Goal: Information Seeking & Learning: Learn about a topic

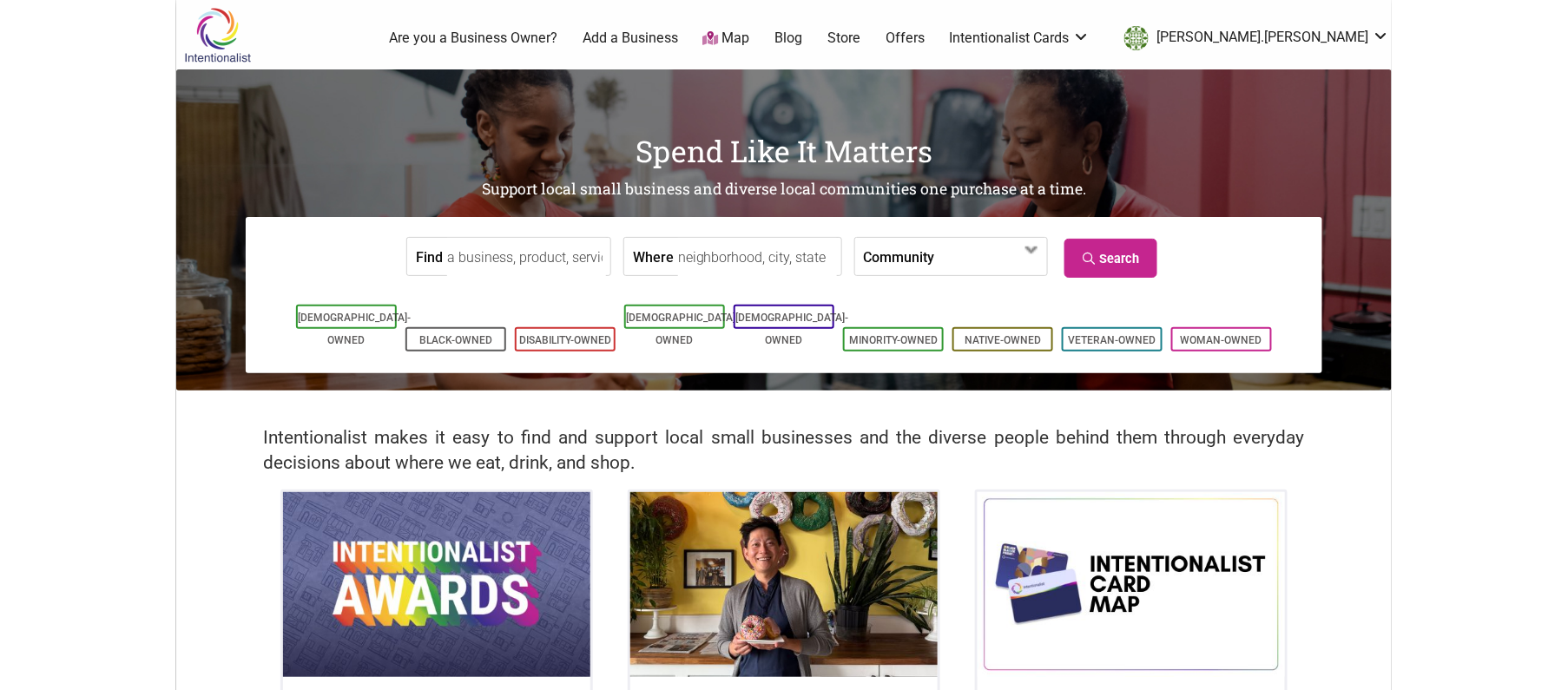
click at [544, 247] on input "Find" at bounding box center [526, 258] width 159 height 39
click at [678, 263] on input "Where" at bounding box center [758, 258] width 159 height 39
click at [867, 263] on label "Community" at bounding box center [900, 257] width 72 height 37
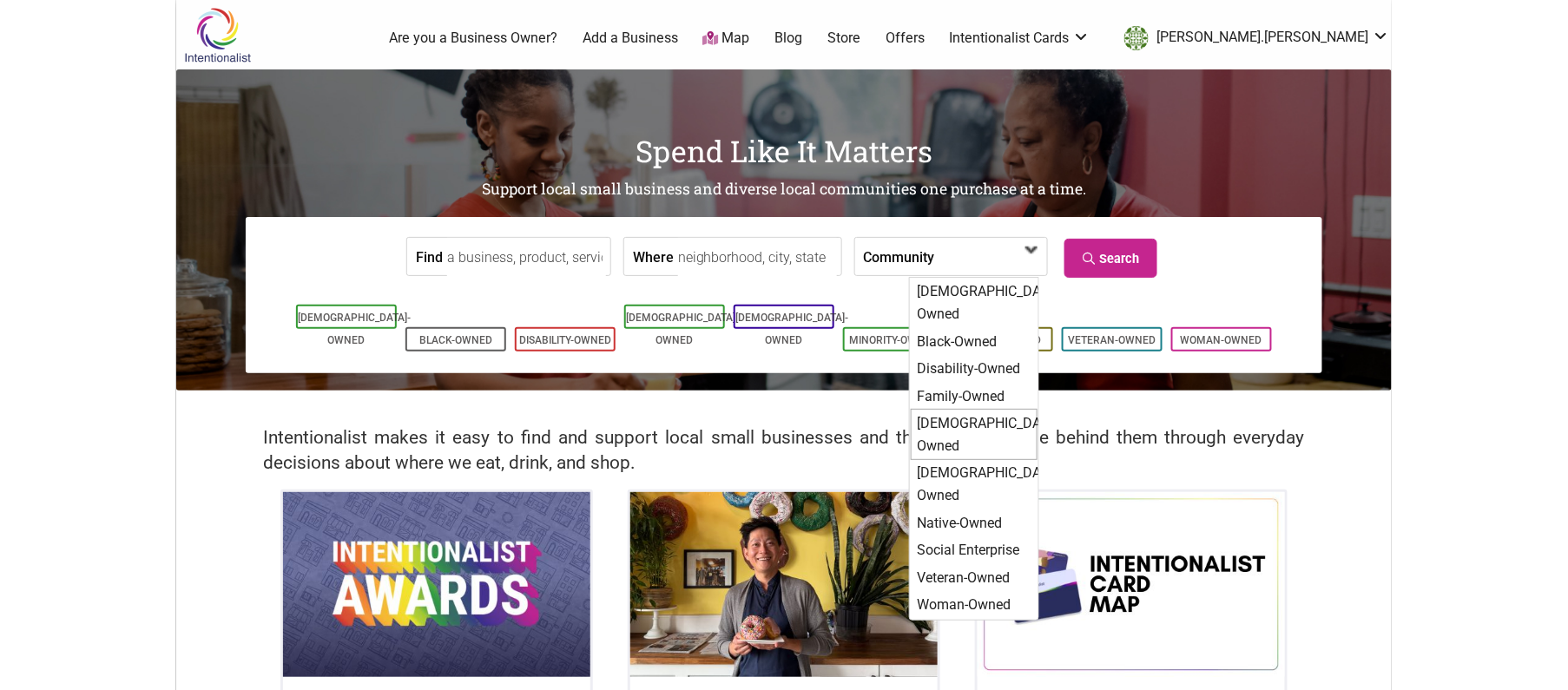
drag, startPoint x: 954, startPoint y: 406, endPoint x: 940, endPoint y: 403, distance: 14.3
click at [948, 409] on div "[DEMOGRAPHIC_DATA]-Owned" at bounding box center [974, 434] width 126 height 51
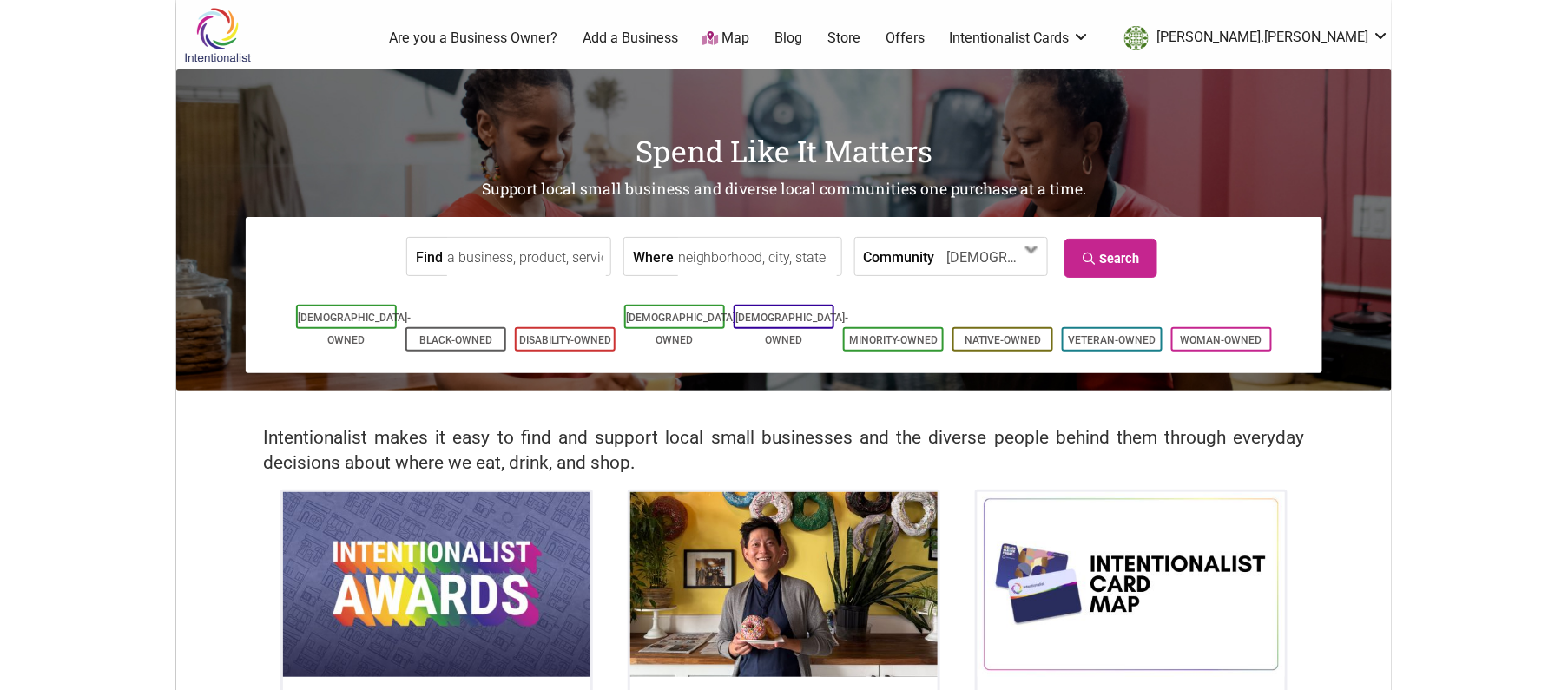
click at [707, 266] on input "Where" at bounding box center [758, 258] width 159 height 39
type input "Seattle, WA, USA"
drag, startPoint x: 708, startPoint y: 293, endPoint x: 812, endPoint y: 293, distance: 104.0
click at [1102, 262] on link "Search" at bounding box center [1110, 259] width 93 height 39
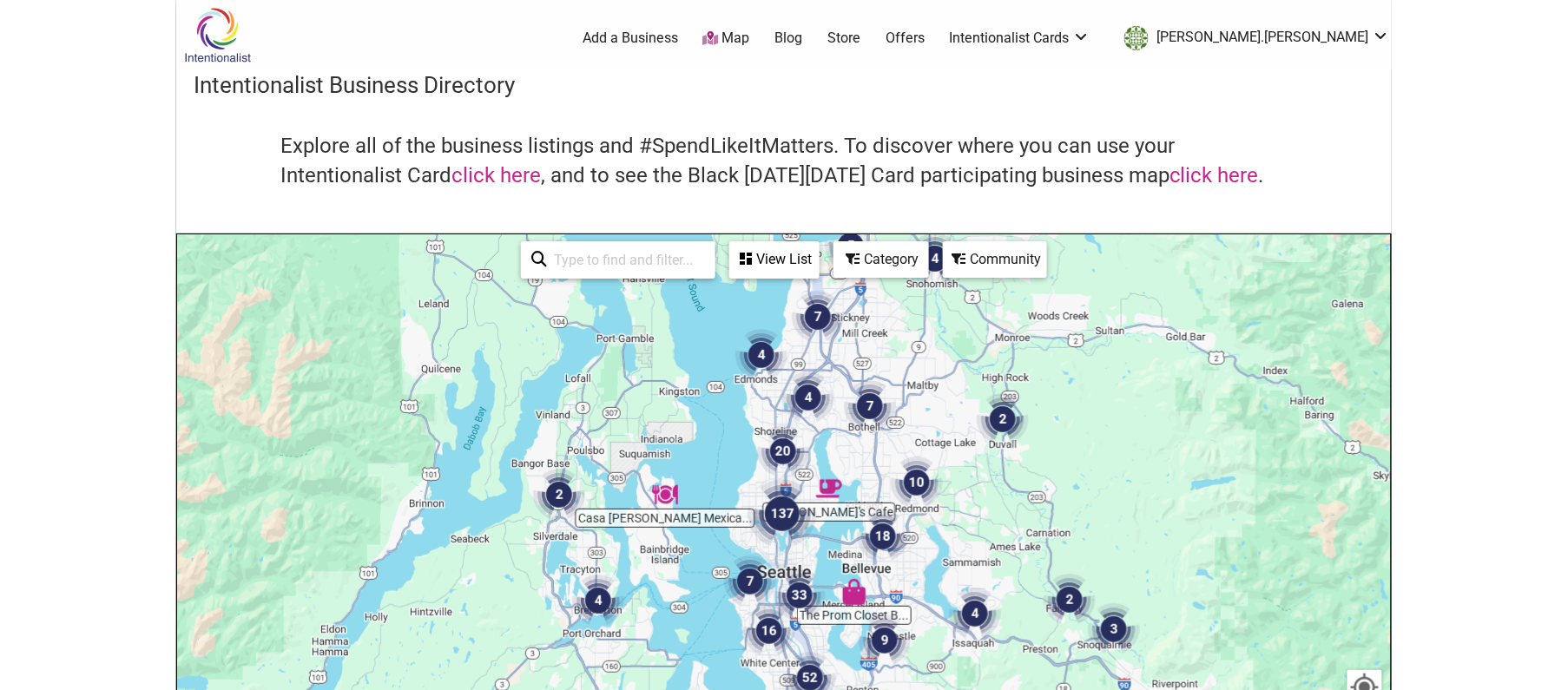
click at [915, 265] on div "Category" at bounding box center [881, 260] width 92 height 33
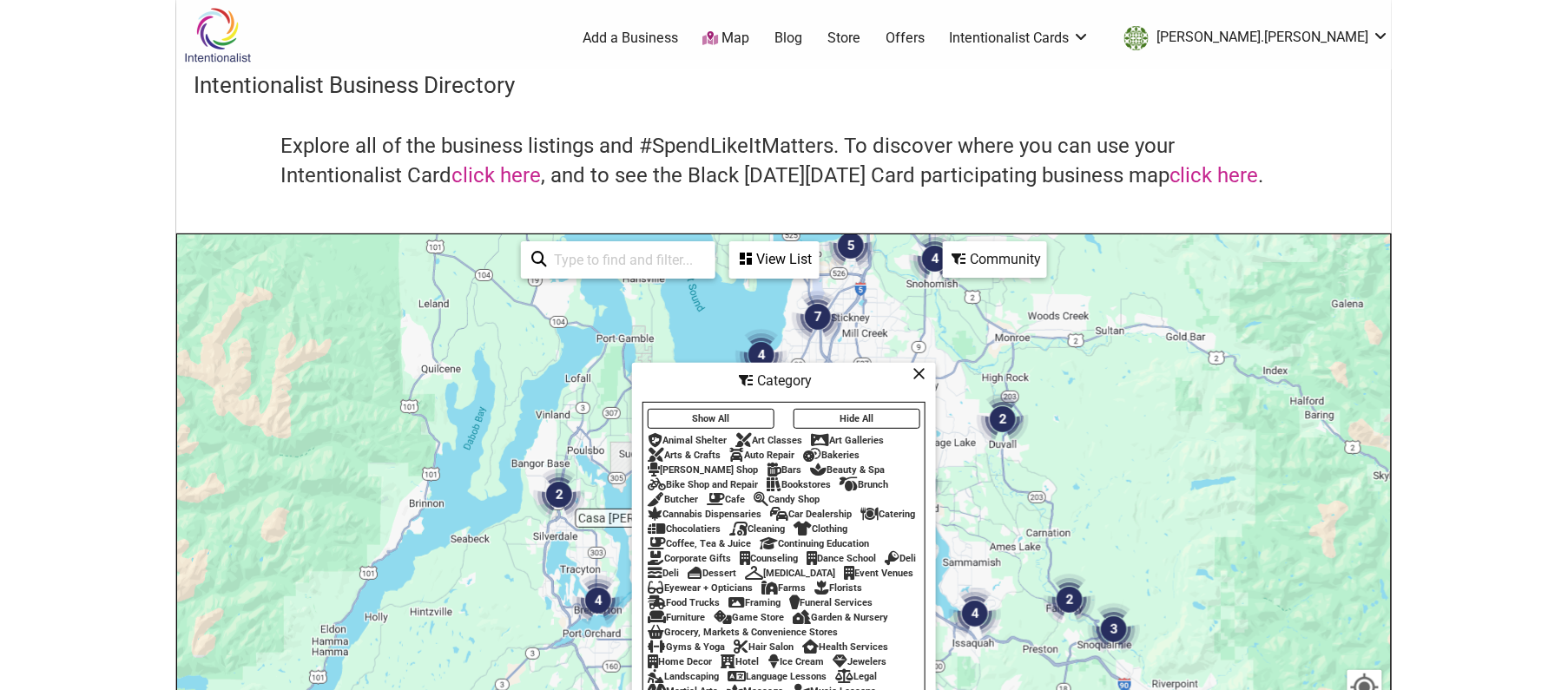
click at [877, 411] on button "Hide All" at bounding box center [857, 419] width 126 height 20
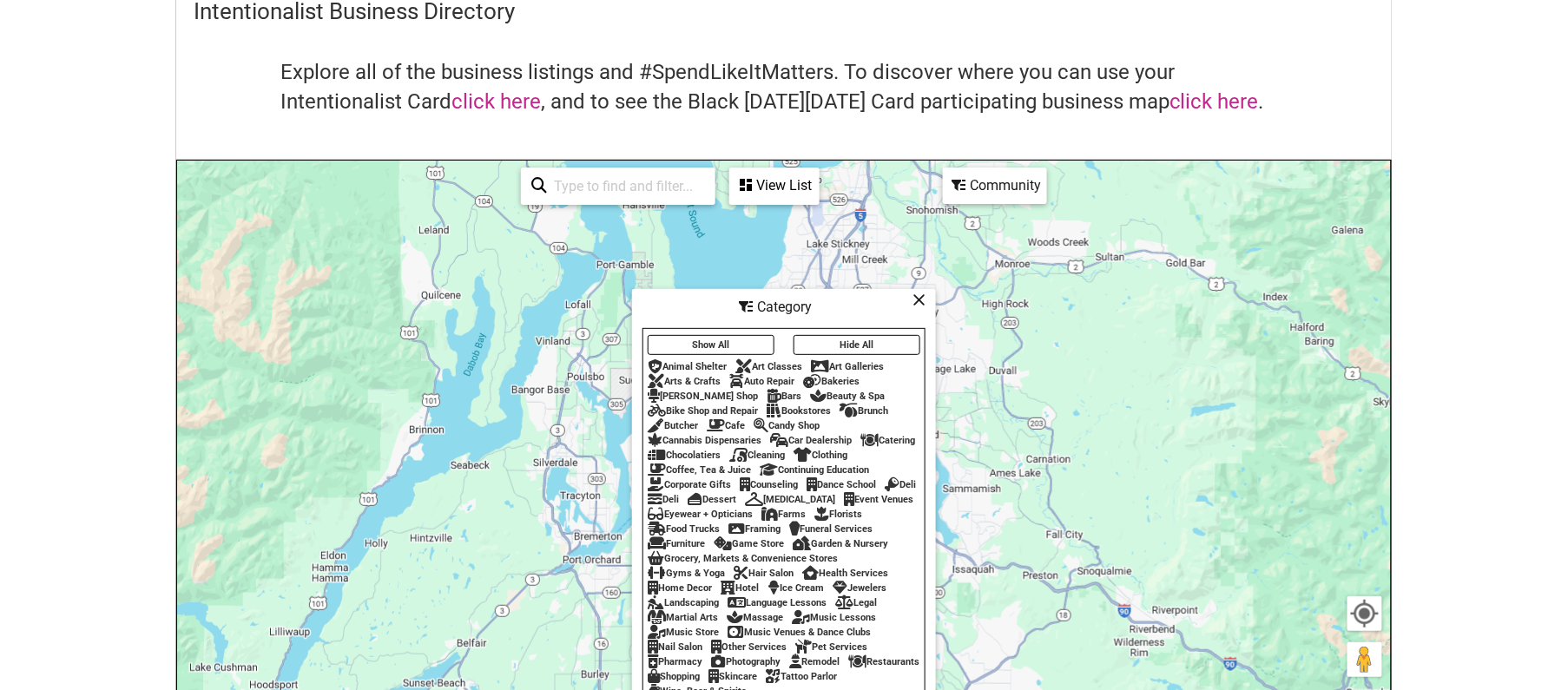
scroll to position [103, 0]
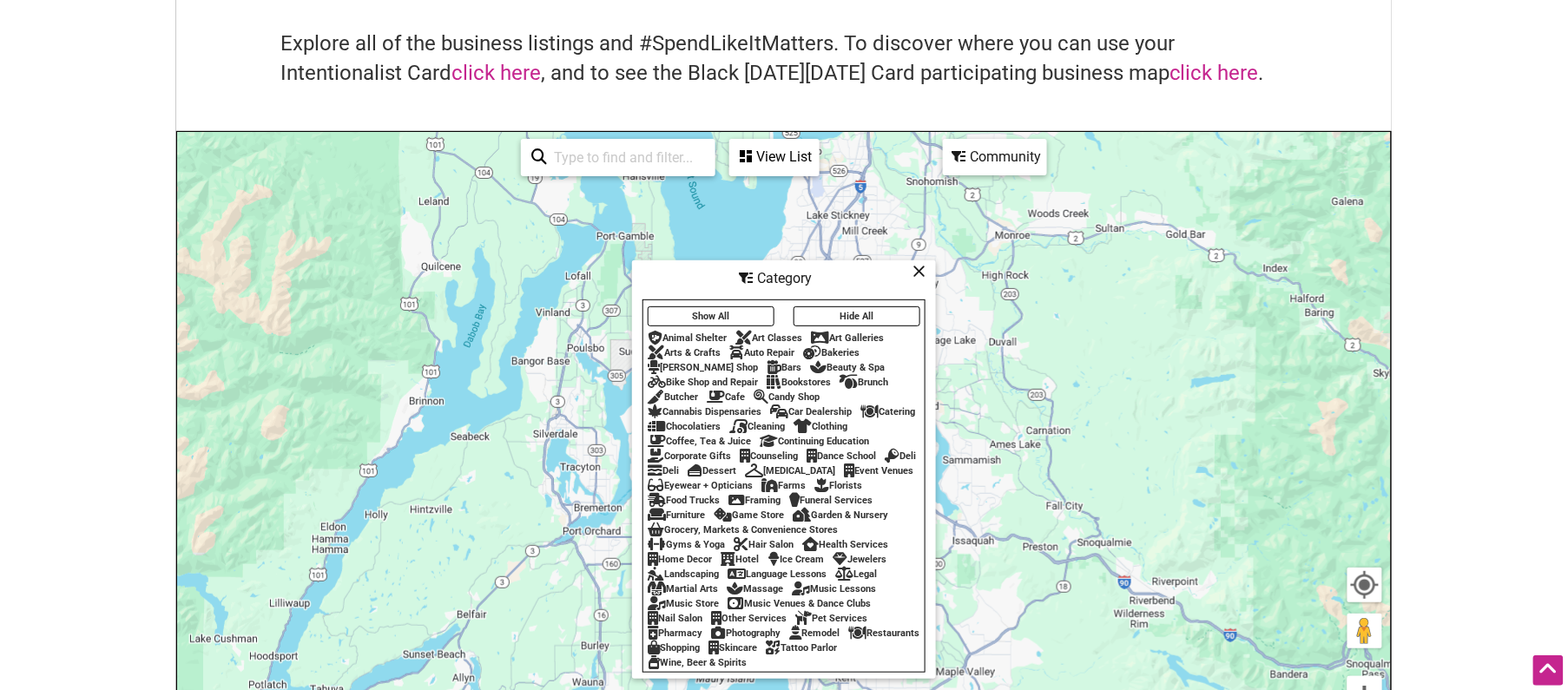
click at [715, 438] on div "Coffee, Tea & Juice" at bounding box center [699, 442] width 103 height 12
click at [1113, 188] on div "To navigate, press the arrow keys." at bounding box center [784, 469] width 1214 height 675
click at [920, 271] on icon at bounding box center [918, 271] width 13 height 1
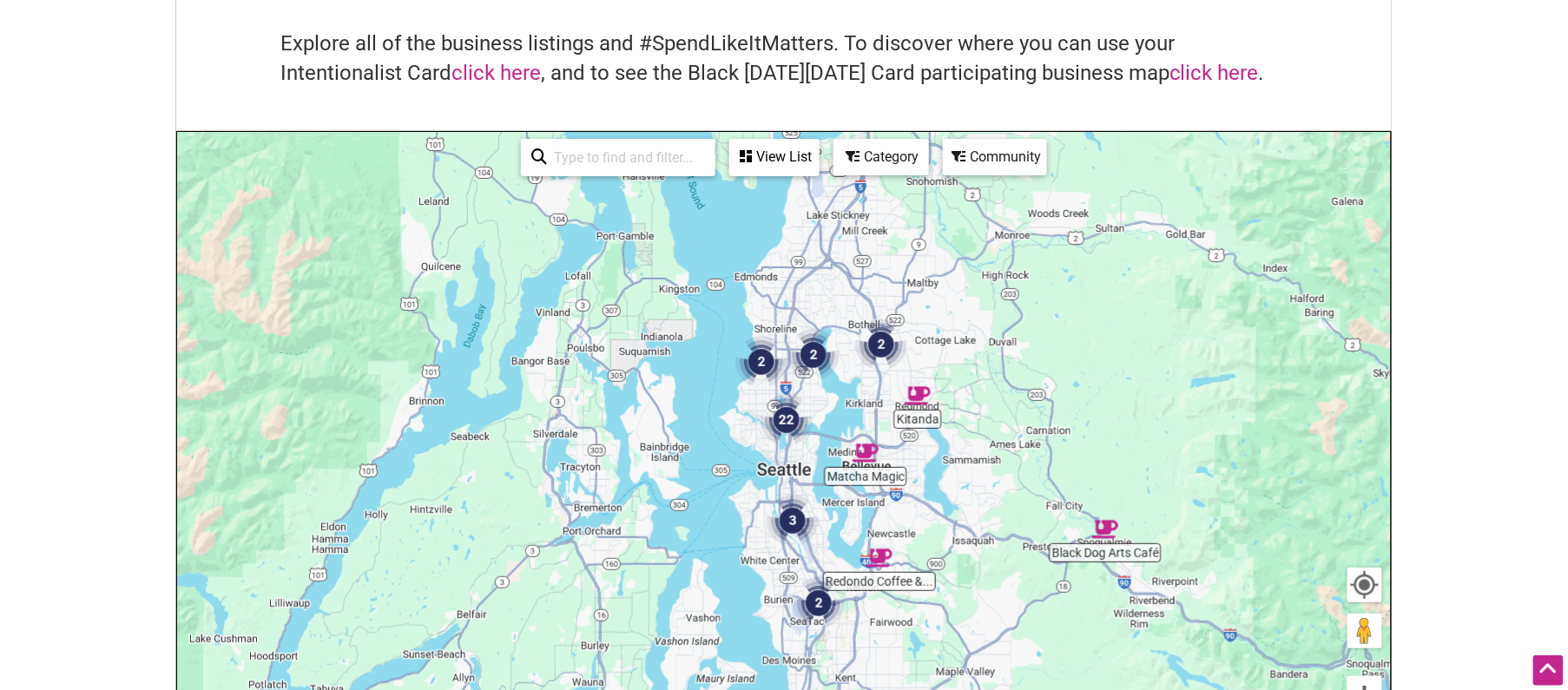
click at [771, 155] on div "View List" at bounding box center [774, 158] width 87 height 33
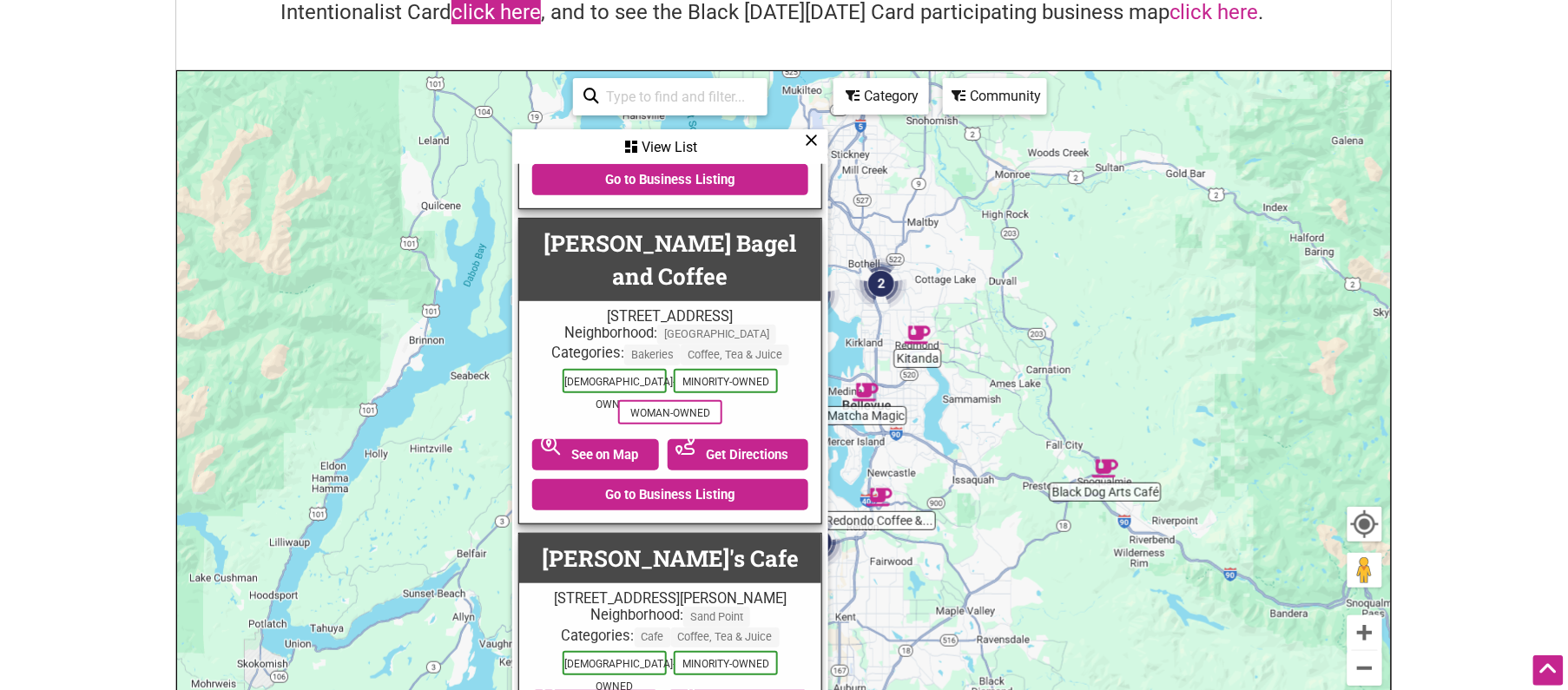
scroll to position [157, 0]
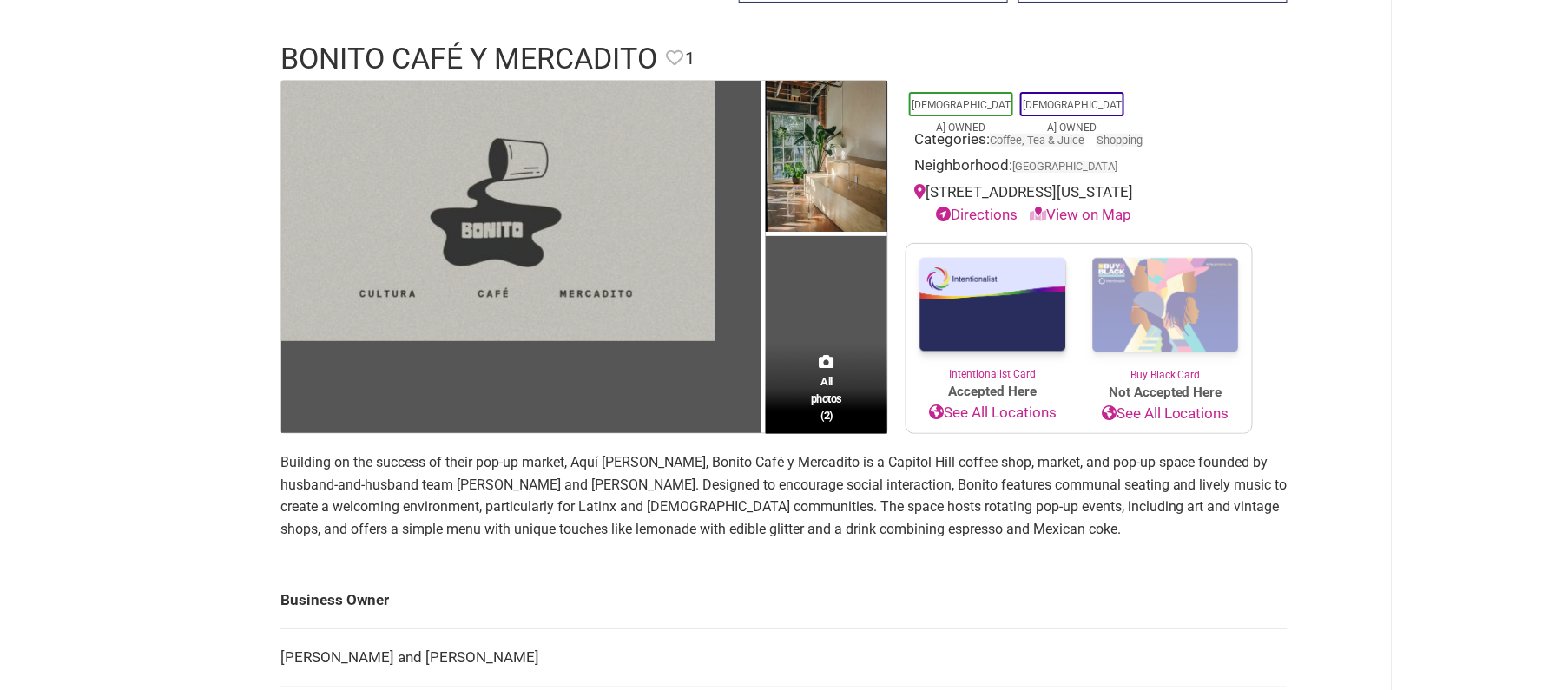
scroll to position [113, 0]
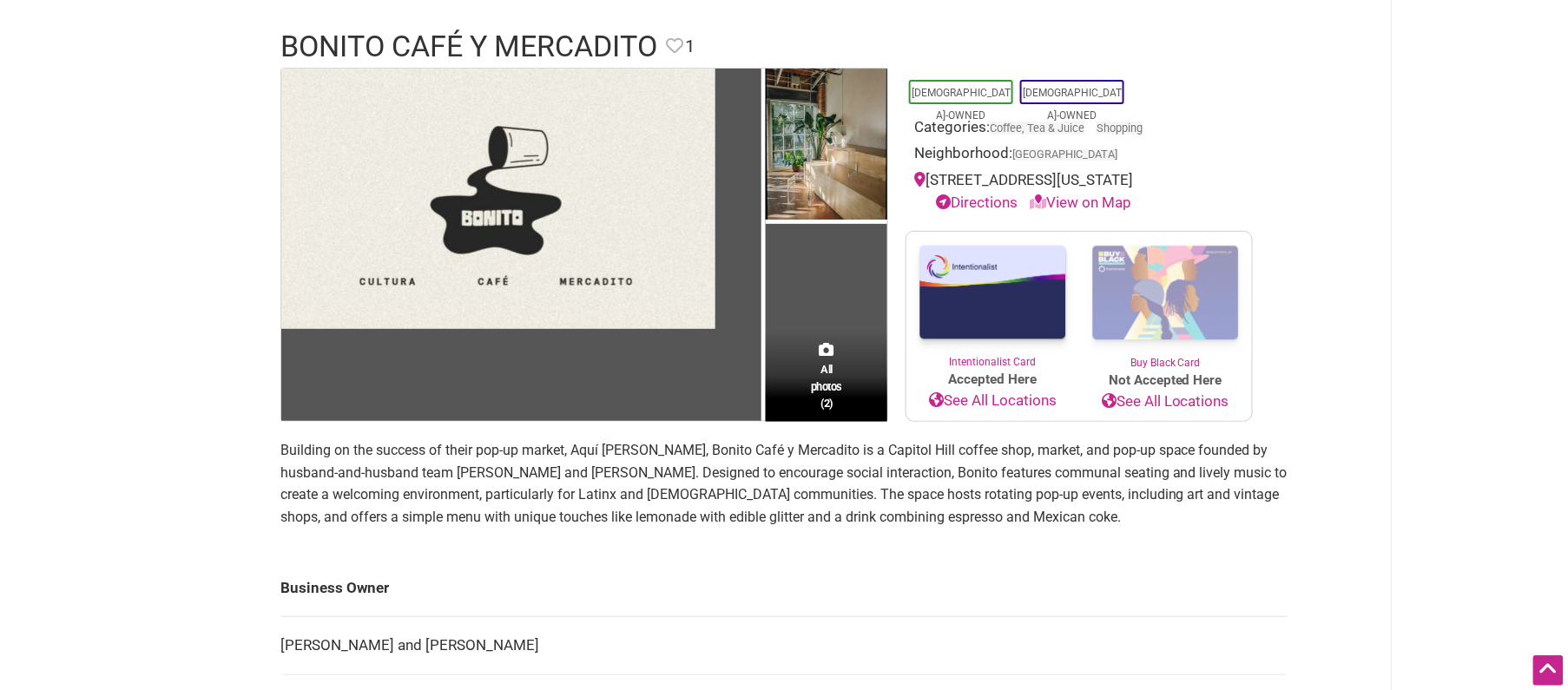
click at [402, 471] on p "Building on the success of their pop-up market, Aquí Mercado, Bonito Café y Mer…" at bounding box center [784, 483] width 1007 height 88
click at [401, 471] on p "Building on the success of their pop-up market, Aquí Mercado, Bonito Café y Mer…" at bounding box center [784, 483] width 1007 height 88
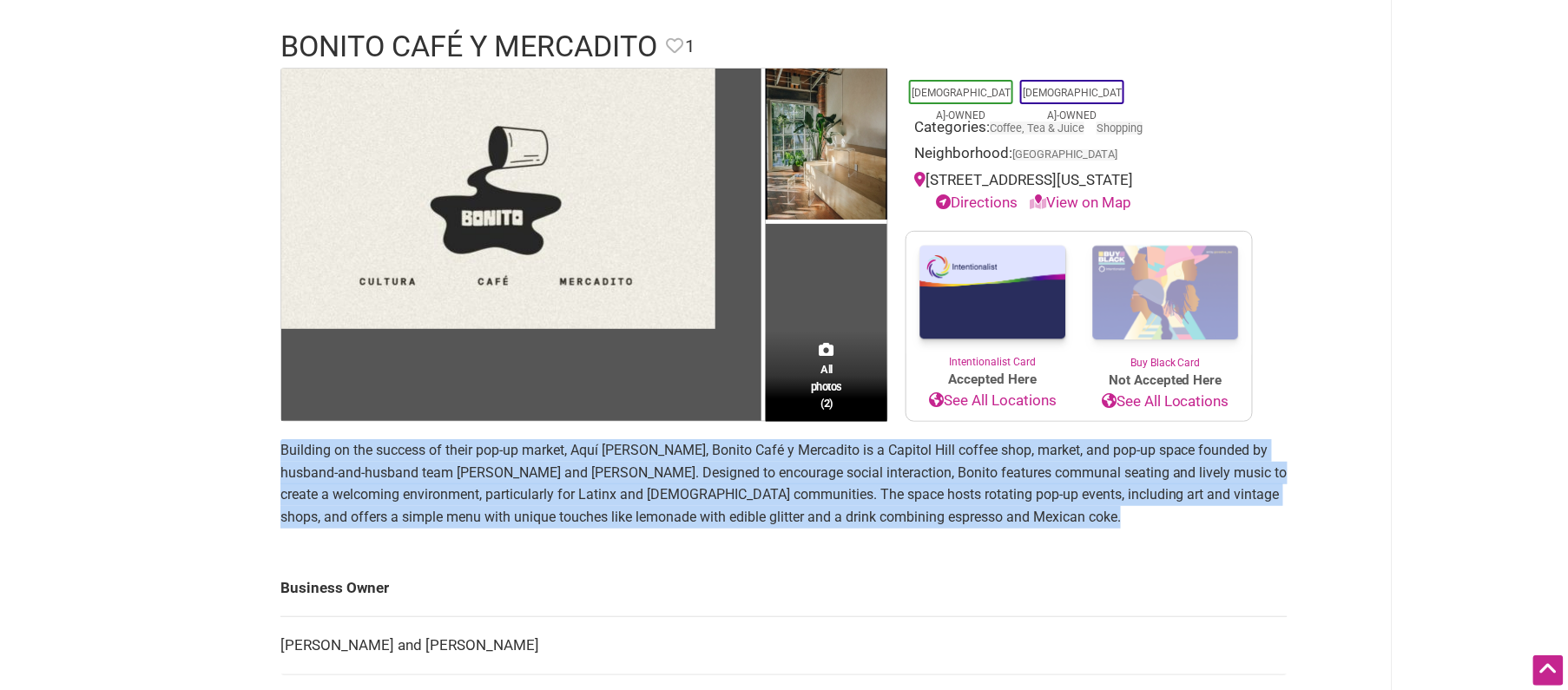
click at [401, 471] on p "Building on the success of their pop-up market, Aquí Mercado, Bonito Café y Mer…" at bounding box center [784, 483] width 1007 height 88
copy section "Building on the success of their pop-up market, Aquí Mercado, Bonito Café y Mer…"
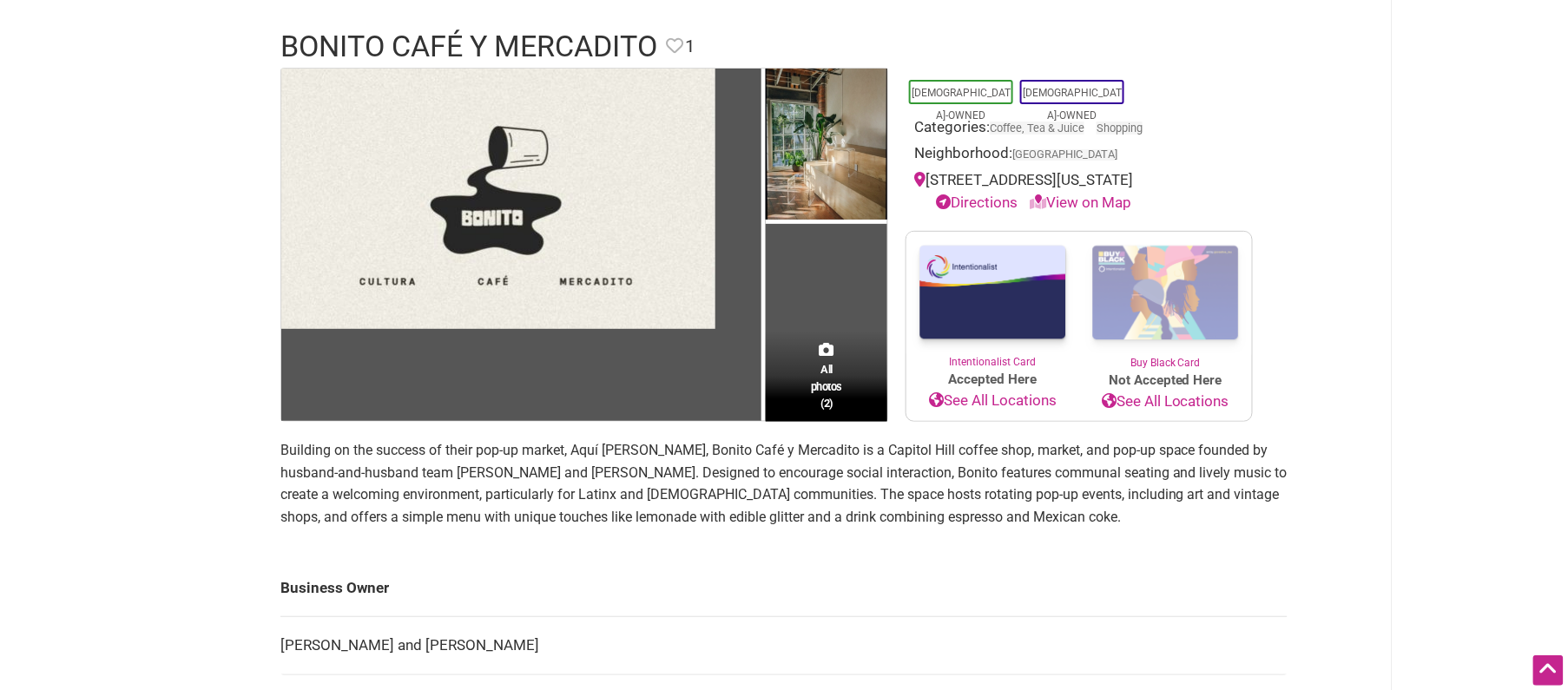
click at [151, 131] on body "× Menu 0 Add a Business Map Blog Store Offers Intentionalist Cards Buy Black Ca…" at bounding box center [784, 232] width 1568 height 690
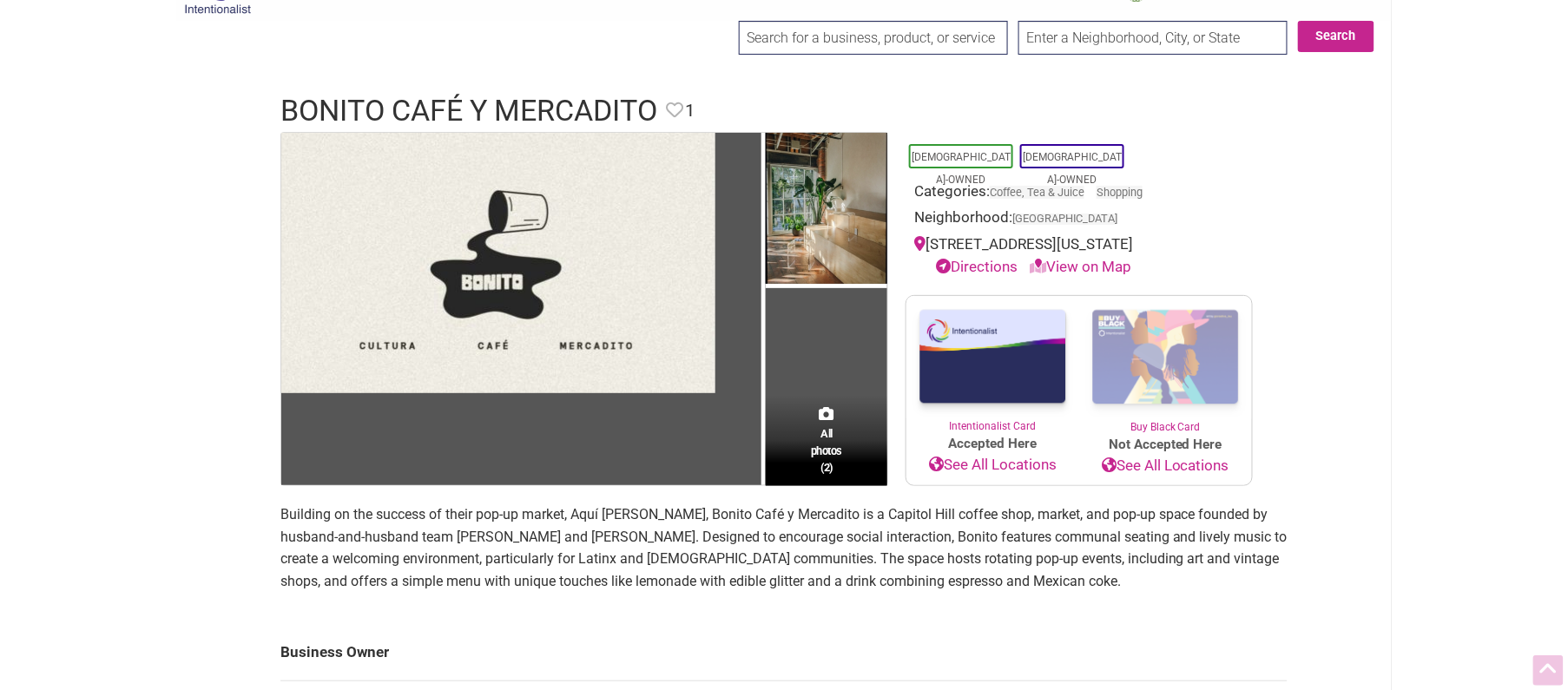
scroll to position [24, 0]
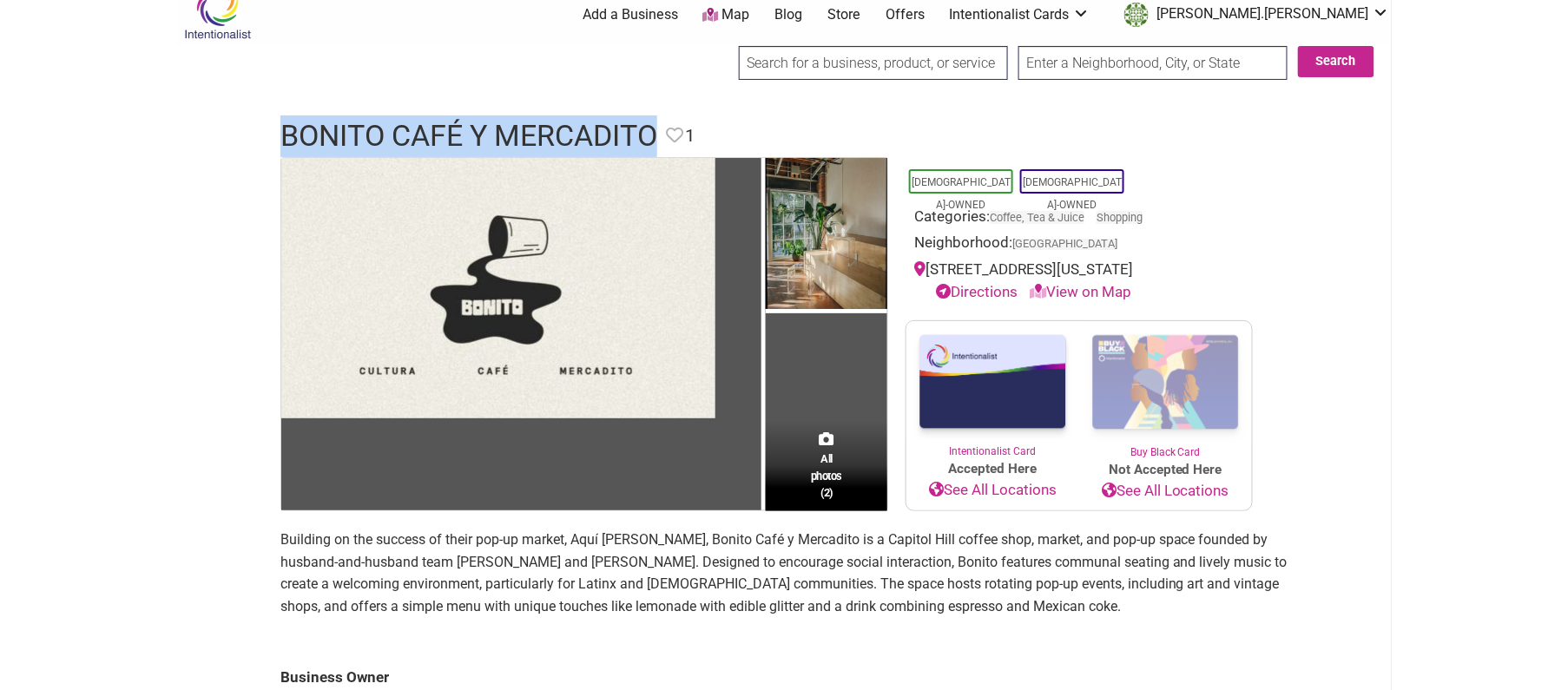
drag, startPoint x: 659, startPoint y: 125, endPoint x: 256, endPoint y: 129, distance: 403.0
copy h1 "Bonito Café y Mercadito"
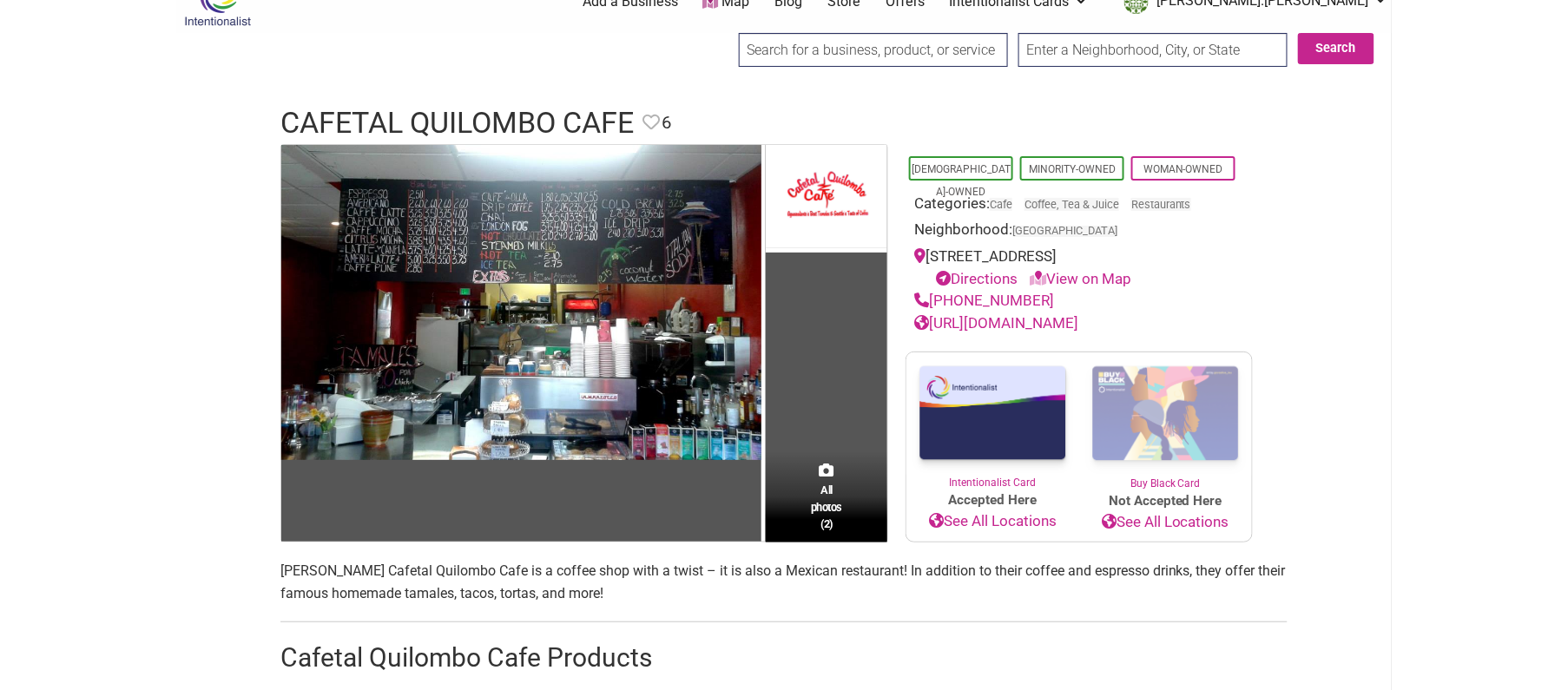
scroll to position [57, 0]
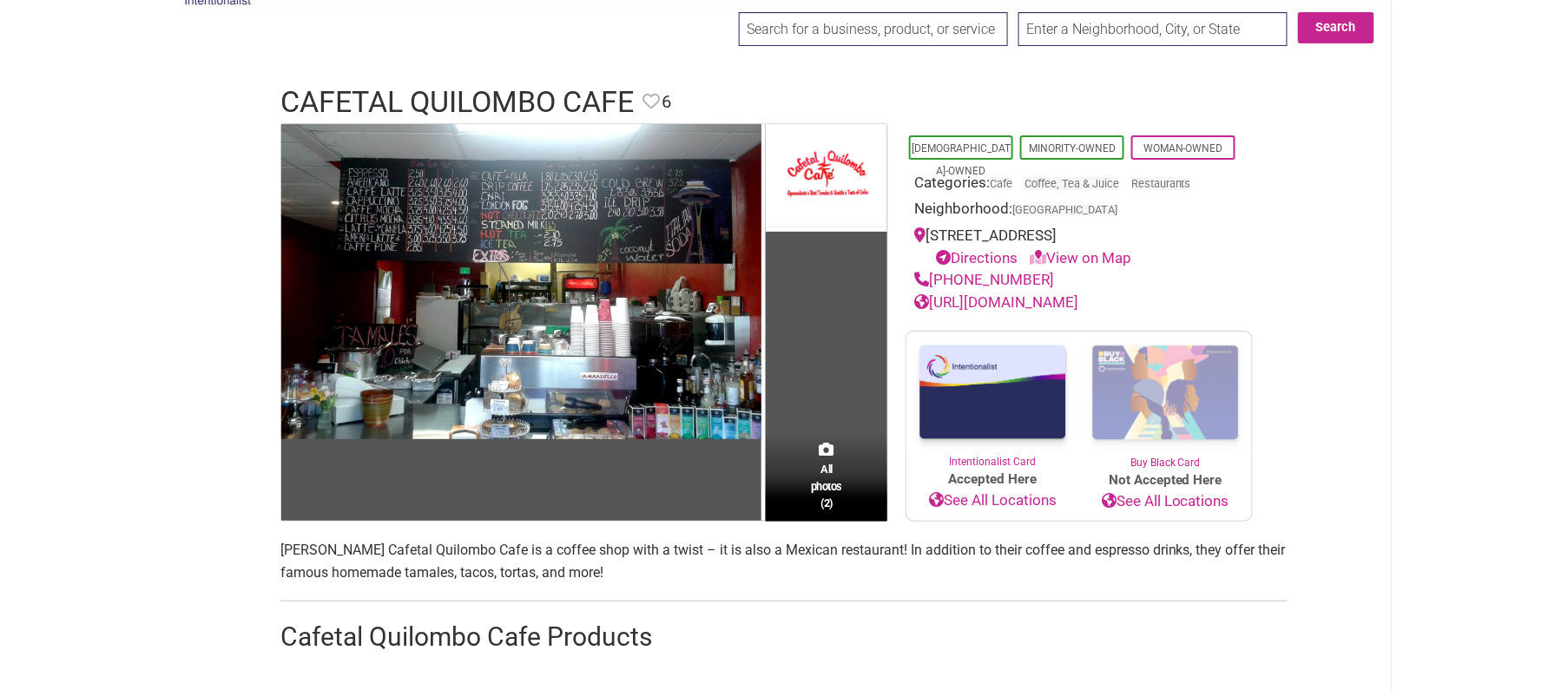
click at [470, 556] on span "Heriberto Magdaleno’s Cafetal Quilombo Cafe is a coffee shop with a twist – it …" at bounding box center [783, 562] width 1005 height 39
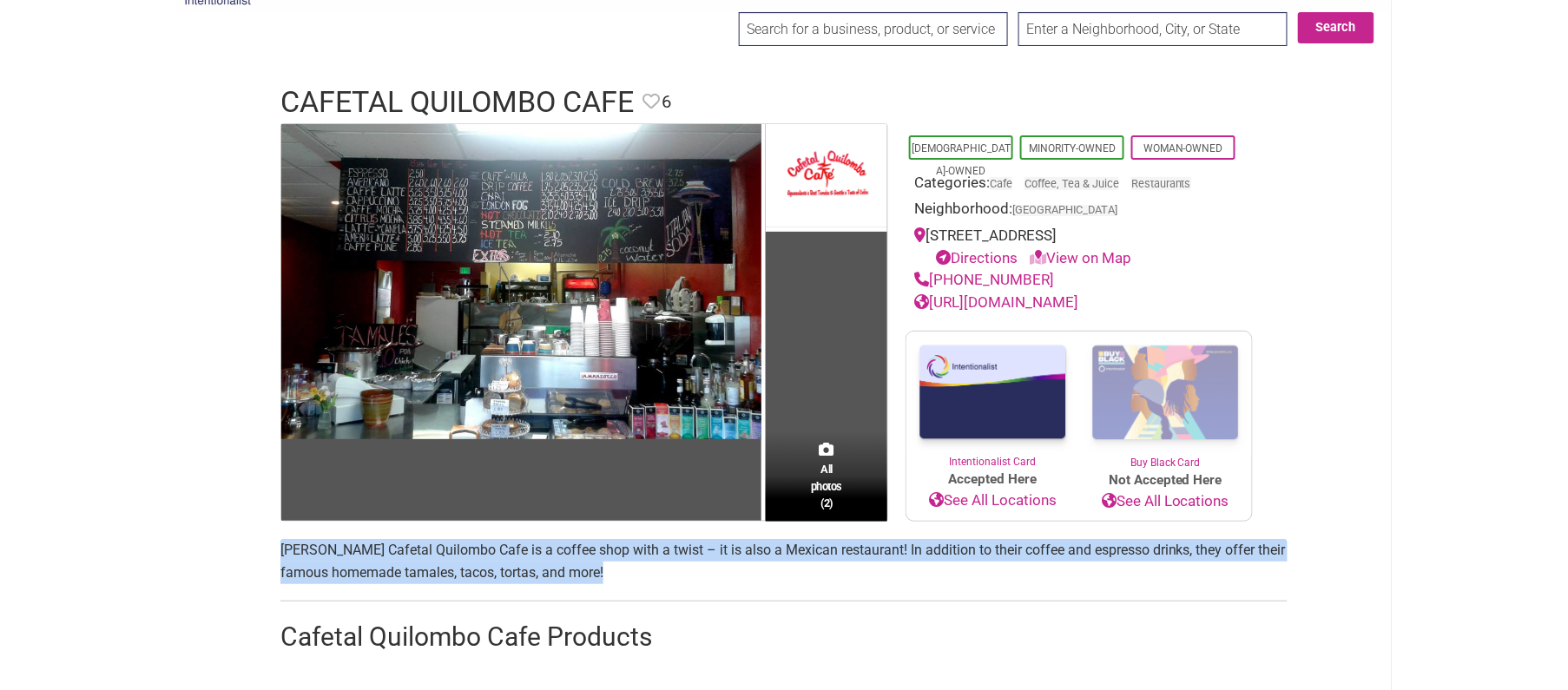
click at [470, 556] on span "Heriberto Magdaleno’s Cafetal Quilombo Cafe is a coffee shop with a twist – it …" at bounding box center [783, 562] width 1005 height 39
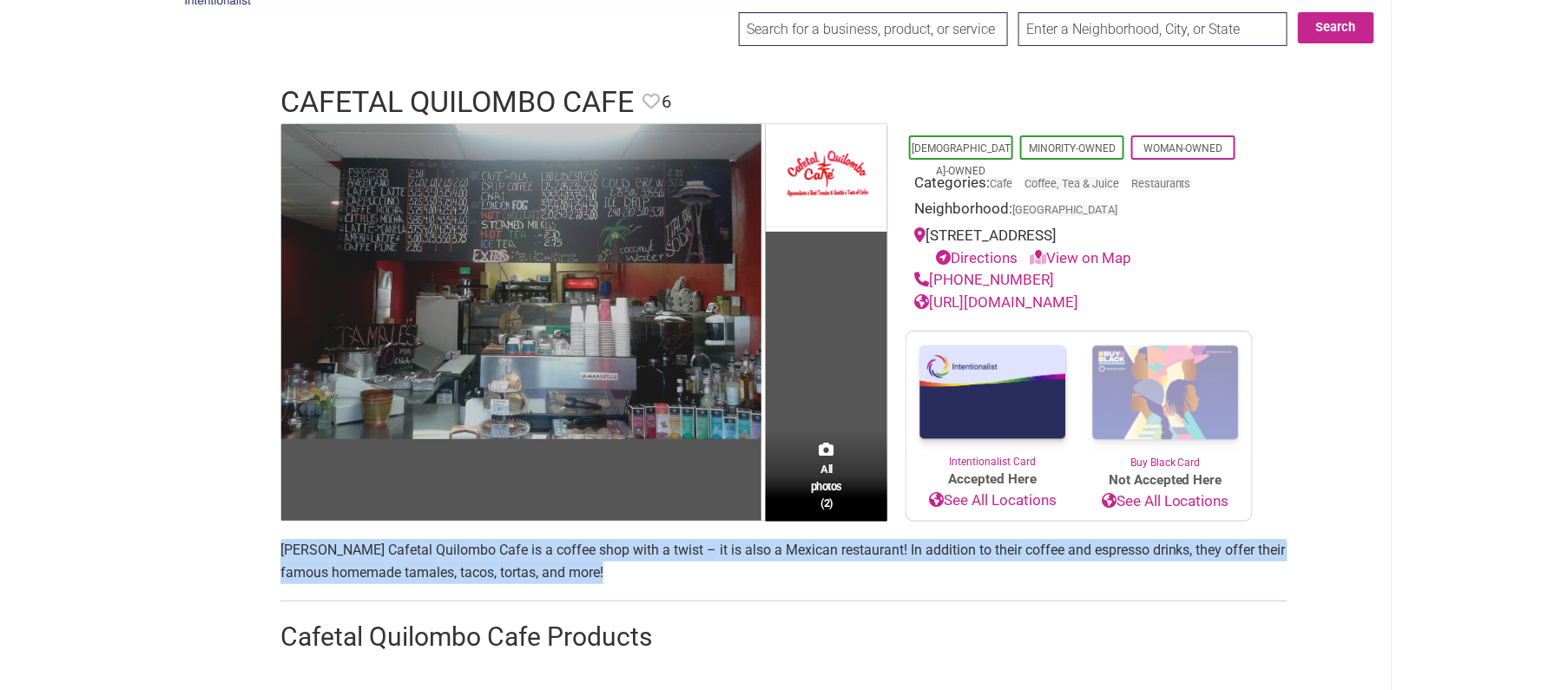
copy span "Heriberto Magdaleno’s Cafetal Quilombo Cafe is a coffee shop with a twist – it …"
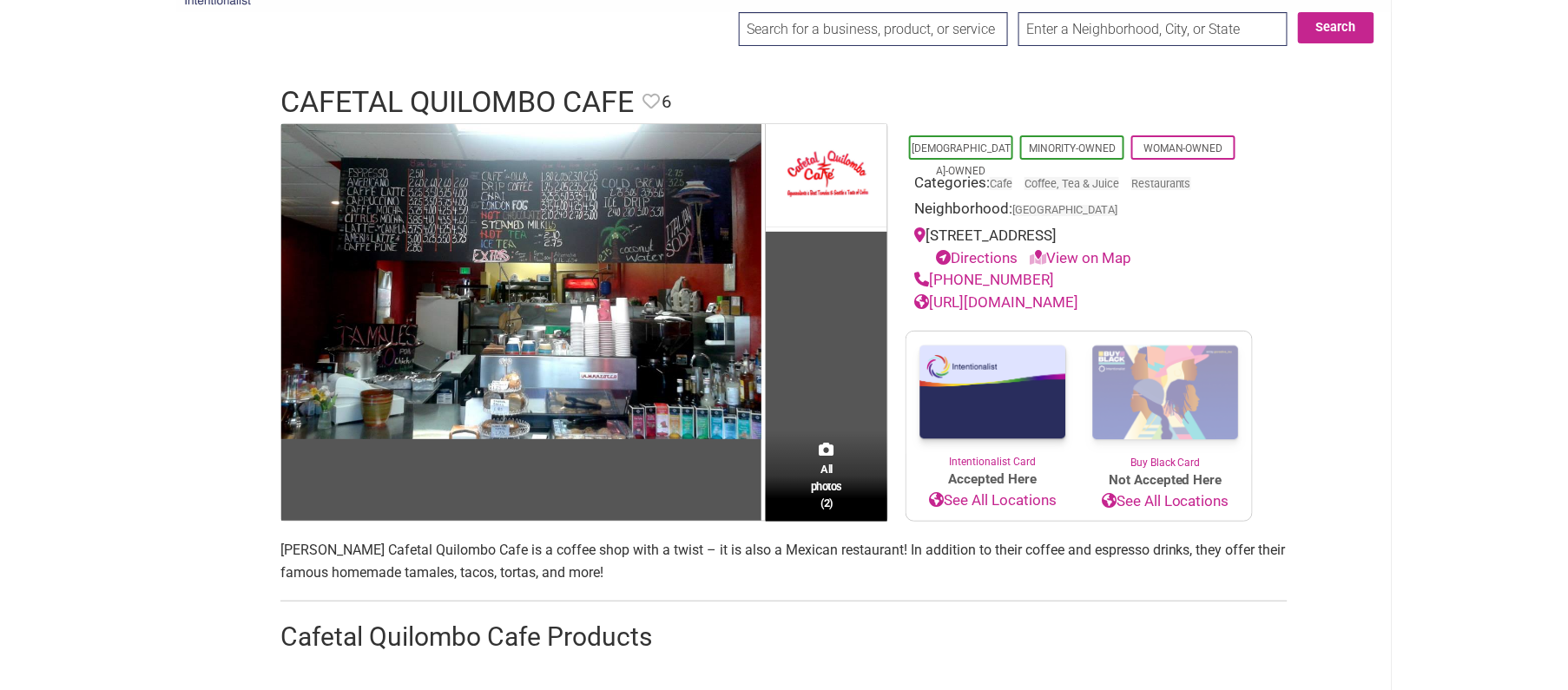
click at [416, 556] on span "Heriberto Magdaleno’s Cafetal Quilombo Cafe is a coffee shop with a twist – it …" at bounding box center [783, 562] width 1005 height 39
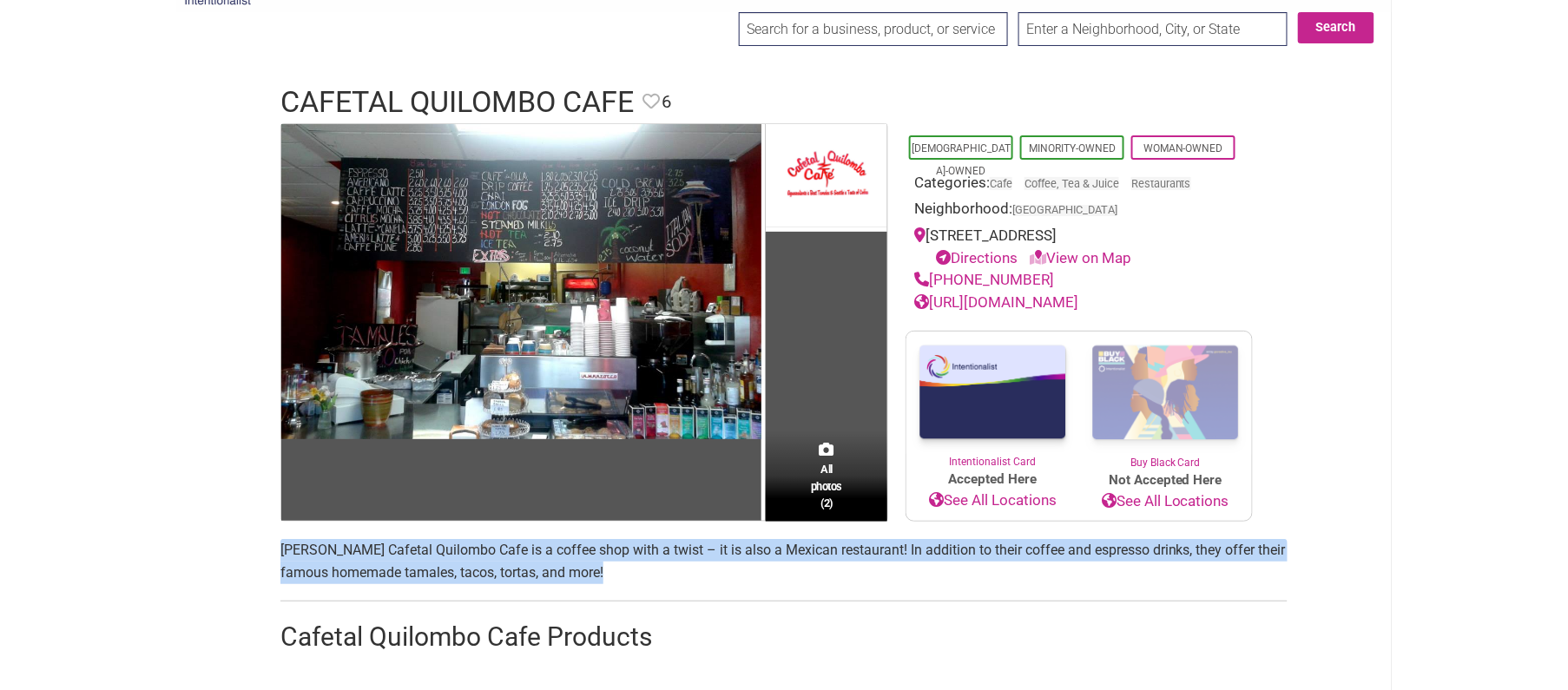
drag, startPoint x: 416, startPoint y: 556, endPoint x: 378, endPoint y: 498, distance: 69.3
click at [416, 556] on span "Heriberto Magdaleno’s Cafetal Quilombo Cafe is a coffee shop with a twist – it …" at bounding box center [783, 562] width 1005 height 39
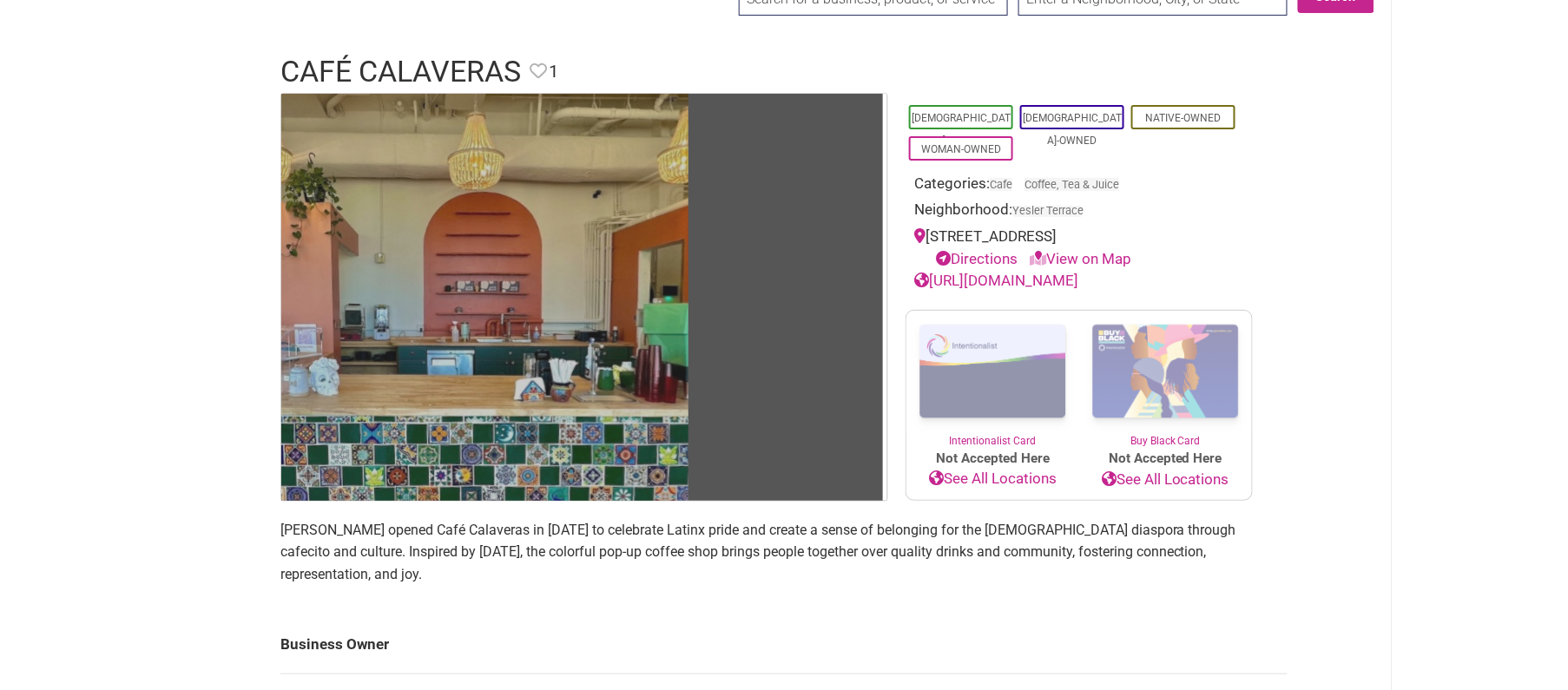
scroll to position [194, 0]
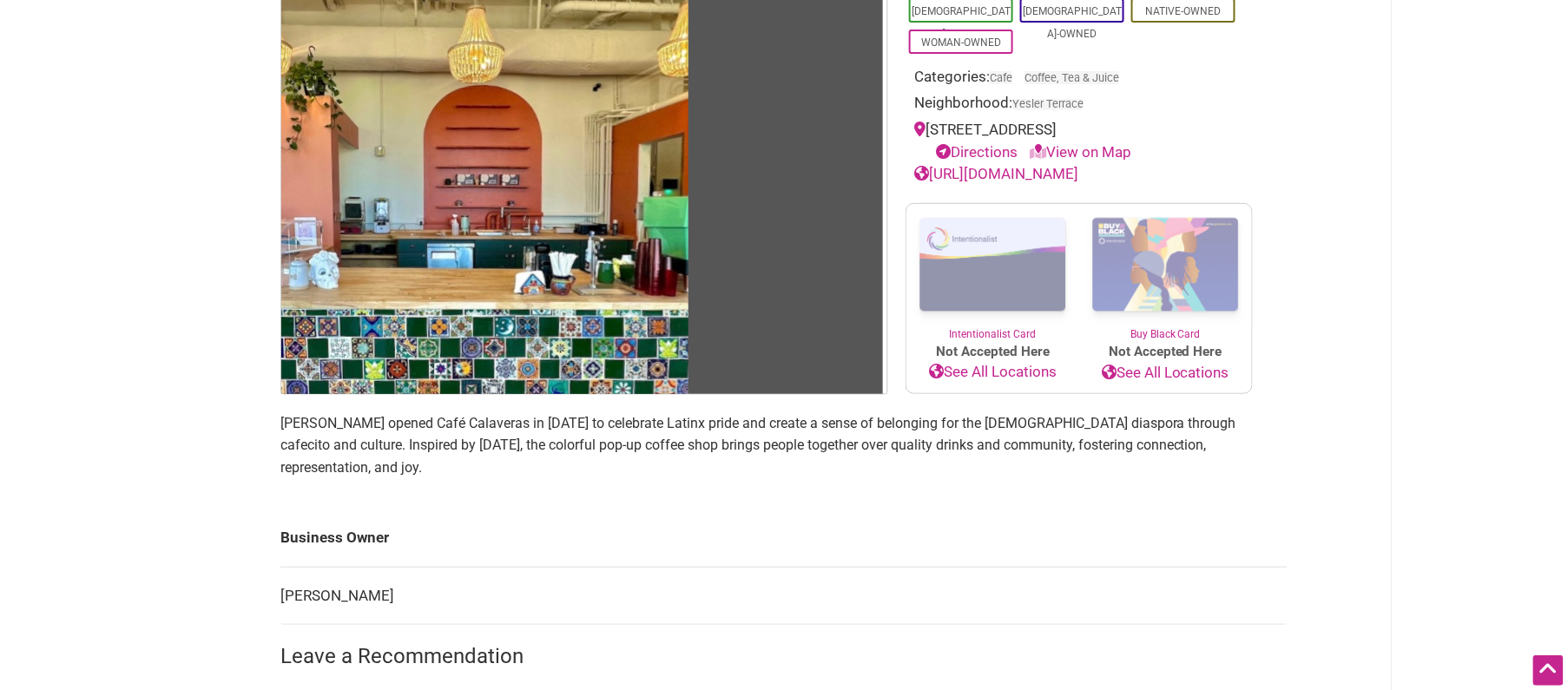
click at [373, 442] on p "[PERSON_NAME] opened Café Calaveras in [DATE] to celebrate Latinx pride and cre…" at bounding box center [784, 446] width 1007 height 67
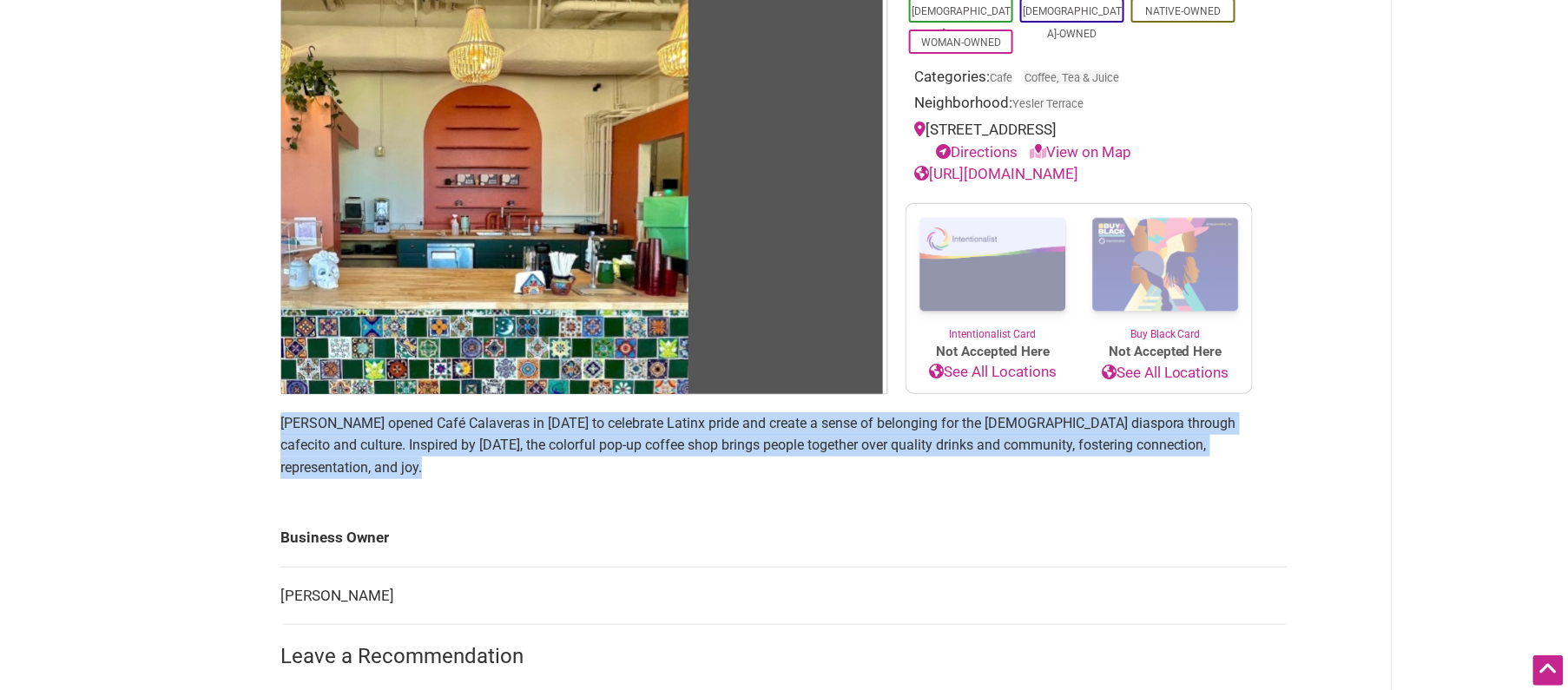
click at [373, 442] on p "Clarissa Griego opened Café Calaveras in 2025 to celebrate Latinx pride and cre…" at bounding box center [784, 446] width 1007 height 67
copy section "Clarissa Griego opened Café Calaveras in 2025 to celebrate Latinx pride and cre…"
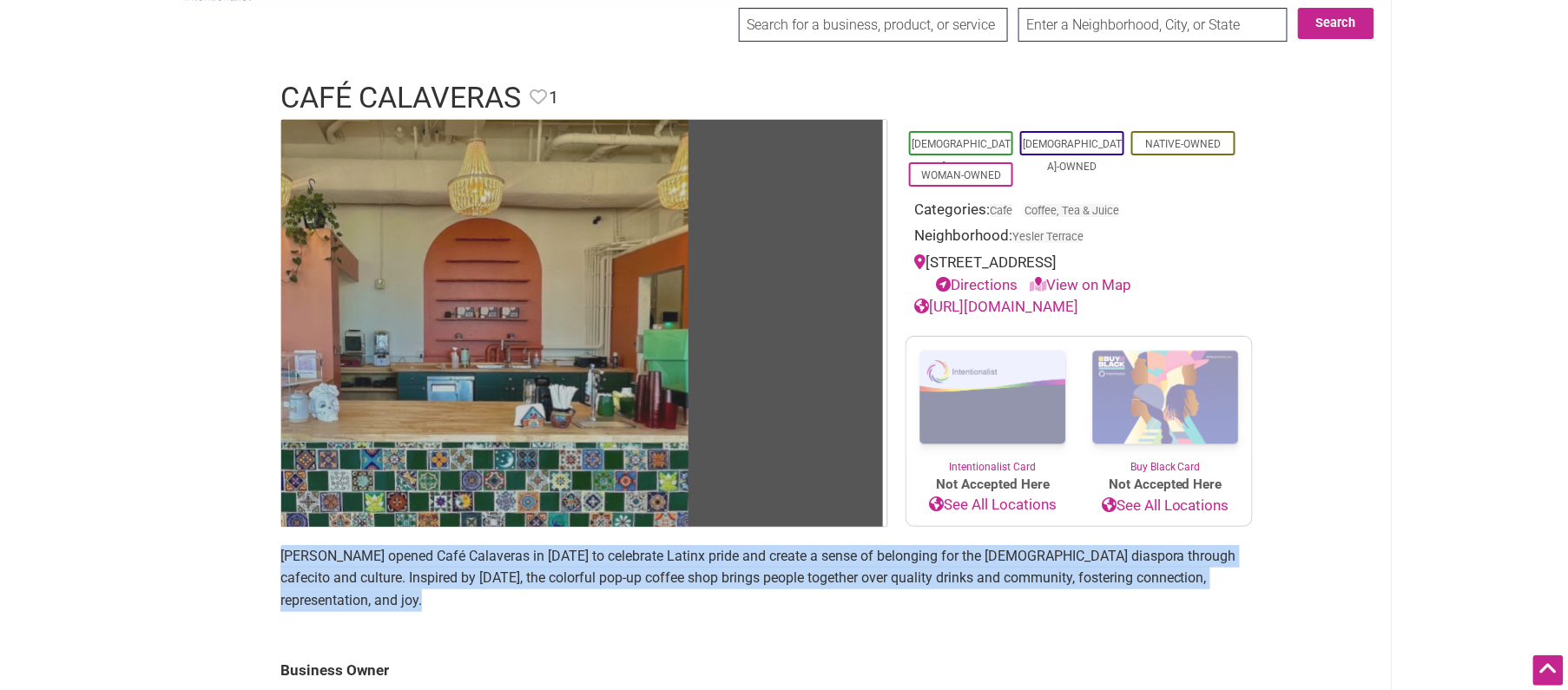
scroll to position [29, 0]
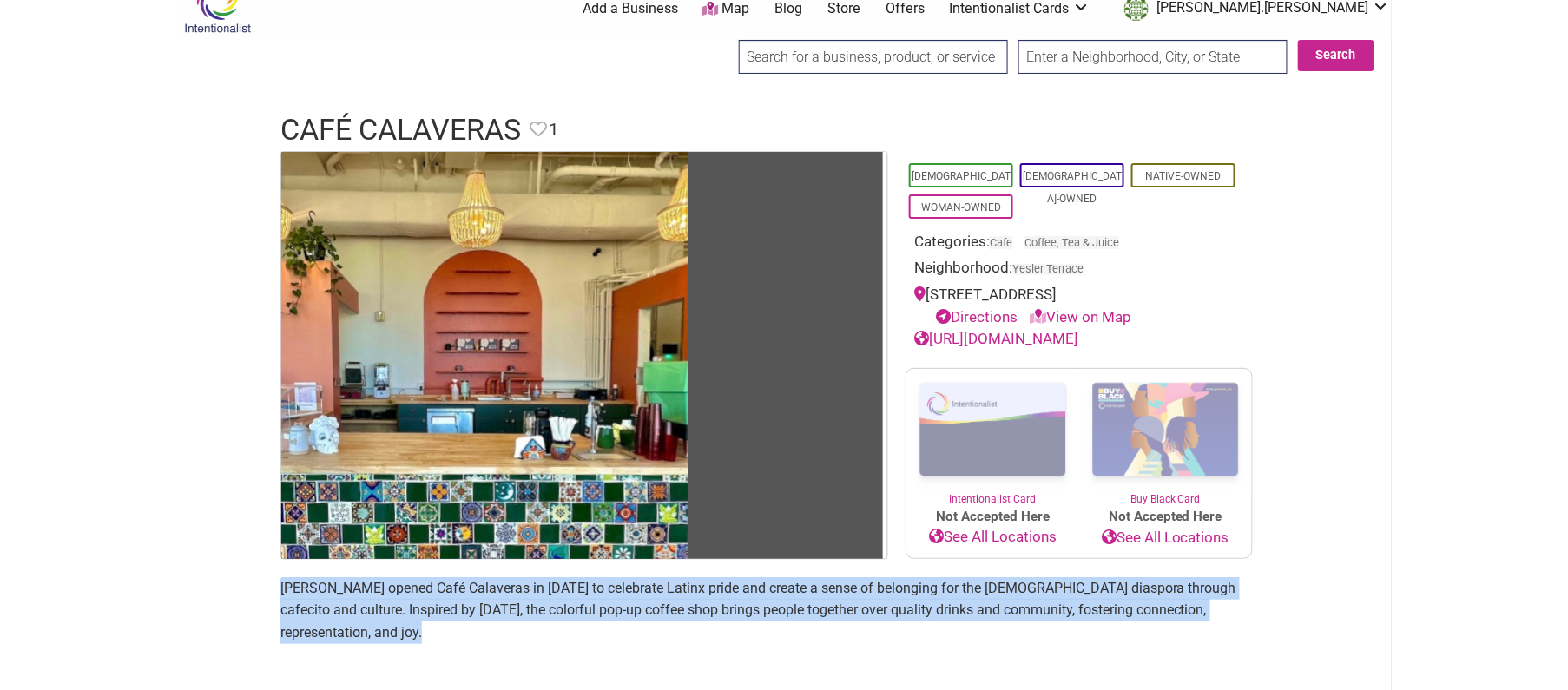
click at [989, 342] on link "http://www.cafecalaveras.com" at bounding box center [996, 339] width 164 height 18
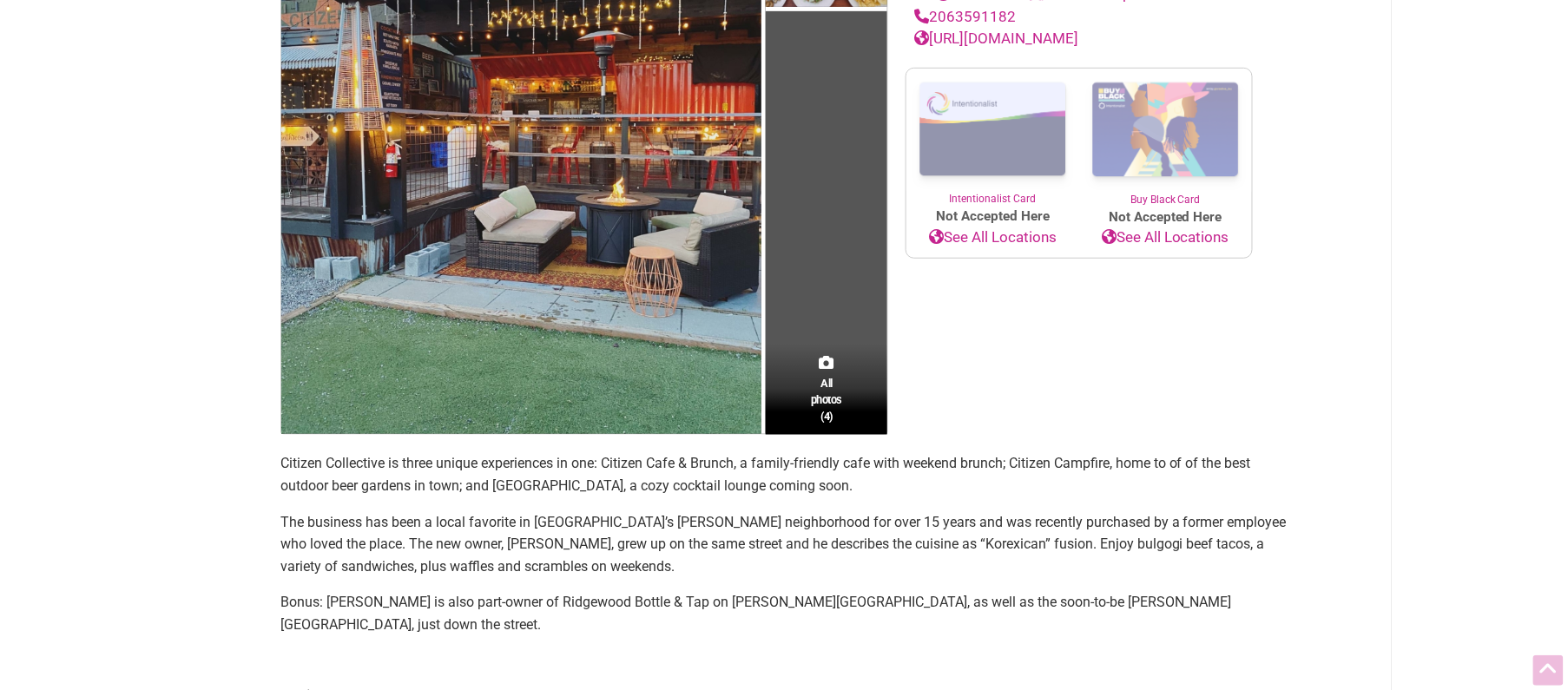
scroll to position [393, 0]
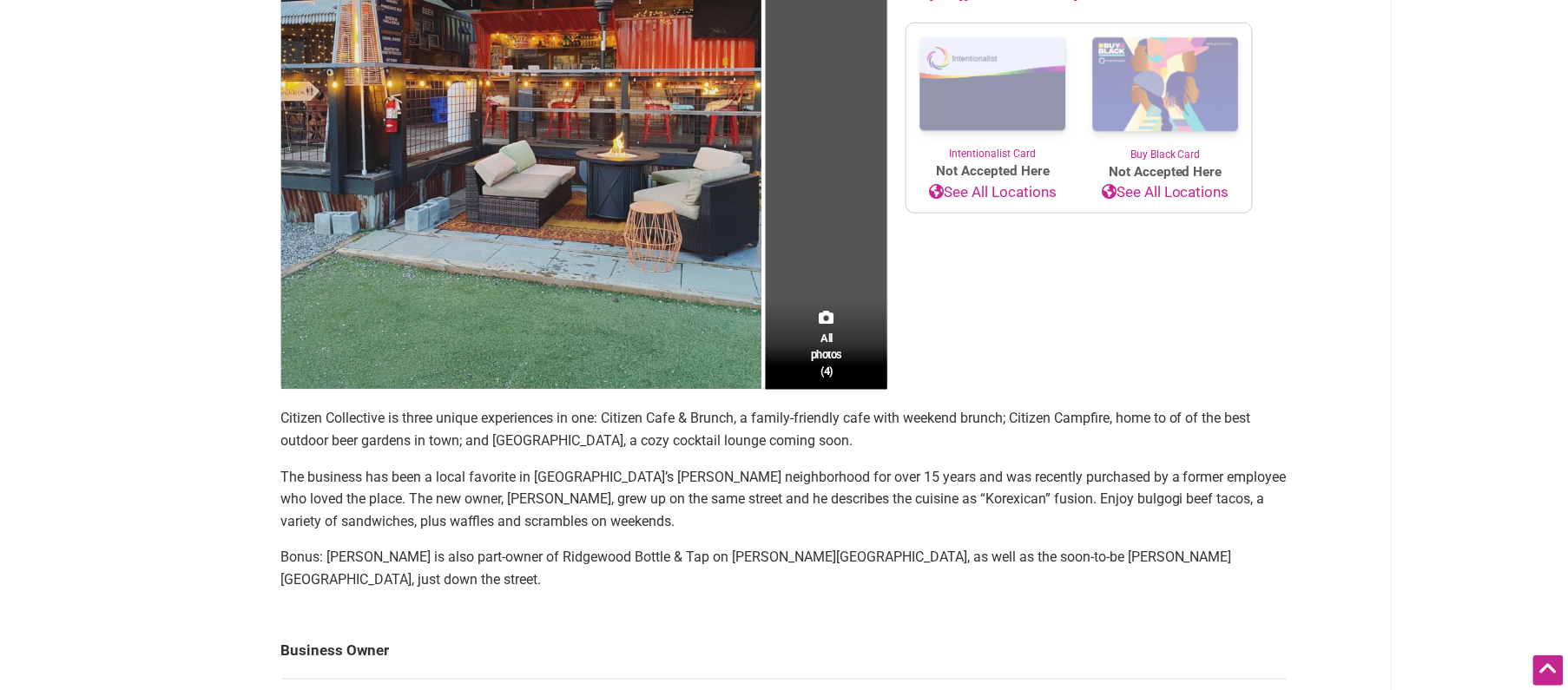
drag, startPoint x: 609, startPoint y: 552, endPoint x: 819, endPoint y: 565, distance: 210.4
click at [611, 552] on p "Bonus: [PERSON_NAME] is also part-owner of Ridgewood Bottle & Tap on [PERSON_NA…" at bounding box center [784, 567] width 1007 height 44
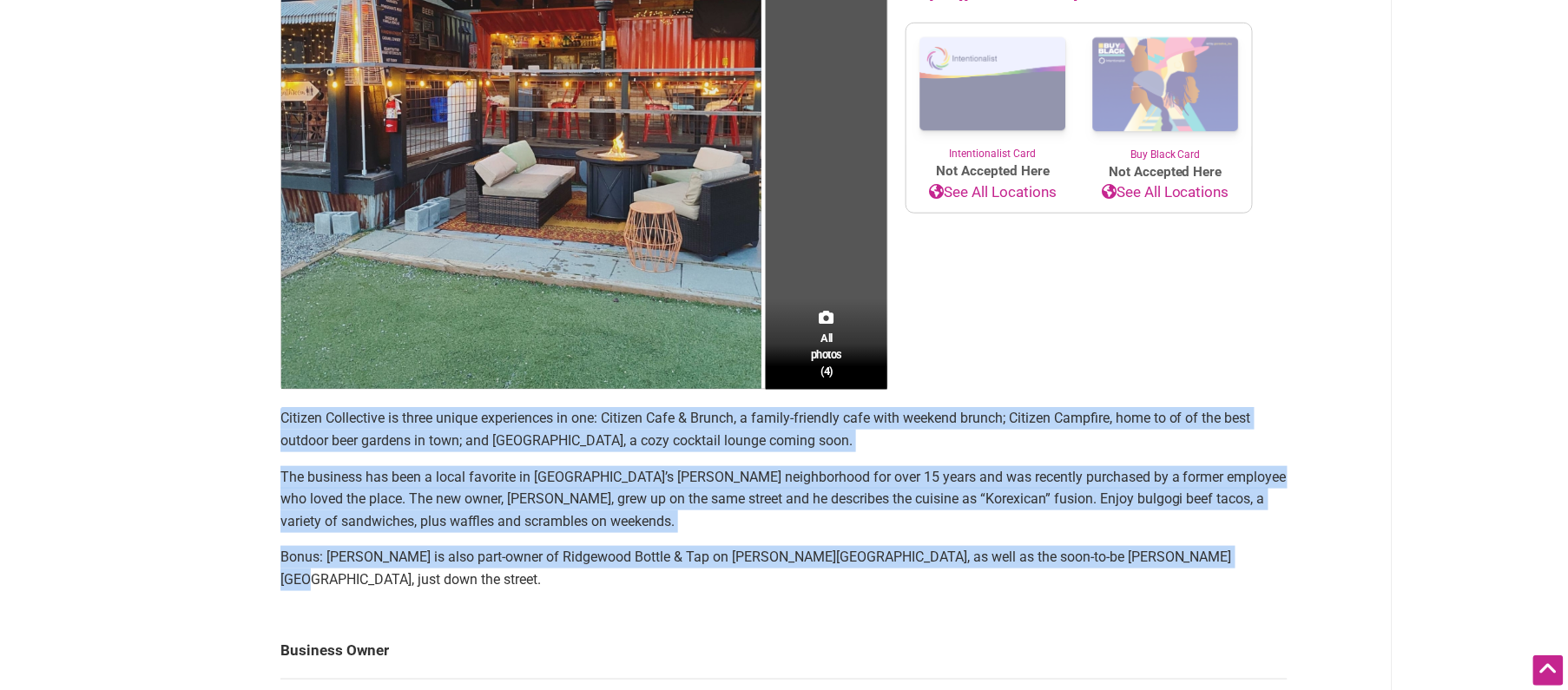
drag, startPoint x: 1158, startPoint y: 556, endPoint x: 282, endPoint y: 418, distance: 886.8
click at [282, 418] on section "Citizen Collective is three unique experiences in one: Citizen Cafe & Brunch, a…" at bounding box center [784, 506] width 1007 height 197
copy section "Citizen Collective is three unique experiences in one: Citizen Cafe & Brunch, a…"
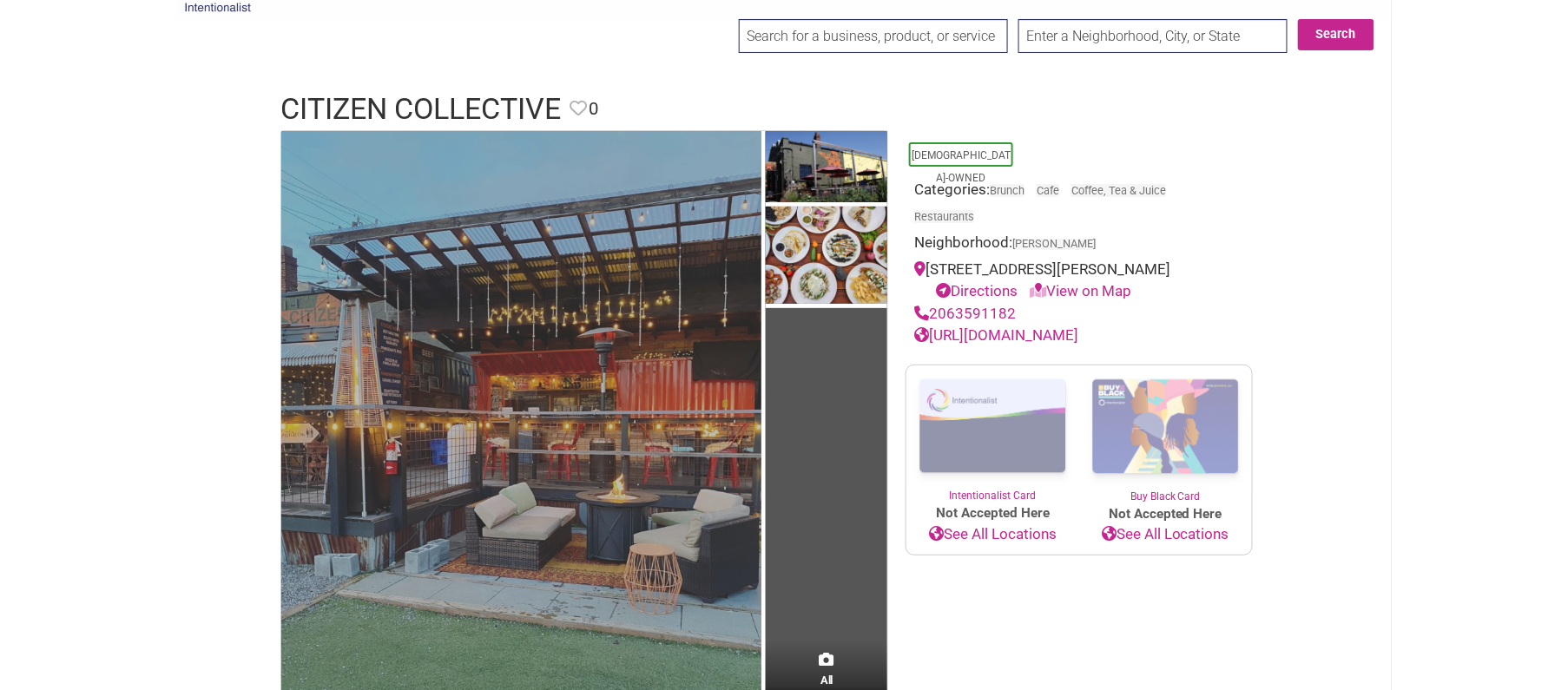
scroll to position [80, 0]
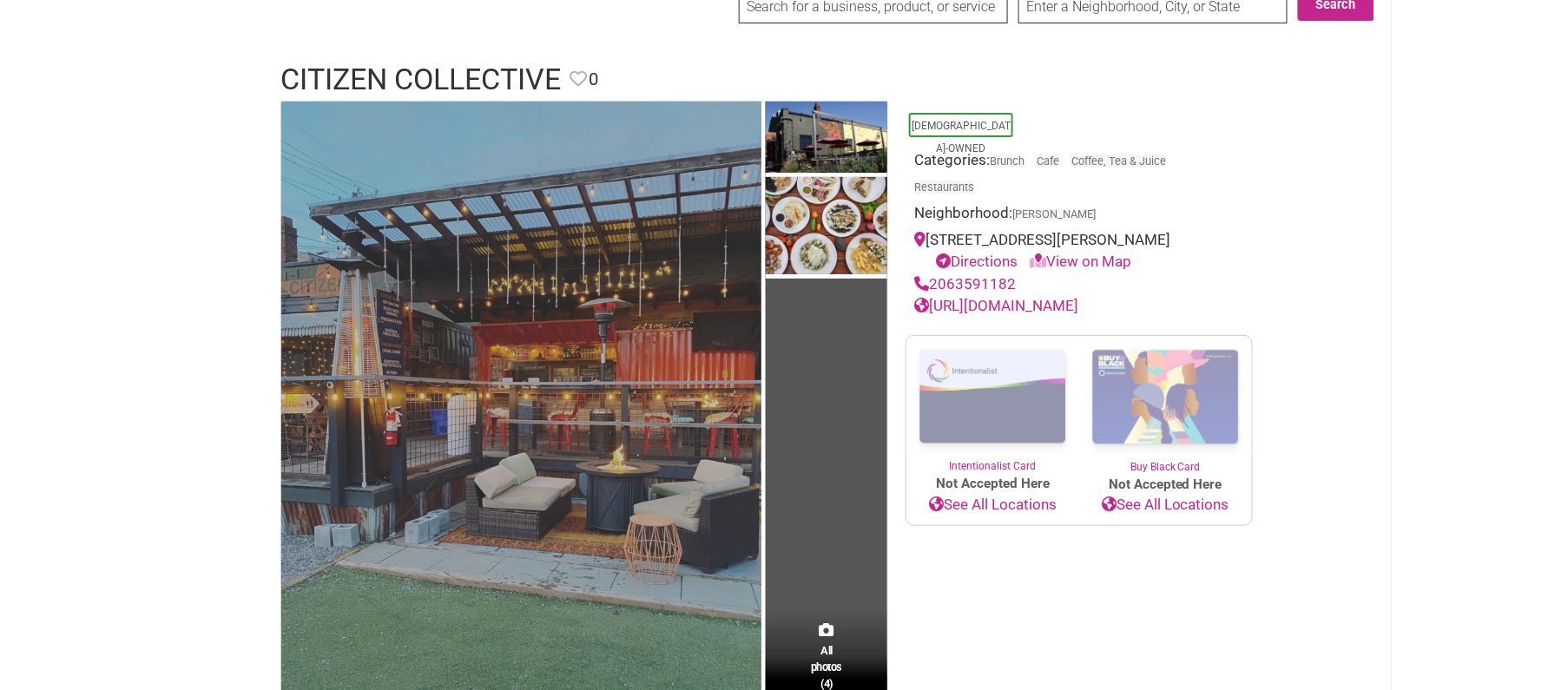
click at [550, 281] on img at bounding box center [521, 402] width 480 height 601
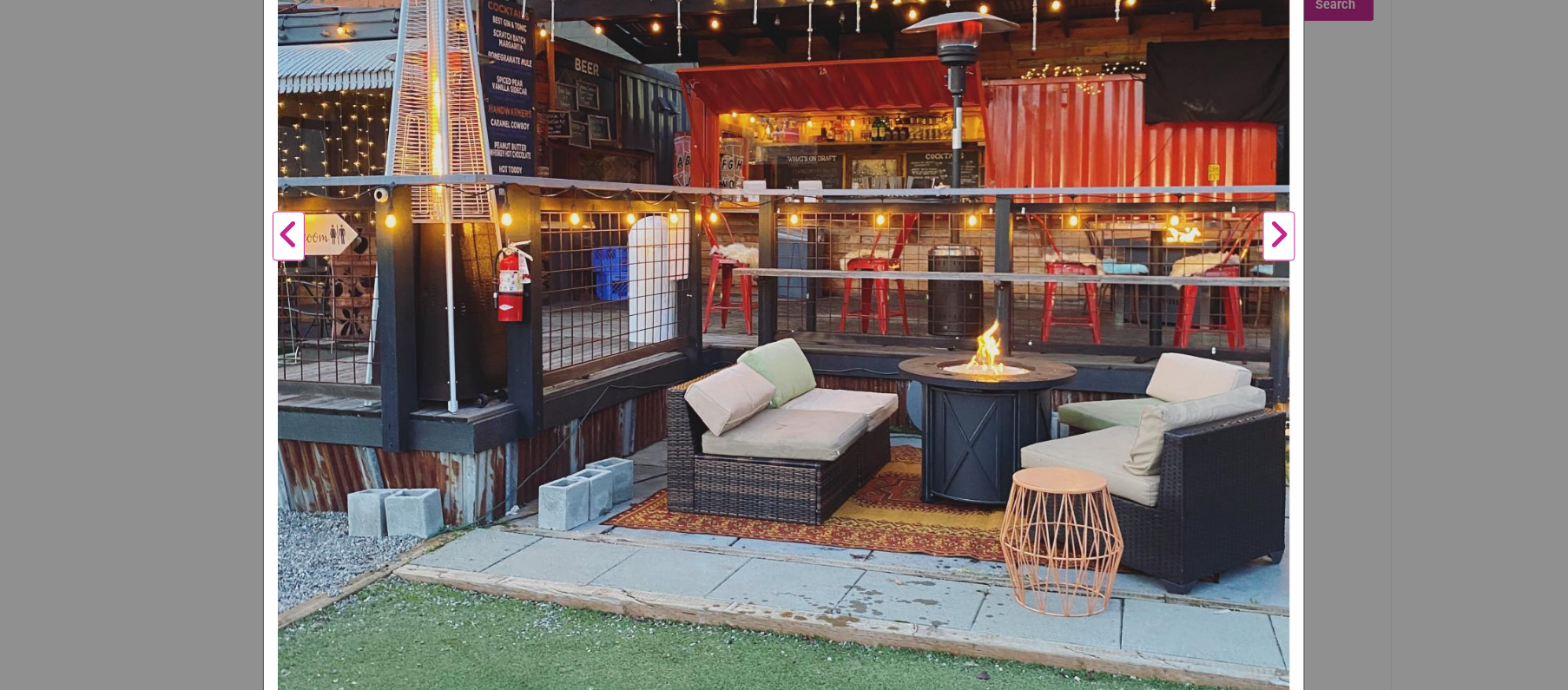
scroll to position [613, 0]
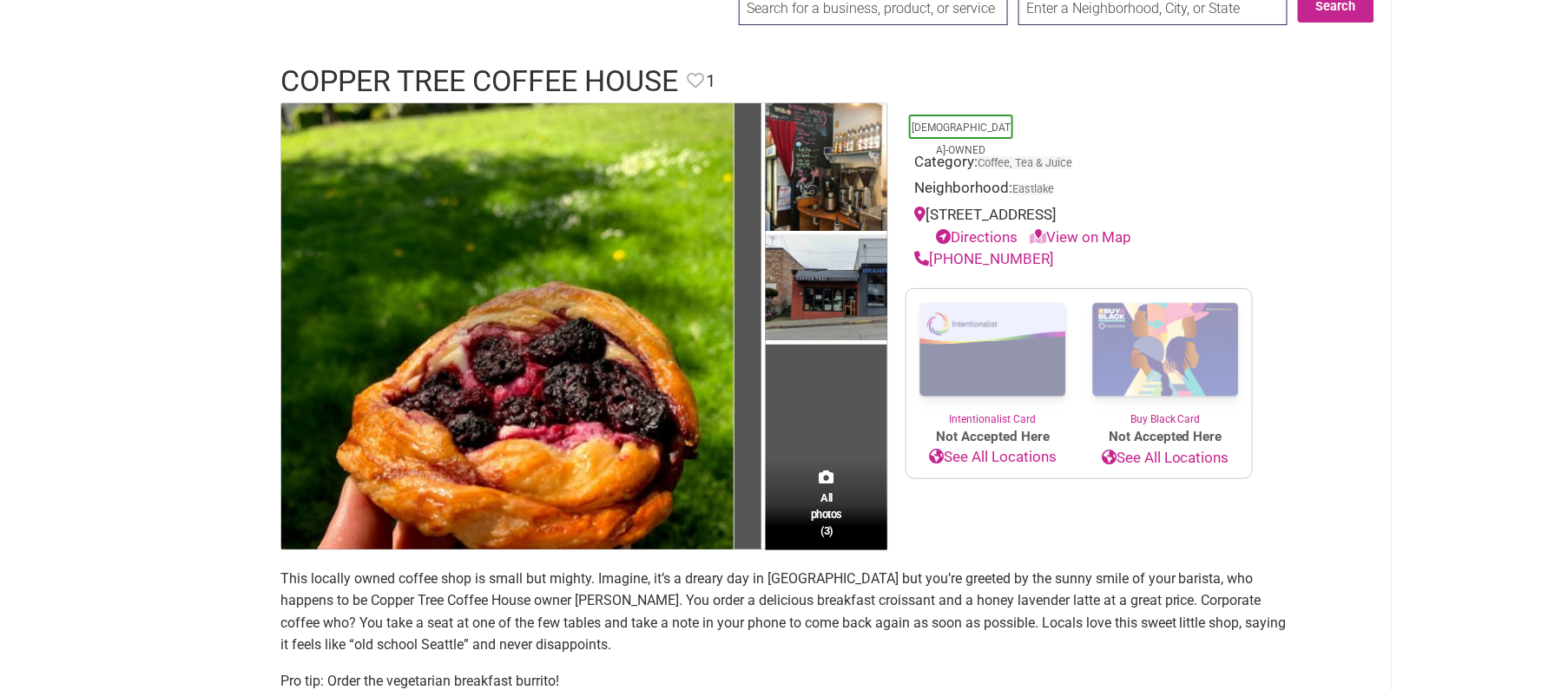
scroll to position [98, 0]
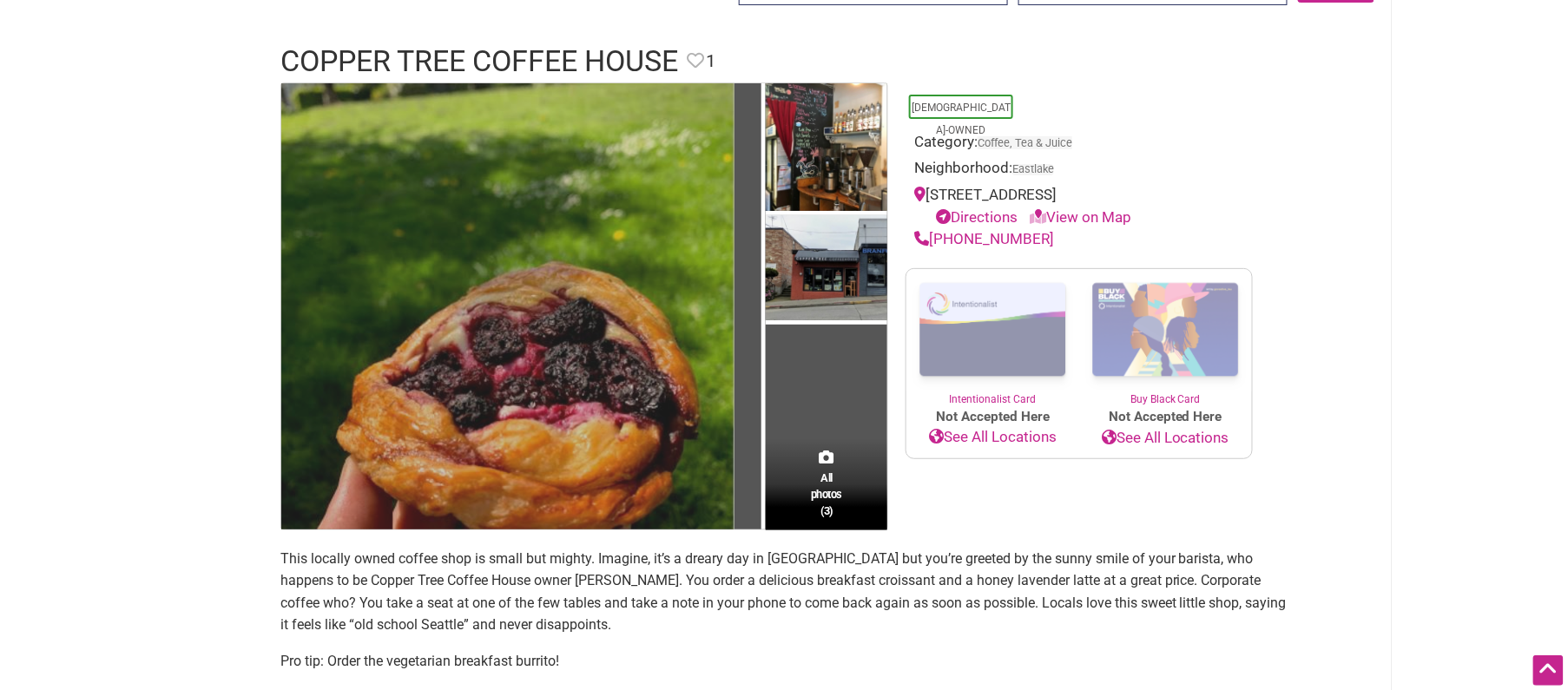
click at [579, 264] on img at bounding box center [508, 306] width 454 height 446
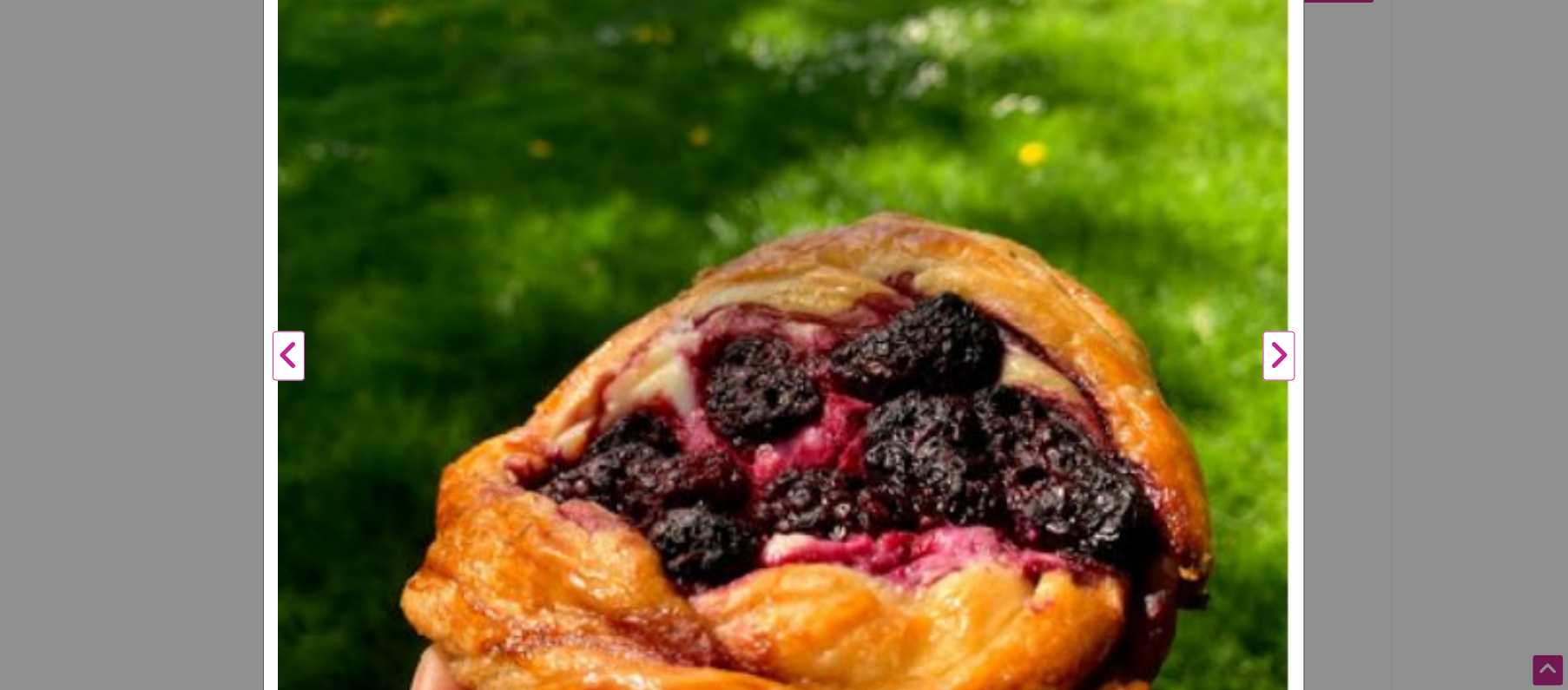
scroll to position [397, 0]
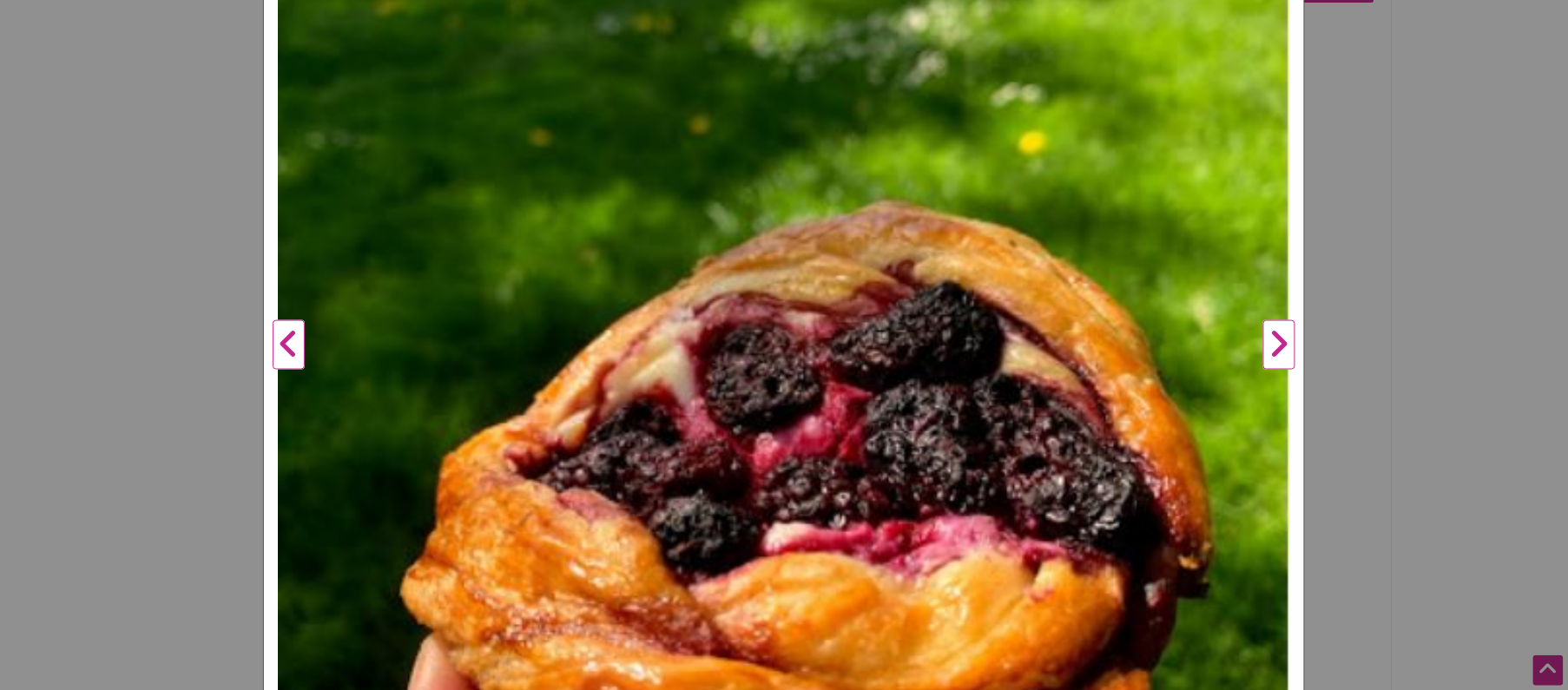
click at [1282, 348] on button "Next" at bounding box center [1279, 346] width 48 height 1086
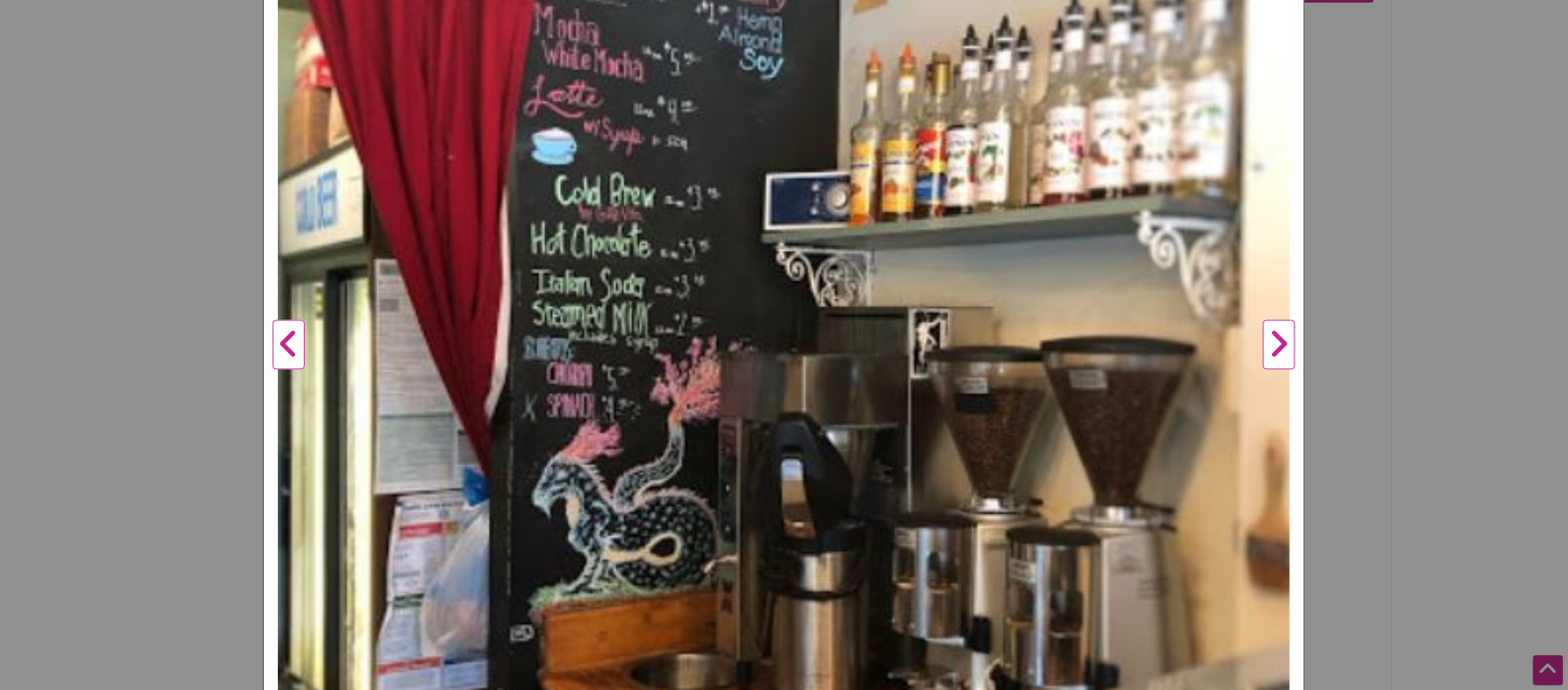
click at [1282, 348] on button "Next" at bounding box center [1279, 346] width 48 height 1086
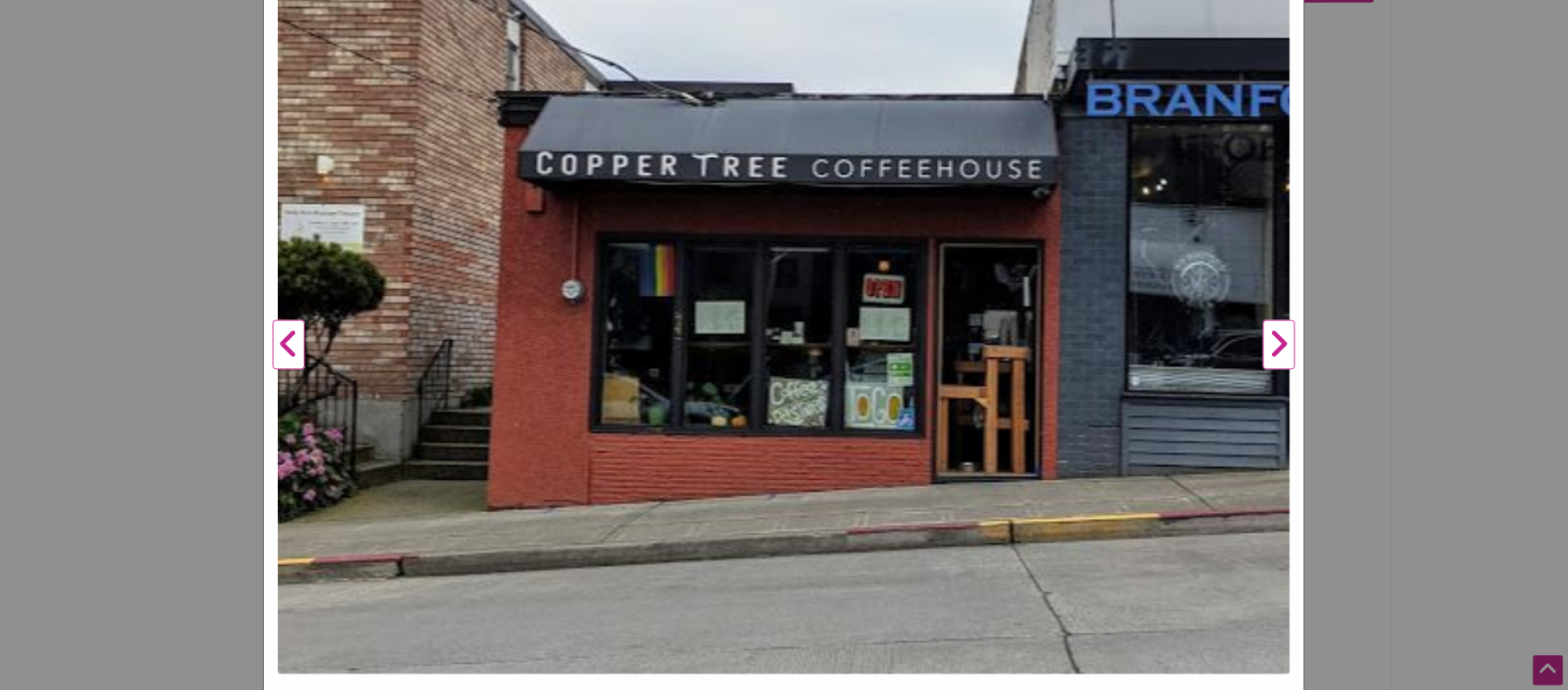
click at [1282, 348] on button "Next" at bounding box center [1279, 346] width 48 height 1086
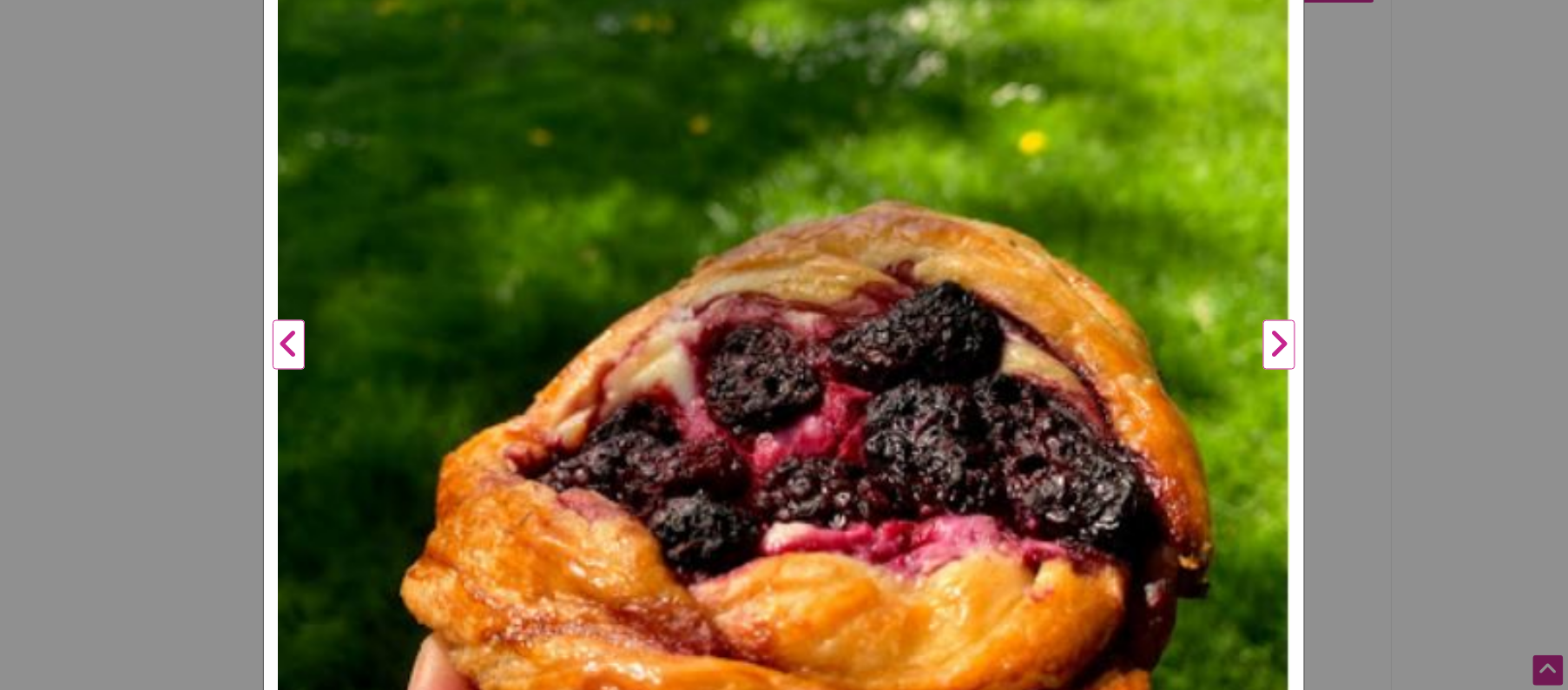
click at [1430, 317] on div "Copper Tree Coffee House Previous Next 1 2 3 ×" at bounding box center [784, 345] width 1568 height 690
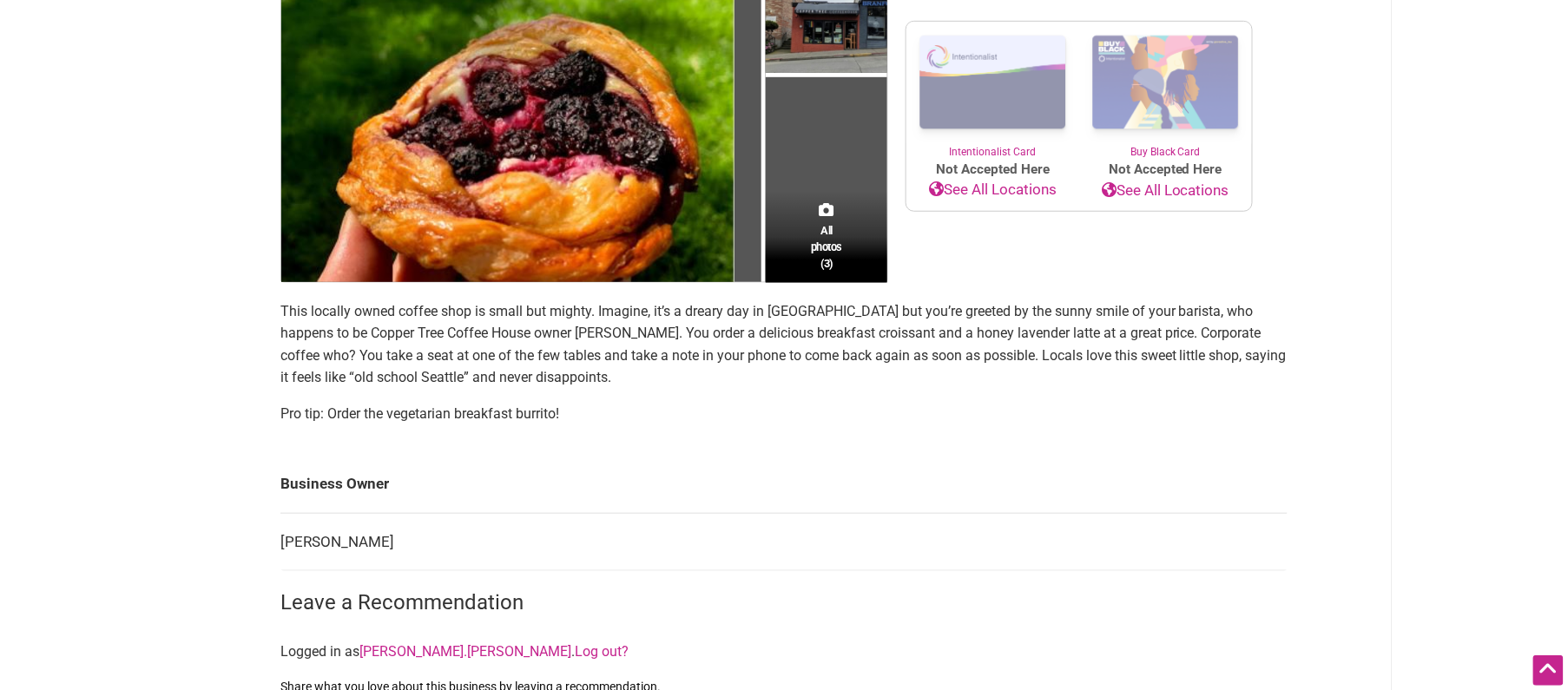
scroll to position [0, 0]
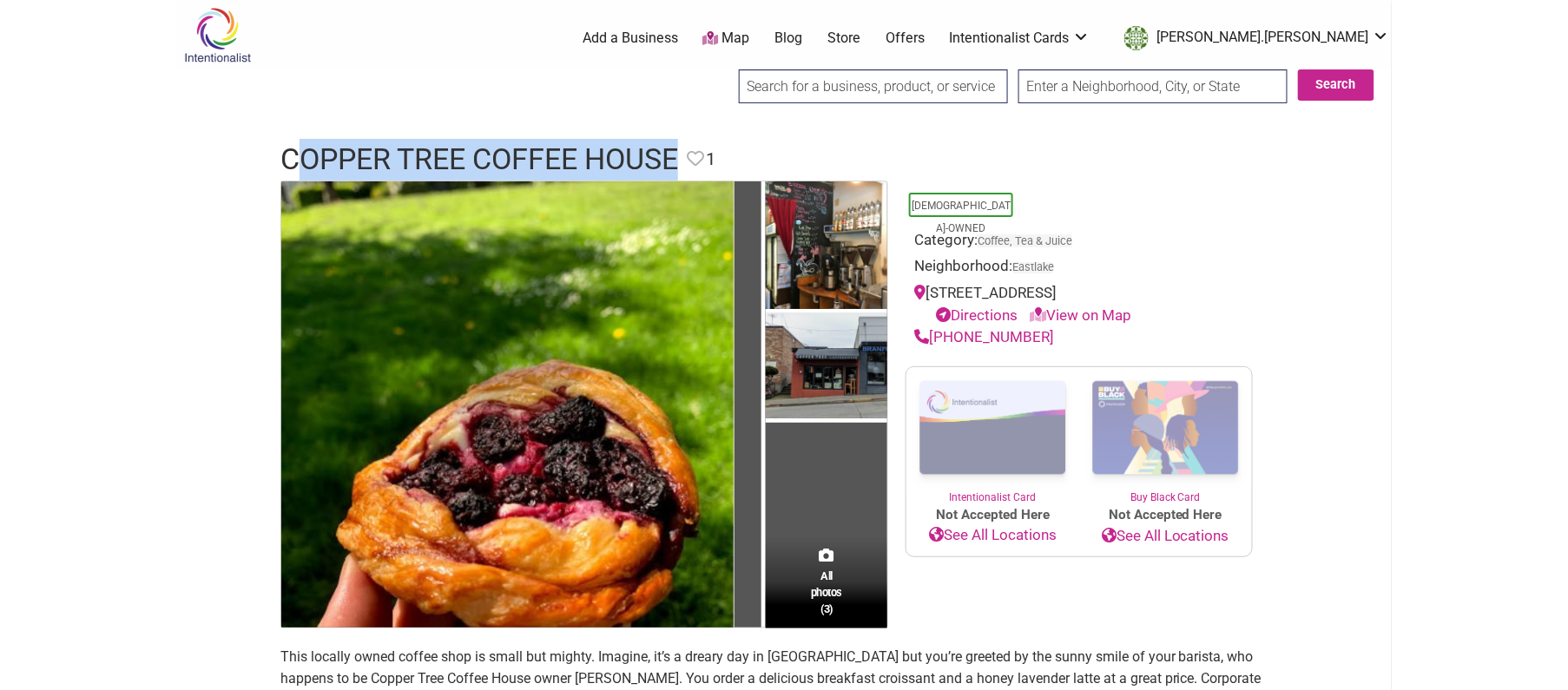
drag, startPoint x: 614, startPoint y: 159, endPoint x: 299, endPoint y: 164, distance: 315.0
click at [299, 164] on h1 "Copper Tree Coffee House" at bounding box center [479, 160] width 398 height 42
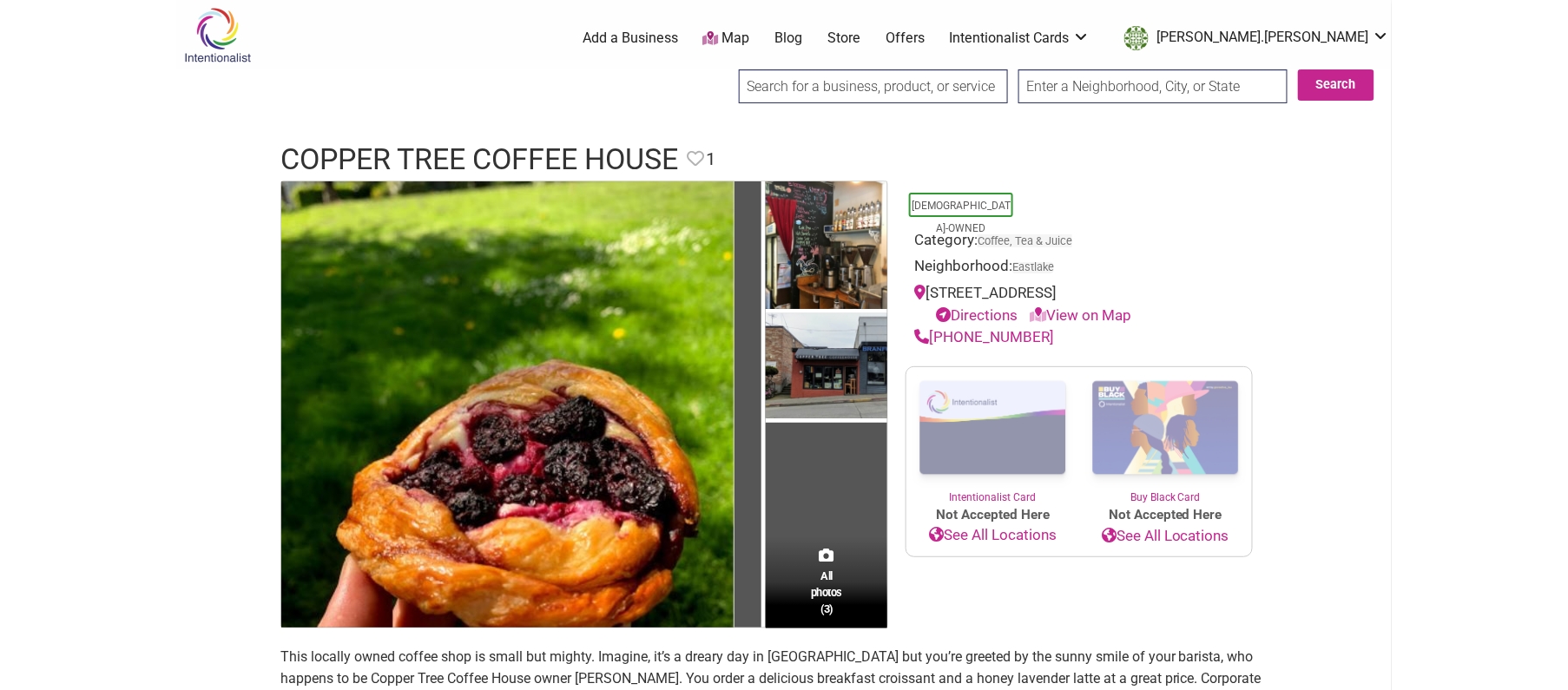
click at [299, 164] on h1 "Copper Tree Coffee House" at bounding box center [479, 160] width 398 height 42
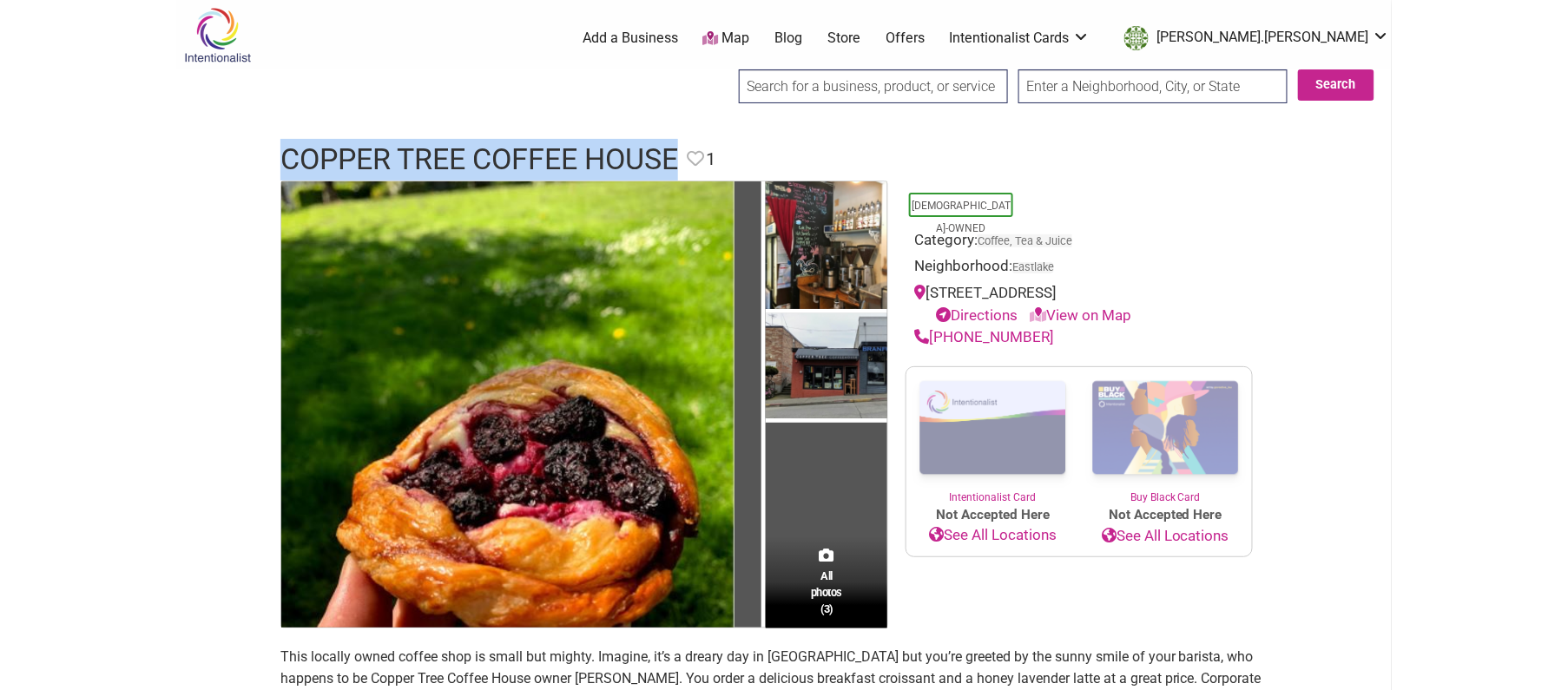
drag, startPoint x: 286, startPoint y: 159, endPoint x: 690, endPoint y: 170, distance: 404.1
click at [690, 170] on header "Copper Tree Coffee House Favorite Favorite 1" at bounding box center [784, 160] width 1007 height 42
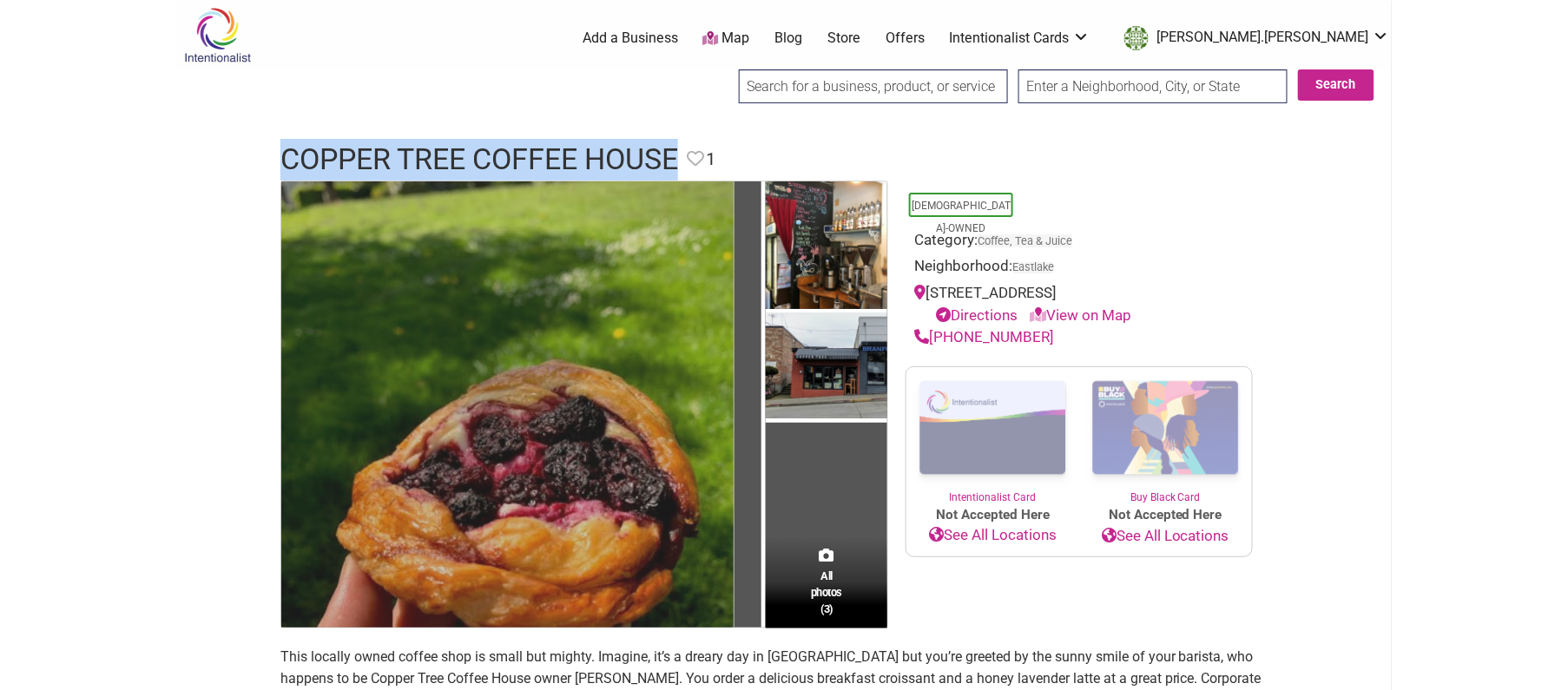
copy h1 "Copper Tree Coffee House"
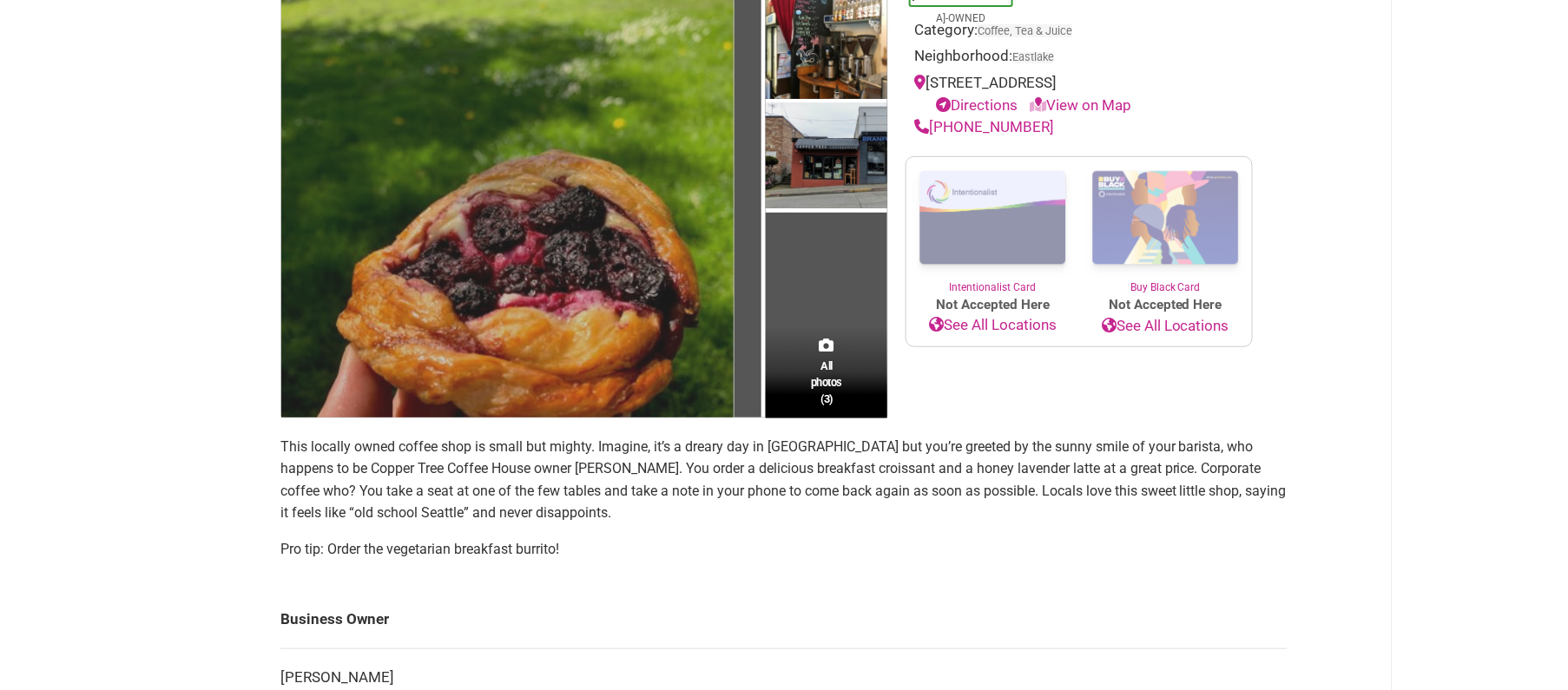
scroll to position [223, 0]
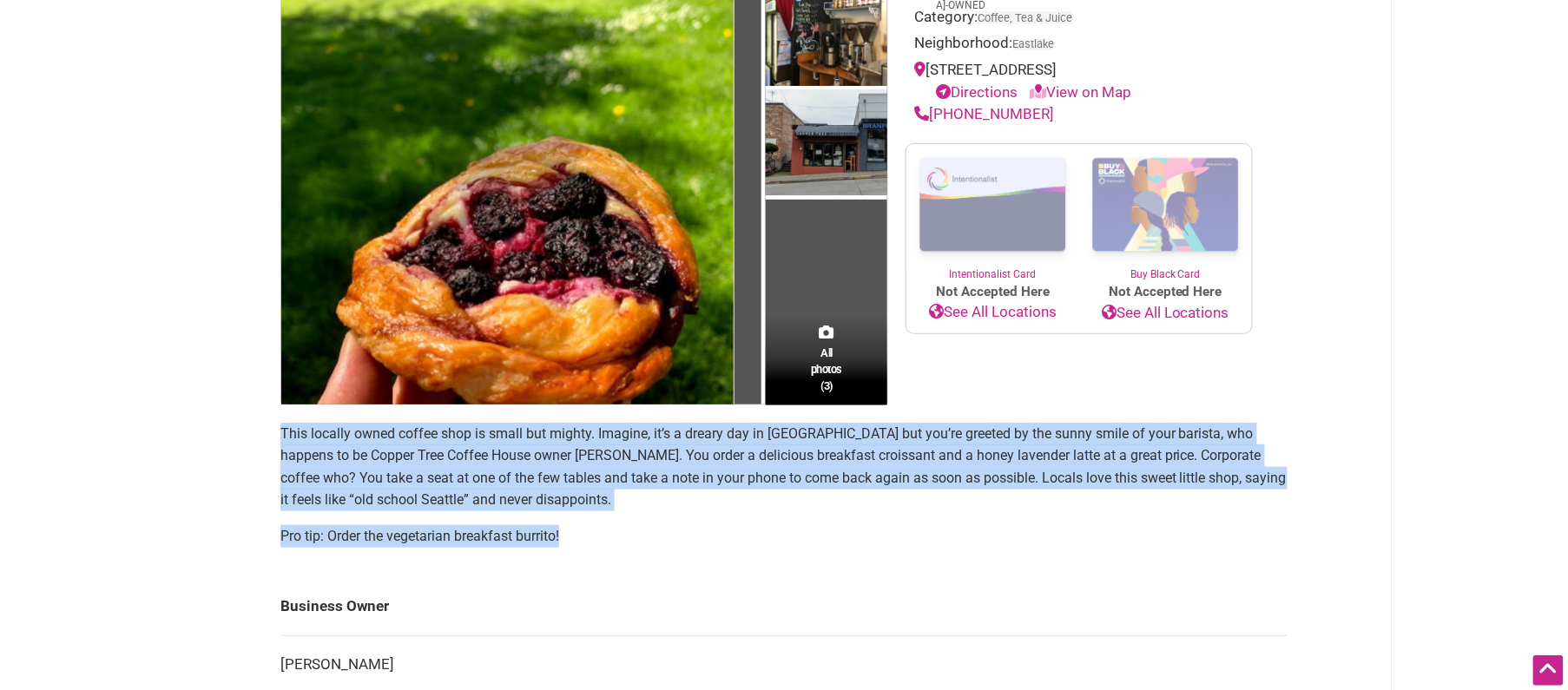
drag, startPoint x: 580, startPoint y: 538, endPoint x: 263, endPoint y: 432, distance: 334.3
click at [263, 436] on div "All photos (3) Latino-Owned Category: Coffee, Tea & Juice Neighborhood: Eastlak…" at bounding box center [783, 514] width 1042 height 1111
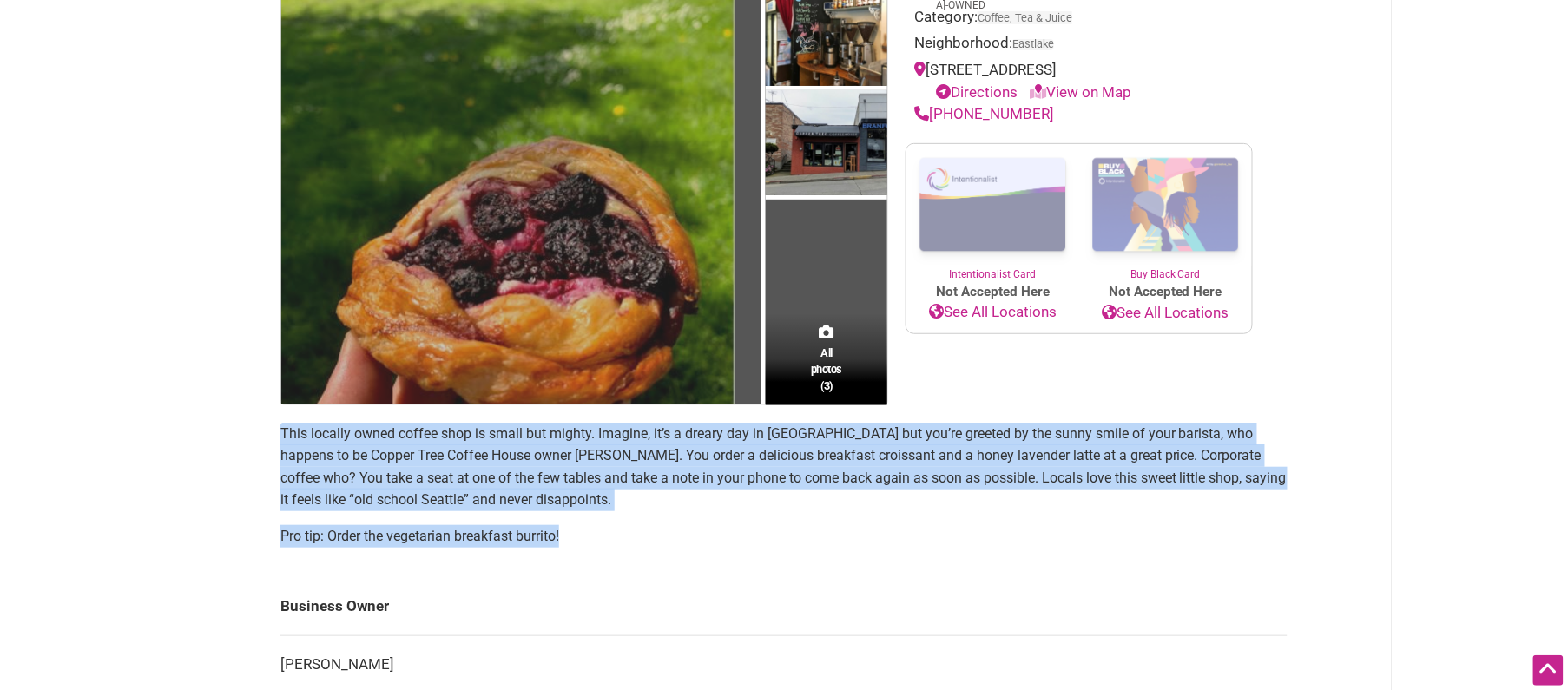
copy section "This locally owned coffee shop is small but mighty. Imagine, it’s a dreary day …"
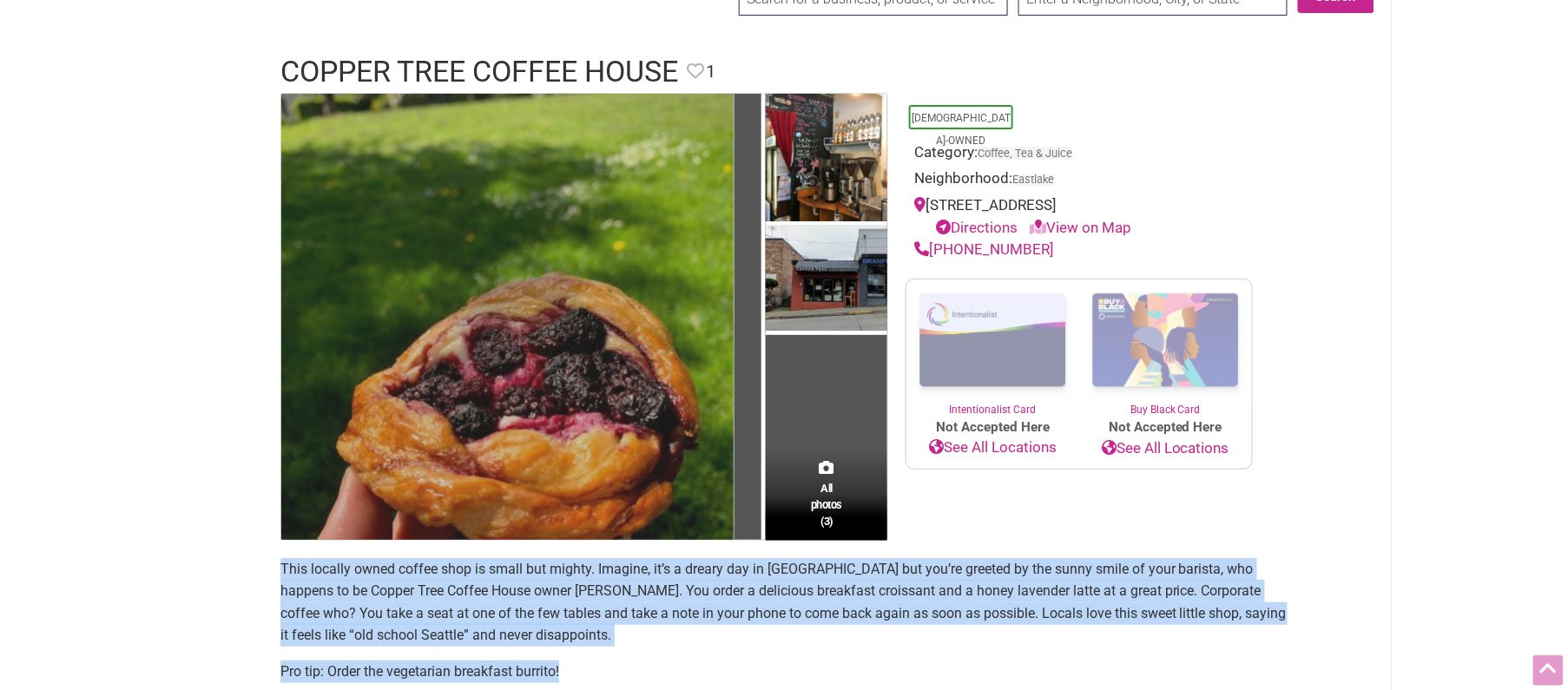
scroll to position [65, 0]
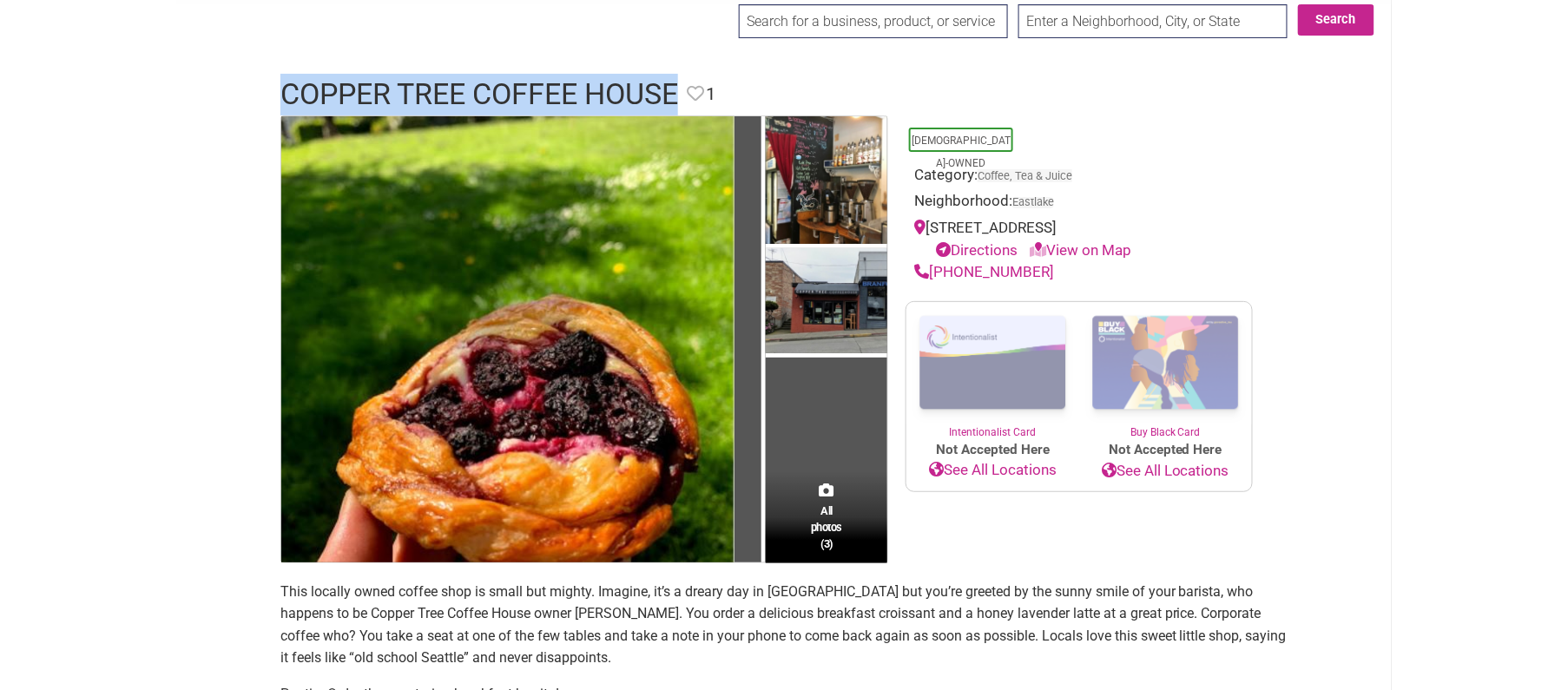
drag, startPoint x: 681, startPoint y: 90, endPoint x: 286, endPoint y: 95, distance: 395.0
click at [279, 92] on div "Copper Tree Coffee House Favorite Favorite 1" at bounding box center [783, 94] width 1042 height 42
copy h1 "Copper Tree Coffee House"
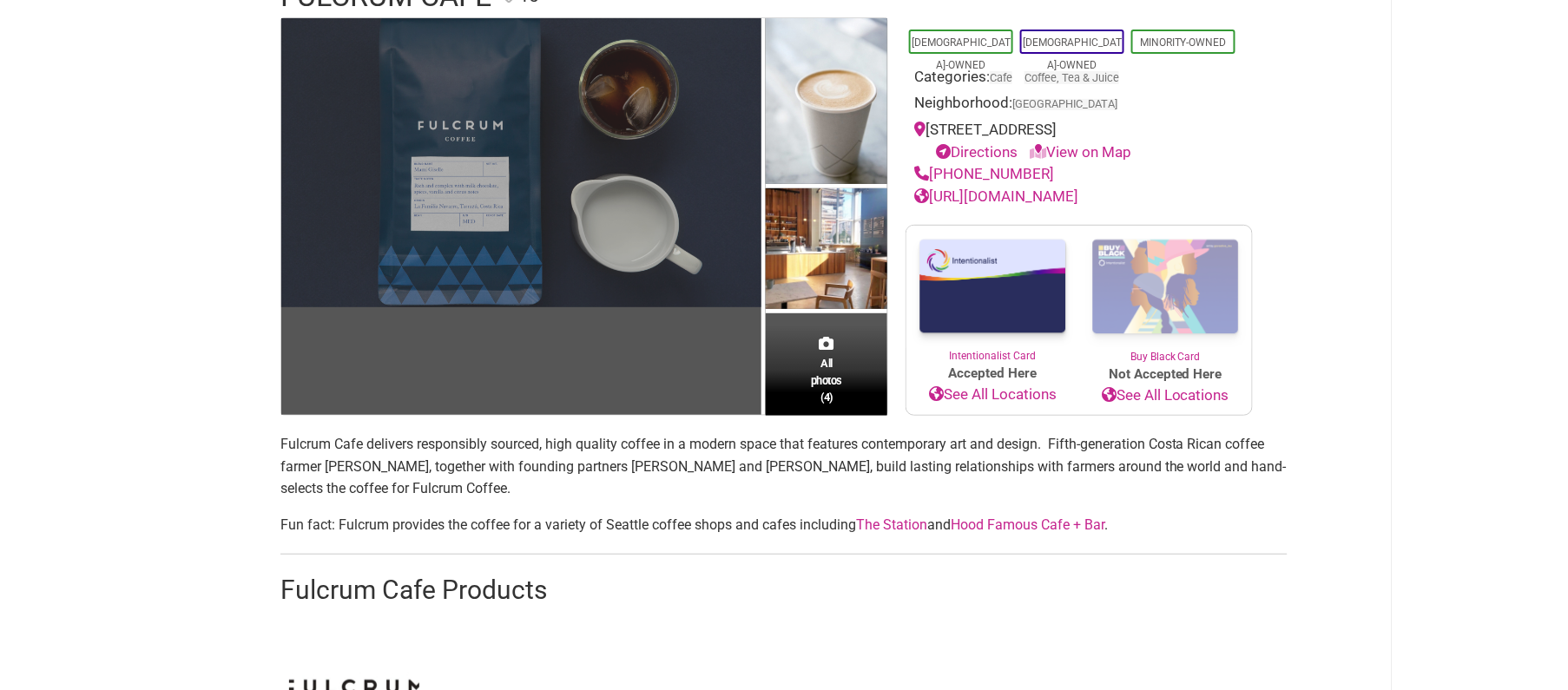
scroll to position [187, 0]
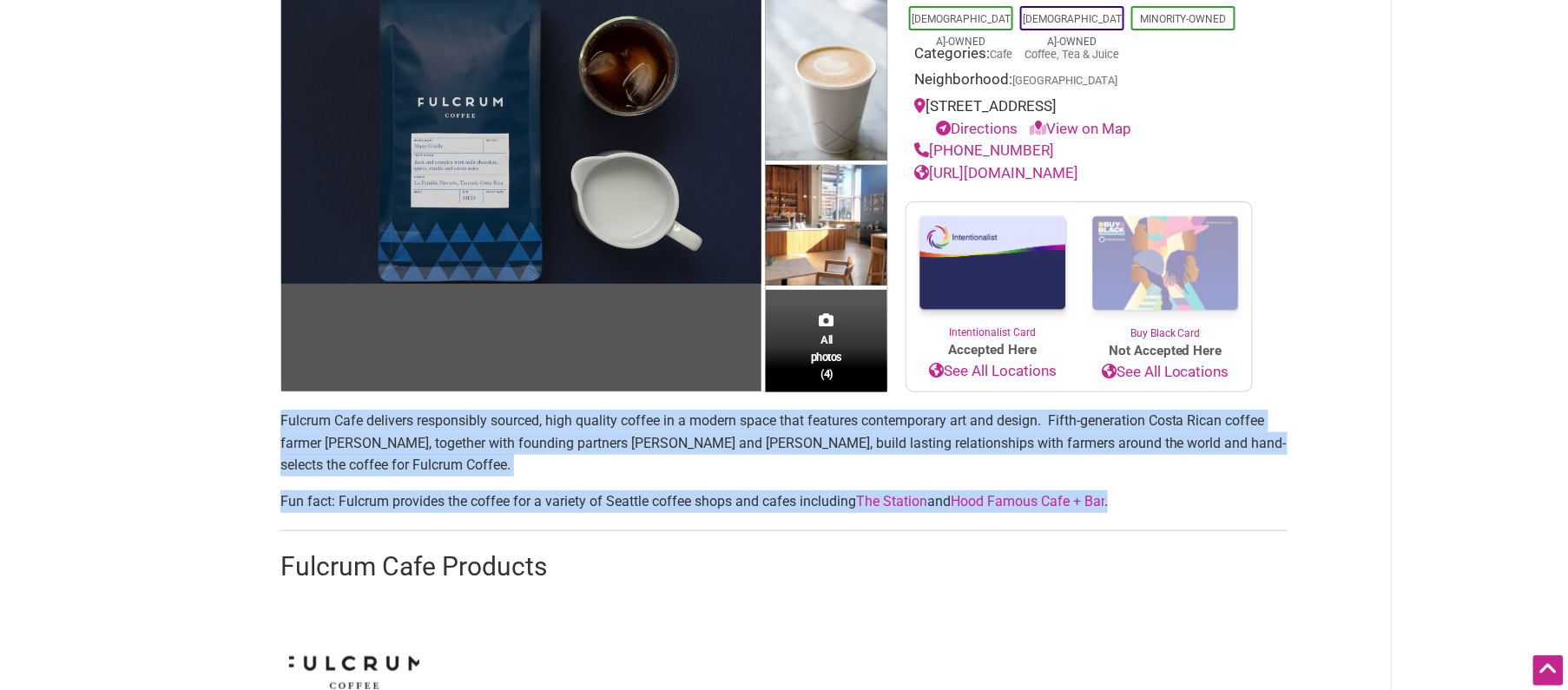
drag, startPoint x: 1151, startPoint y: 500, endPoint x: 279, endPoint y: 424, distance: 875.3
copy section "Fulcrum Cafe delivers responsibly sourced, high quality coffee in a modern spac…"
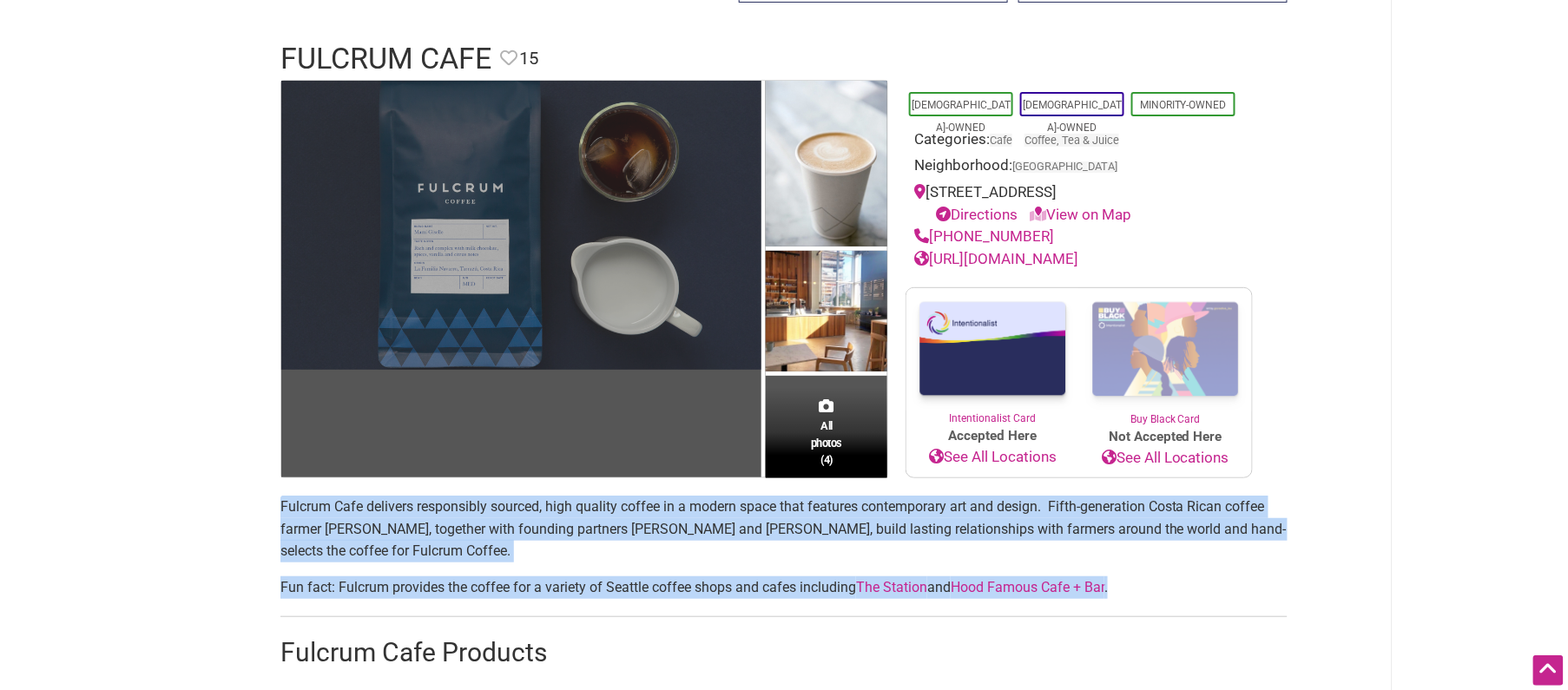
scroll to position [26, 0]
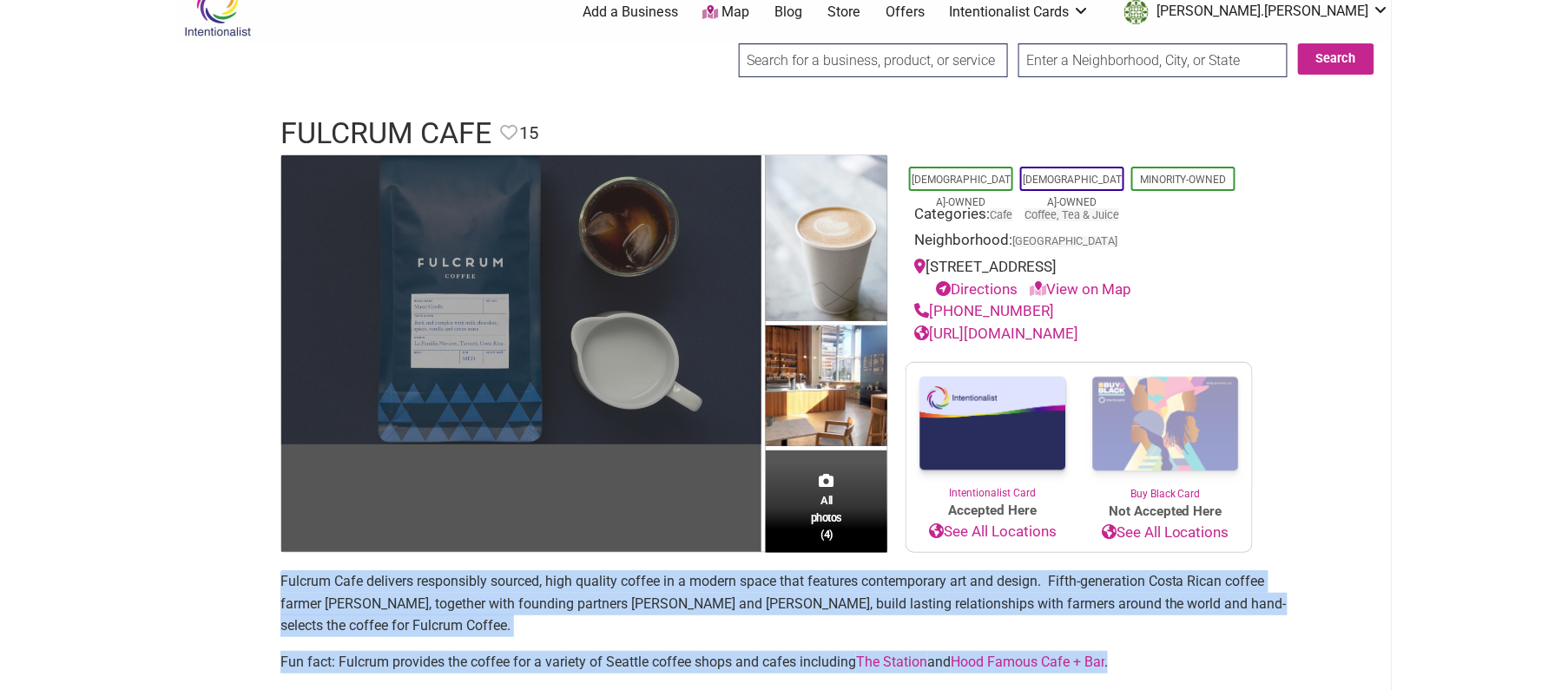
click at [630, 302] on img at bounding box center [521, 301] width 480 height 290
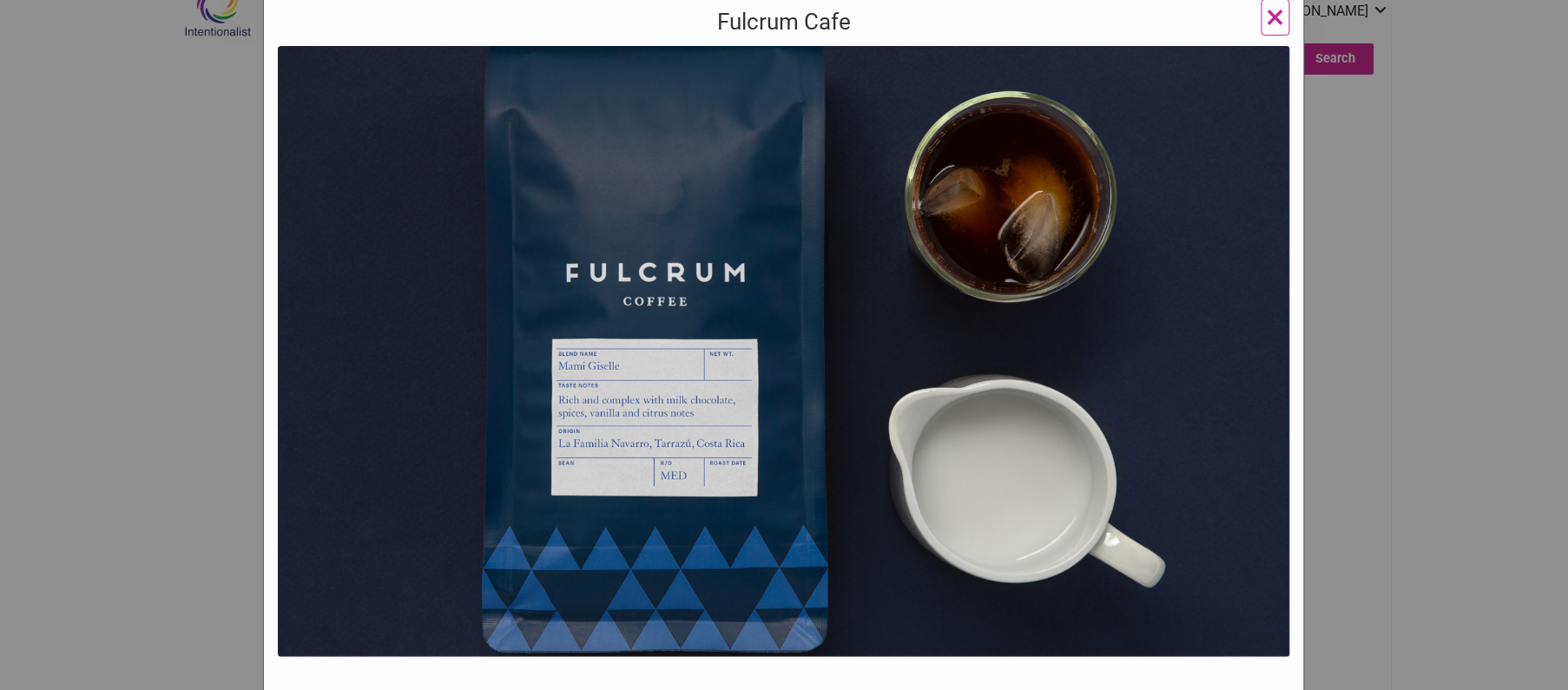
scroll to position [149, 0]
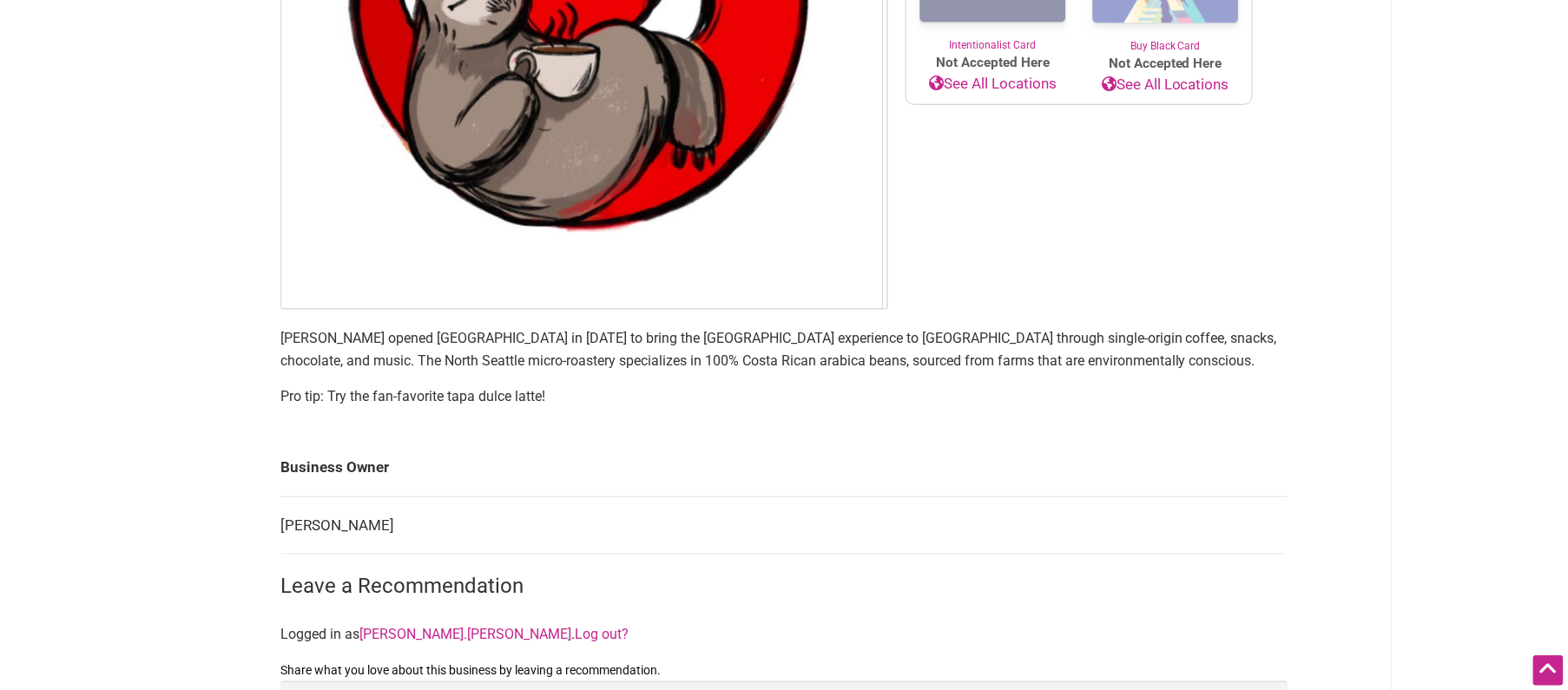
scroll to position [491, 0]
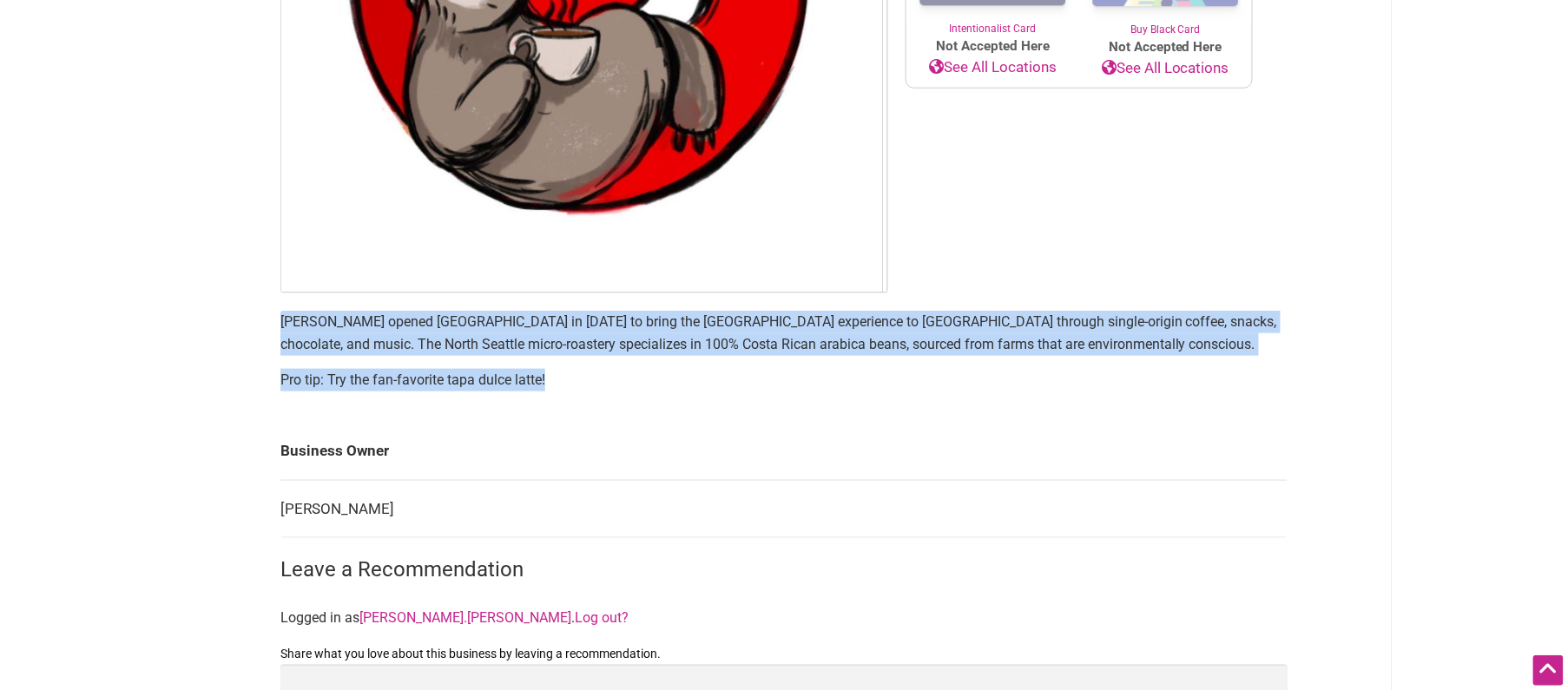
drag, startPoint x: 530, startPoint y: 378, endPoint x: 258, endPoint y: 331, distance: 276.0
click at [258, 331] on div "Intentionalist Spend like it matters 0 Add a Business Map Blog Store Offers Int…" at bounding box center [784, 428] width 1216 height 1840
copy section "[PERSON_NAME] opened [GEOGRAPHIC_DATA] in [DATE] to bring the [GEOGRAPHIC_DATA]…"
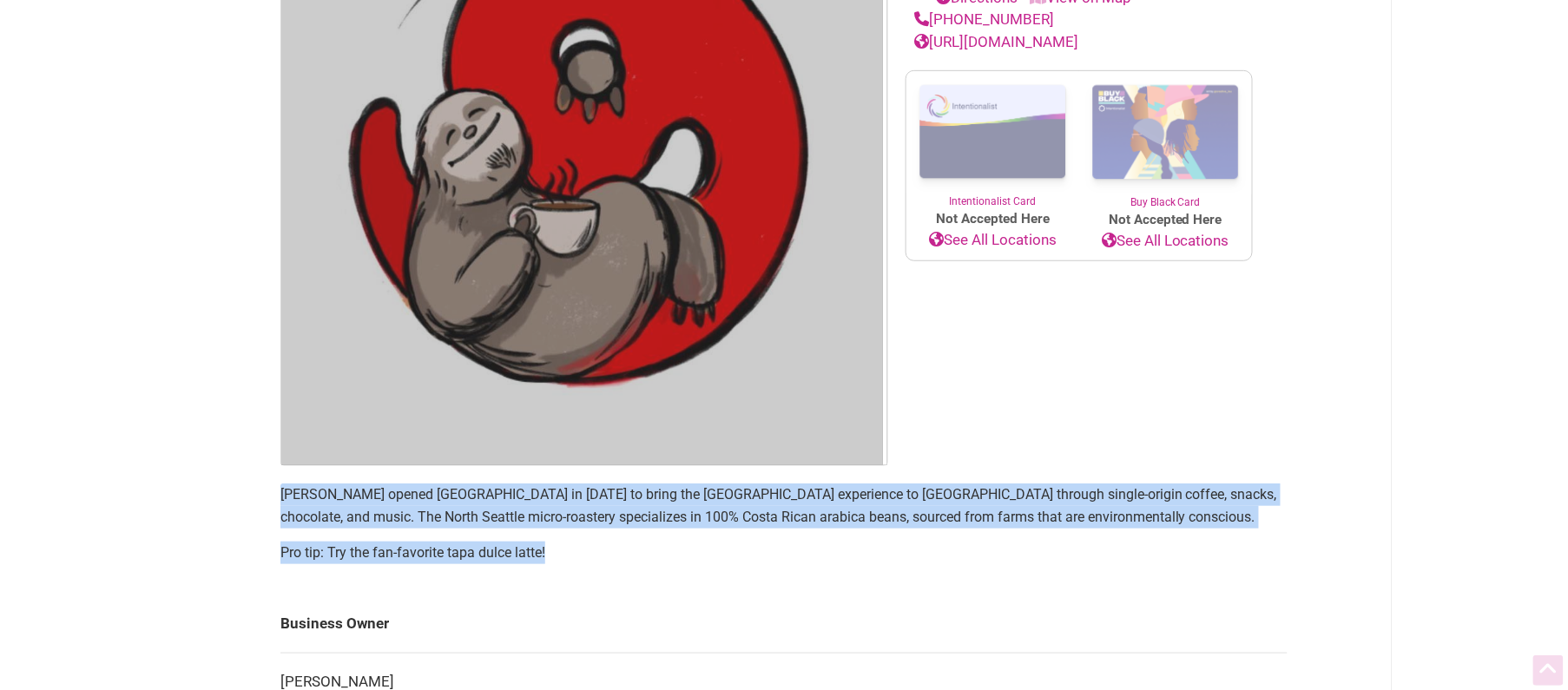
scroll to position [335, 0]
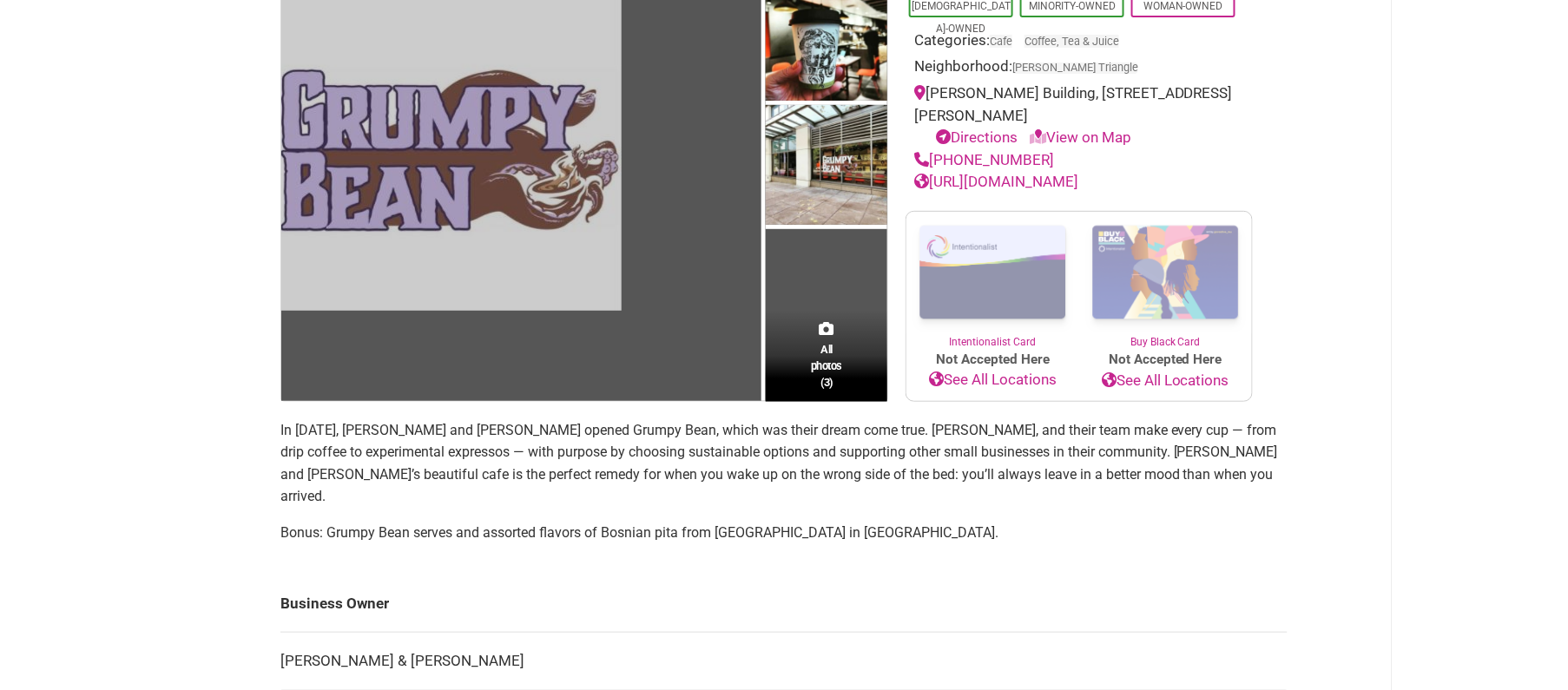
scroll to position [261, 0]
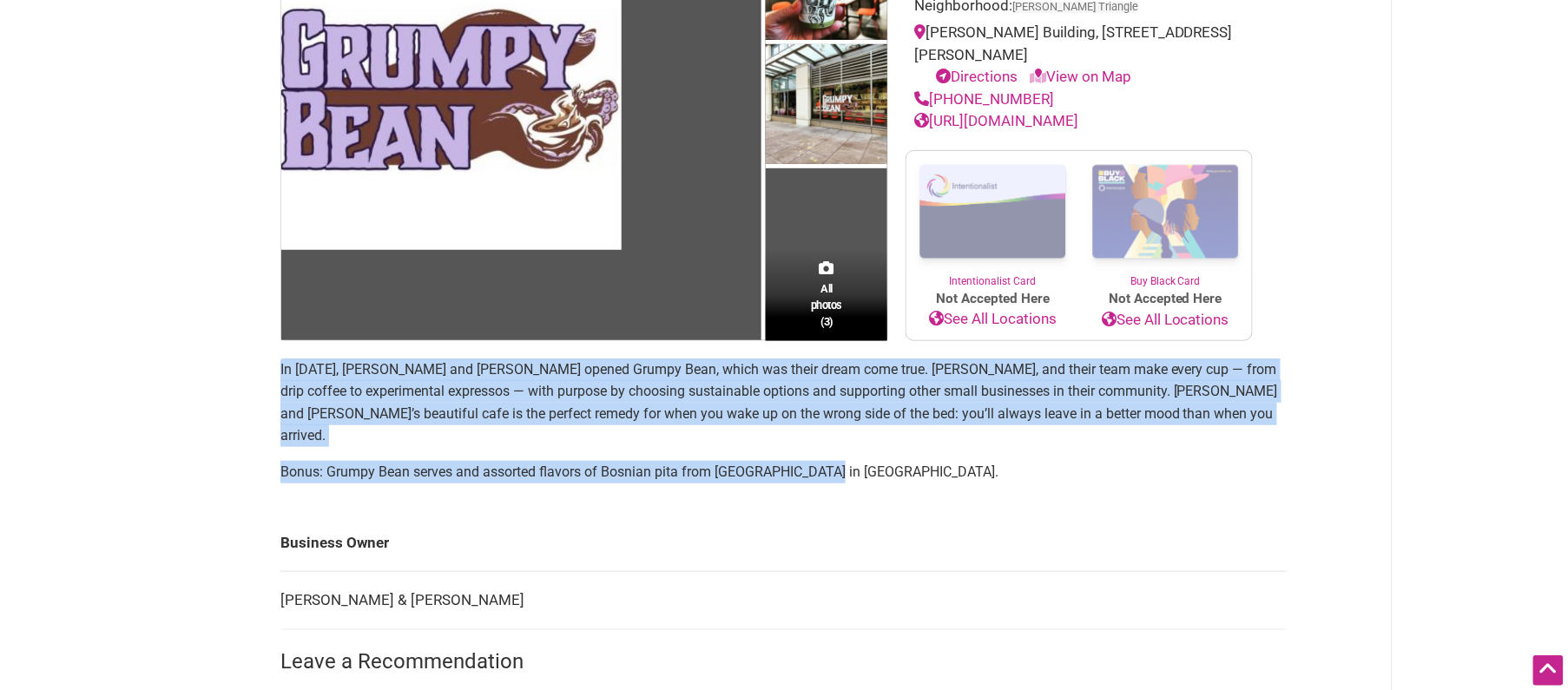
drag, startPoint x: 849, startPoint y: 451, endPoint x: 242, endPoint y: 379, distance: 611.3
click at [242, 379] on div "Intentionalist Spend like it matters 0 Add a Business Map Blog Store Offers Int…" at bounding box center [784, 590] width 1216 height 1701
copy section "In [DATE], [PERSON_NAME] and [PERSON_NAME] opened Grumpy Bean, which was their …"
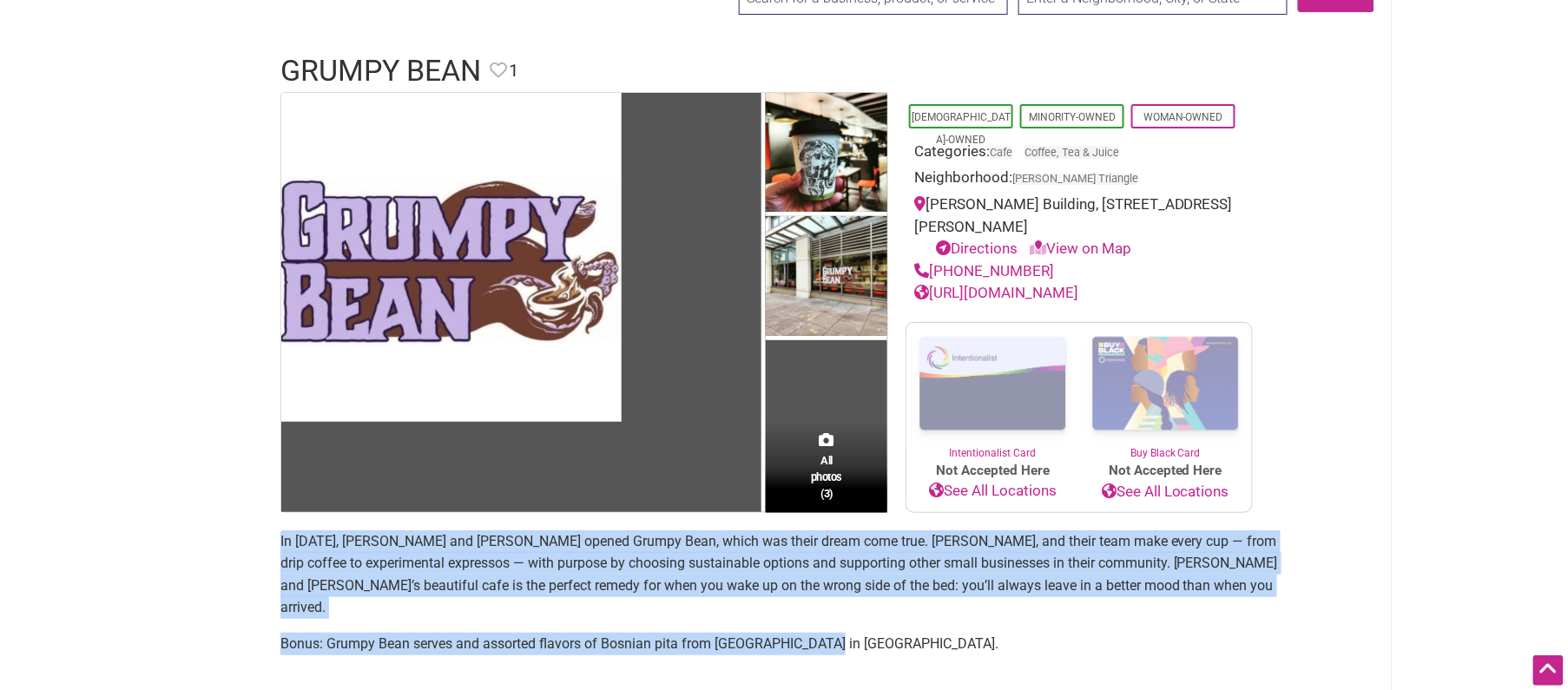
scroll to position [16, 0]
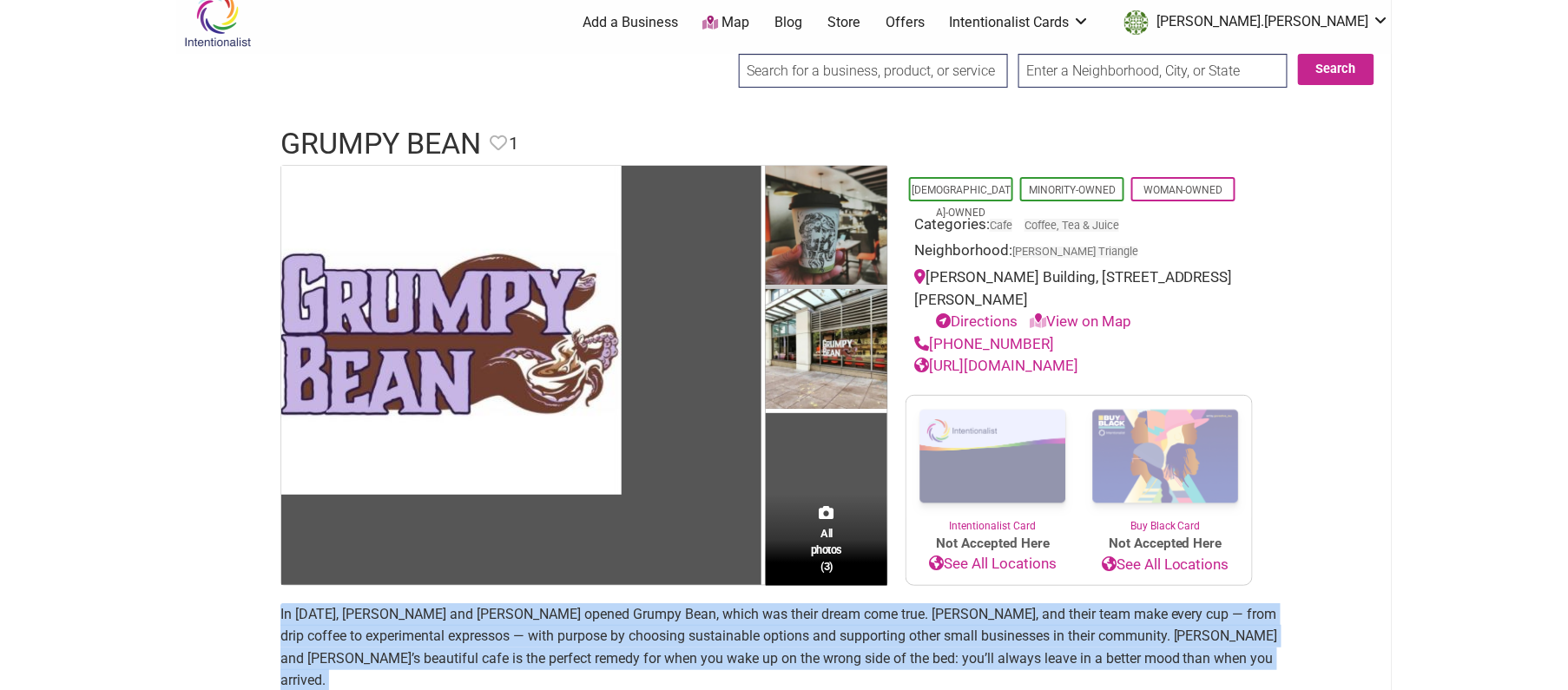
click at [819, 228] on img at bounding box center [827, 227] width 122 height 123
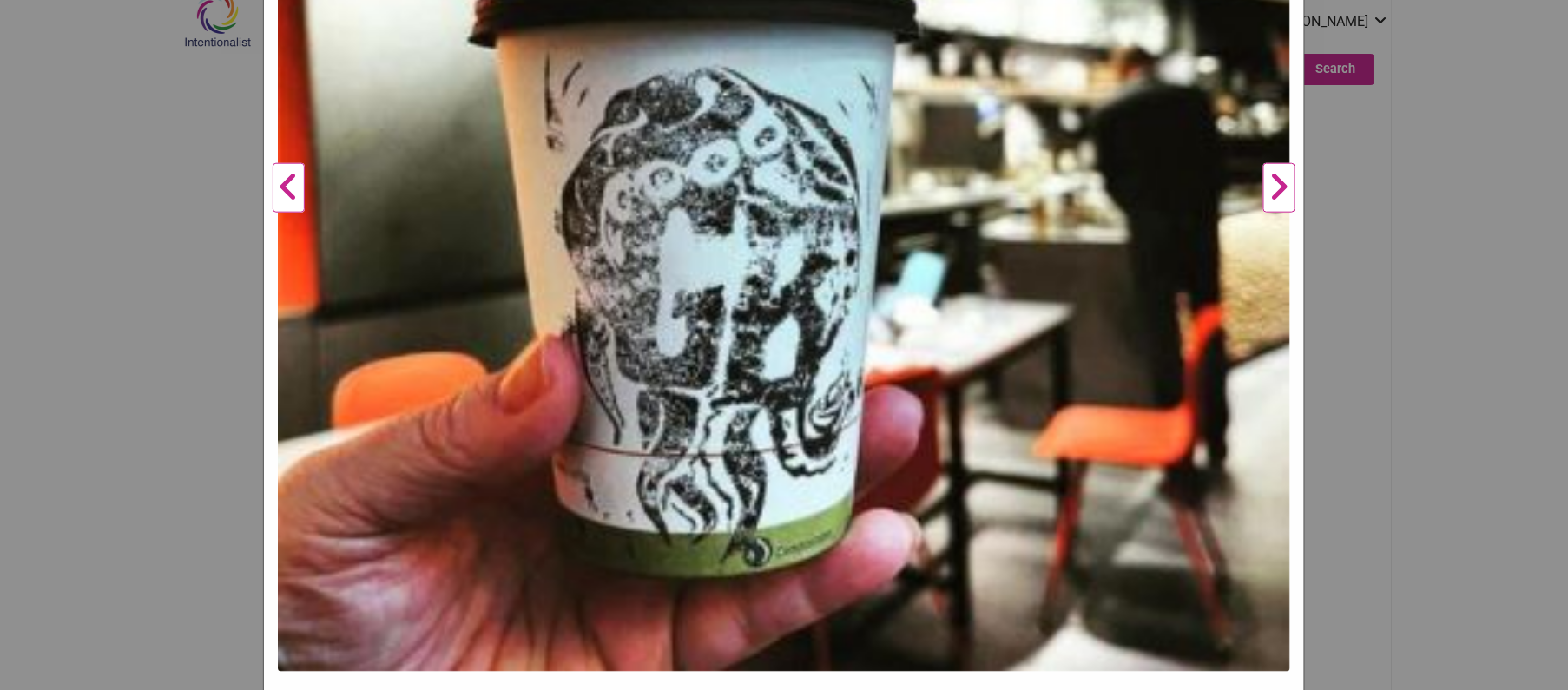
scroll to position [570, 0]
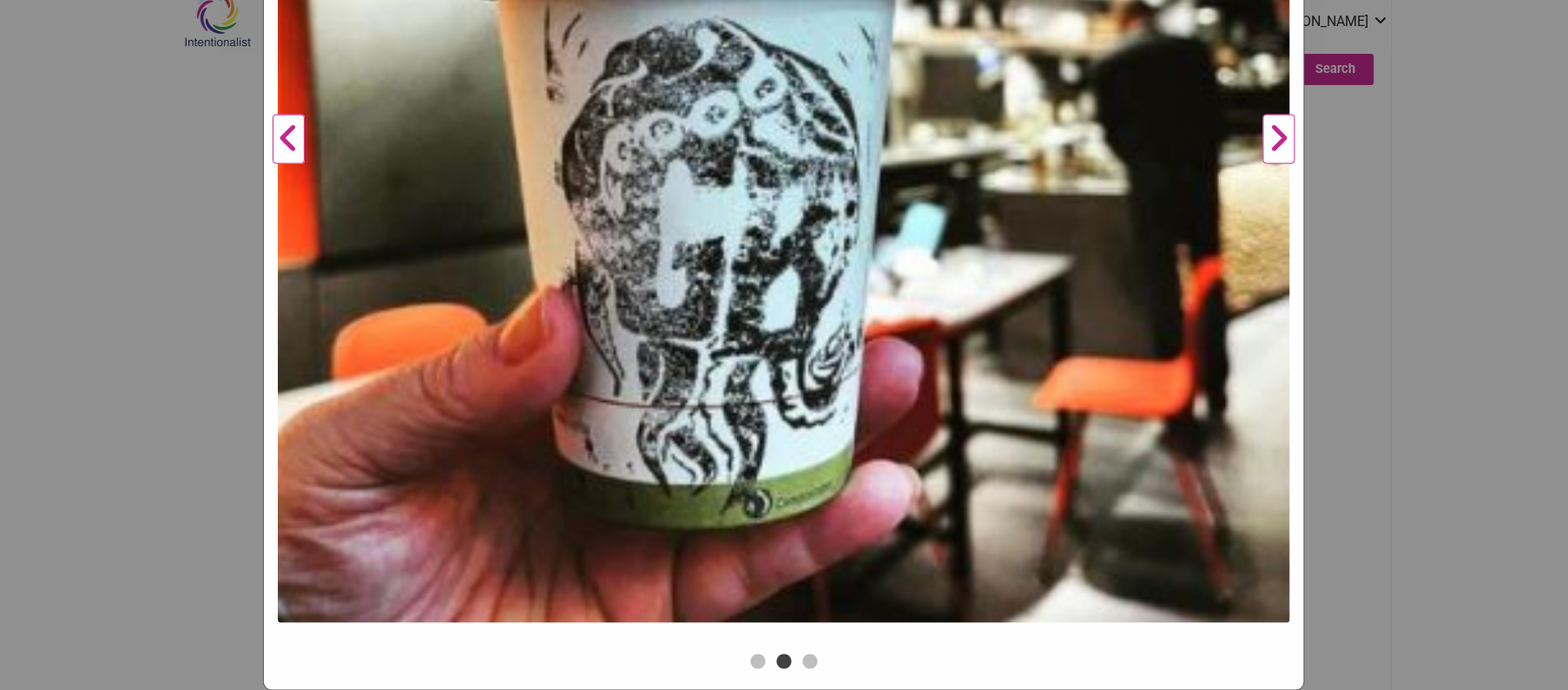
click at [1435, 294] on div "Grumpy Bean Previous Next 1 2 3 ×" at bounding box center [784, 345] width 1568 height 690
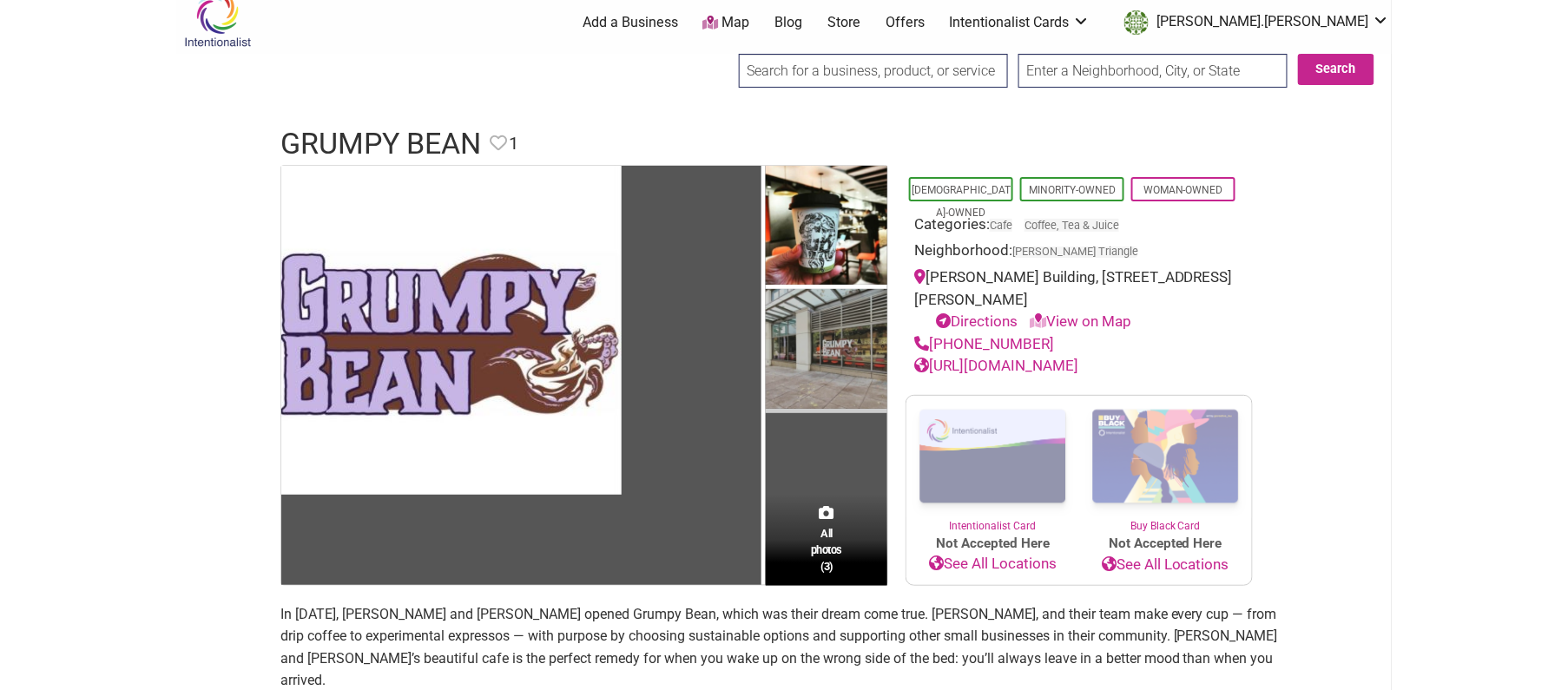
click at [805, 358] on img at bounding box center [827, 352] width 122 height 125
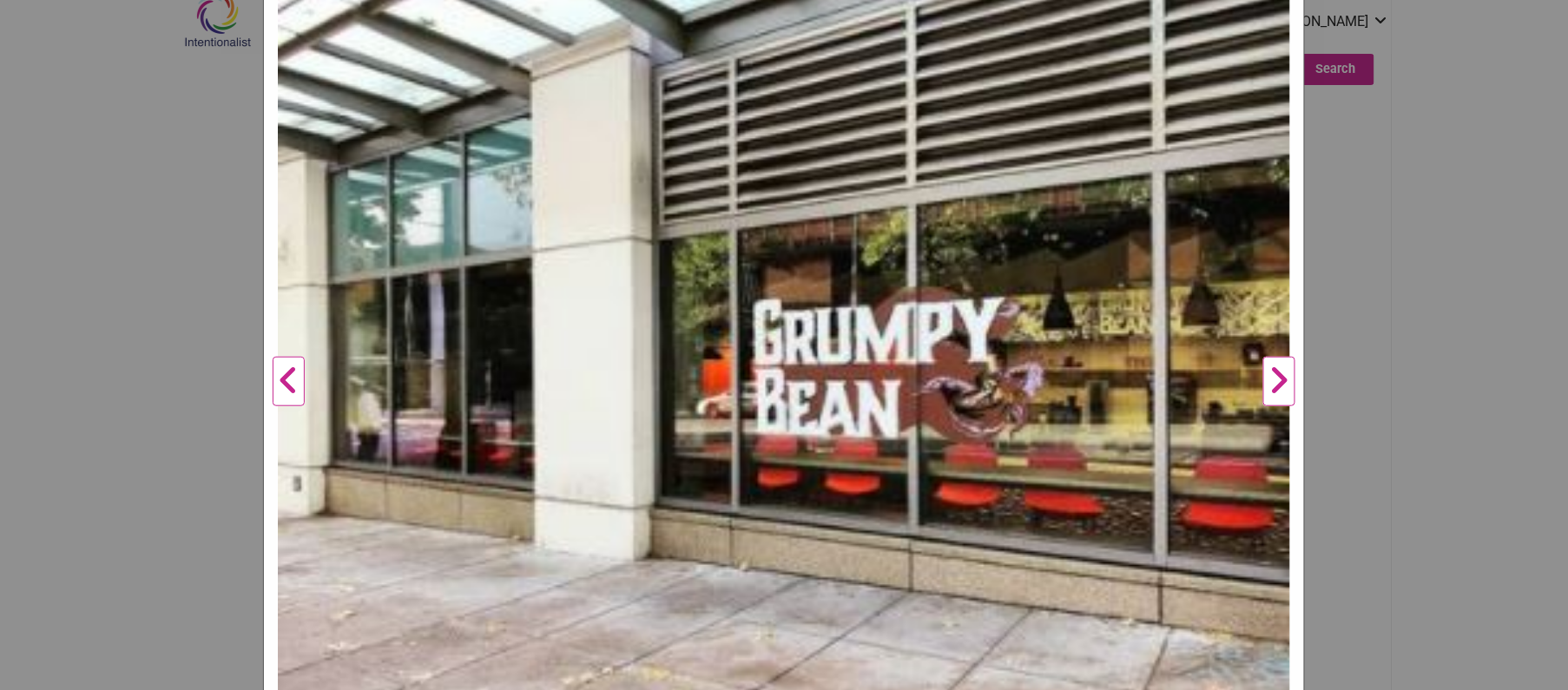
scroll to position [325, 0]
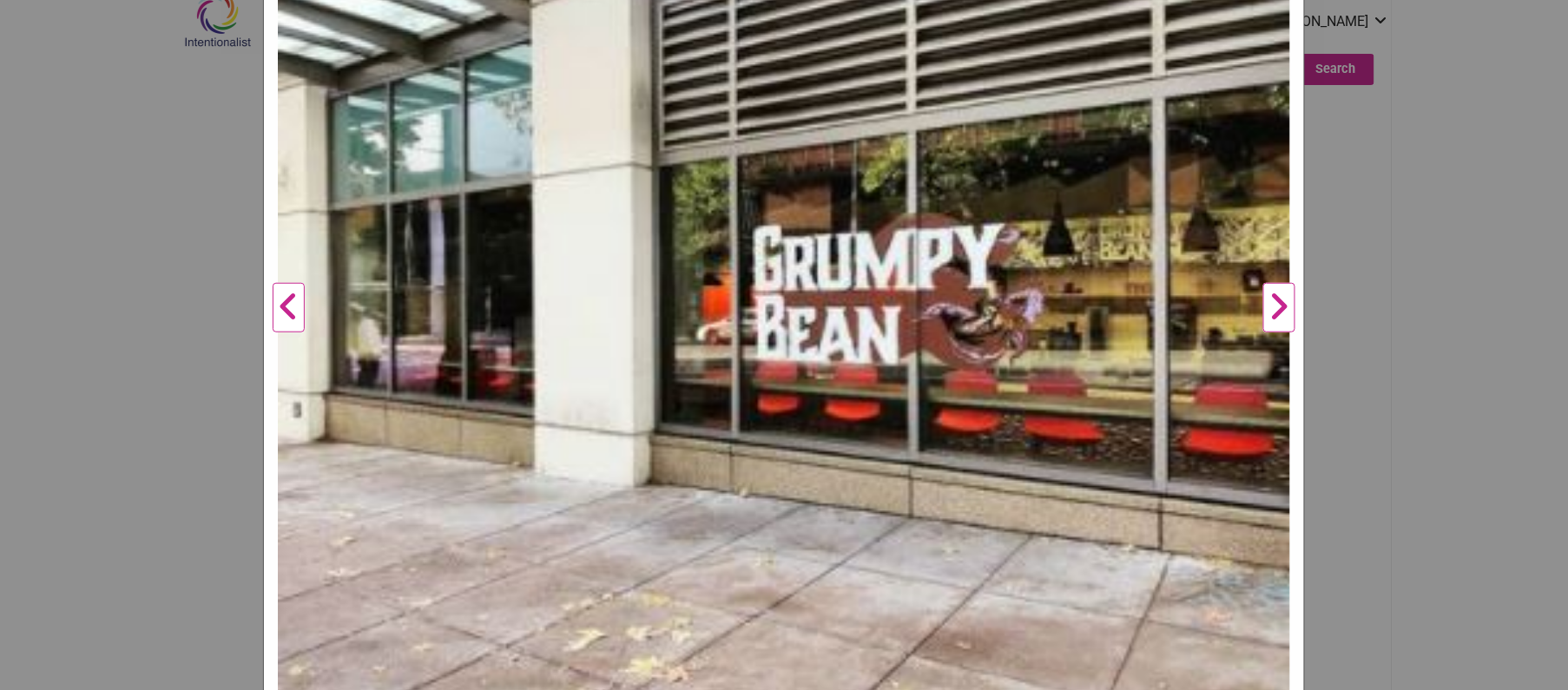
click at [1279, 309] on button "Next" at bounding box center [1279, 309] width 48 height 1021
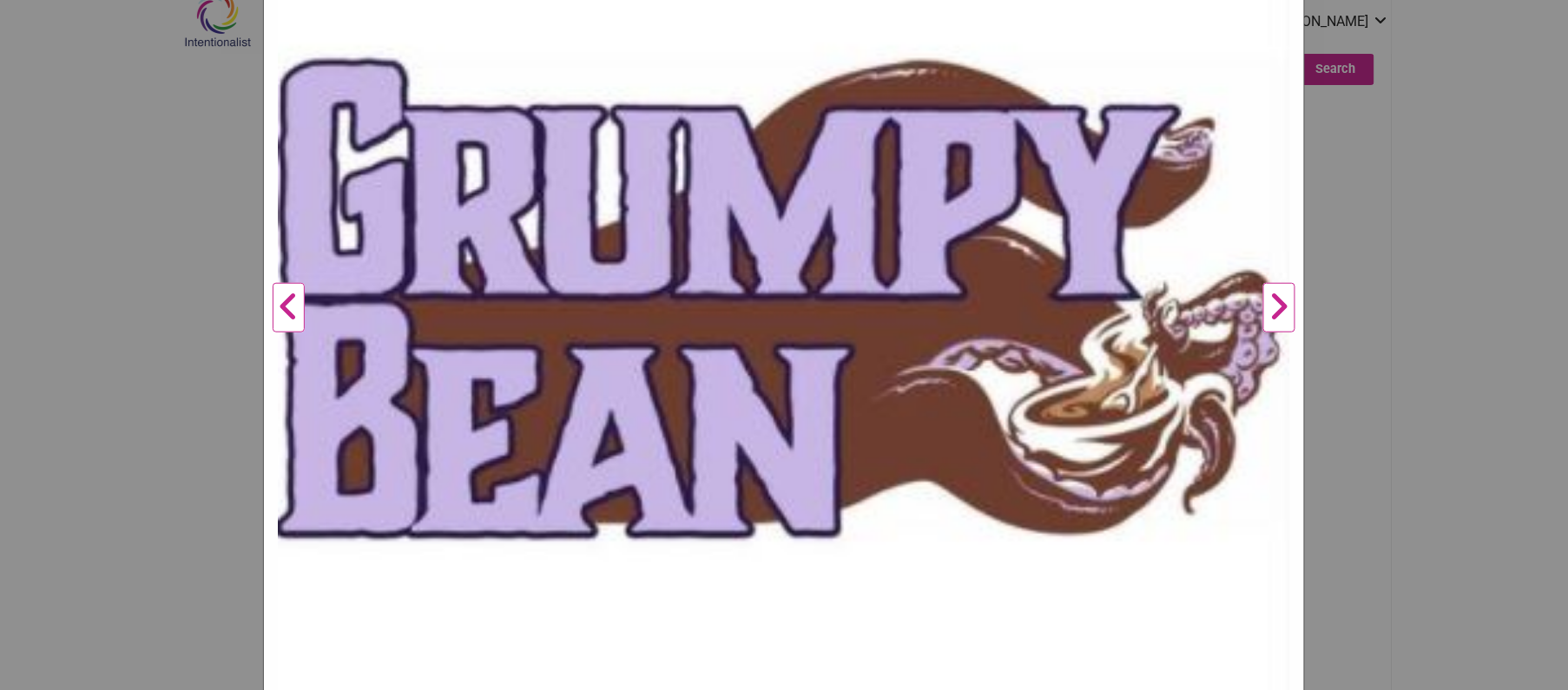
click at [1279, 309] on button "Next" at bounding box center [1279, 309] width 48 height 1021
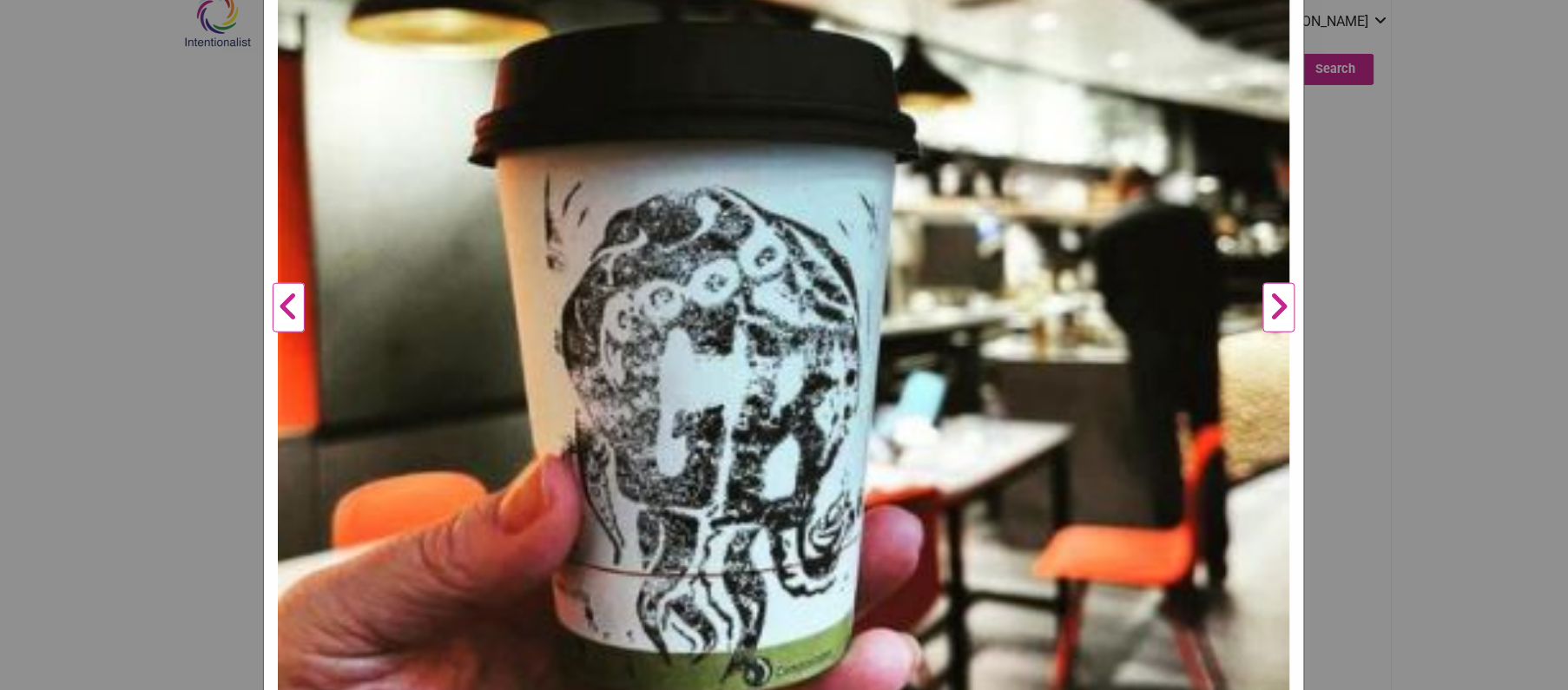
click at [1362, 310] on div "Grumpy Bean Previous Next 1 2 3 ×" at bounding box center [784, 345] width 1568 height 690
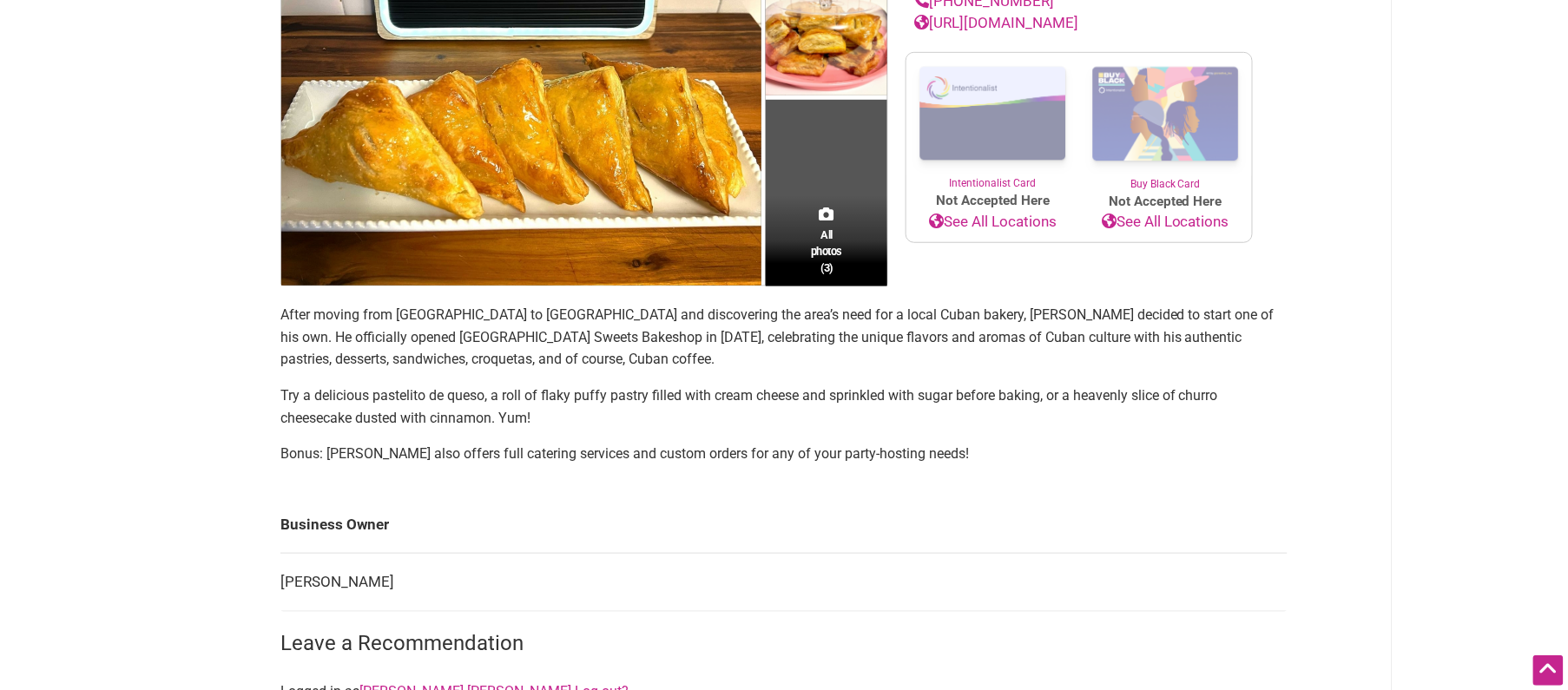
scroll to position [365, 0]
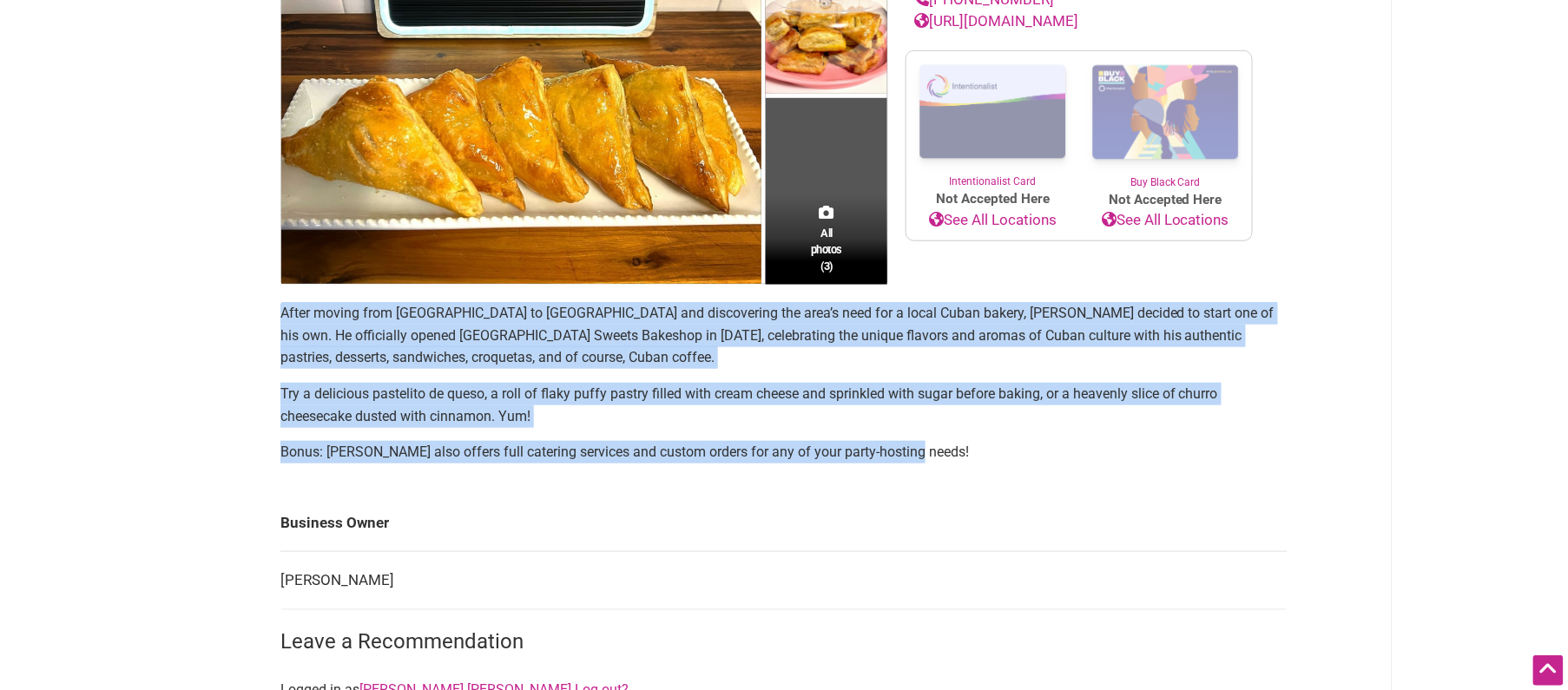
drag, startPoint x: 957, startPoint y: 453, endPoint x: 281, endPoint y: 315, distance: 689.9
click at [281, 315] on section "After moving from Miami to Fremont and discovering the area’s need for a local …" at bounding box center [784, 389] width 1007 height 175
copy section "After moving from Miami to Fremont and discovering the area’s need for a local …"
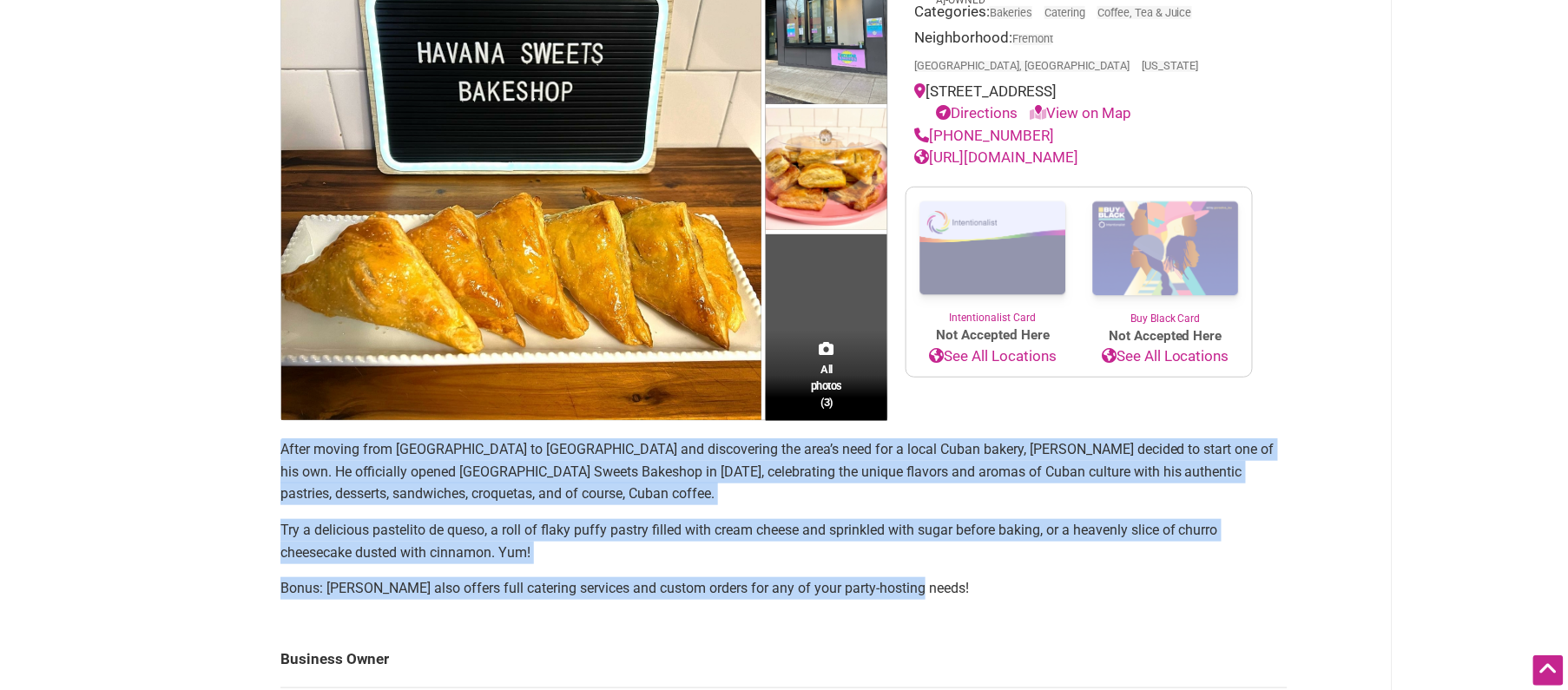
scroll to position [0, 0]
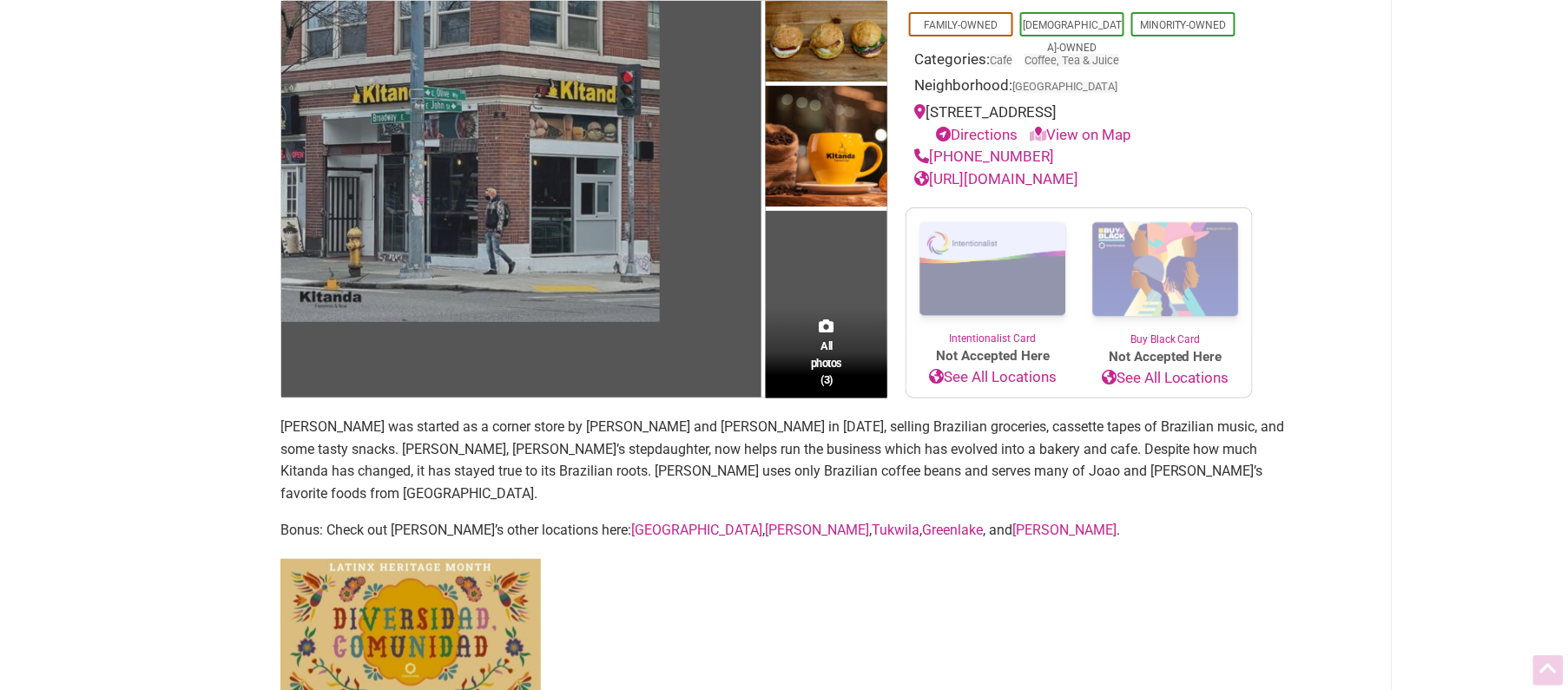
scroll to position [220, 0]
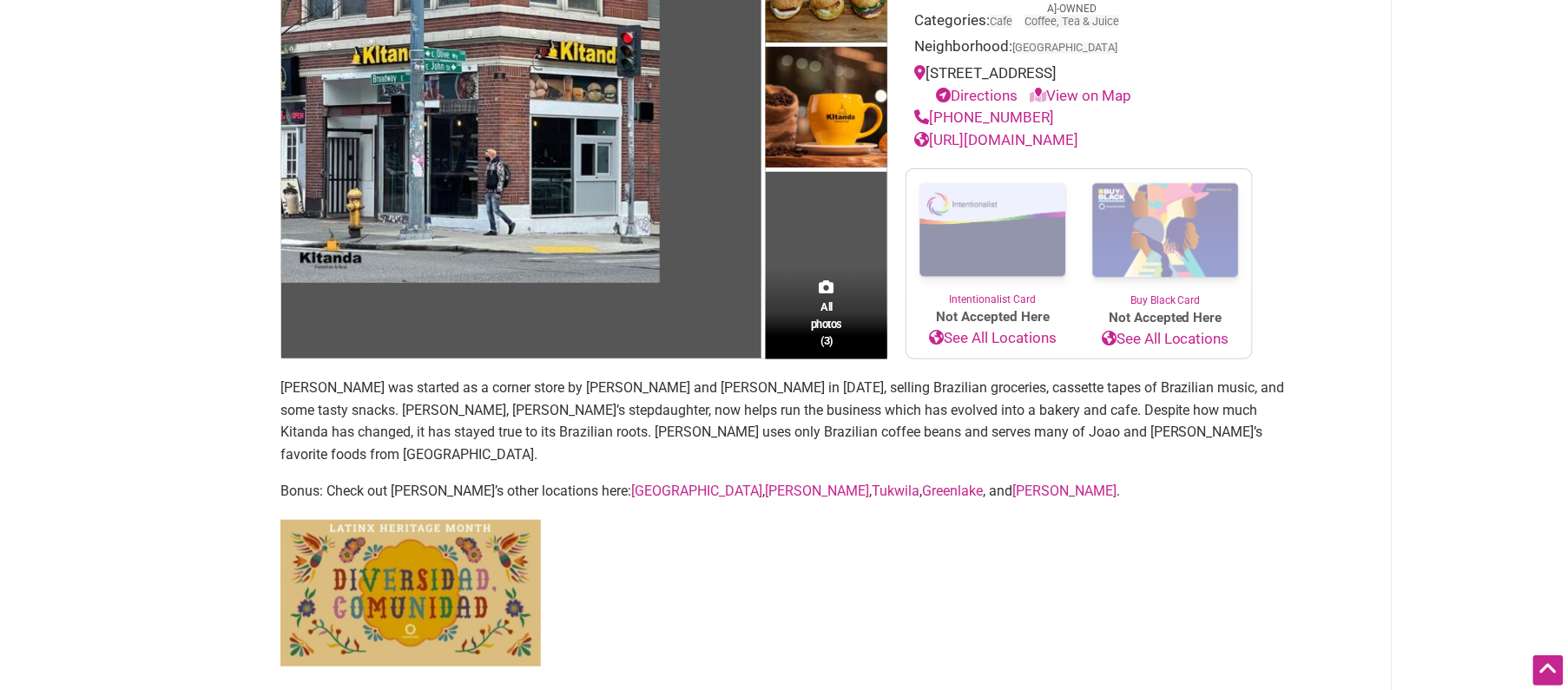
drag, startPoint x: 514, startPoint y: 417, endPoint x: 543, endPoint y: 424, distance: 29.8
click at [516, 419] on p "[PERSON_NAME] was started as a corner store by [PERSON_NAME] and [PERSON_NAME] …" at bounding box center [784, 421] width 1007 height 88
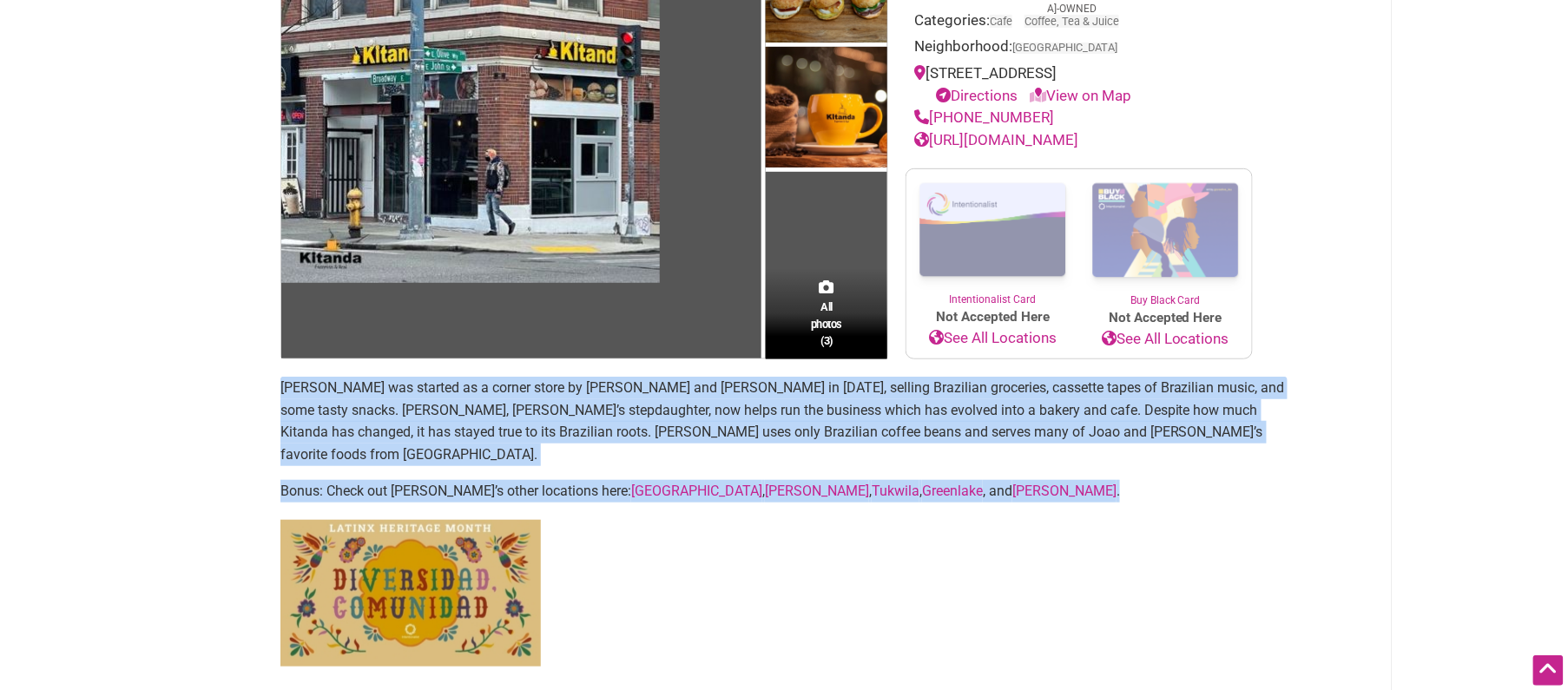
drag, startPoint x: 1013, startPoint y: 468, endPoint x: 279, endPoint y: 382, distance: 739.0
click at [280, 382] on section "[PERSON_NAME] was started as a corner store by [PERSON_NAME] and [PERSON_NAME] …" at bounding box center [784, 538] width 1007 height 321
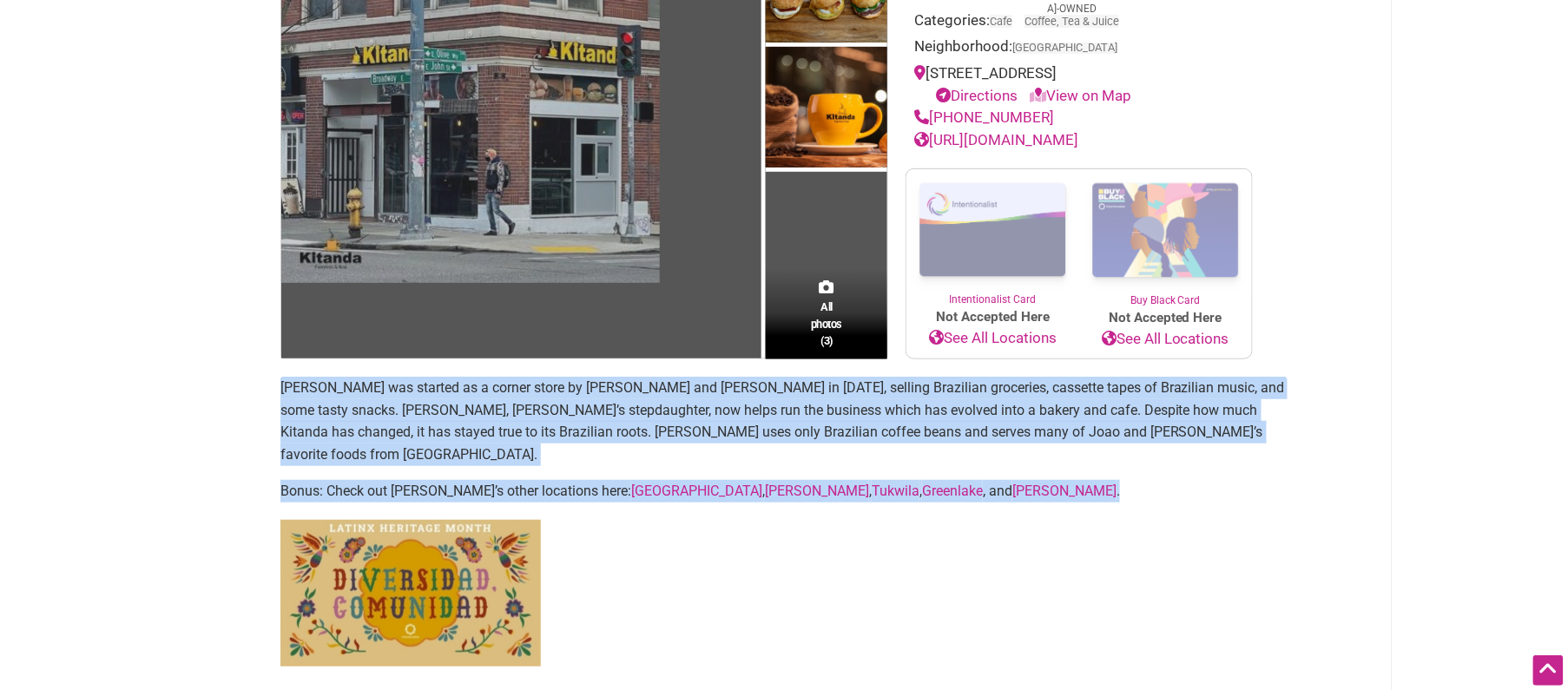
copy section "[PERSON_NAME] was started as a corner store by [PERSON_NAME] and [PERSON_NAME] …"
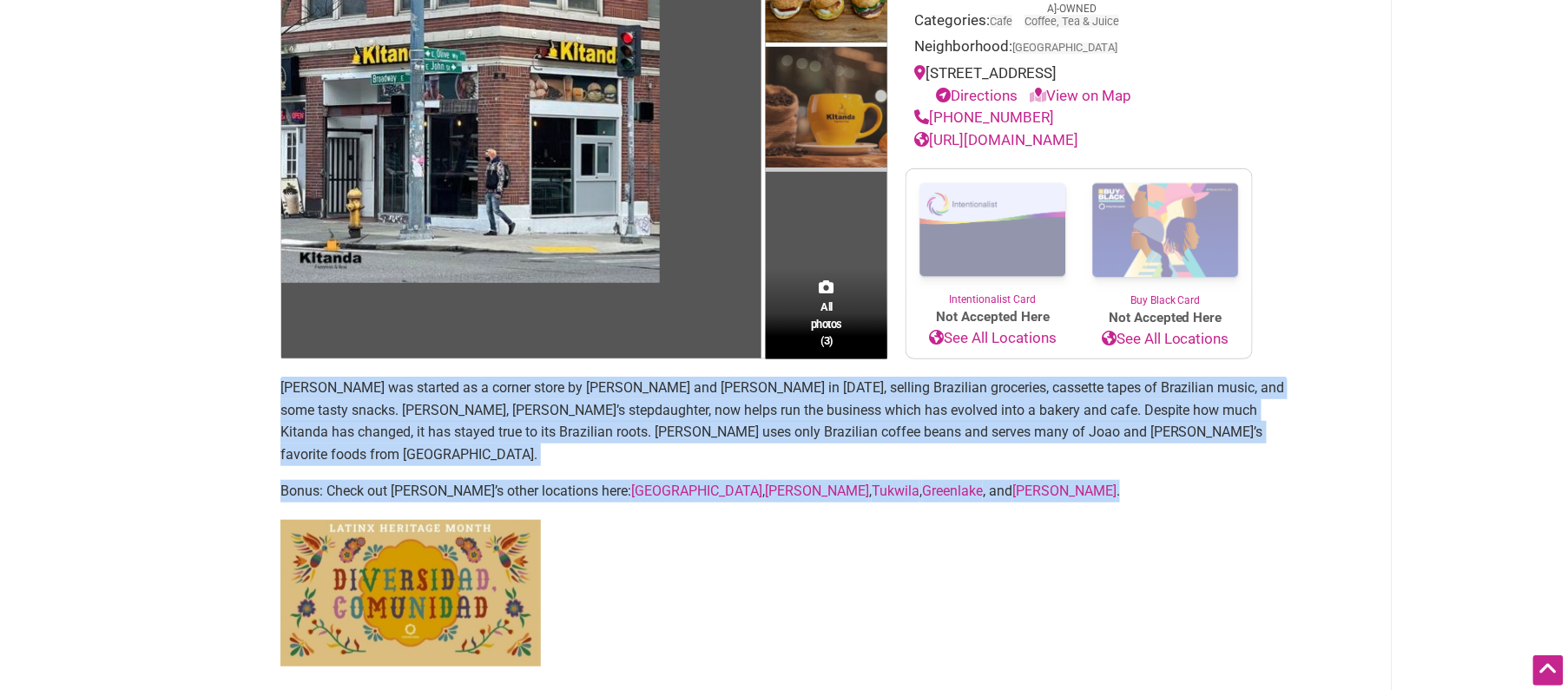
click at [831, 105] on img at bounding box center [827, 110] width 122 height 125
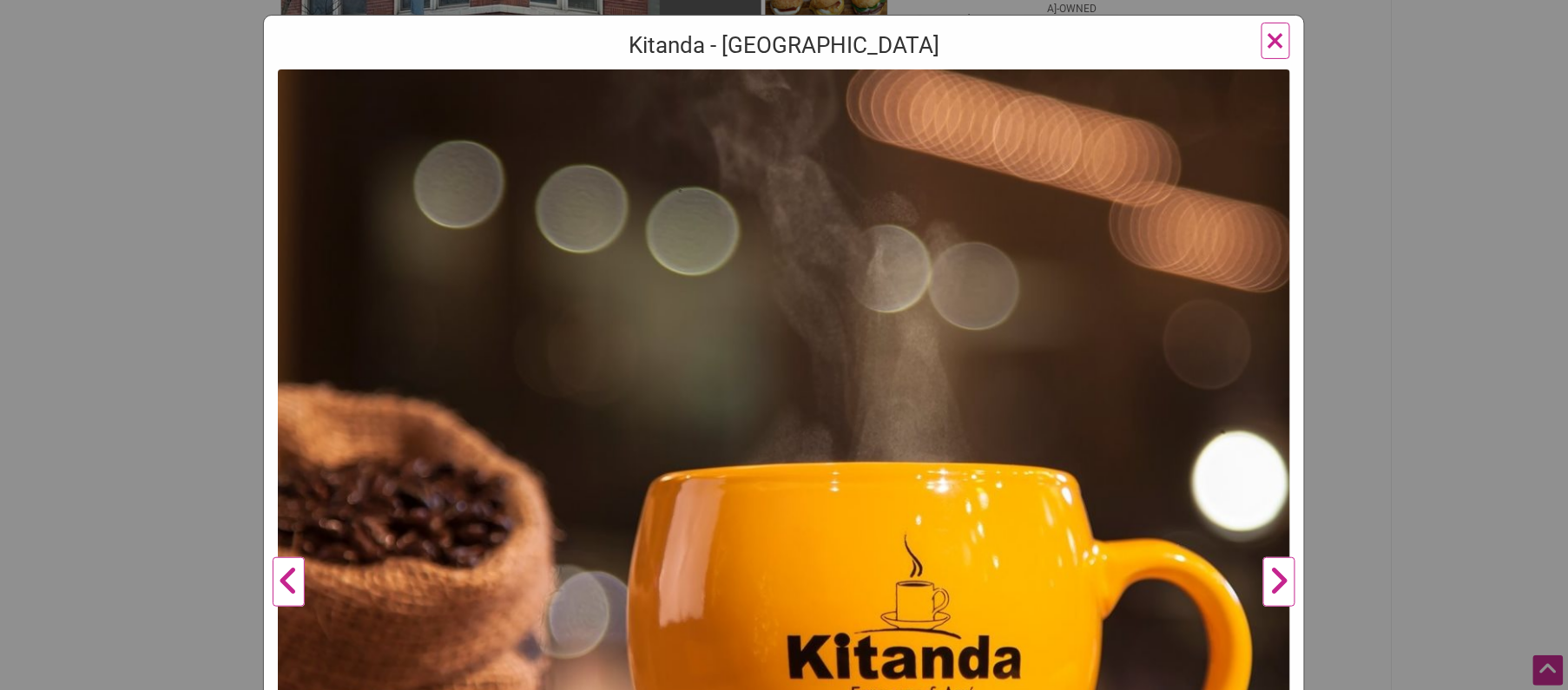
scroll to position [257, 0]
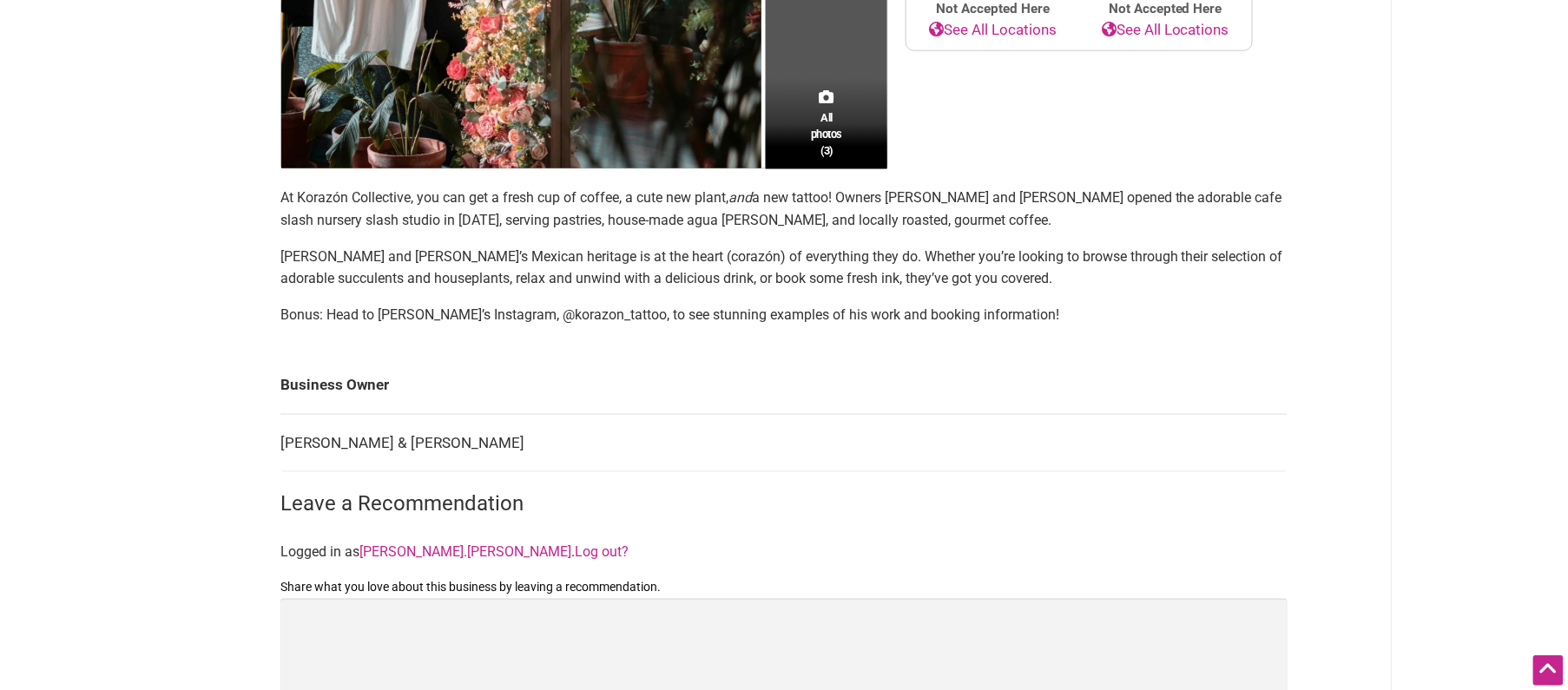
scroll to position [646, 0]
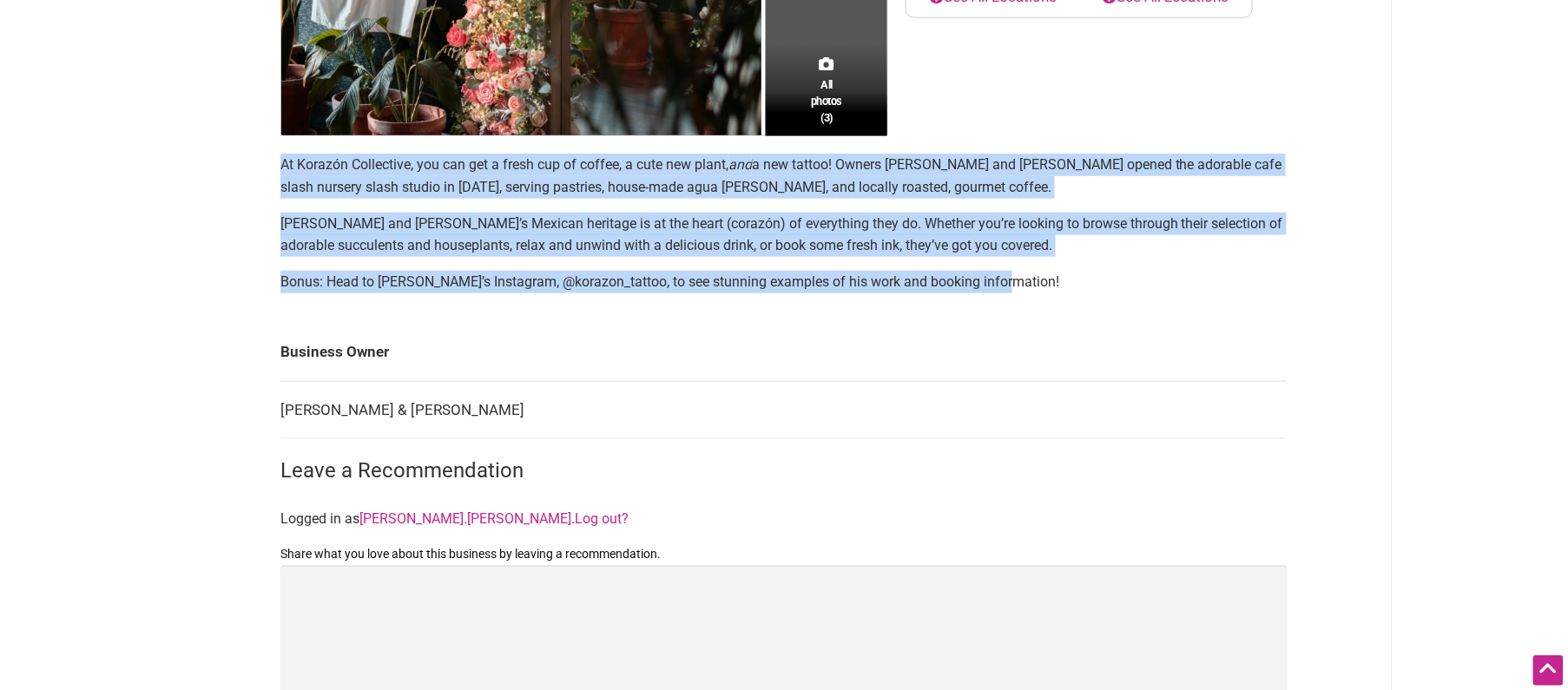
drag, startPoint x: 1063, startPoint y: 274, endPoint x: 278, endPoint y: 158, distance: 793.5
click at [270, 155] on div "All photos (3) Family-Owned Latino-Owned Minority-Owned Woman-Owned Categories:…" at bounding box center [783, 174] width 1042 height 1280
copy section "At Korazón Collective, you can get a fresh cup of coffee, a cute new plant, and…"
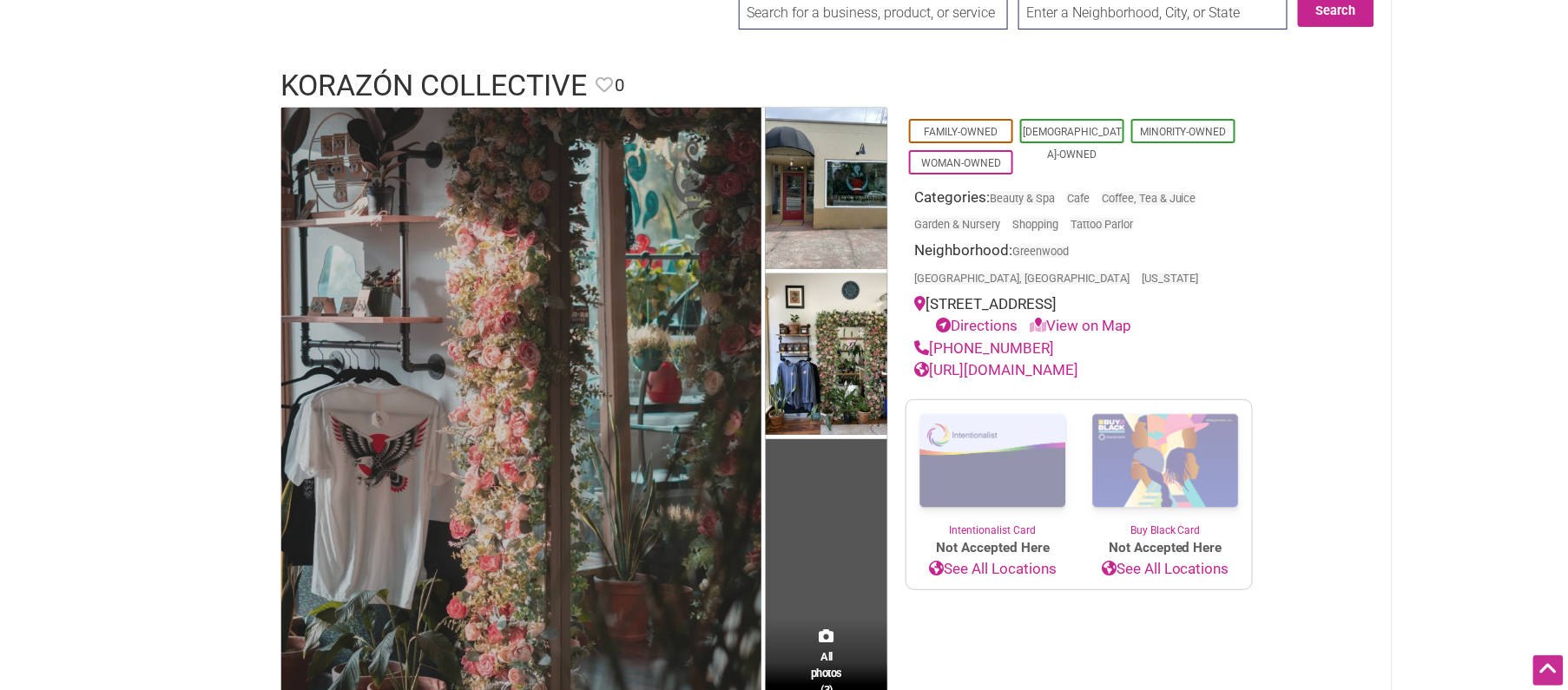
scroll to position [14, 0]
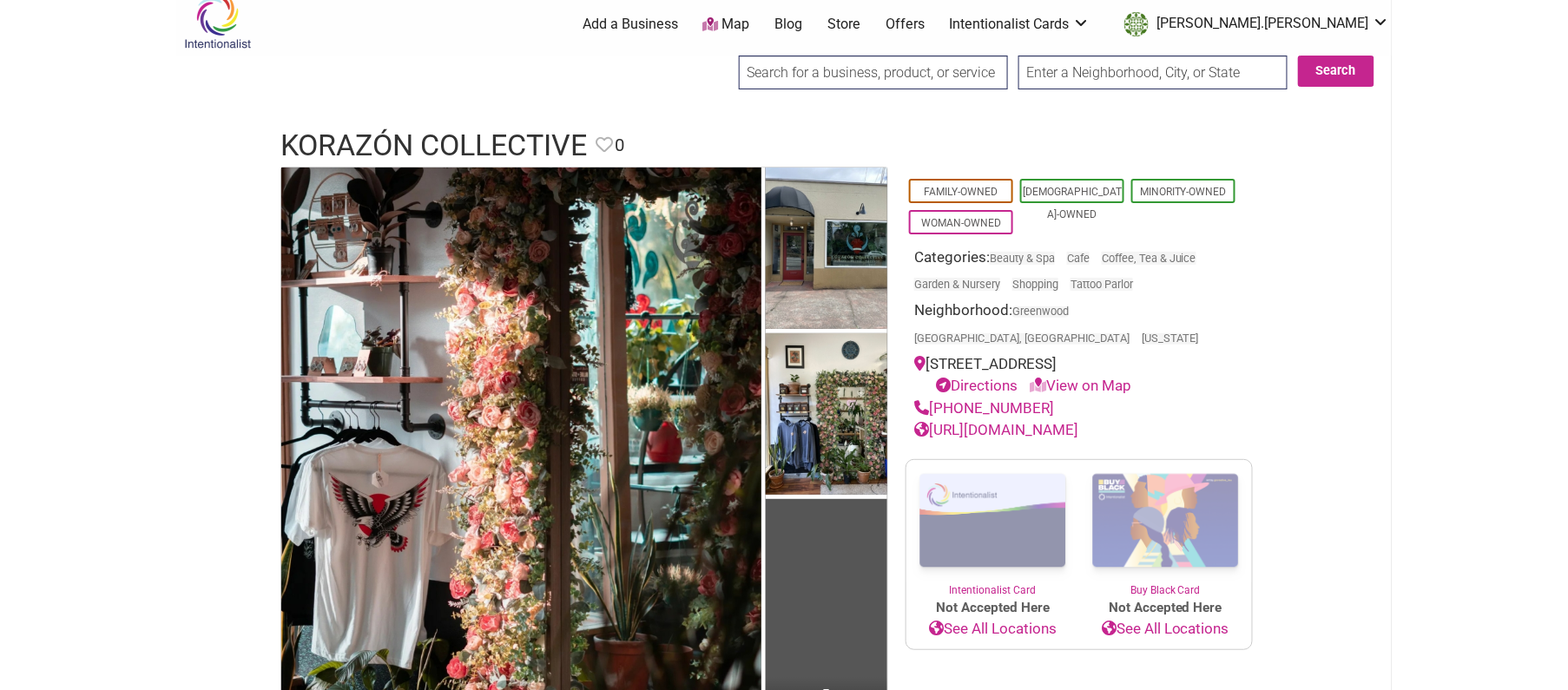
click at [477, 269] on img at bounding box center [521, 468] width 480 height 601
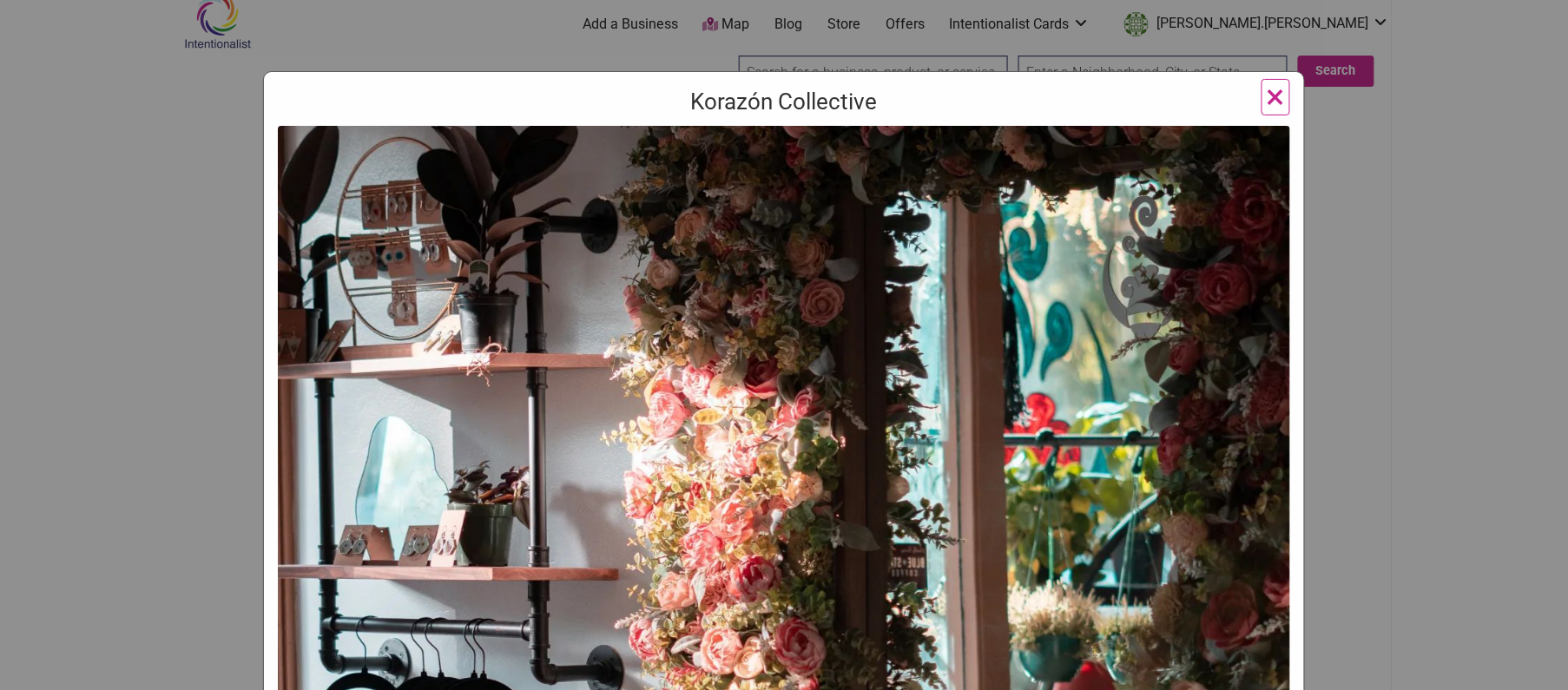
scroll to position [305, 0]
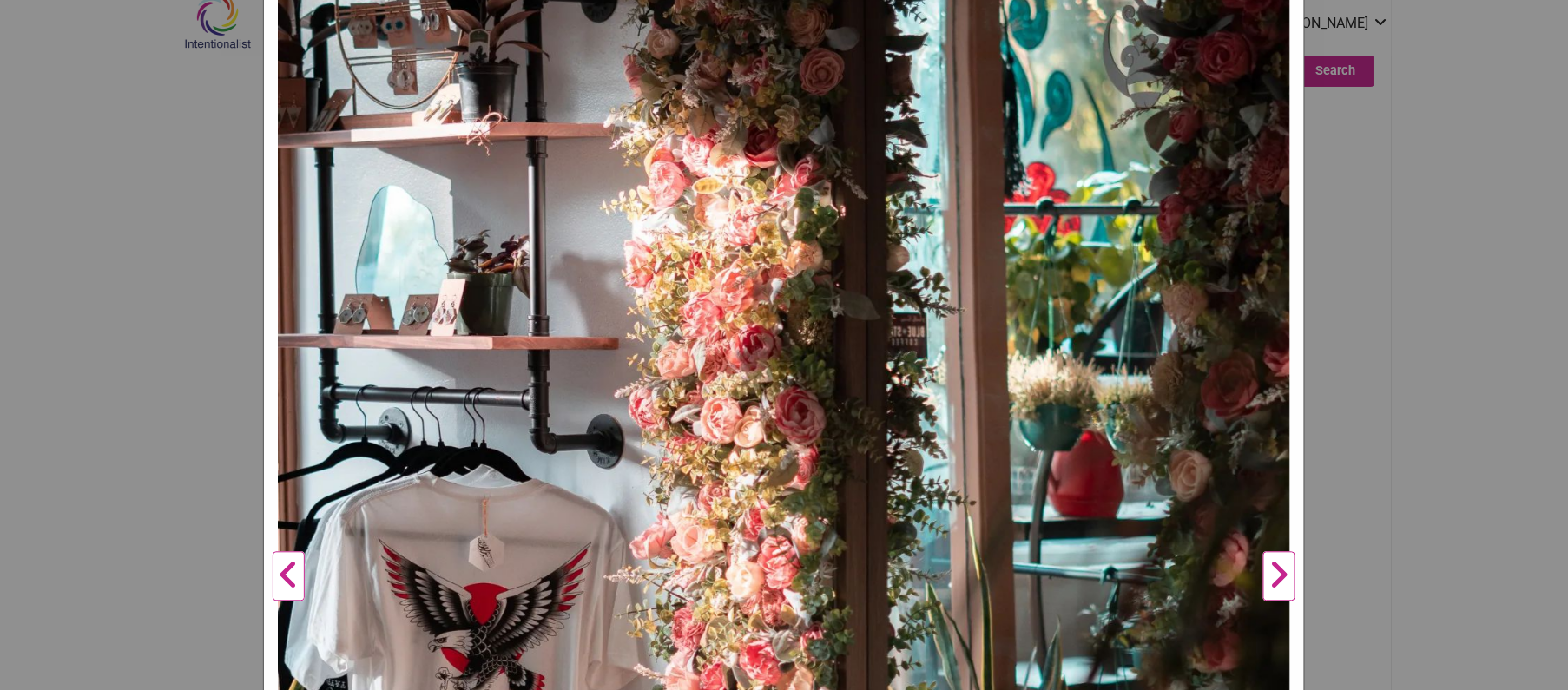
click at [1283, 581] on button "Next" at bounding box center [1279, 577] width 48 height 1364
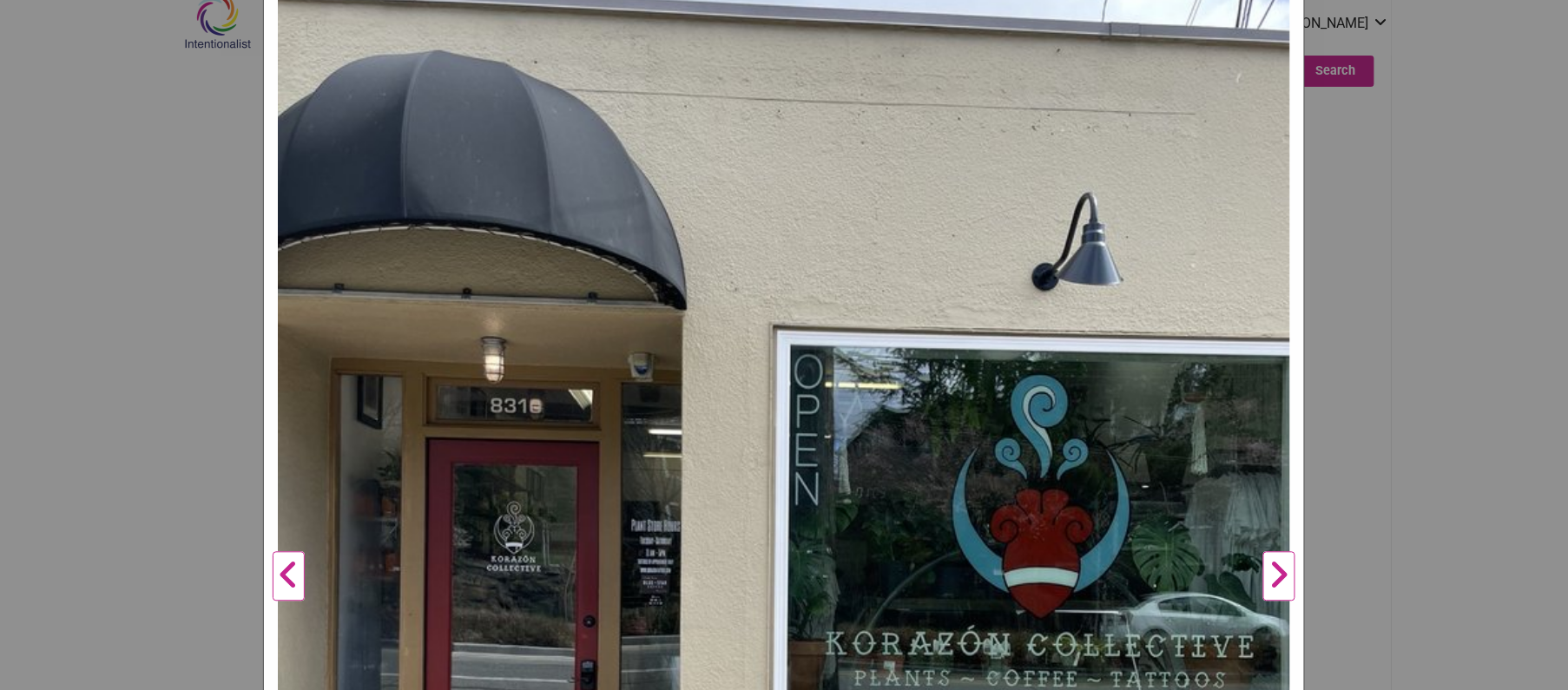
click at [1283, 581] on button "Next" at bounding box center [1279, 577] width 48 height 1364
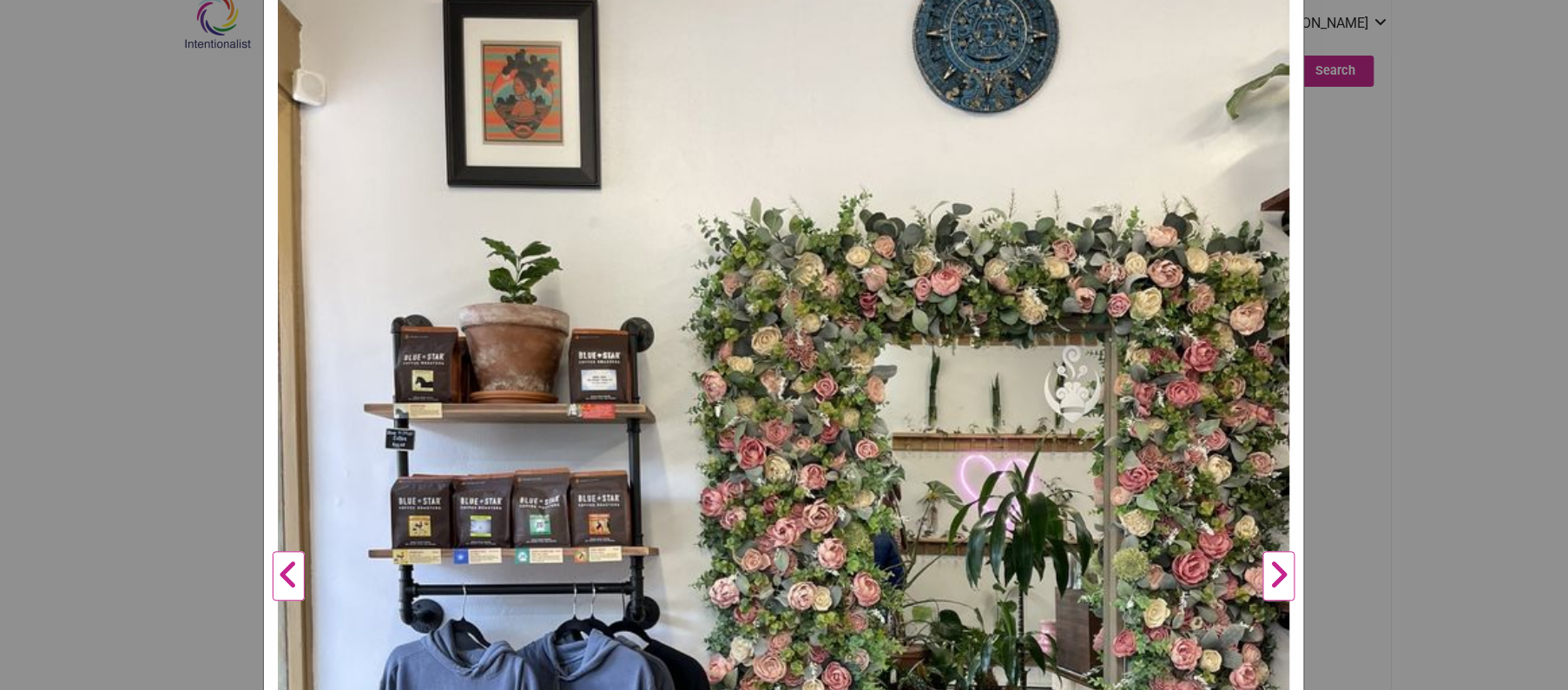
click at [1283, 581] on button "Next" at bounding box center [1279, 577] width 48 height 1364
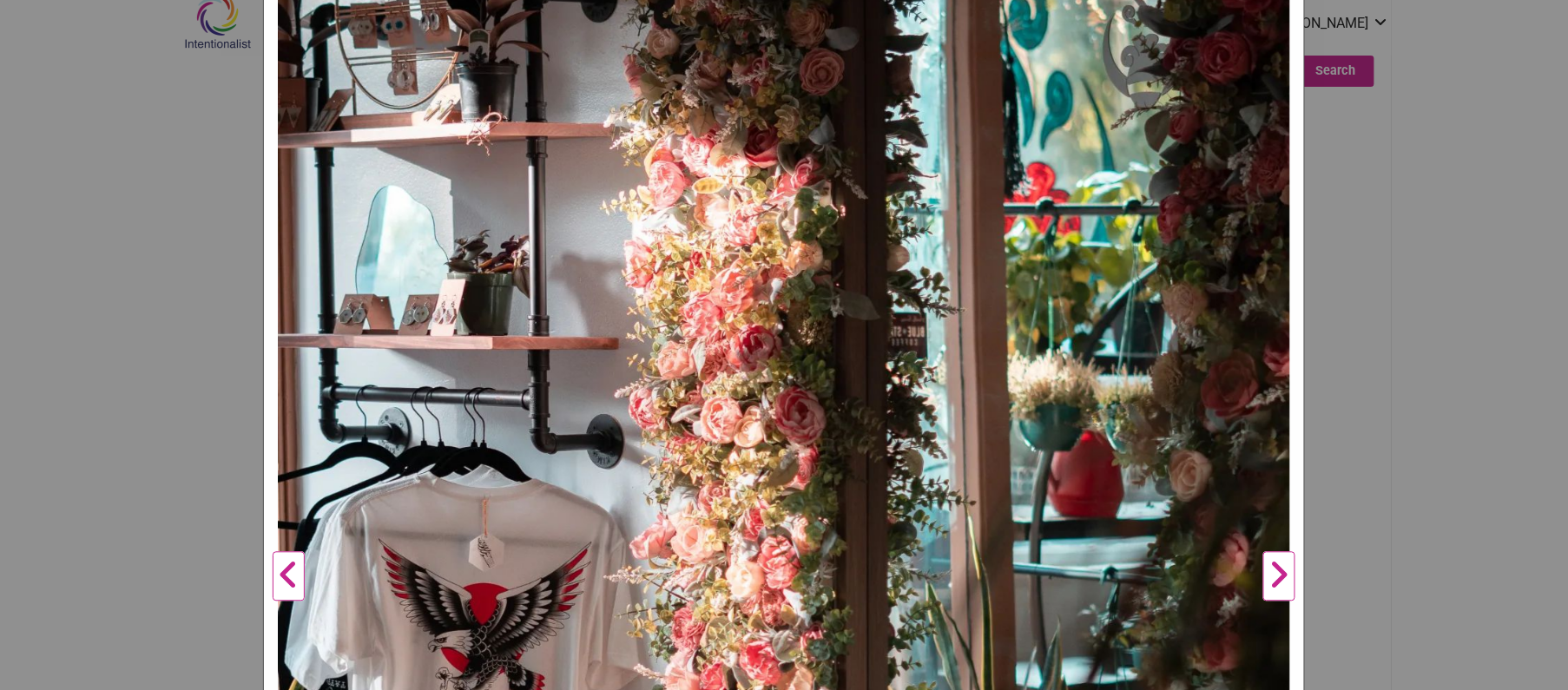
click at [186, 200] on div "Korazón Collective Previous Next 1 2 3 ×" at bounding box center [784, 345] width 1568 height 690
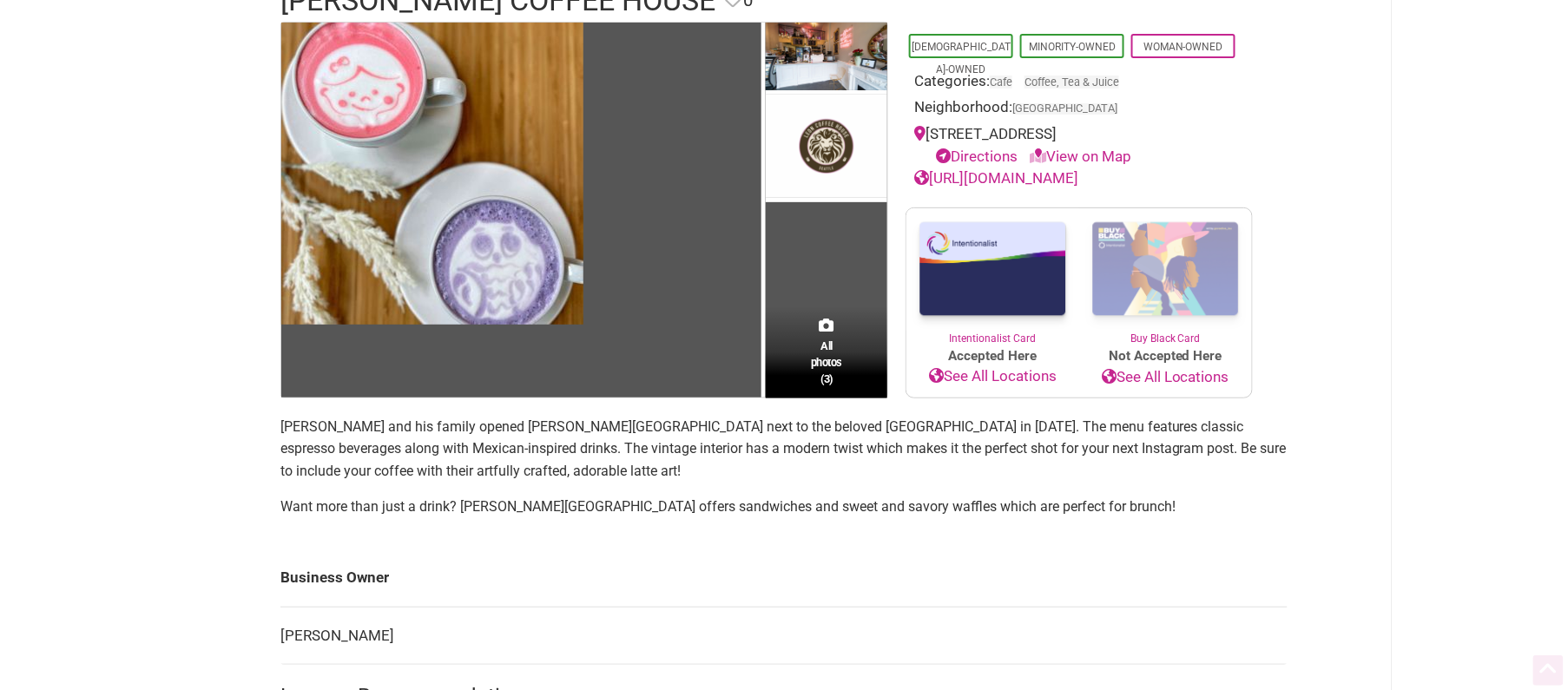
scroll to position [178, 0]
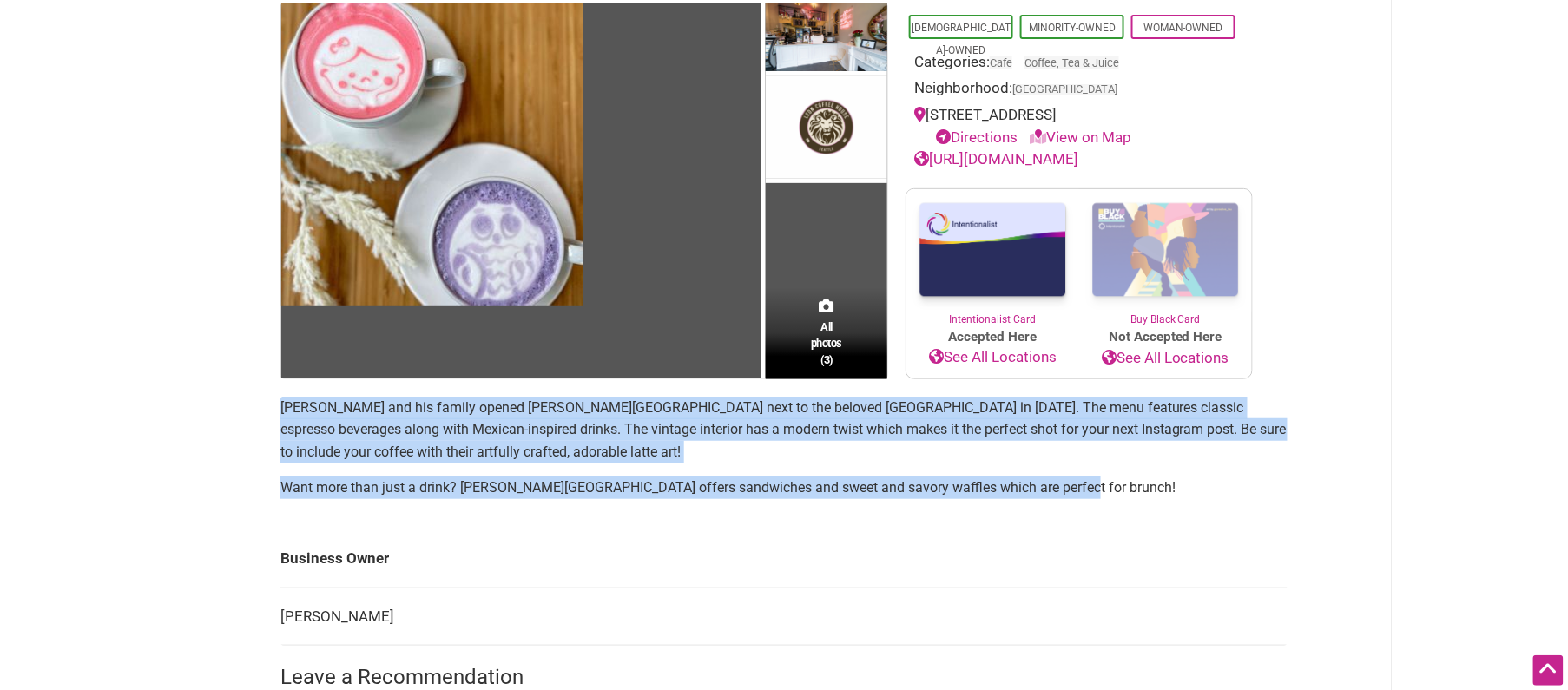
drag, startPoint x: 1110, startPoint y: 488, endPoint x: 288, endPoint y: 414, distance: 825.3
click at [282, 409] on section "Lupe Chavez and his family opened León Coffee House next to the beloved Neptune…" at bounding box center [784, 455] width 1007 height 117
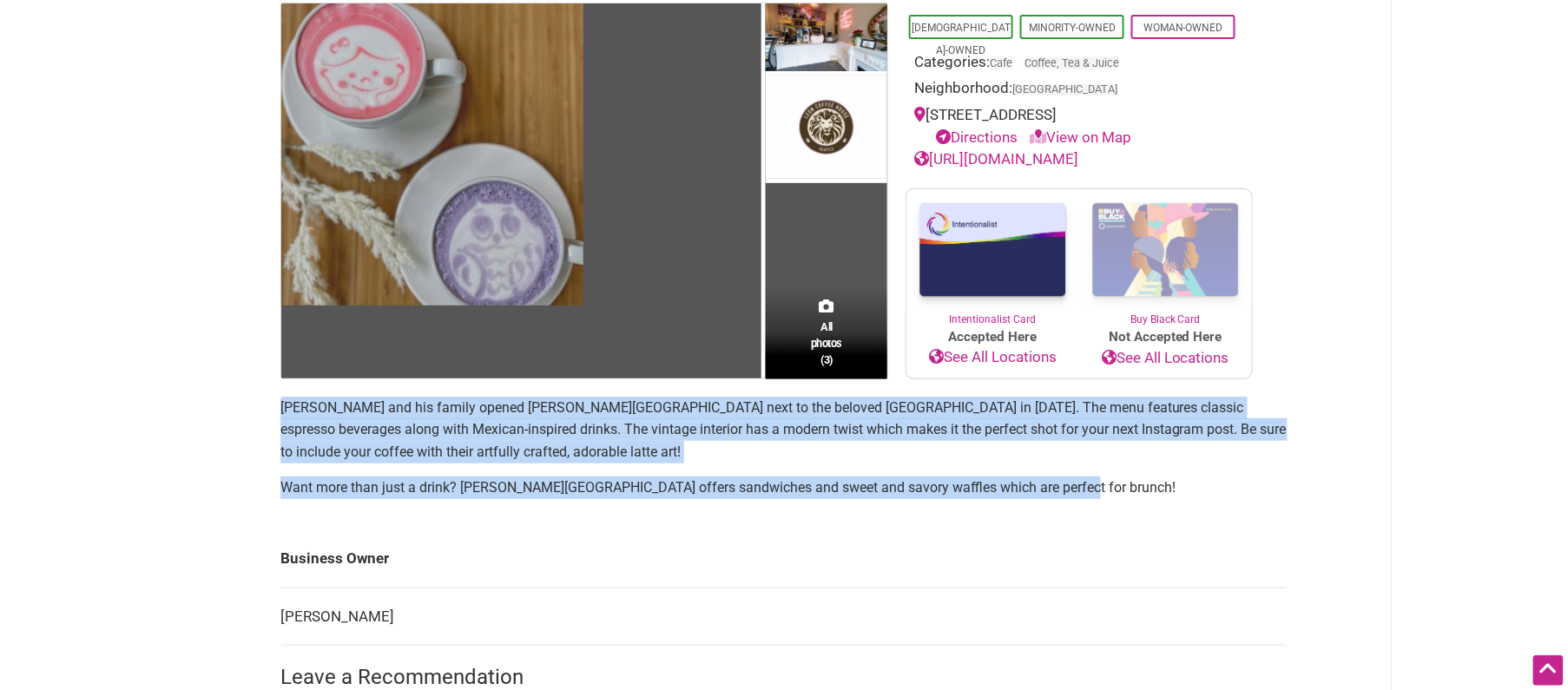
copy section "Lupe Chavez and his family opened León Coffee House next to the beloved Neptune…"
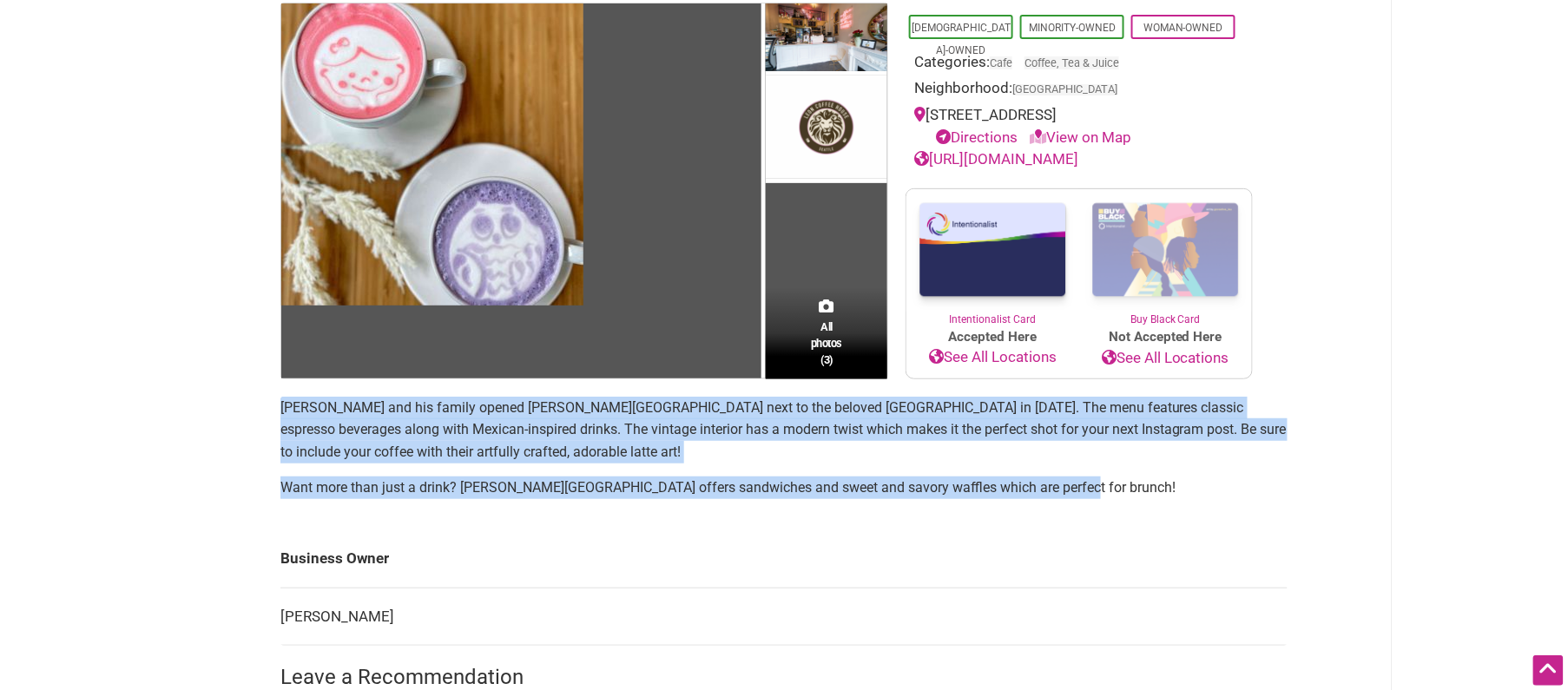
click at [205, 421] on div "Intentionalist Spend like it matters 0 Add a Business Map Blog Store Offers Int…" at bounding box center [784, 639] width 1216 height 1635
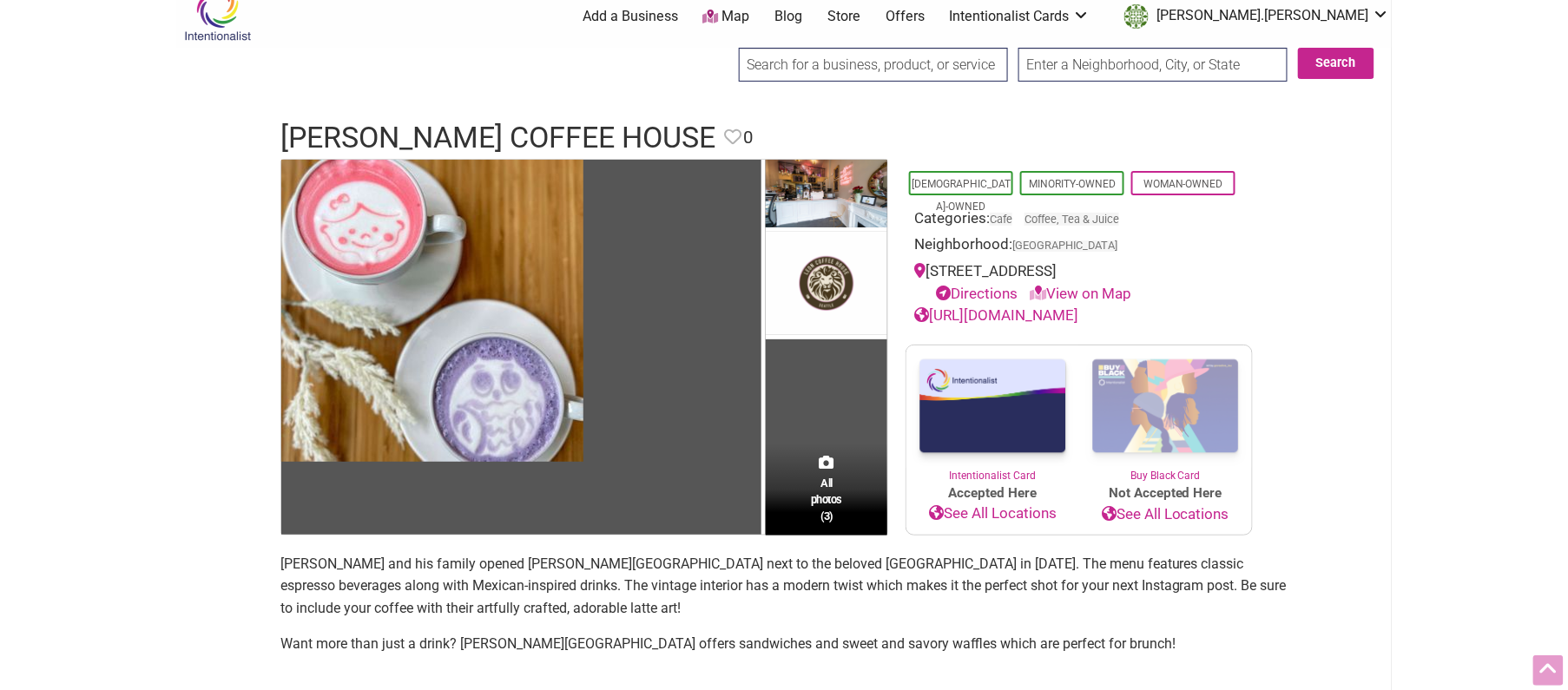
scroll to position [0, 0]
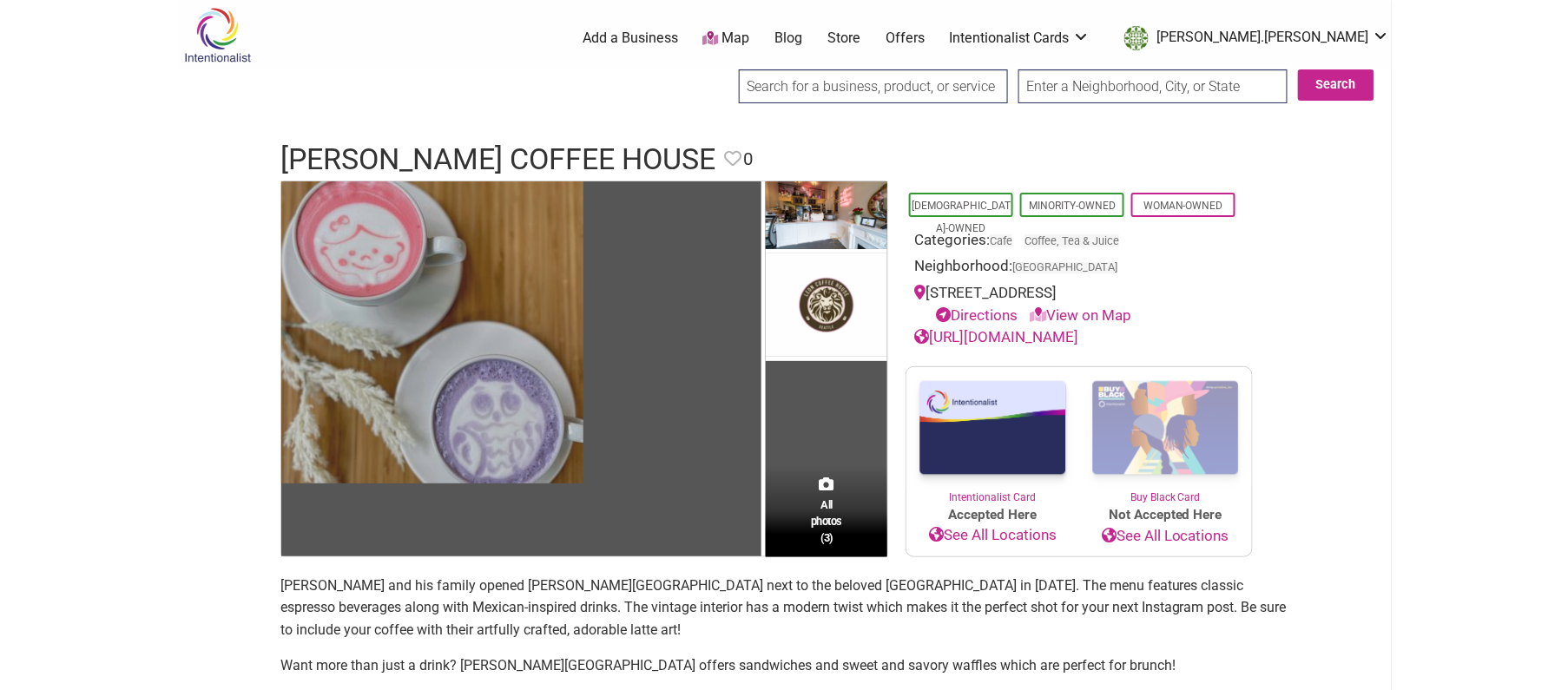
click at [496, 362] on img at bounding box center [432, 332] width 302 height 302
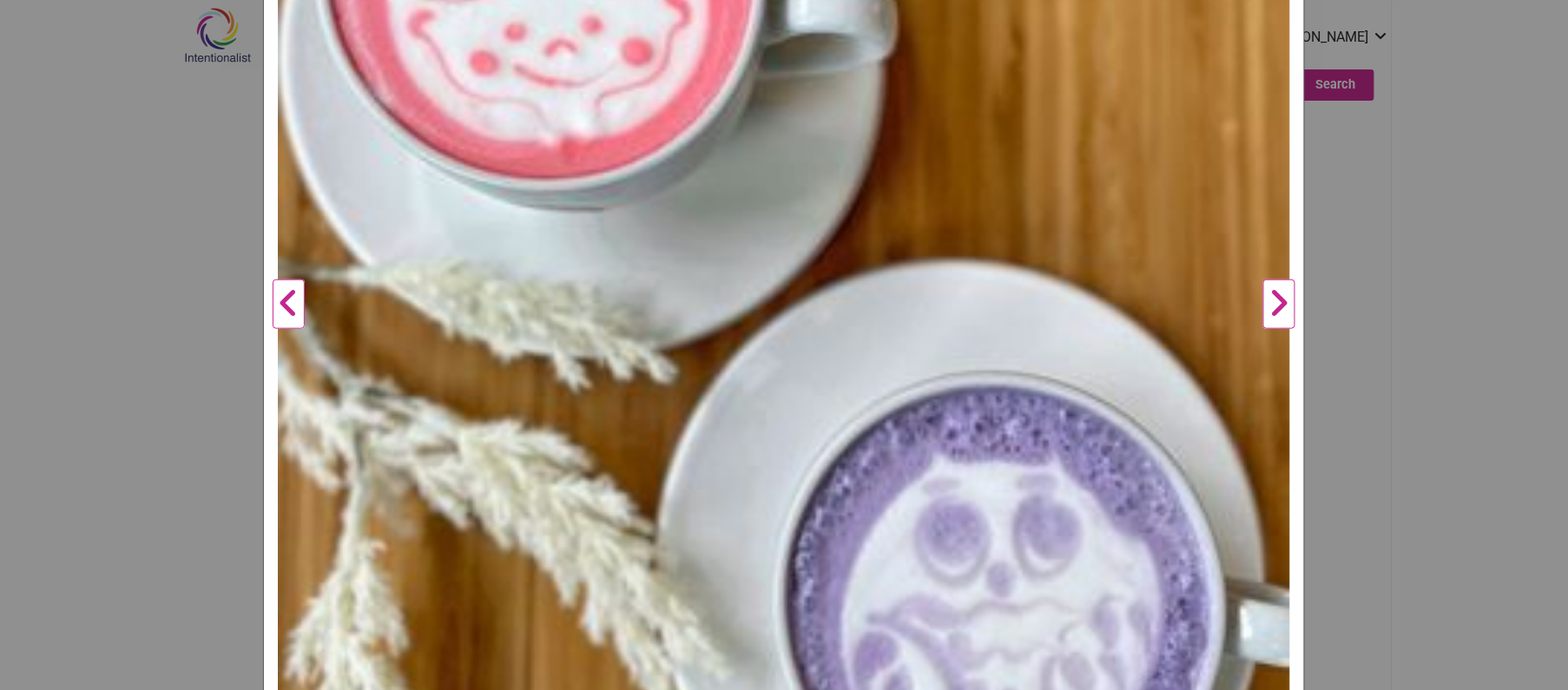
scroll to position [398, 0]
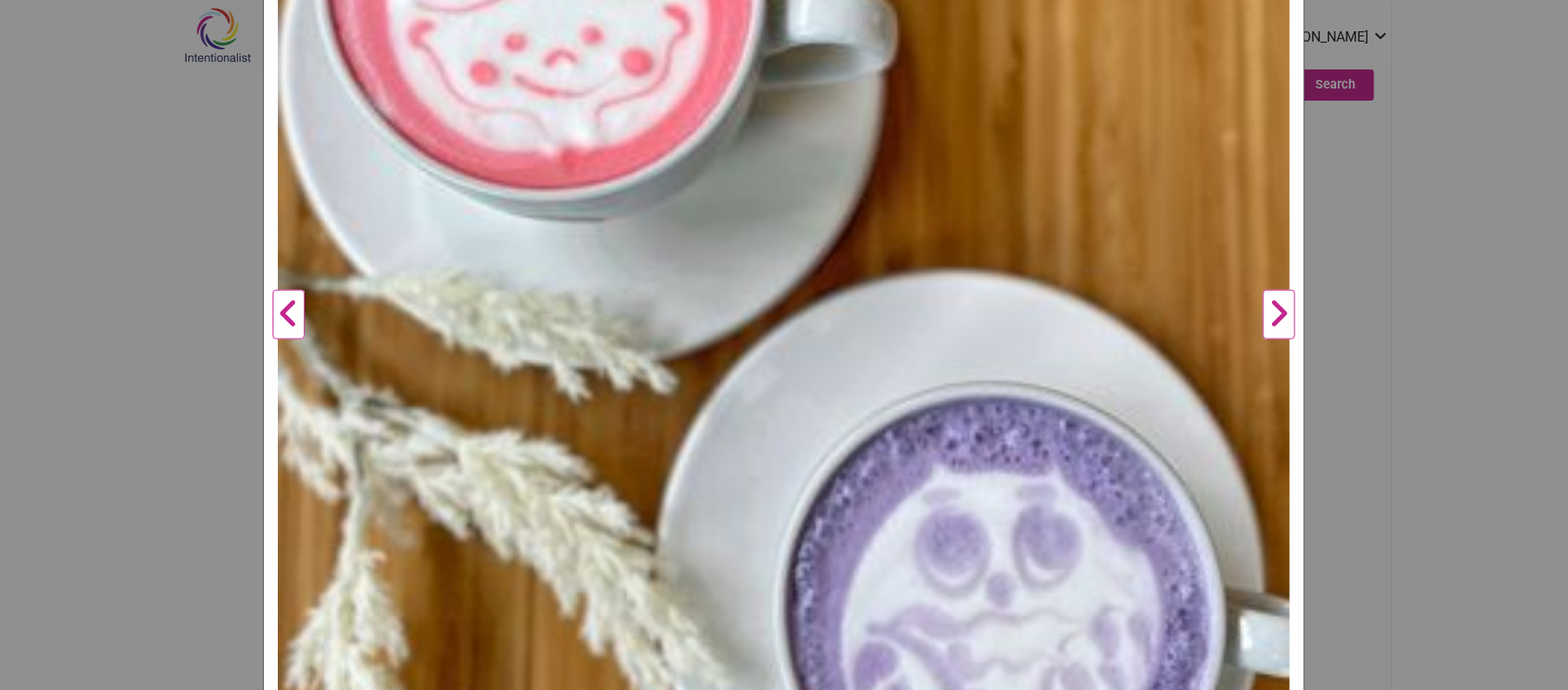
click at [164, 266] on div "Leon Coffee House Previous Next 1 2 3 ×" at bounding box center [784, 345] width 1568 height 690
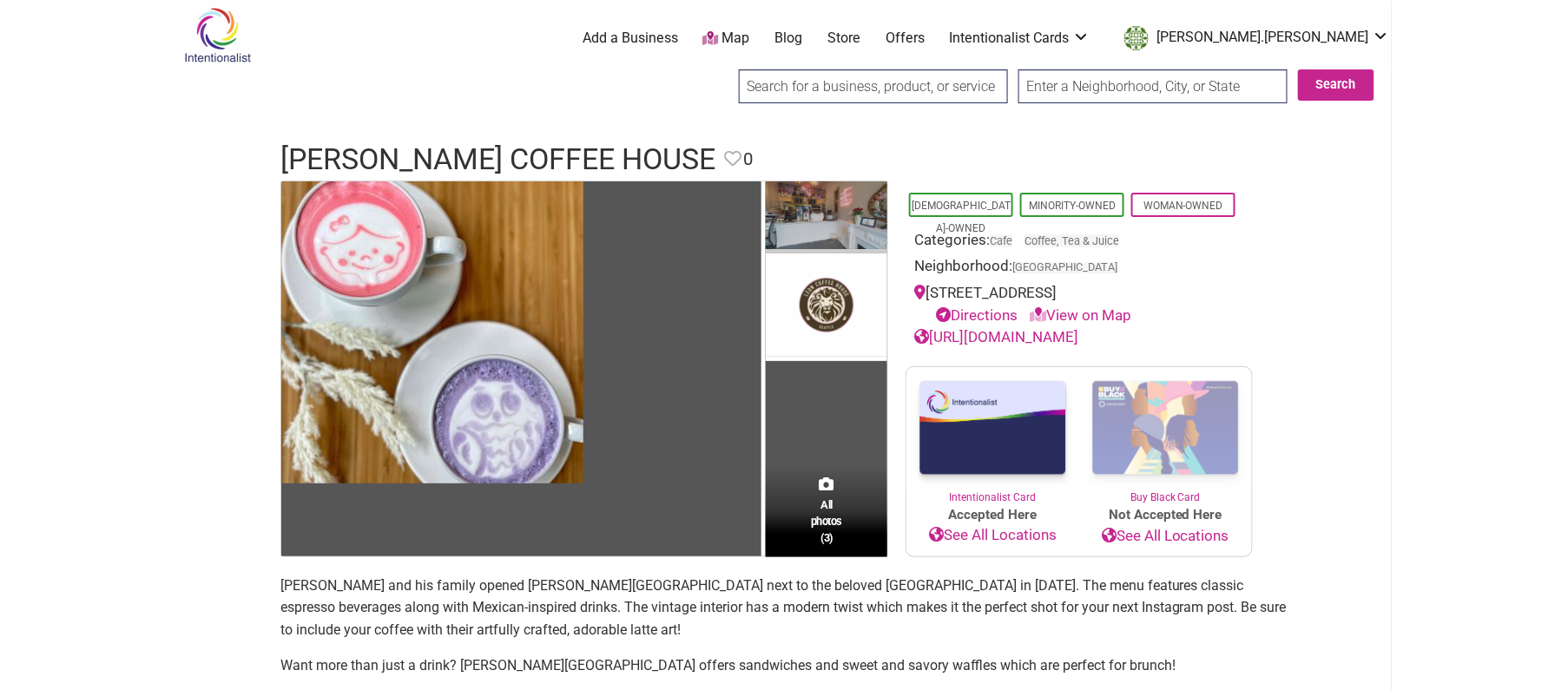
click at [801, 222] on img at bounding box center [827, 218] width 122 height 73
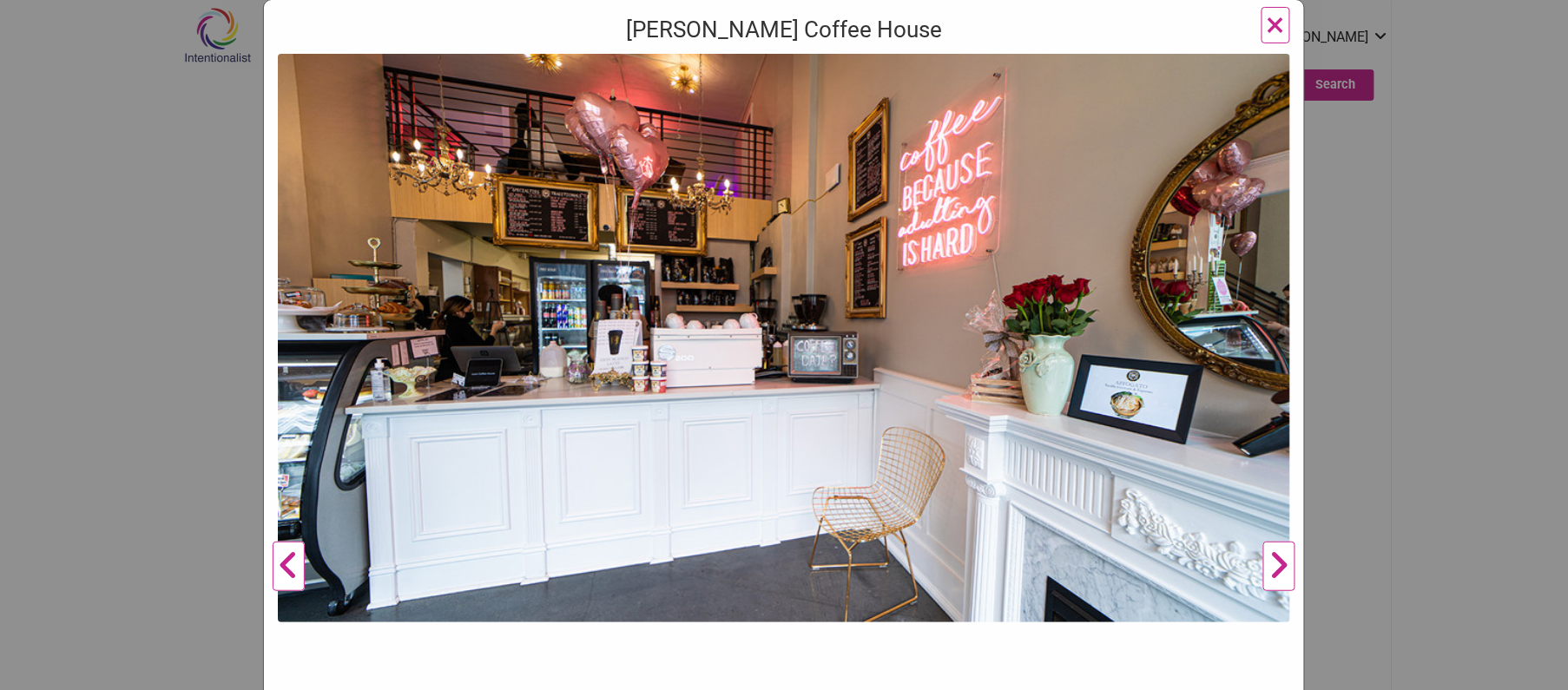
click at [150, 211] on div "Leon Coffee House Previous Next 1 2 3 ×" at bounding box center [784, 345] width 1568 height 690
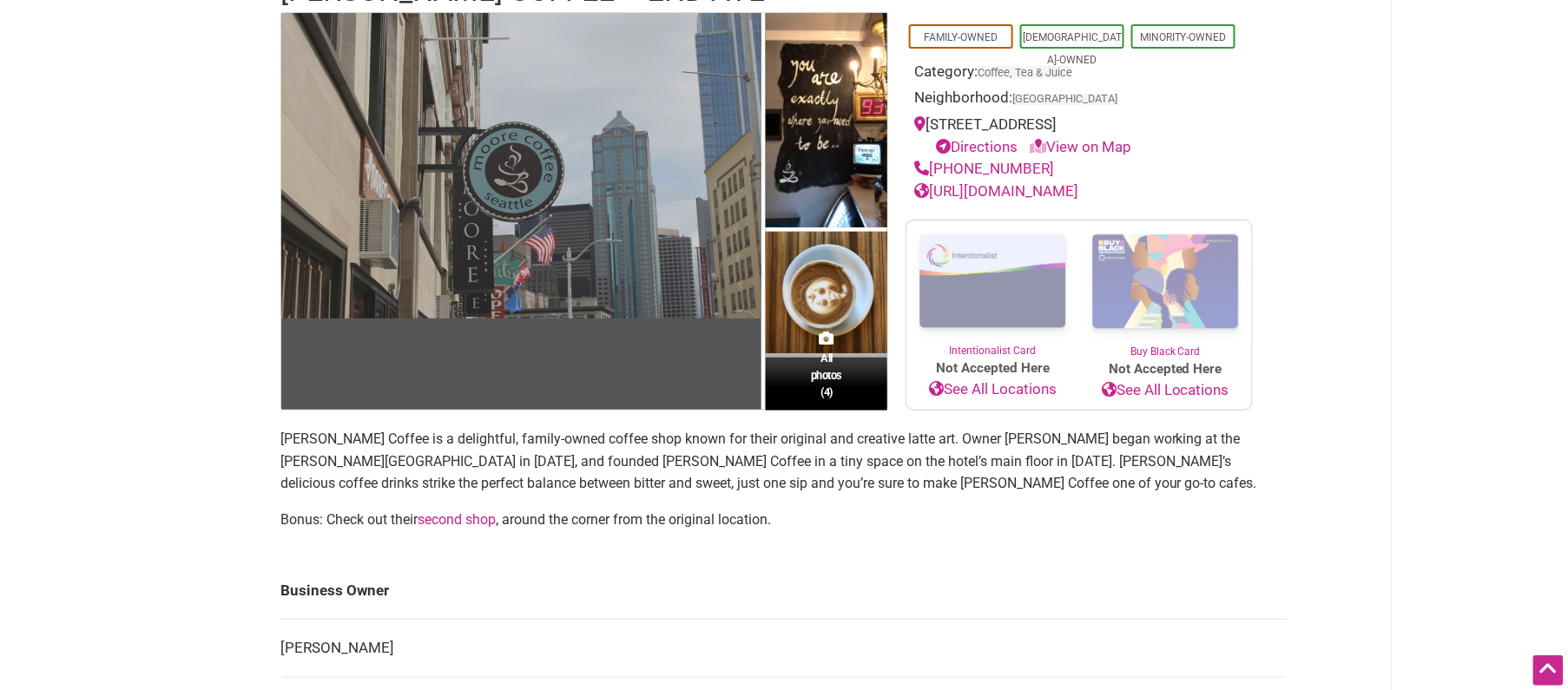
scroll to position [194, 0]
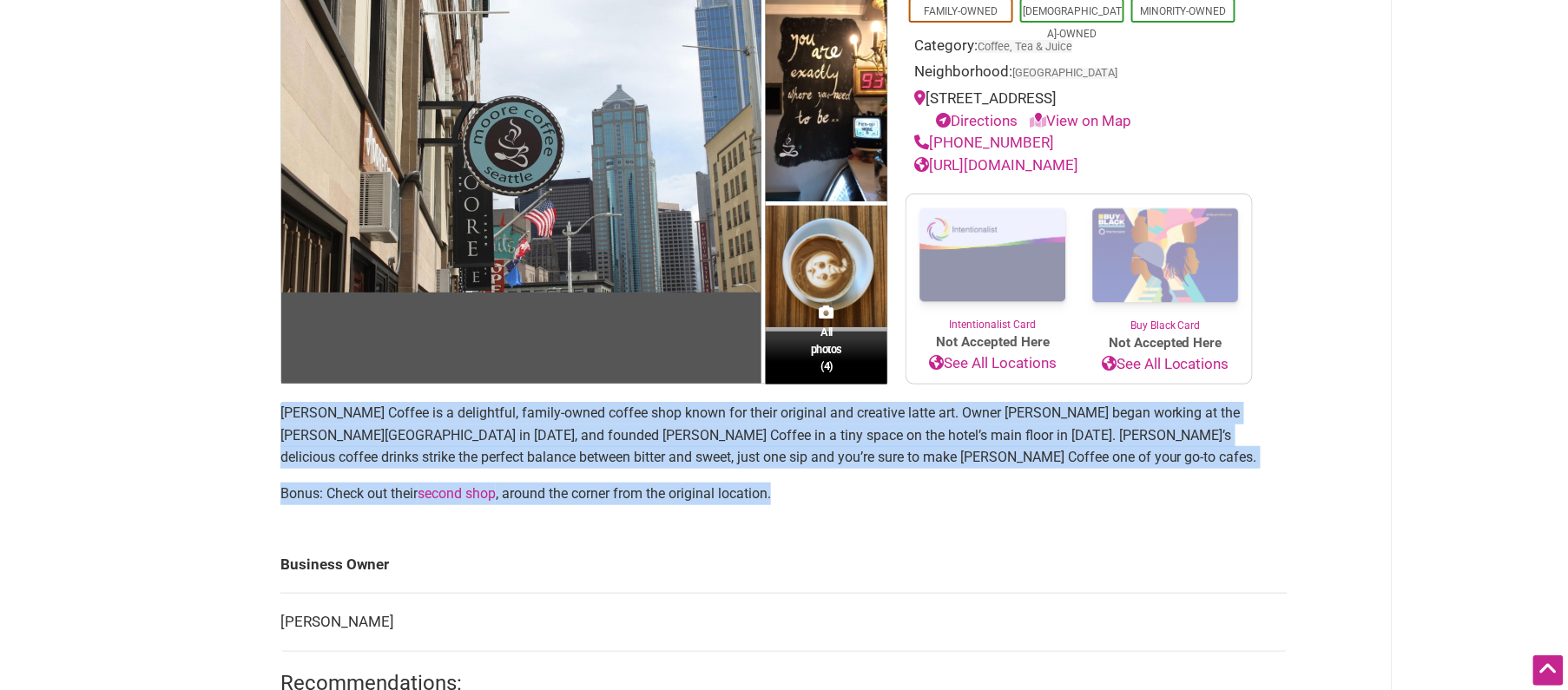
drag, startPoint x: 767, startPoint y: 488, endPoint x: 272, endPoint y: 419, distance: 499.8
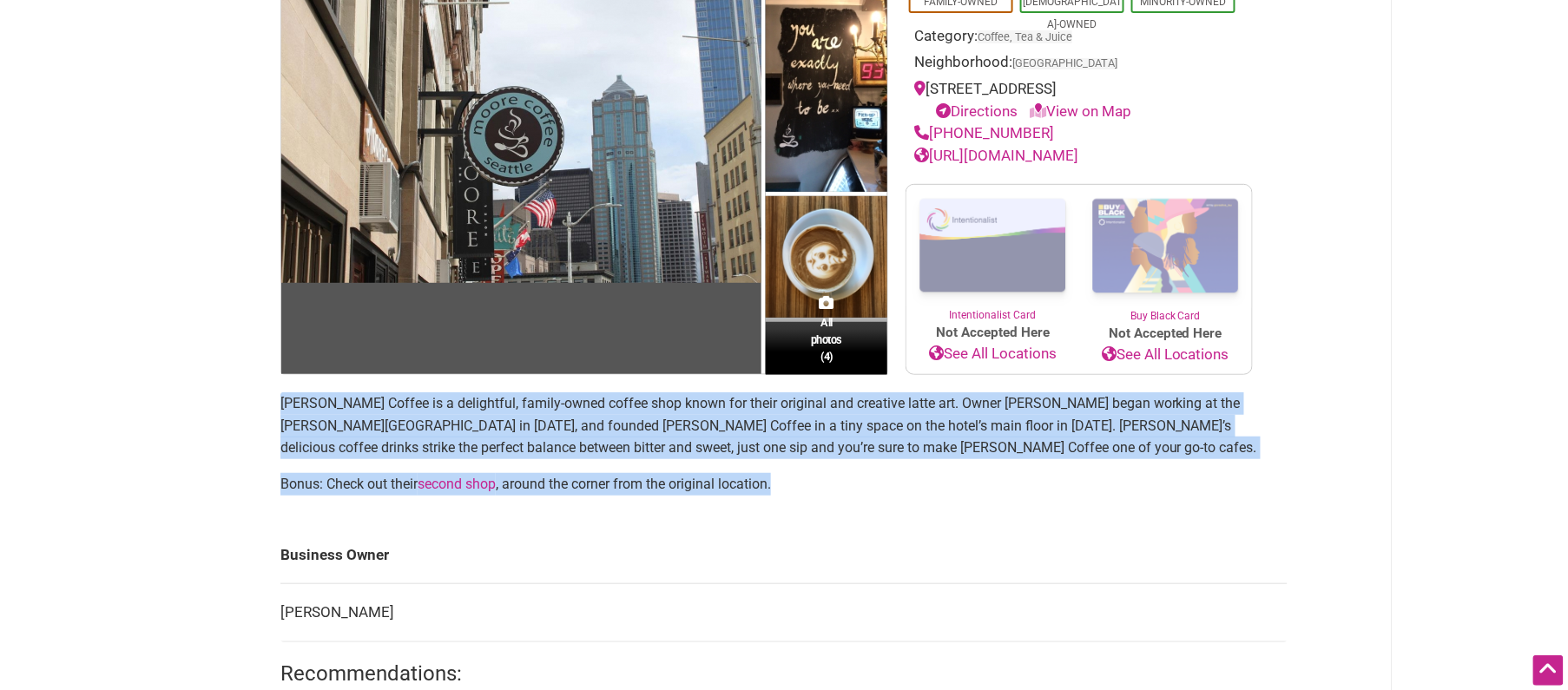
copy section "[PERSON_NAME] Coffee is a delightful, family-owned coffee shop known for their …"
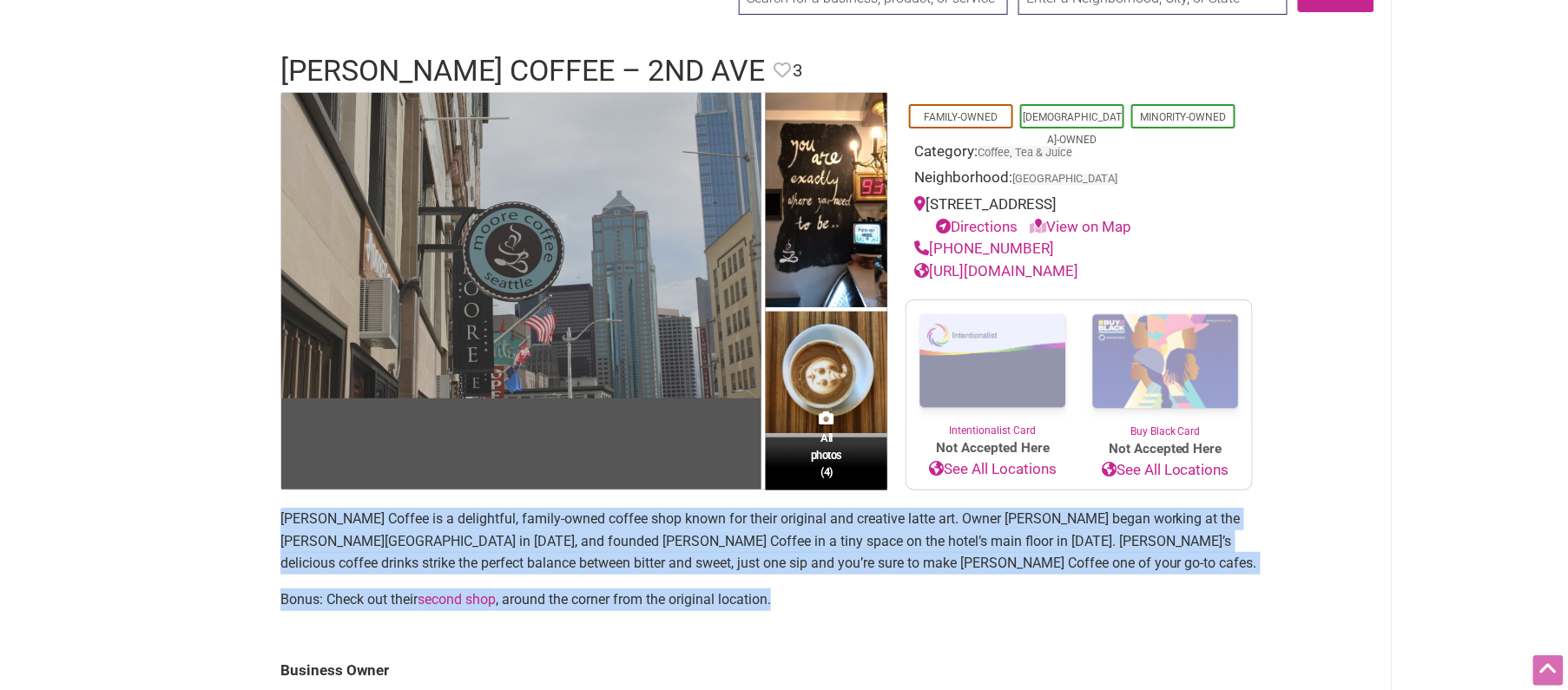
scroll to position [0, 0]
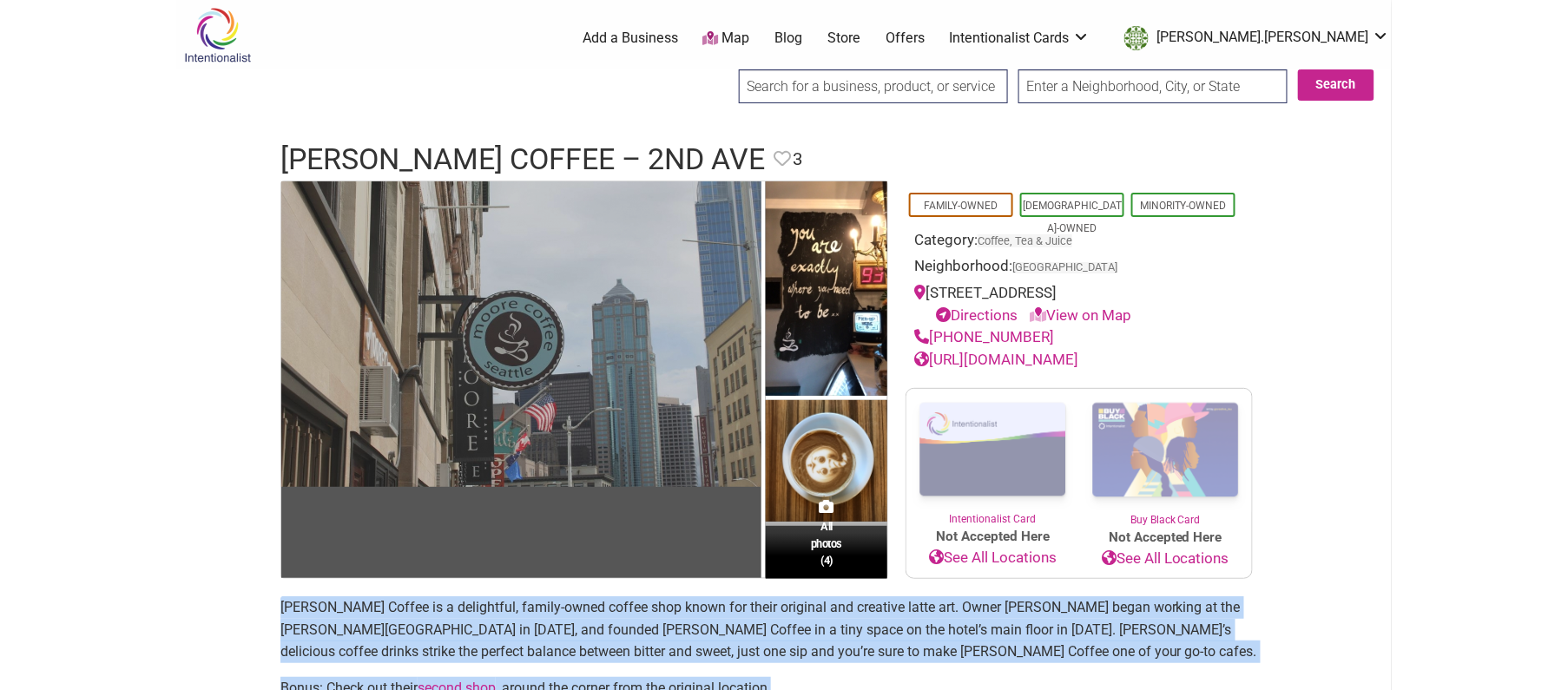
click at [650, 406] on img at bounding box center [521, 334] width 480 height 307
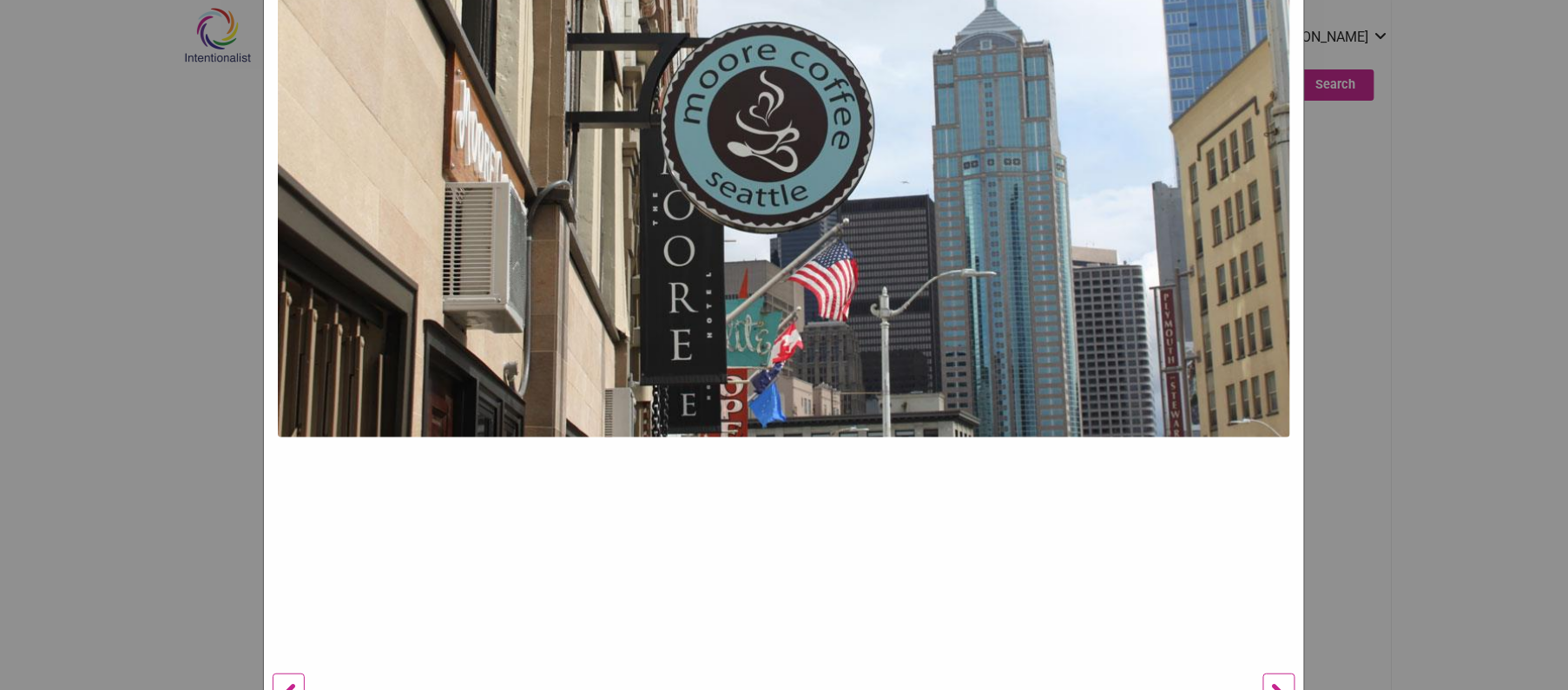
scroll to position [484, 0]
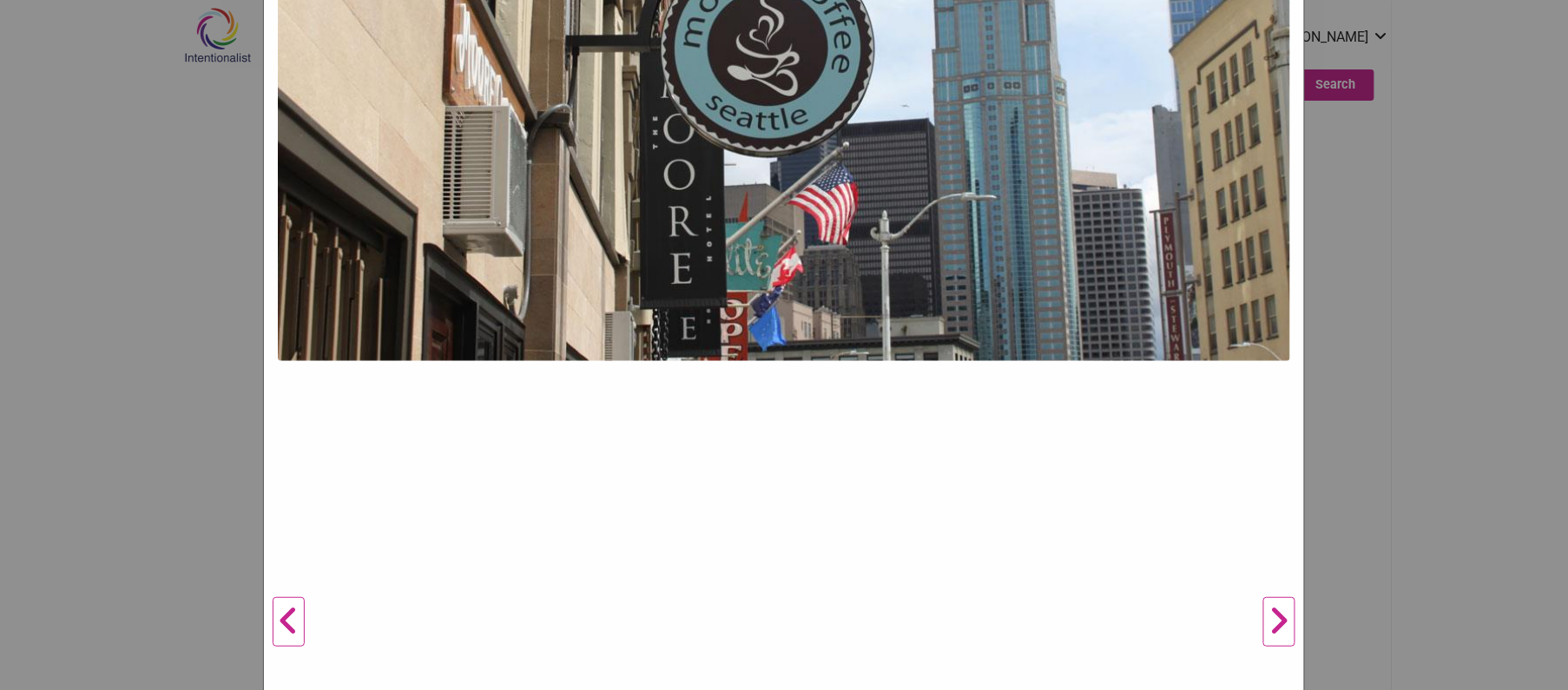
click at [1277, 605] on button "Next" at bounding box center [1279, 622] width 48 height 1815
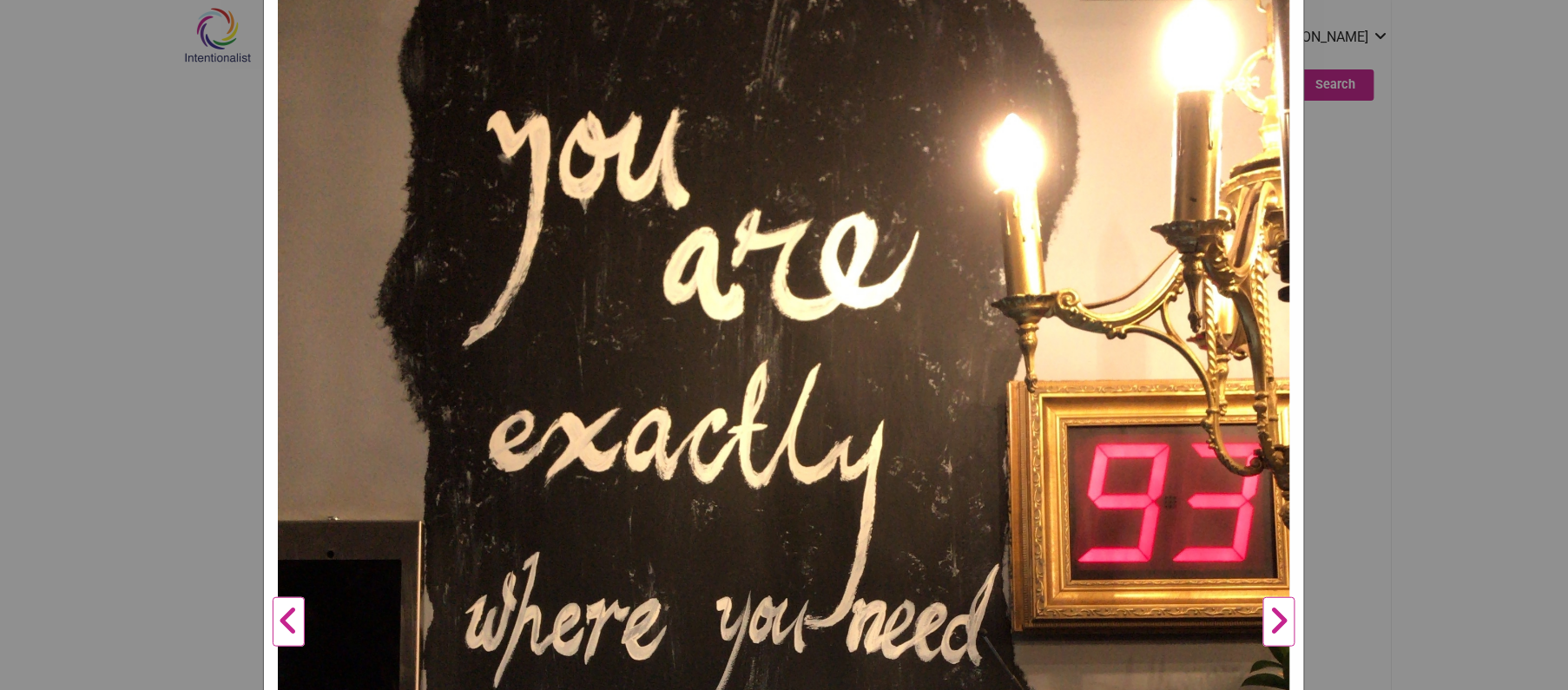
click at [1277, 605] on button "Next" at bounding box center [1279, 622] width 48 height 1815
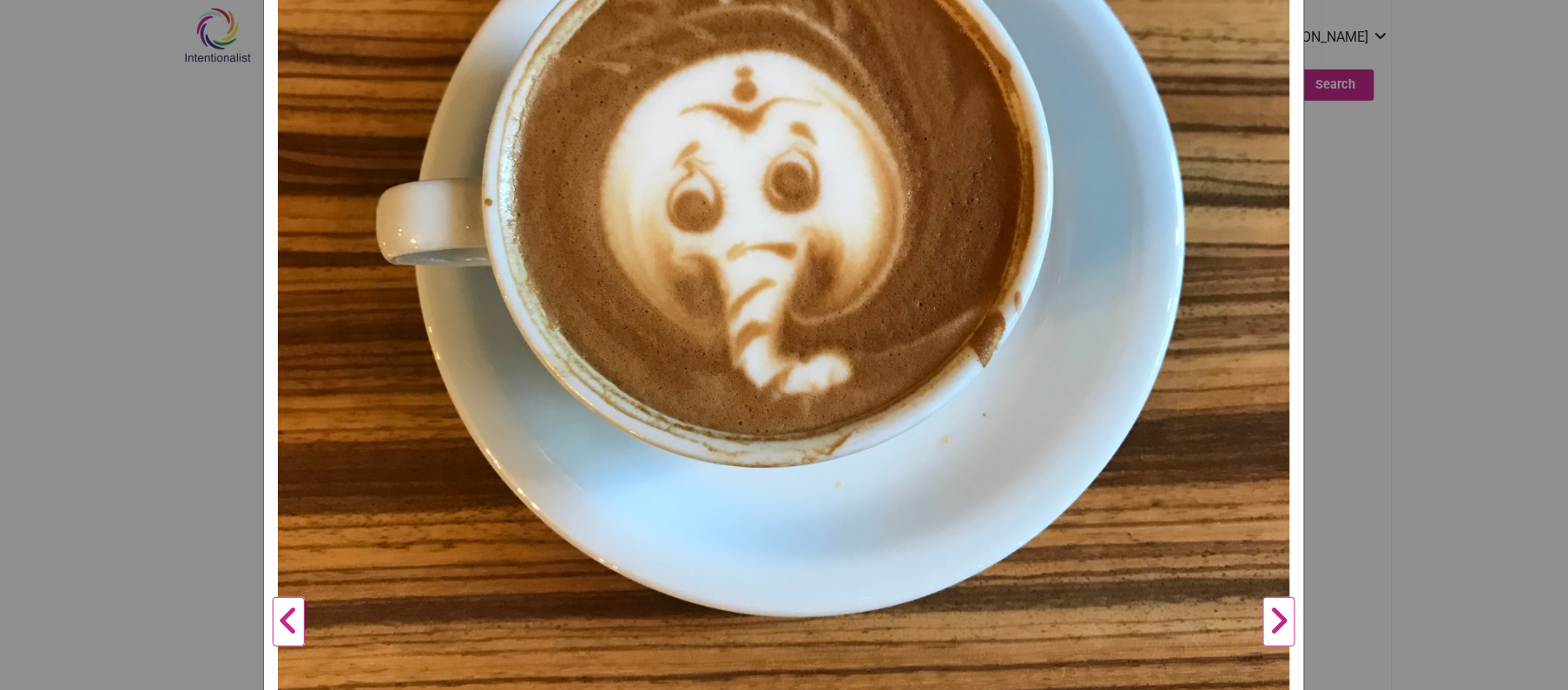
click at [1277, 605] on button "Next" at bounding box center [1279, 622] width 48 height 1815
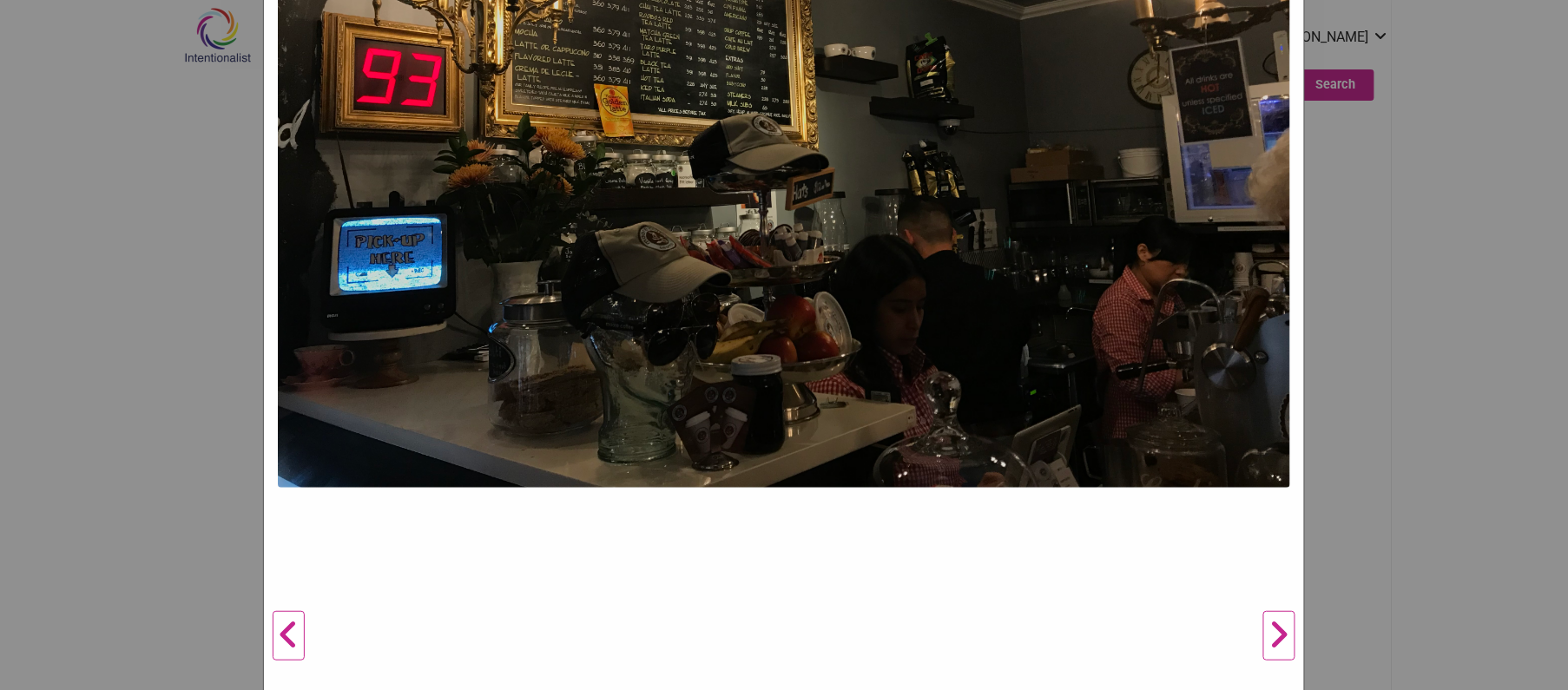
scroll to position [468, 0]
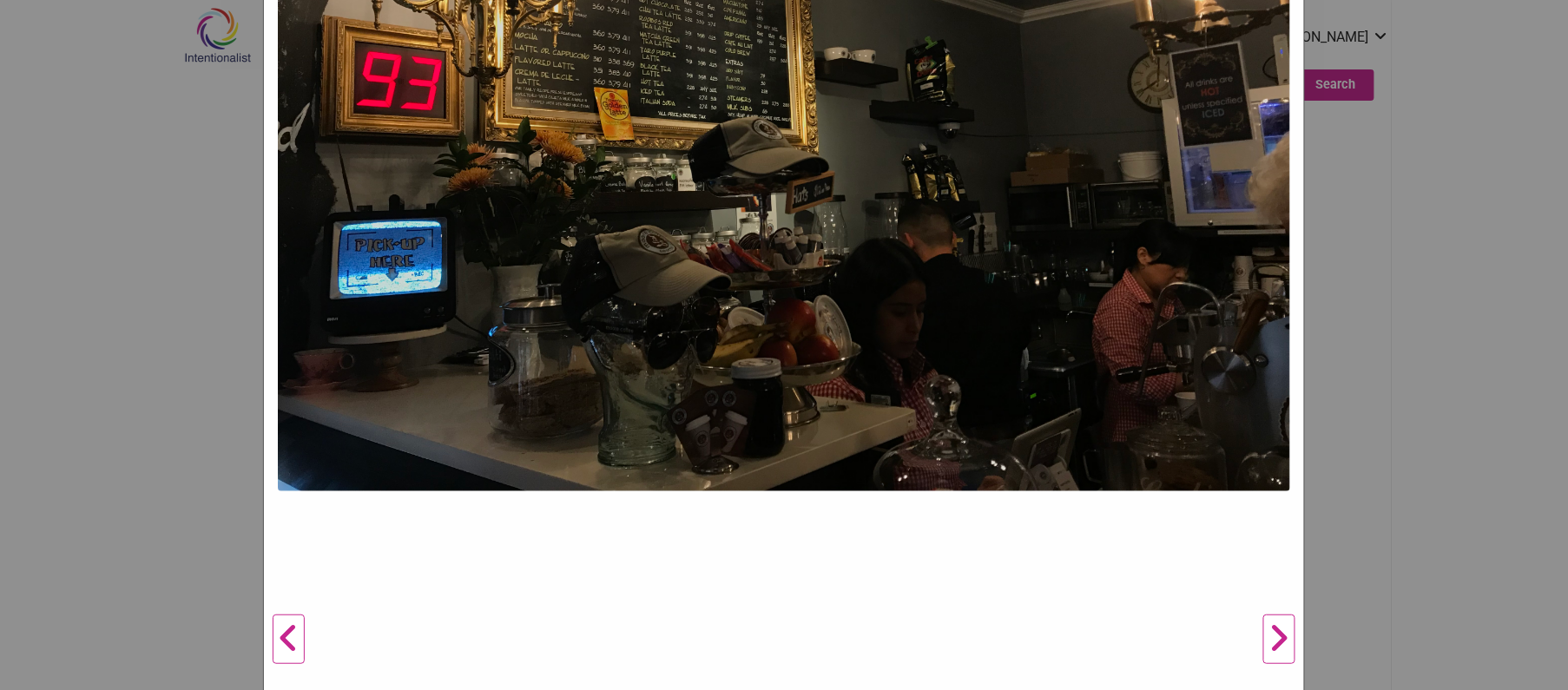
click at [294, 621] on button "Previous" at bounding box center [288, 640] width 48 height 1815
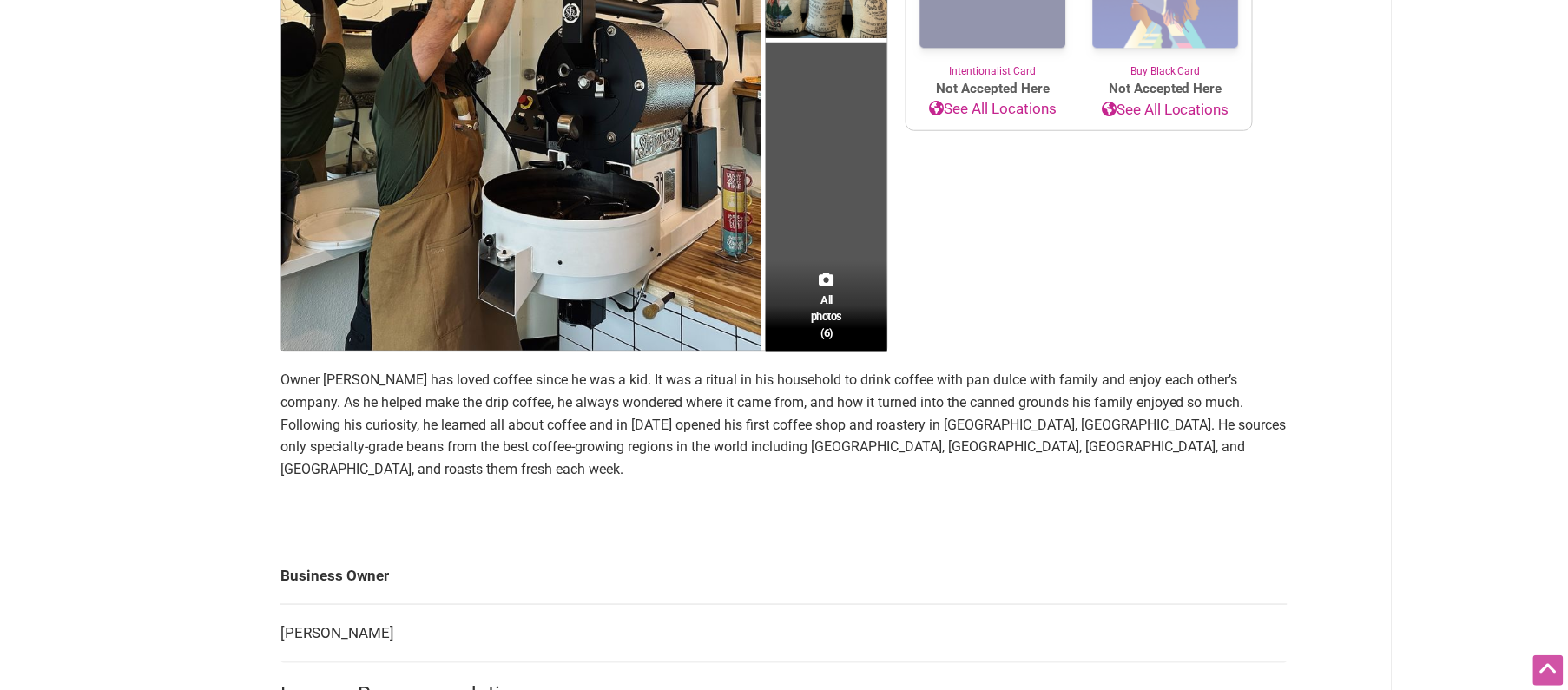
scroll to position [522, 0]
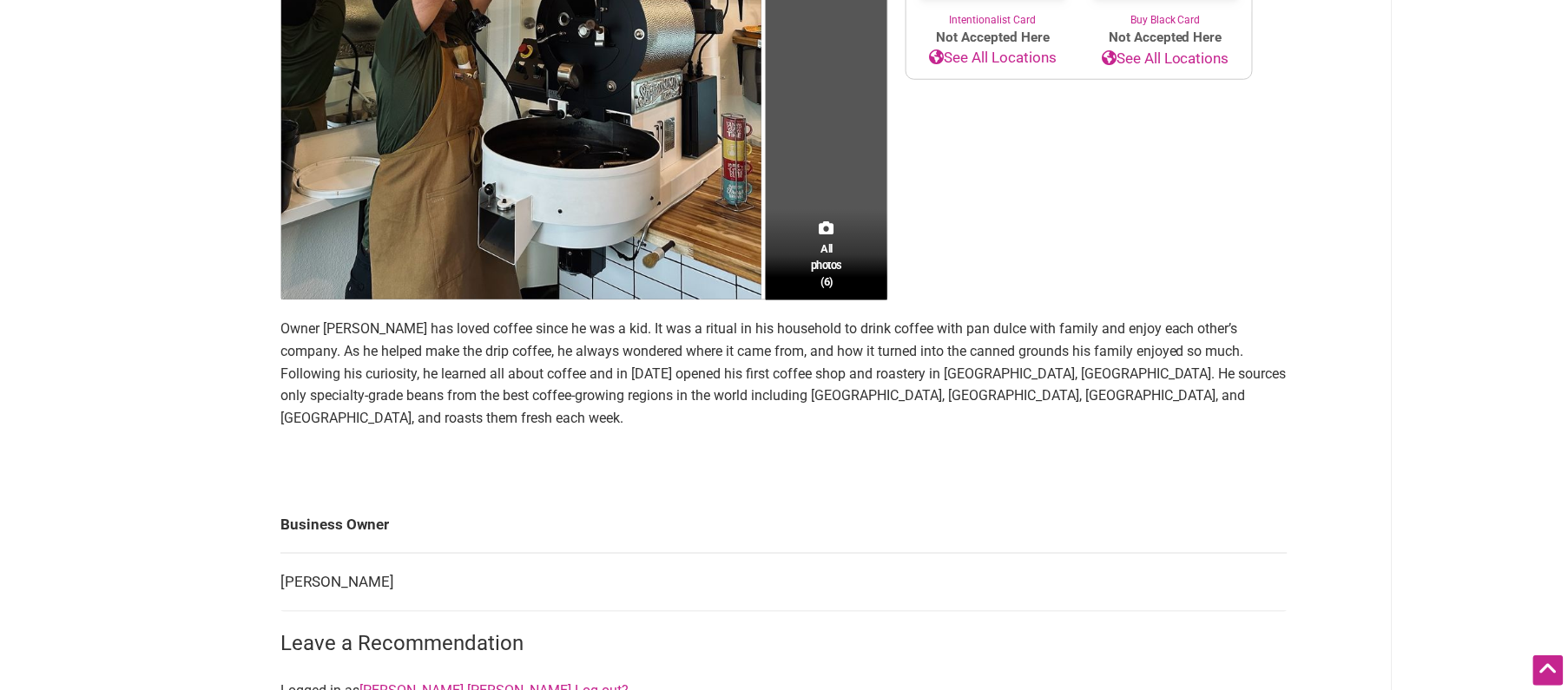
click at [720, 356] on p "Owner [PERSON_NAME] has loved coffee since he was a kid. It was a ritual in his…" at bounding box center [784, 372] width 1007 height 111
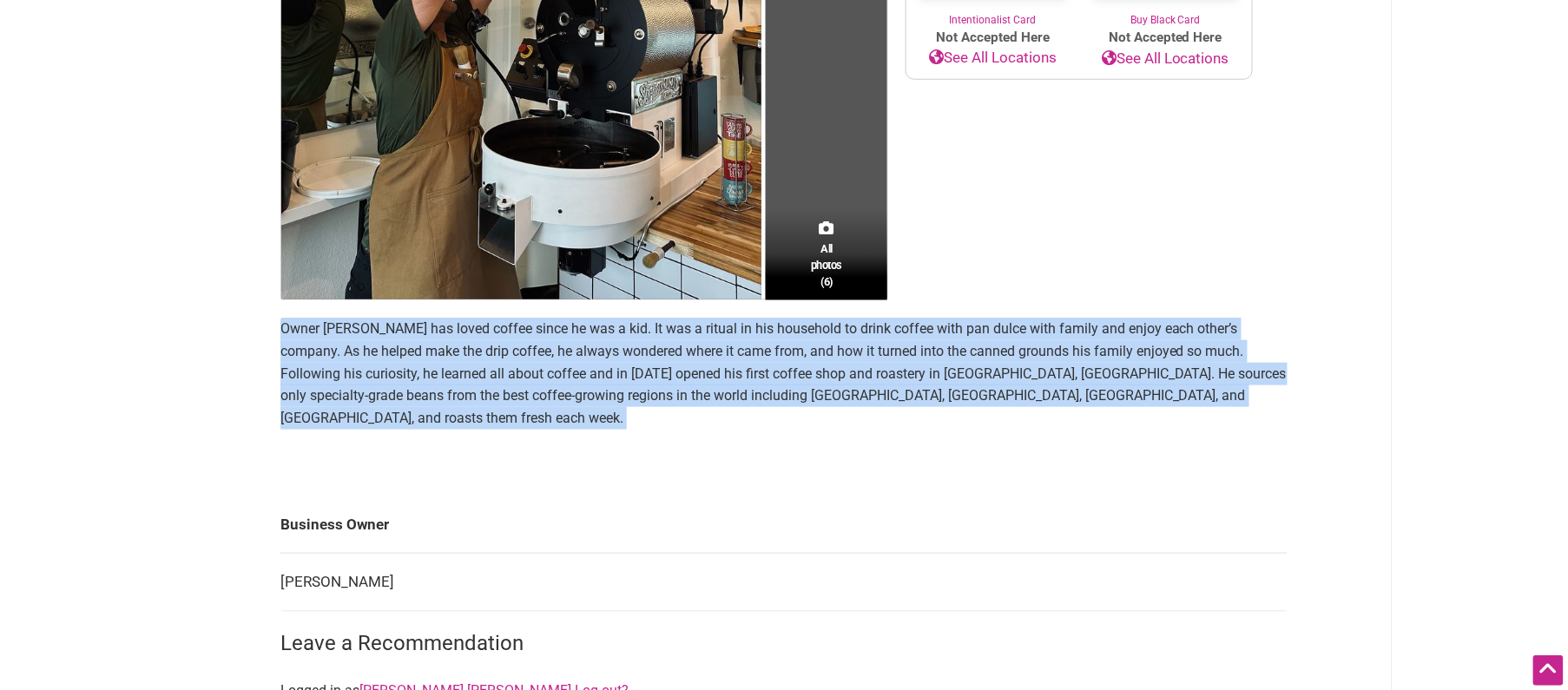
click at [720, 356] on p "Owner [PERSON_NAME] has loved coffee since he was a kid. It was a ritual in his…" at bounding box center [784, 372] width 1007 height 111
copy section "Owner [PERSON_NAME] has loved coffee since he was a kid. It was a ritual in his…"
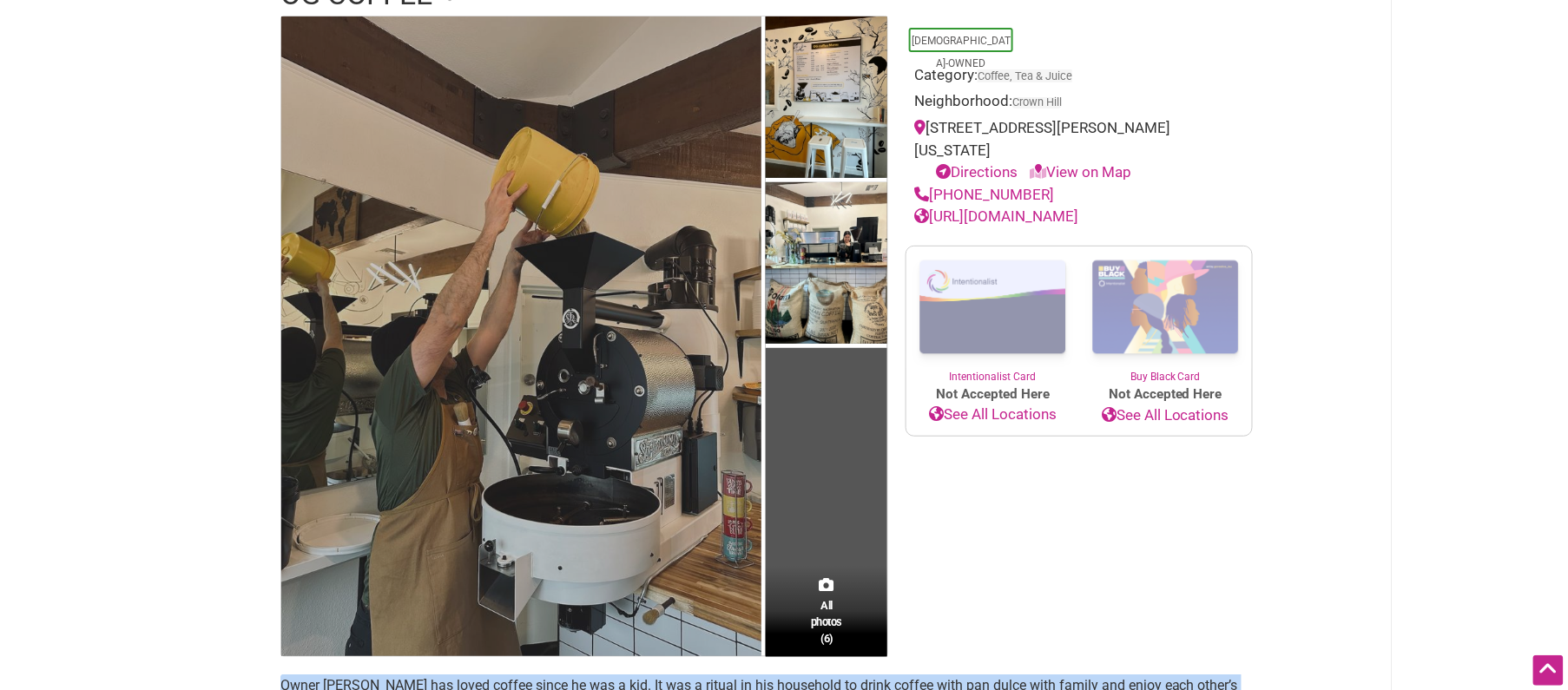
scroll to position [155, 0]
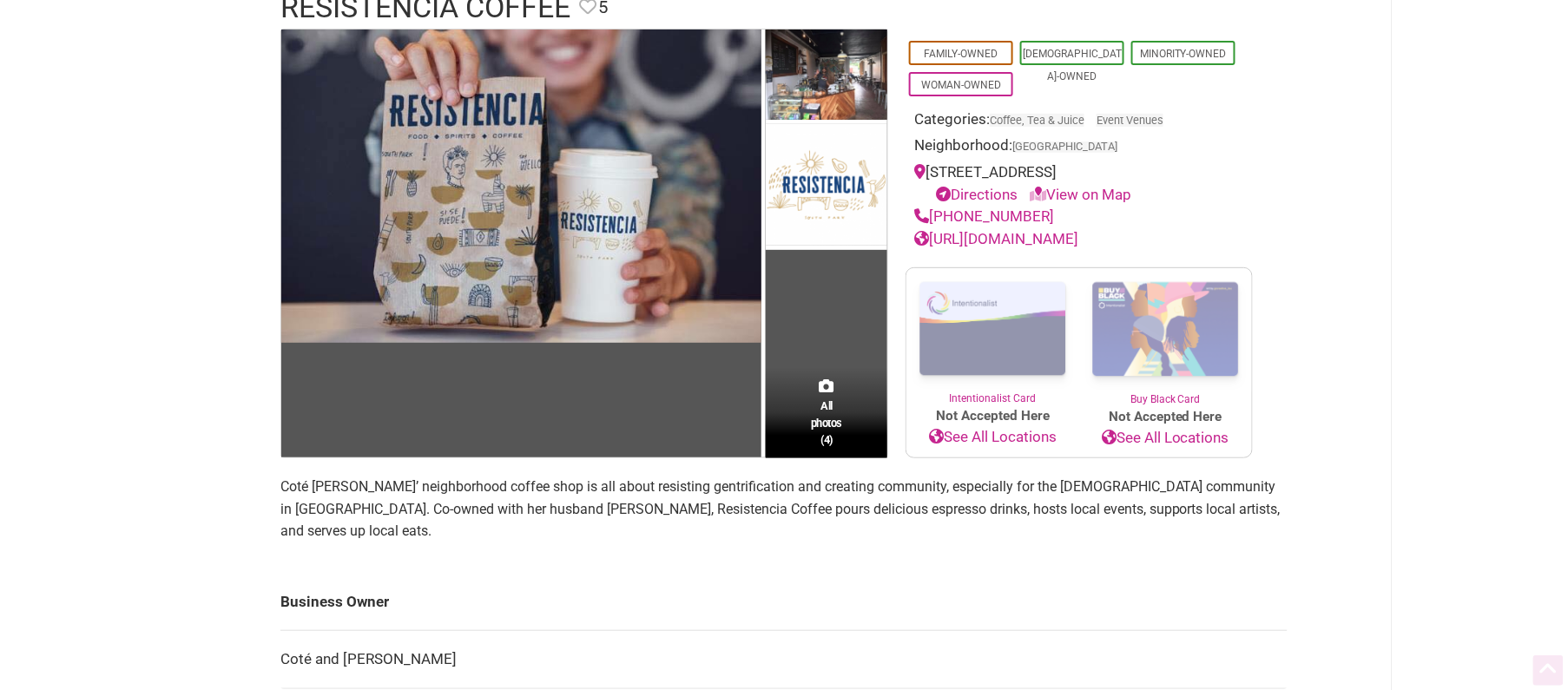
scroll to position [191, 0]
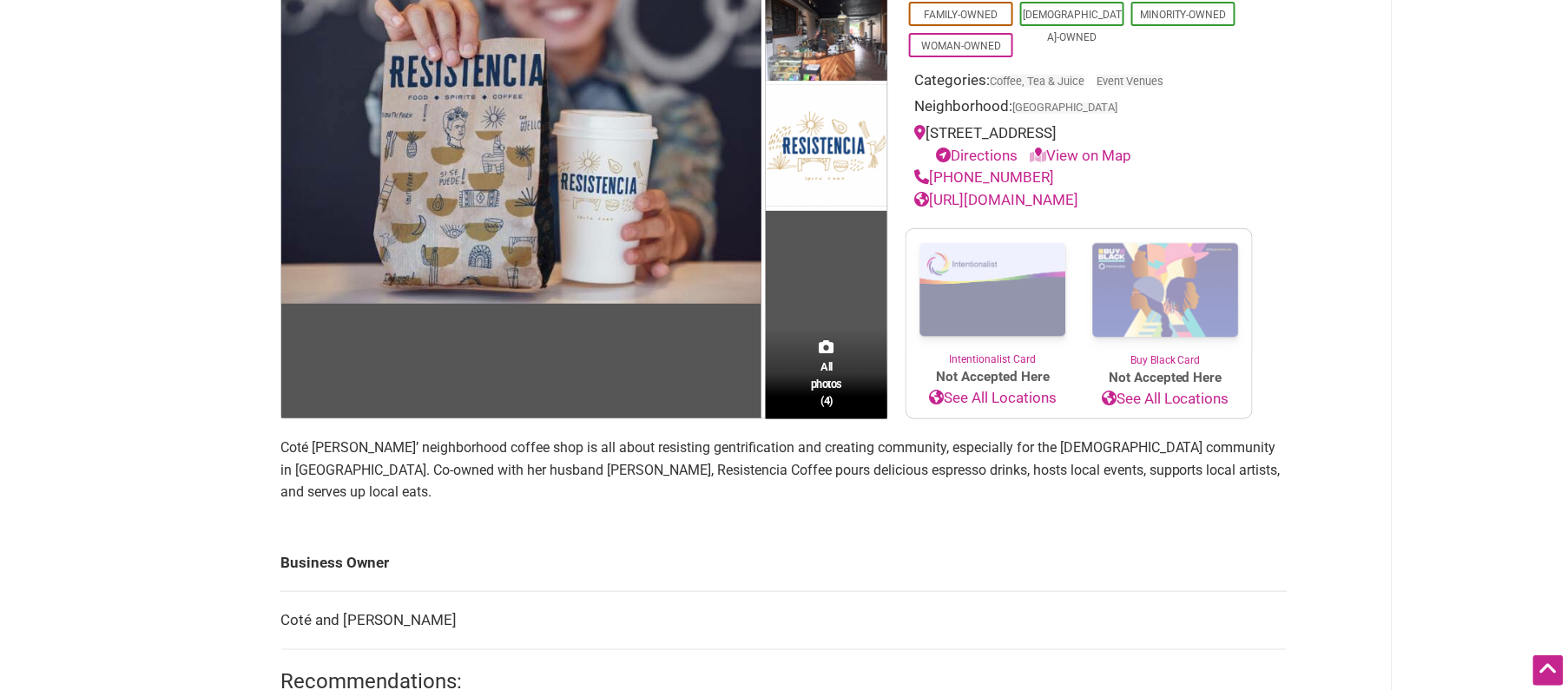
click at [385, 451] on p "Coté Soerens’ neighborhood coffee shop is all about resisting gentrification an…" at bounding box center [784, 470] width 1007 height 67
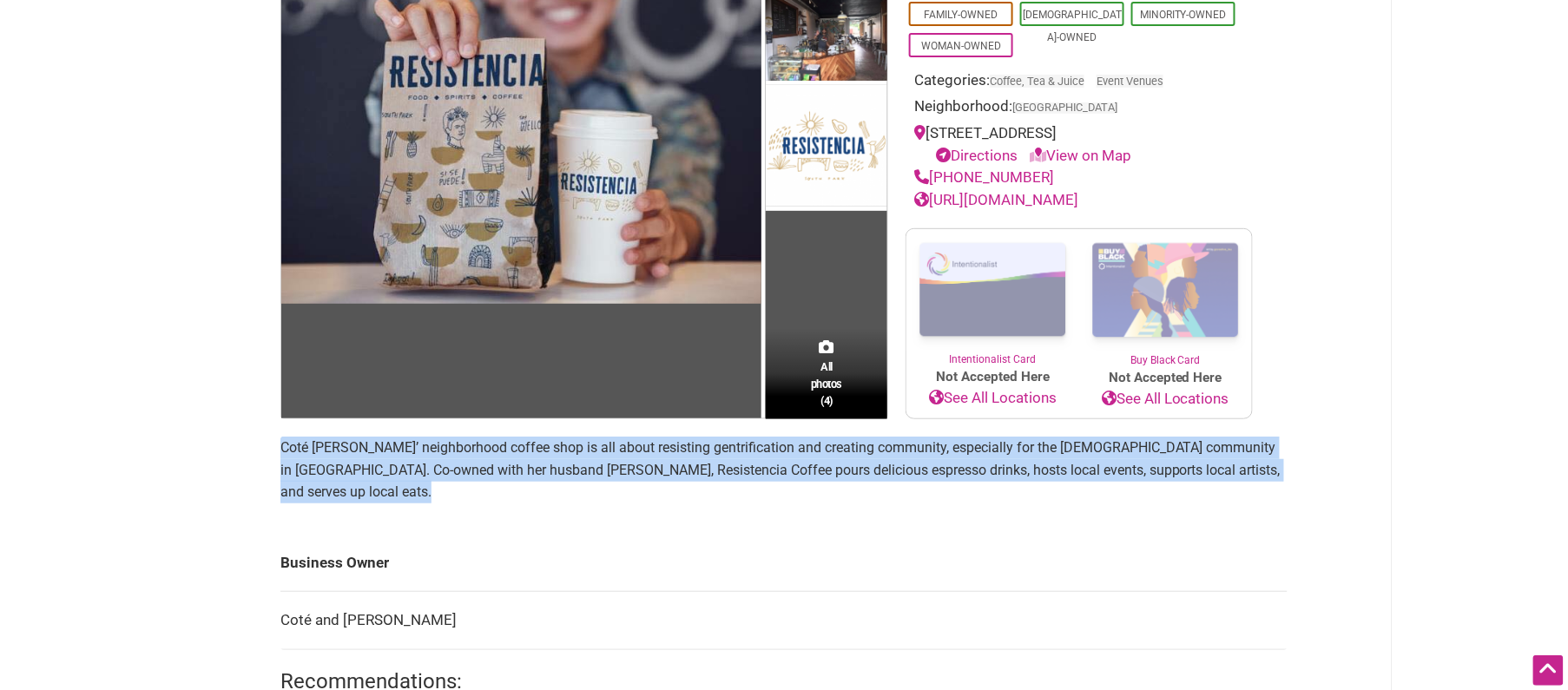
click at [385, 451] on p "Coté Soerens’ neighborhood coffee shop is all about resisting gentrification an…" at bounding box center [784, 470] width 1007 height 67
copy section "Coté Soerens’ neighborhood coffee shop is all about resisting gentrification an…"
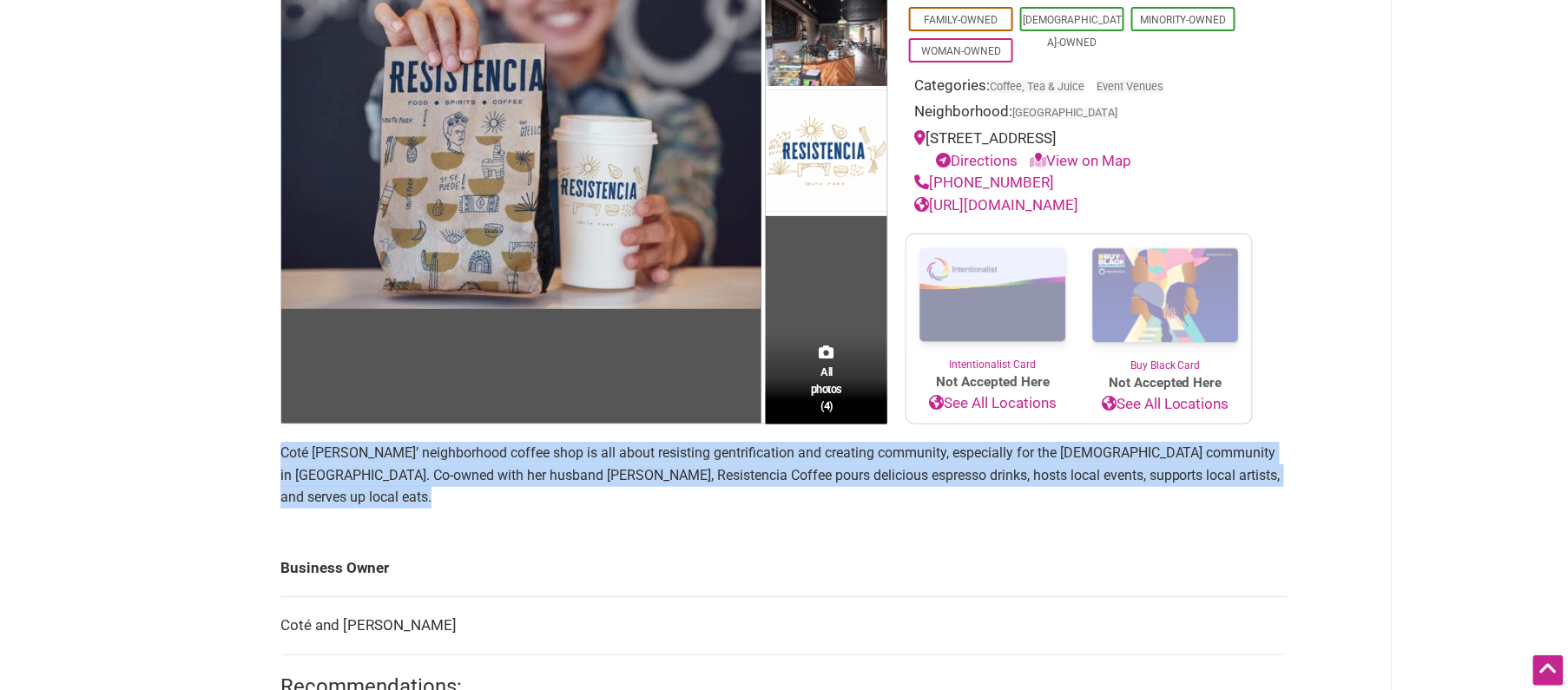
scroll to position [185, 0]
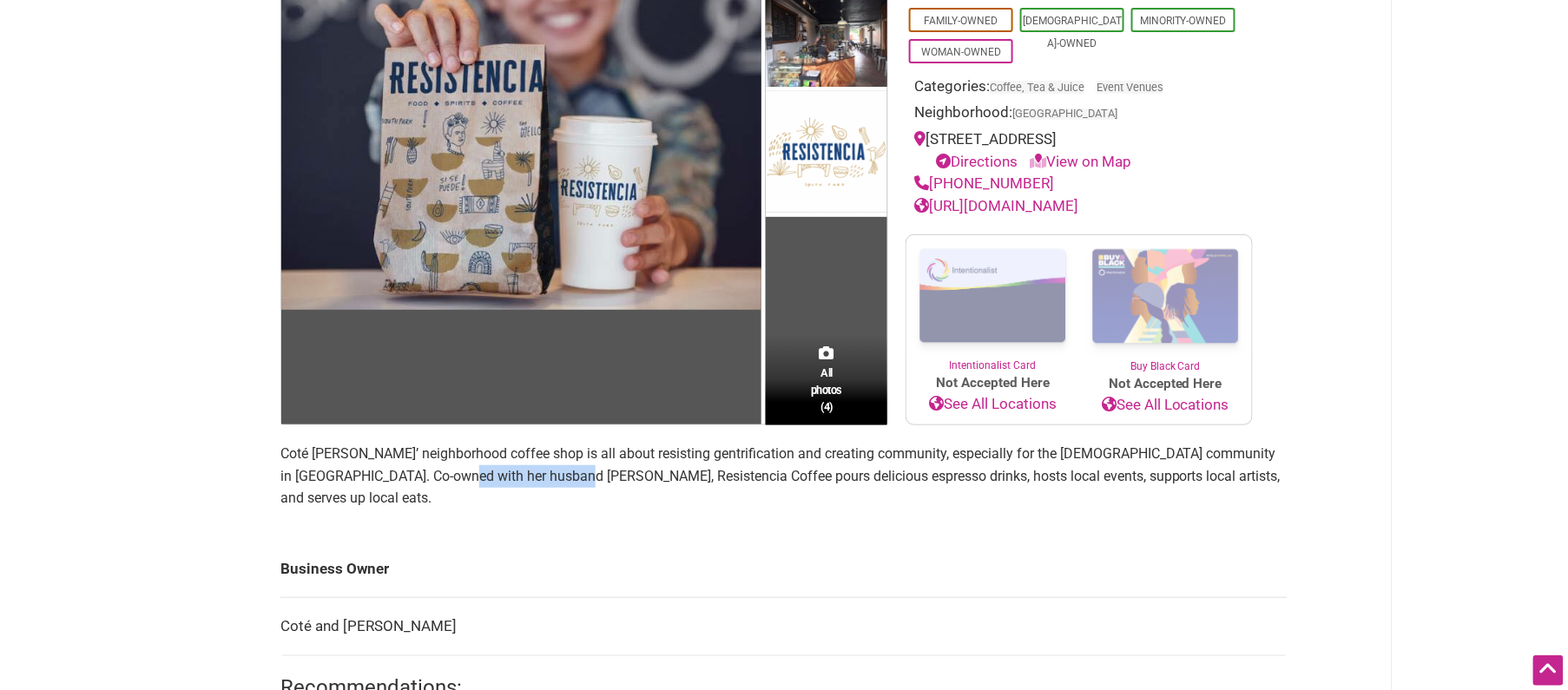
drag, startPoint x: 494, startPoint y: 478, endPoint x: 423, endPoint y: 480, distance: 71.0
click at [423, 480] on p "Coté Soerens’ neighborhood coffee shop is all about resisting gentrification an…" at bounding box center [784, 476] width 1007 height 67
copy p "Resistencia Coffee"
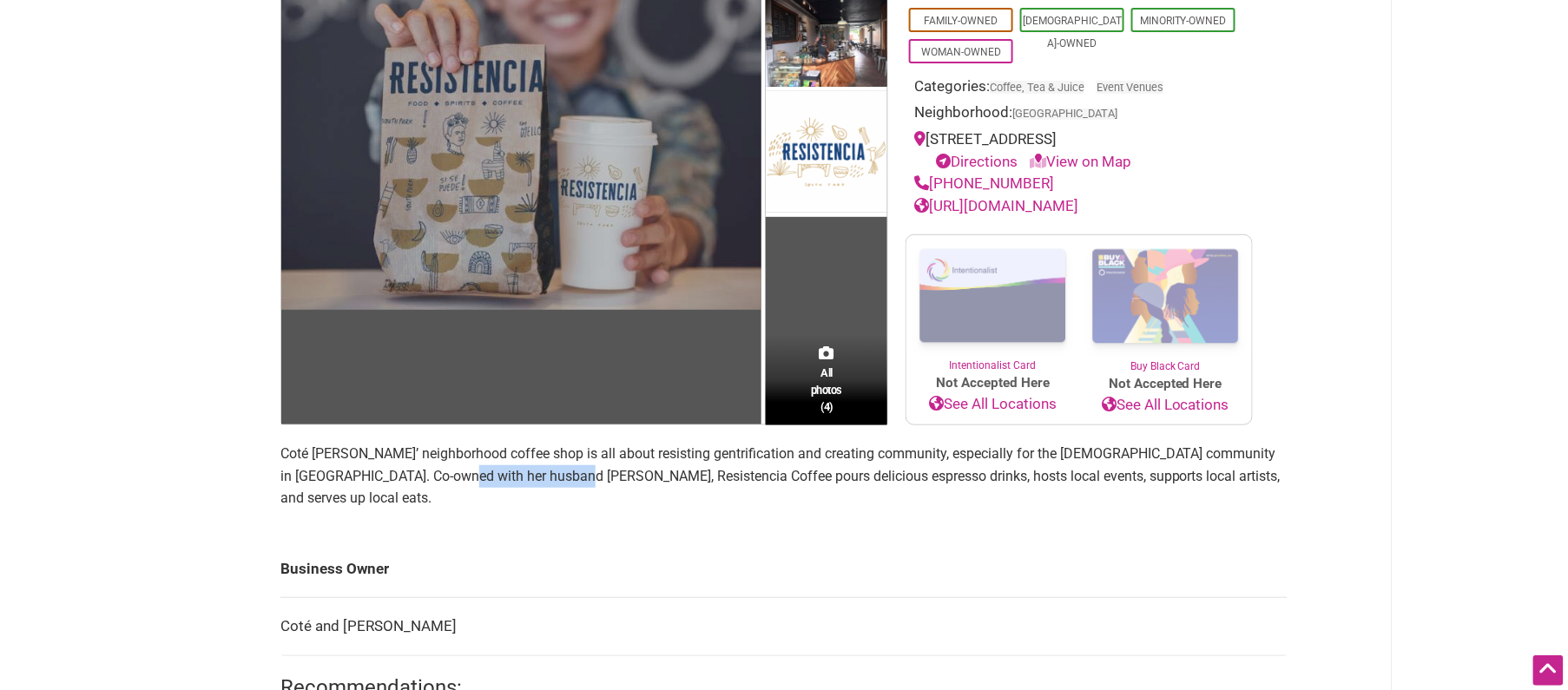
scroll to position [0, 0]
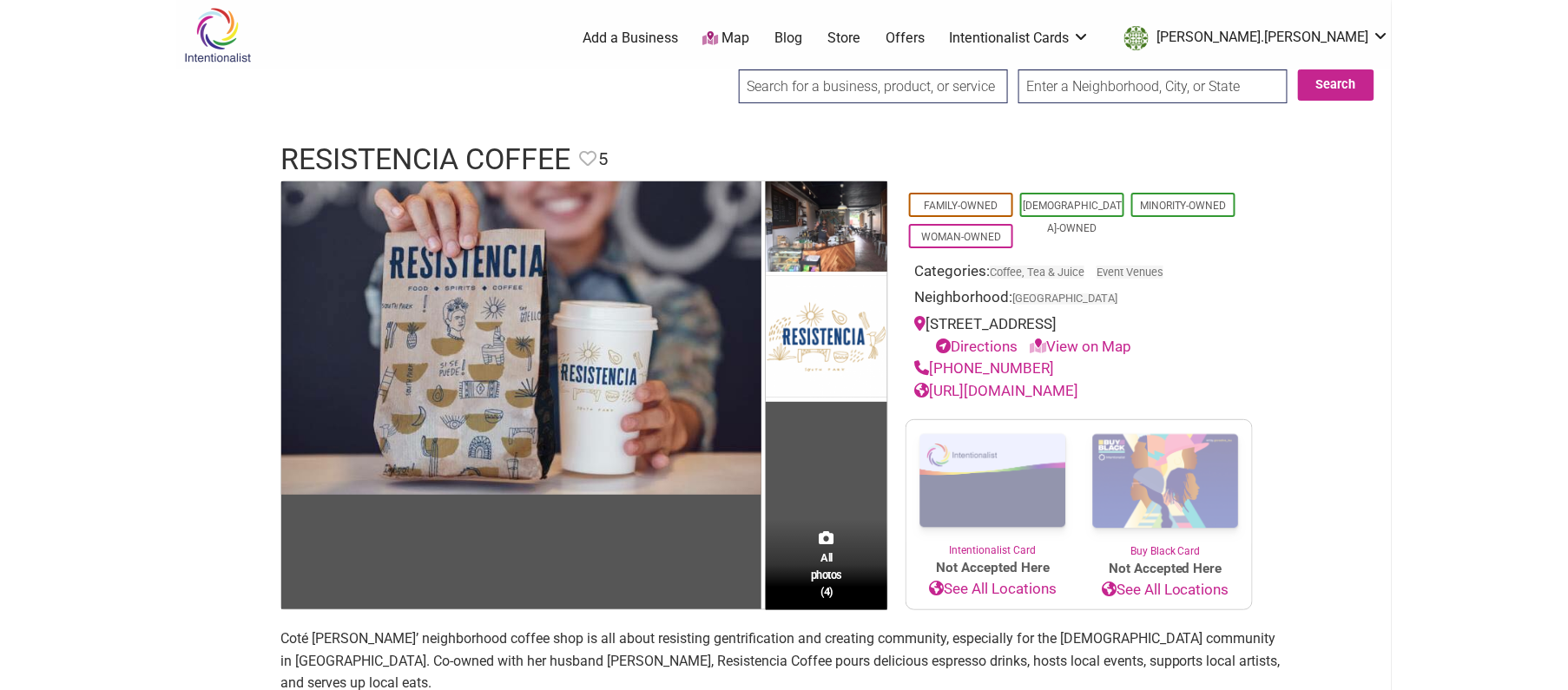
click at [788, 97] on input "search" at bounding box center [873, 86] width 270 height 34
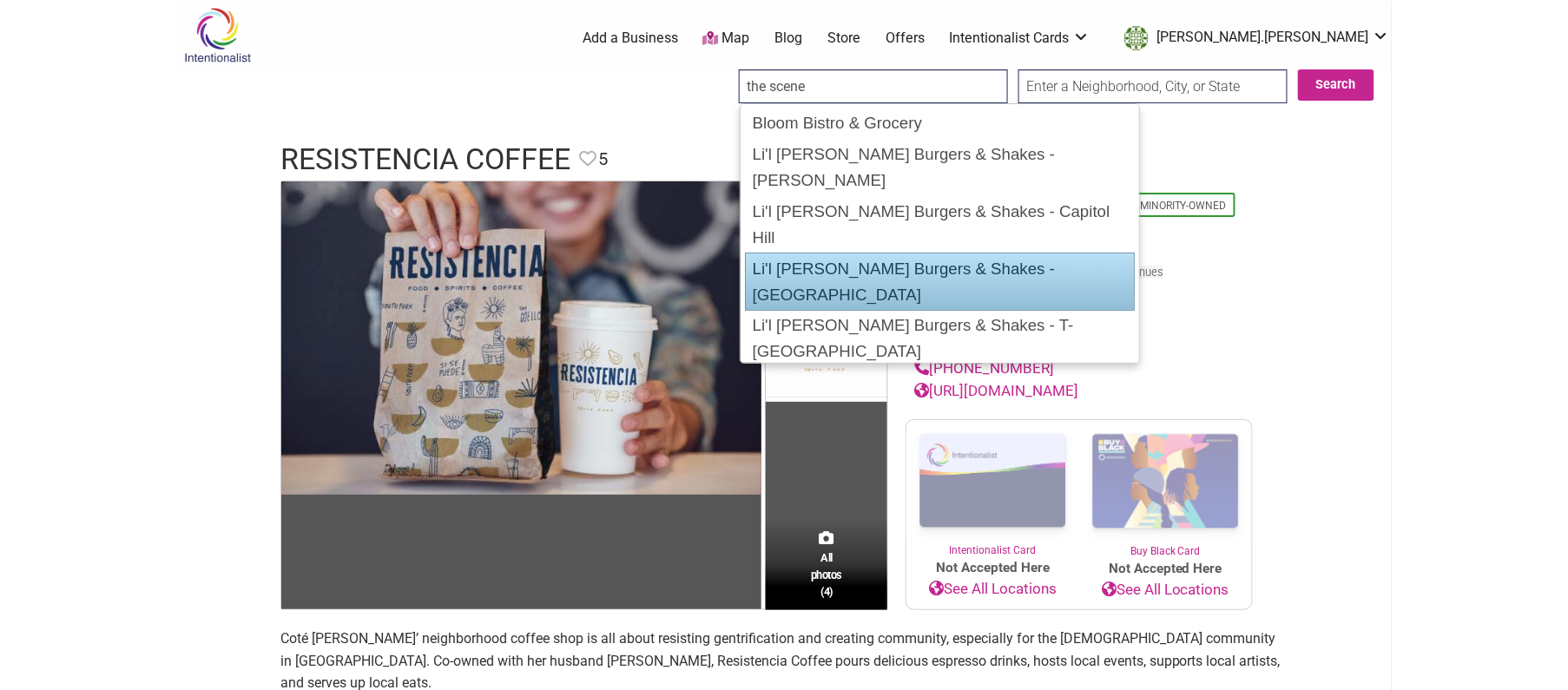
scroll to position [59, 0]
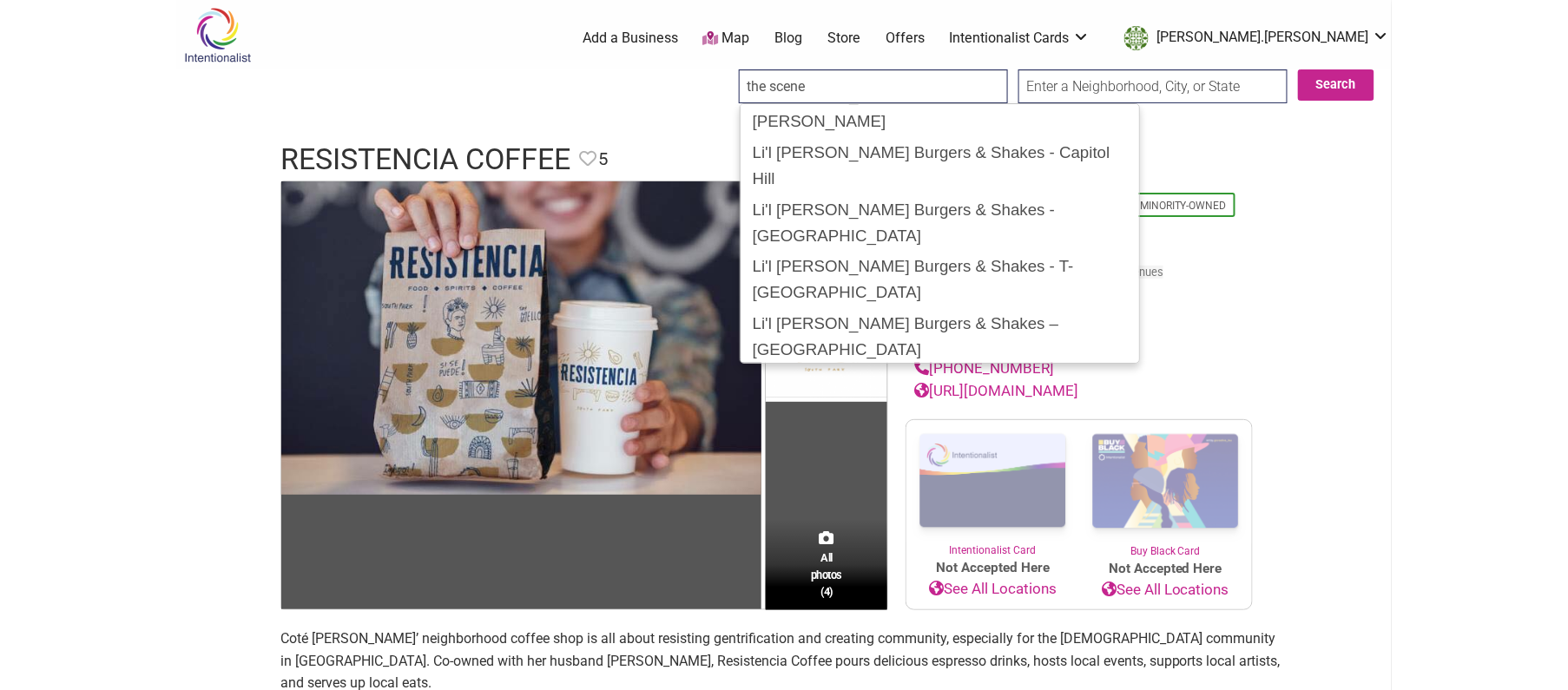
click at [850, 427] on div "The Scene in South Park" at bounding box center [940, 444] width 390 height 33
type input "The Scene in South Park"
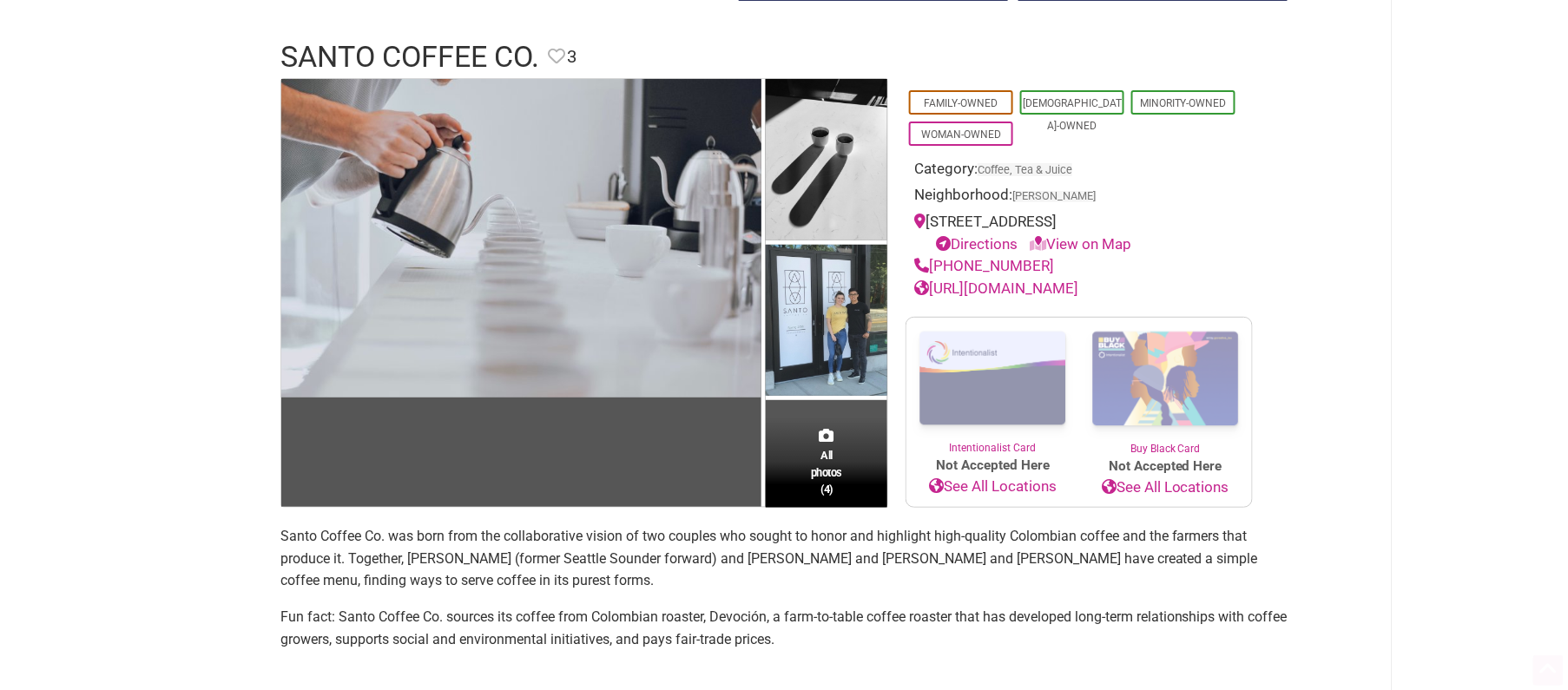
scroll to position [118, 0]
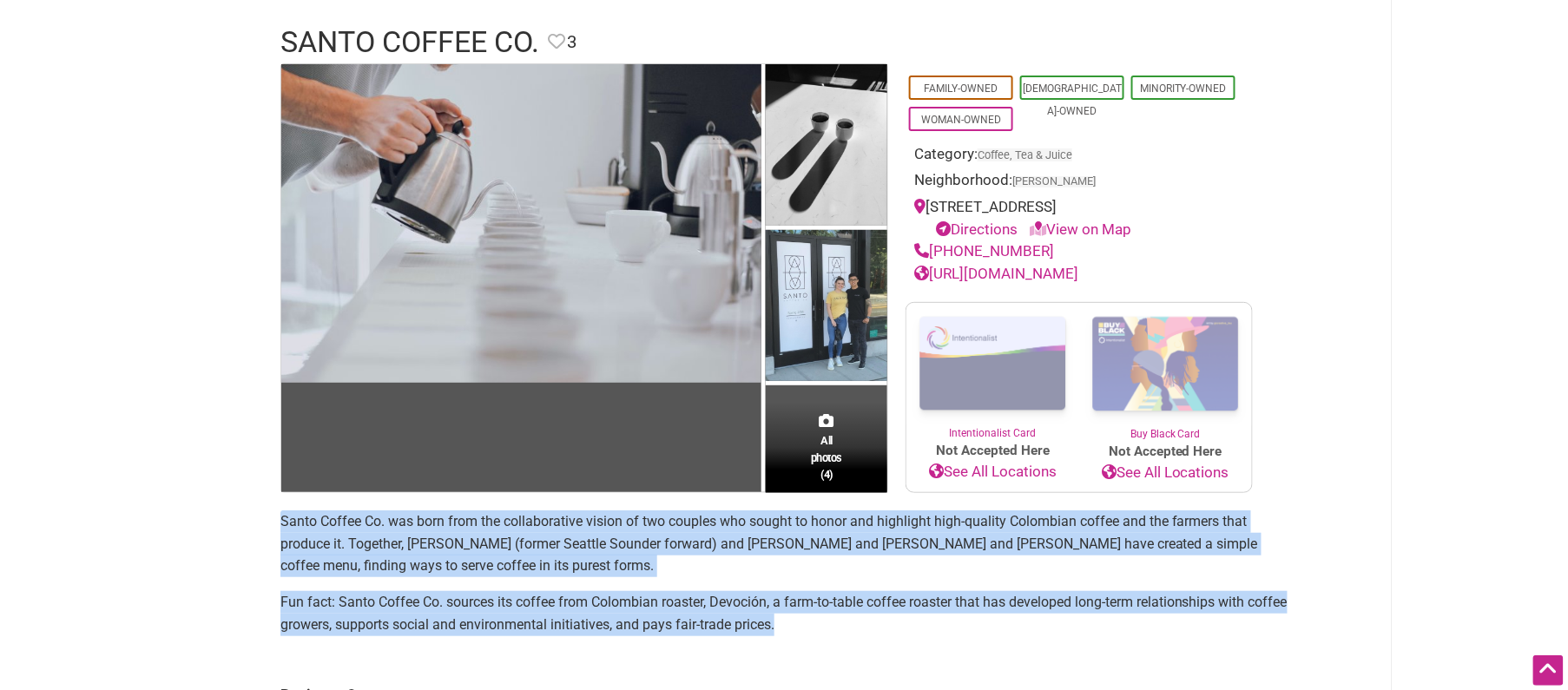
drag, startPoint x: 786, startPoint y: 623, endPoint x: 272, endPoint y: 516, distance: 525.0
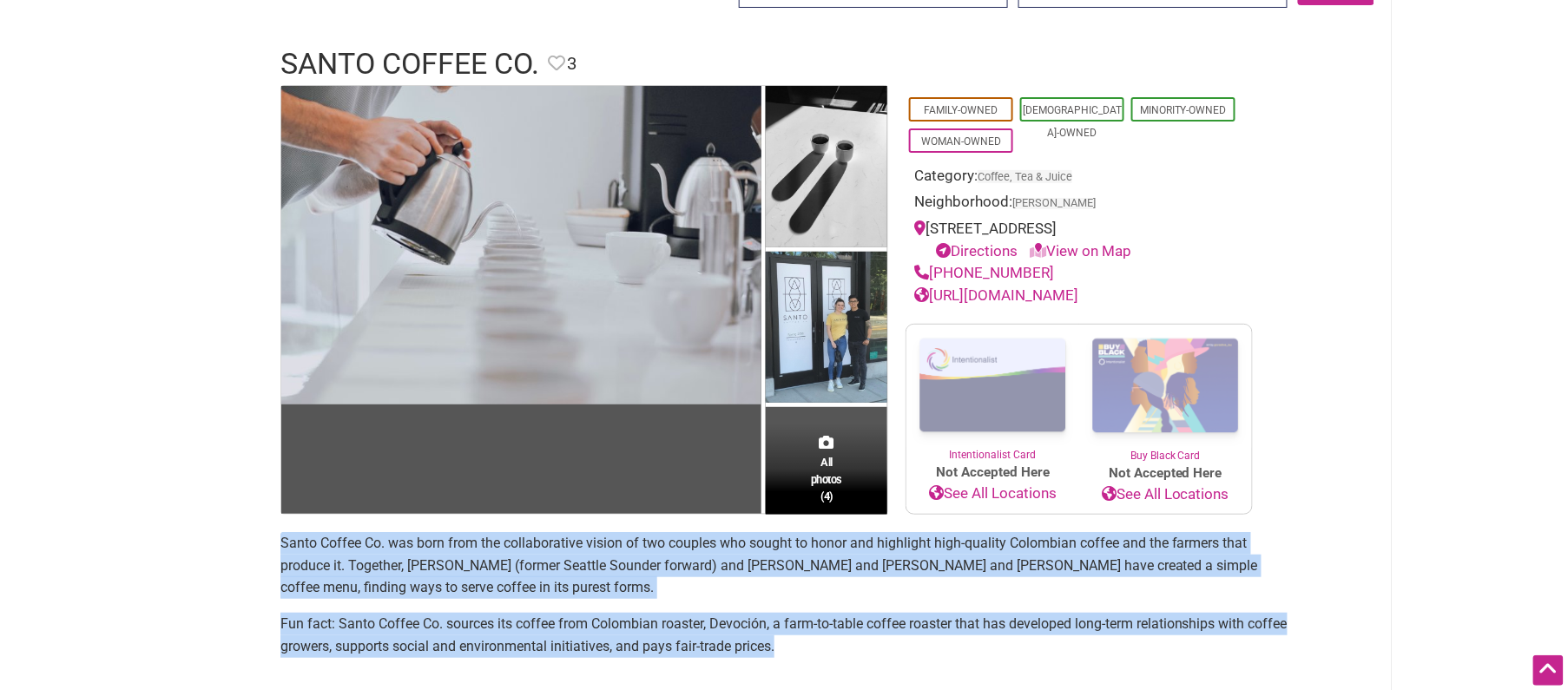
scroll to position [0, 0]
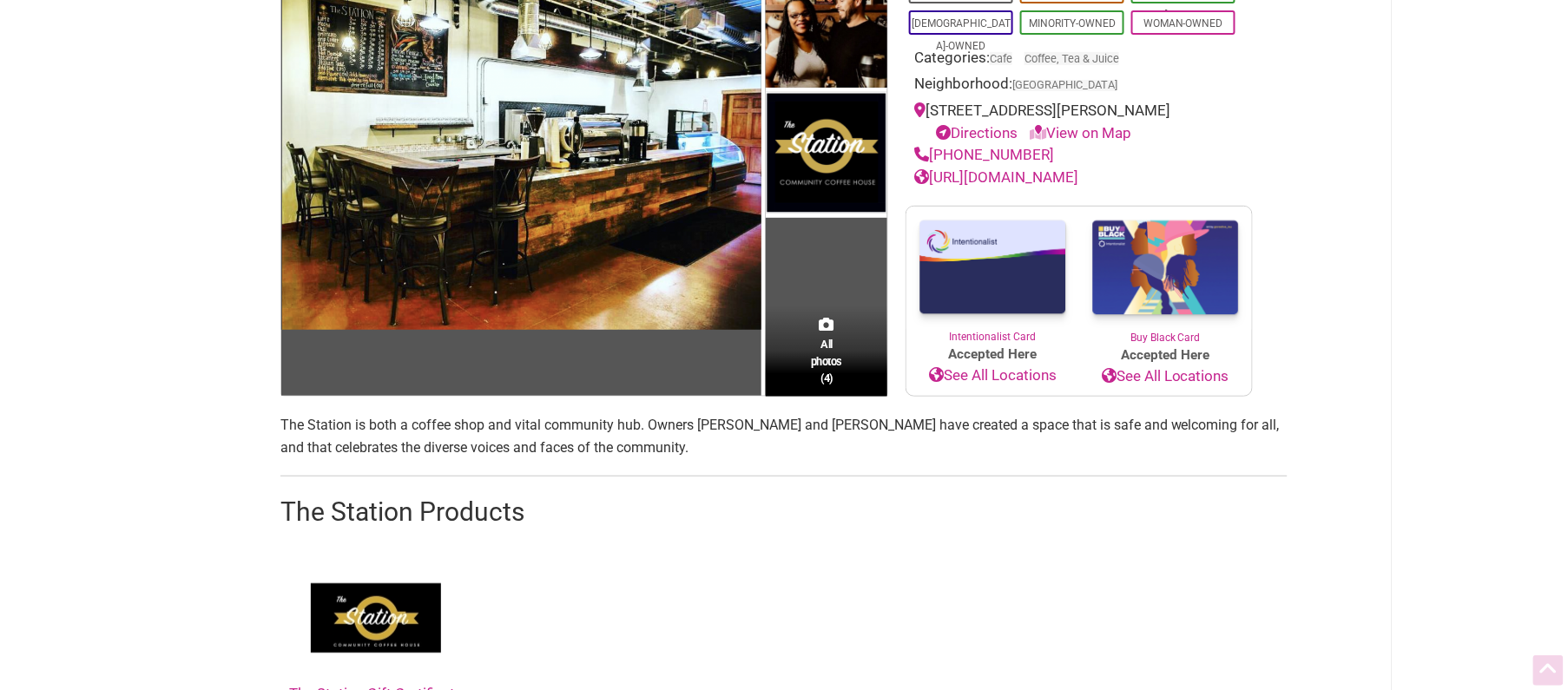
scroll to position [276, 0]
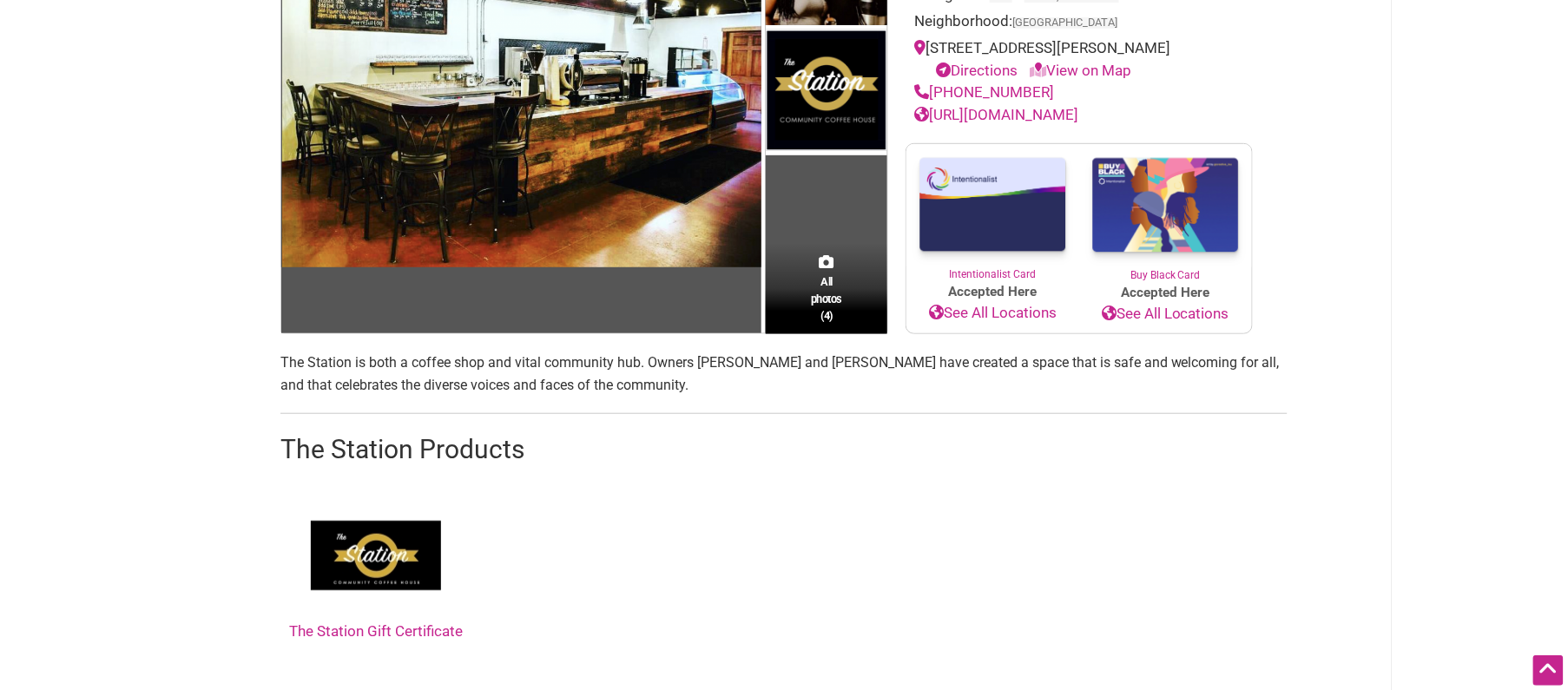
click at [507, 396] on p "The Station is both a coffee shop and vital community hub. Owners [PERSON_NAME]…" at bounding box center [784, 373] width 1007 height 44
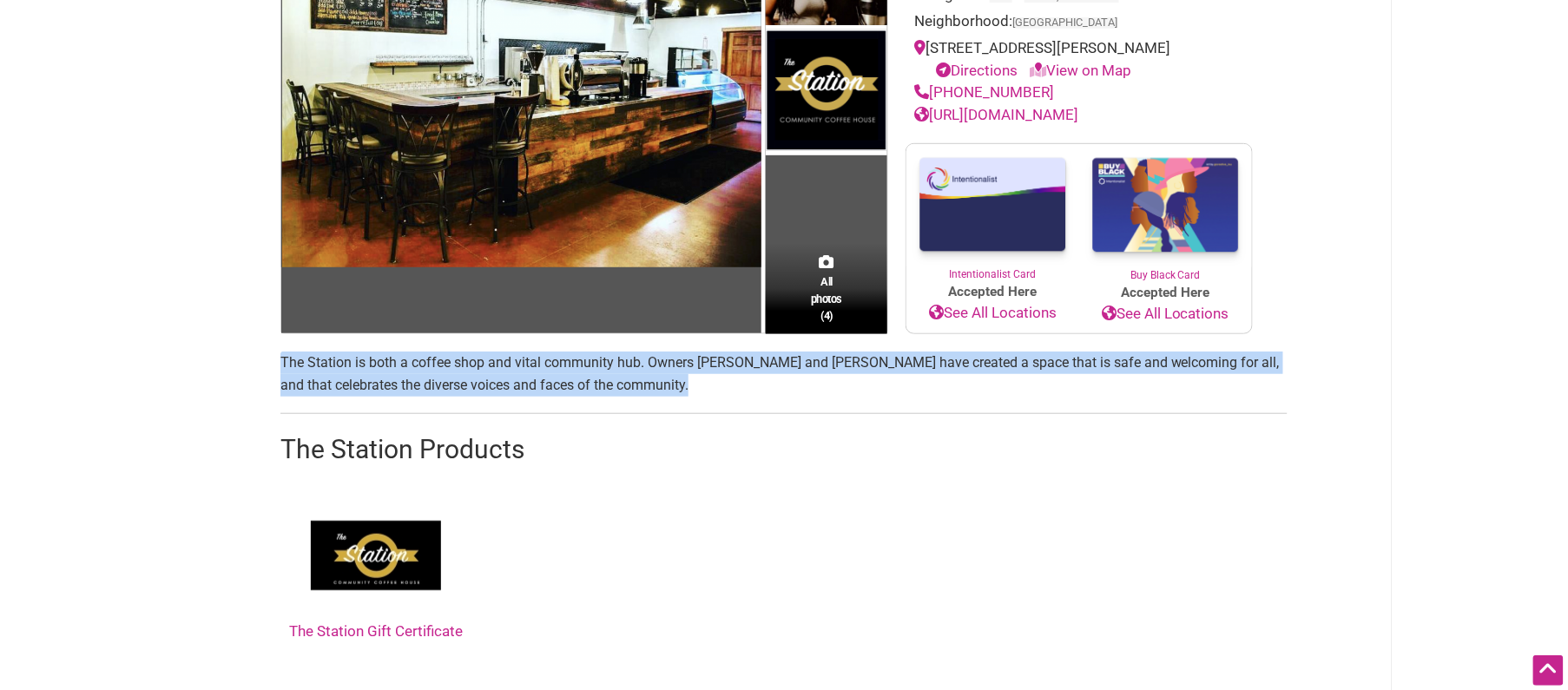
click at [507, 396] on p "The Station is both a coffee shop and vital community hub. Owners Luis Rodrigue…" at bounding box center [784, 373] width 1007 height 44
copy p "The Station is both a coffee shop and vital community hub. Owners Luis Rodrigue…"
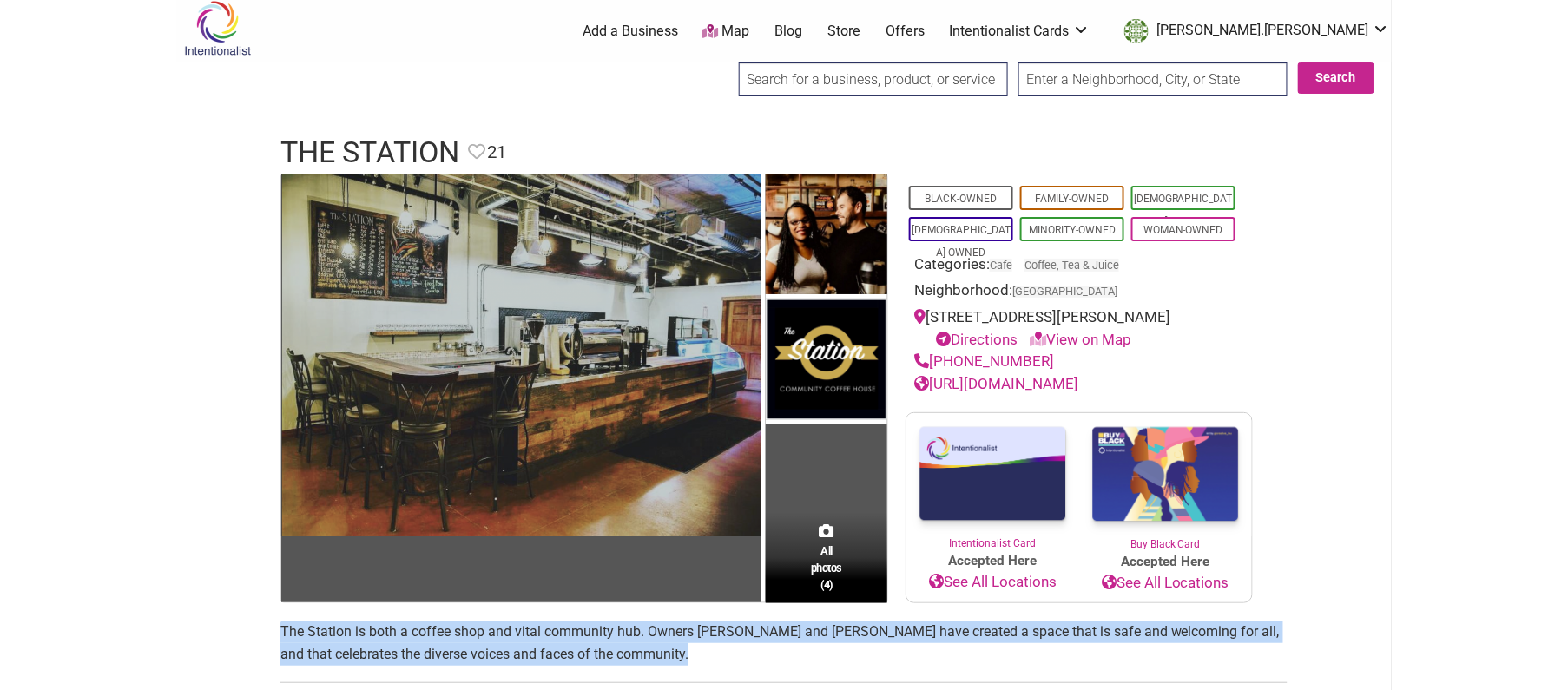
scroll to position [106, 0]
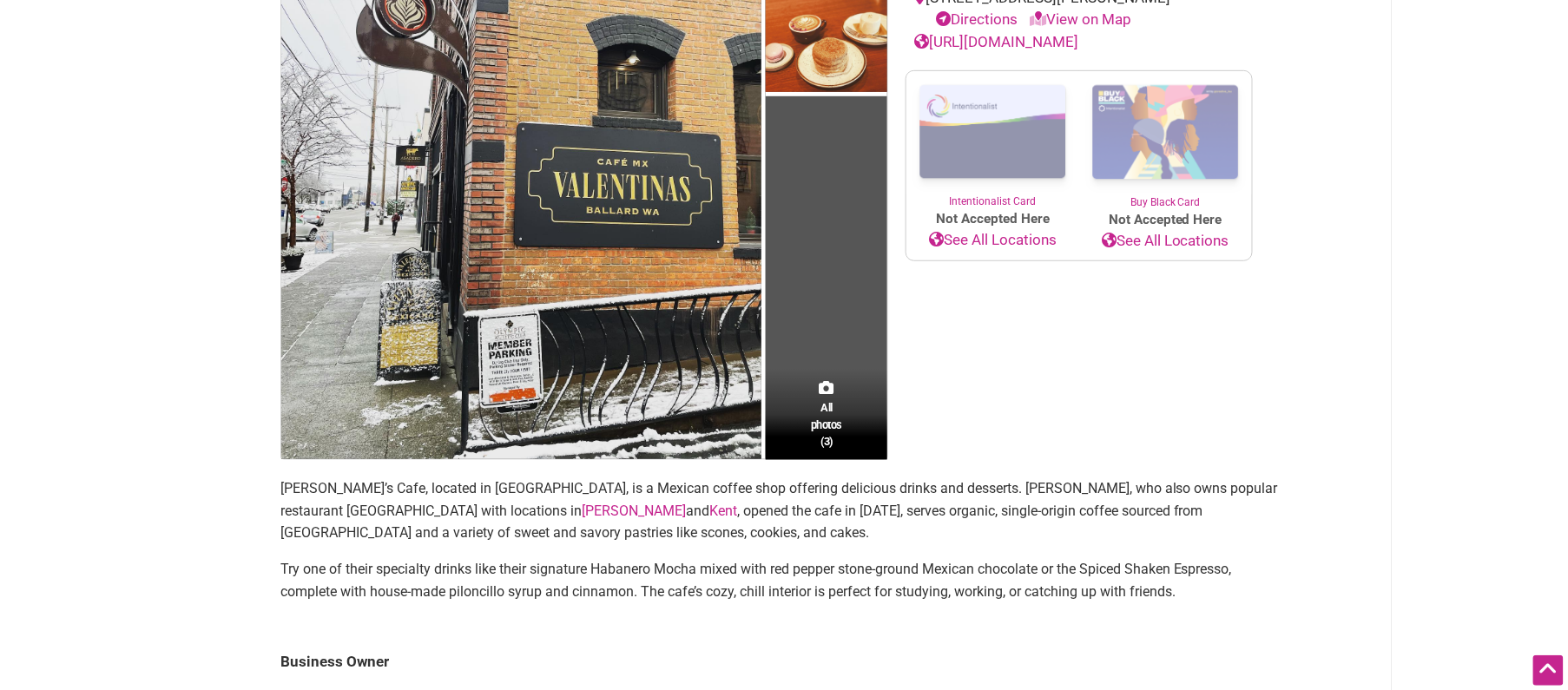
scroll to position [369, 0]
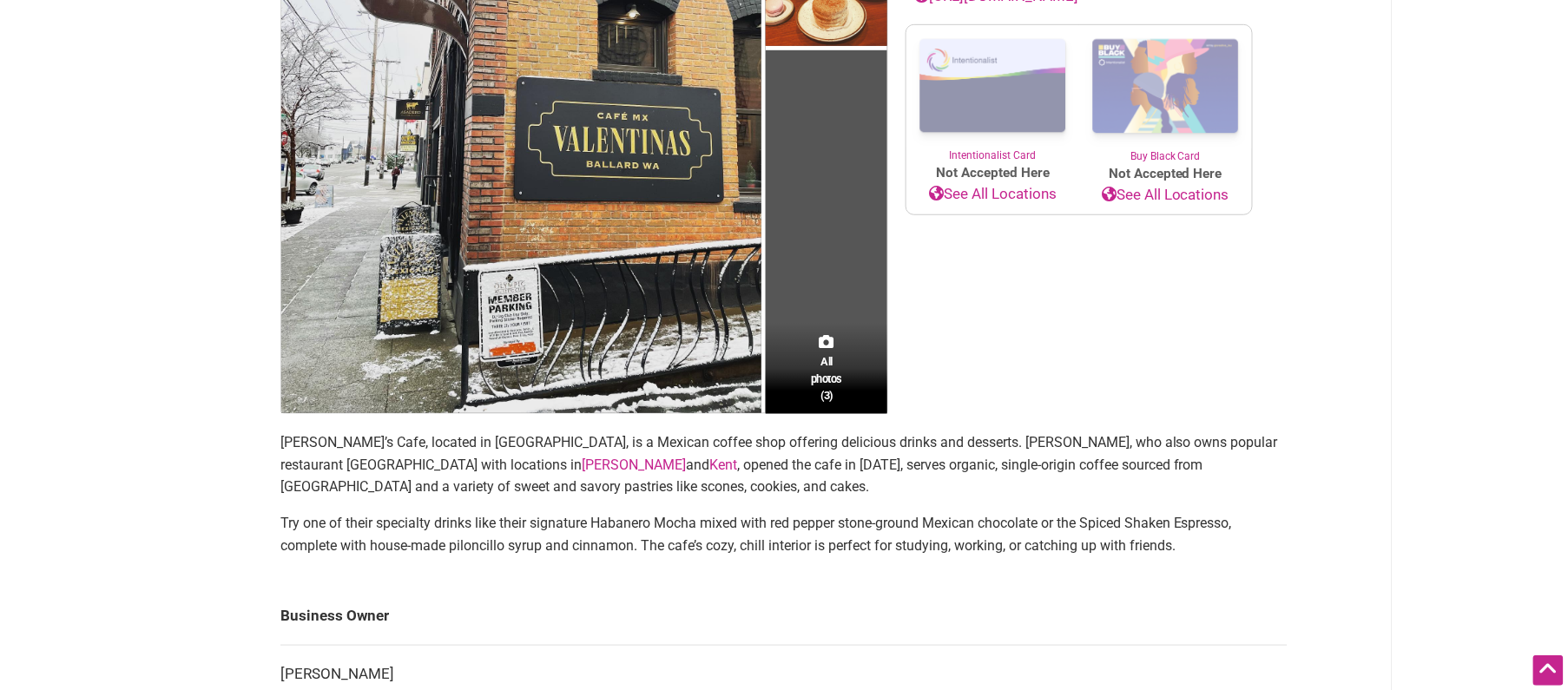
drag, startPoint x: 1043, startPoint y: 538, endPoint x: 277, endPoint y: 432, distance: 773.3
click at [277, 432] on div "All photos (3) Latino-Owned Minority-Owned Categories: Cafe Coffee, Tea & Juice…" at bounding box center [783, 445] width 1042 height 1265
copy section "Valentina’s Cafe, located in Ballard, is a Mexican coffee shop offering delicio…"
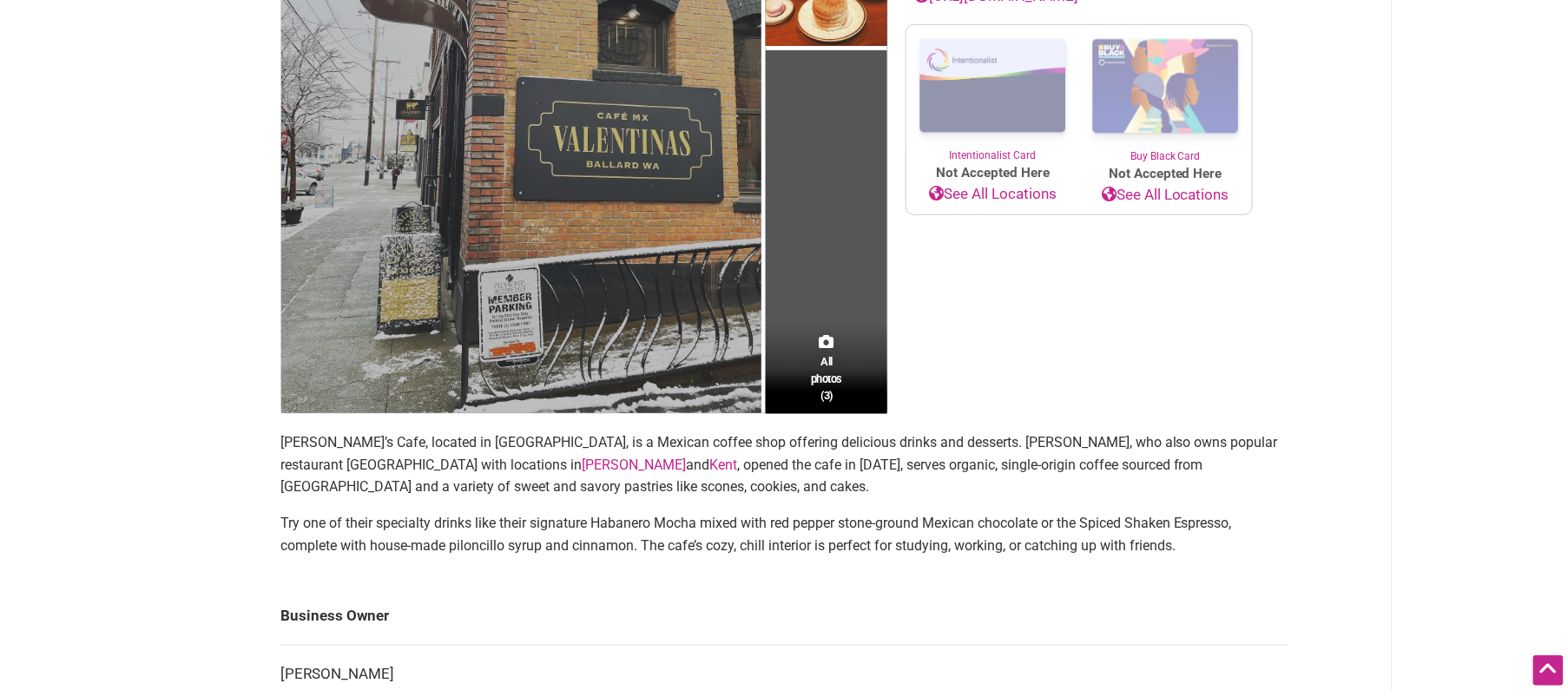
click at [537, 271] on img at bounding box center [521, 113] width 480 height 601
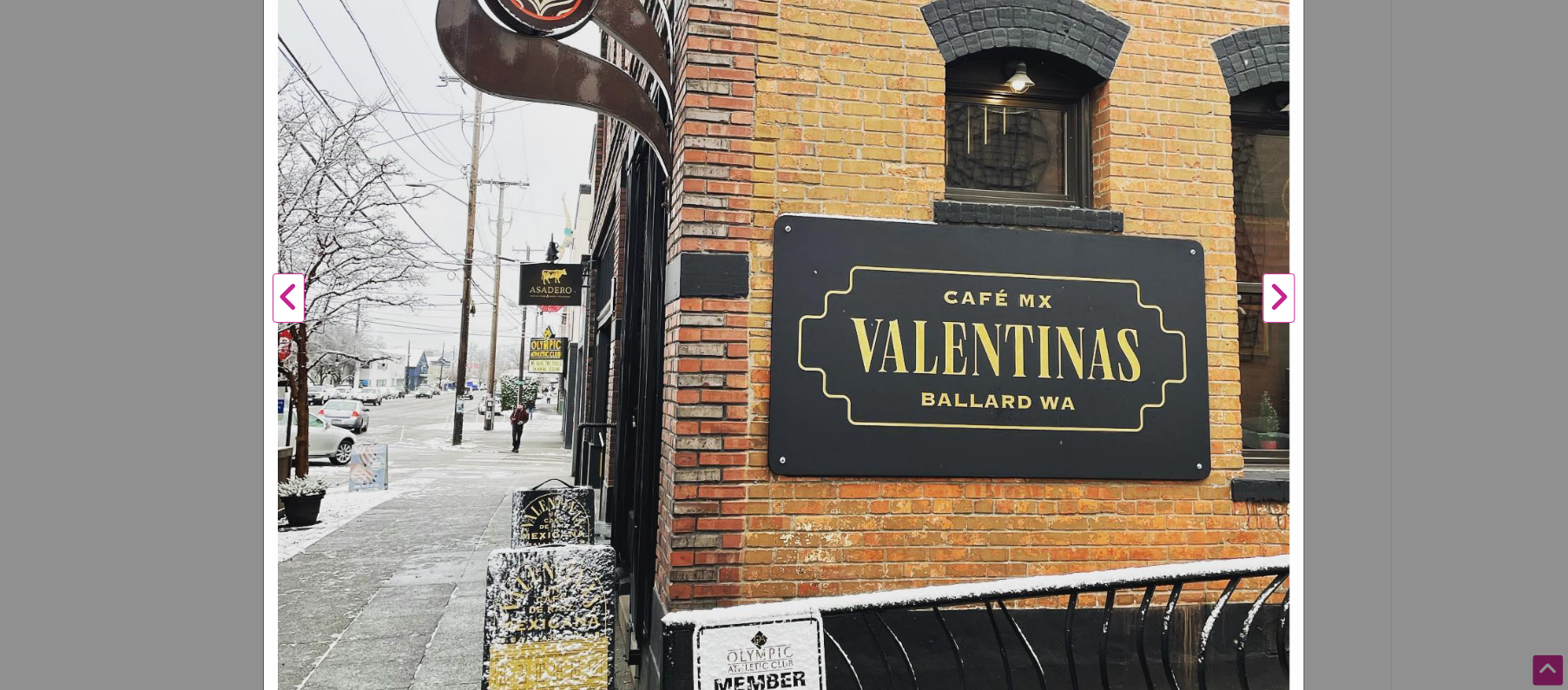
scroll to position [541, 0]
click at [1276, 287] on button "Next" at bounding box center [1279, 299] width 48 height 1280
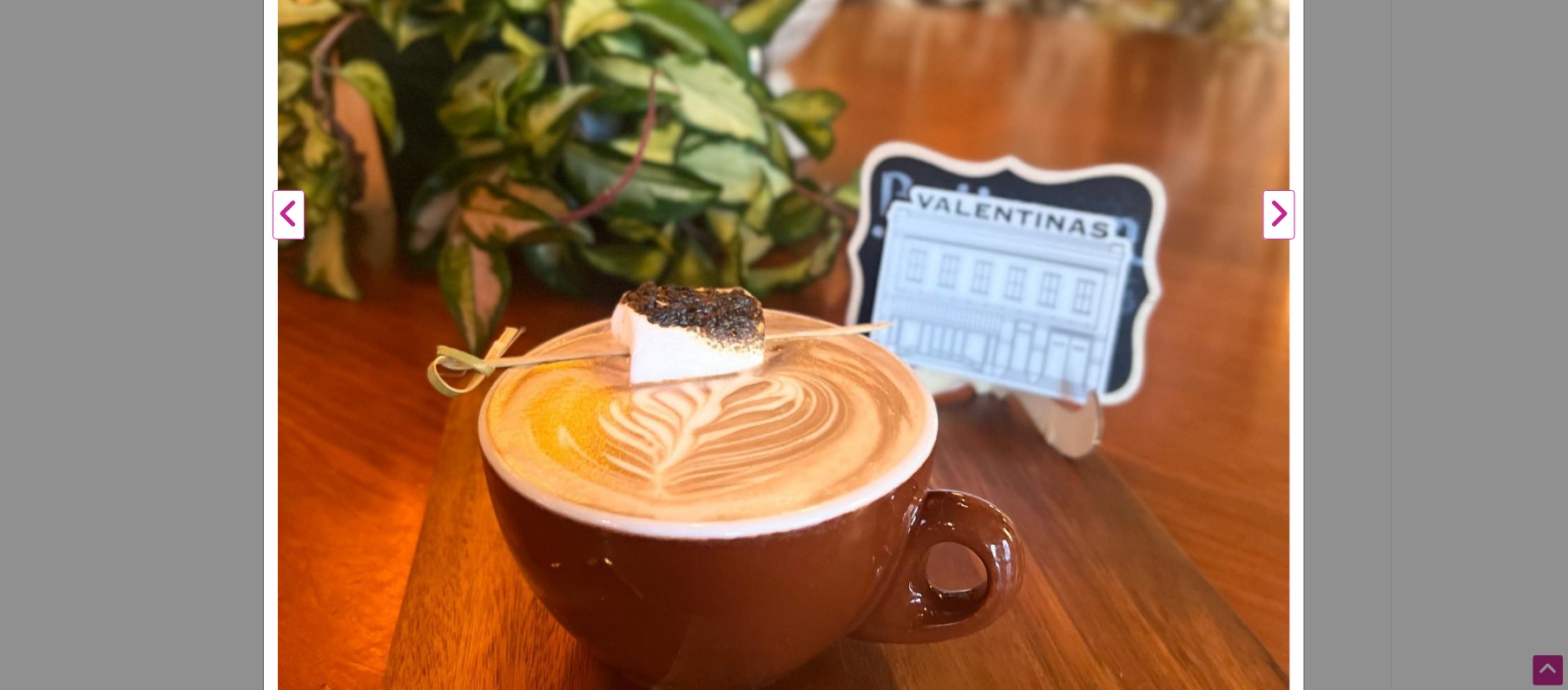
scroll to position [732, 0]
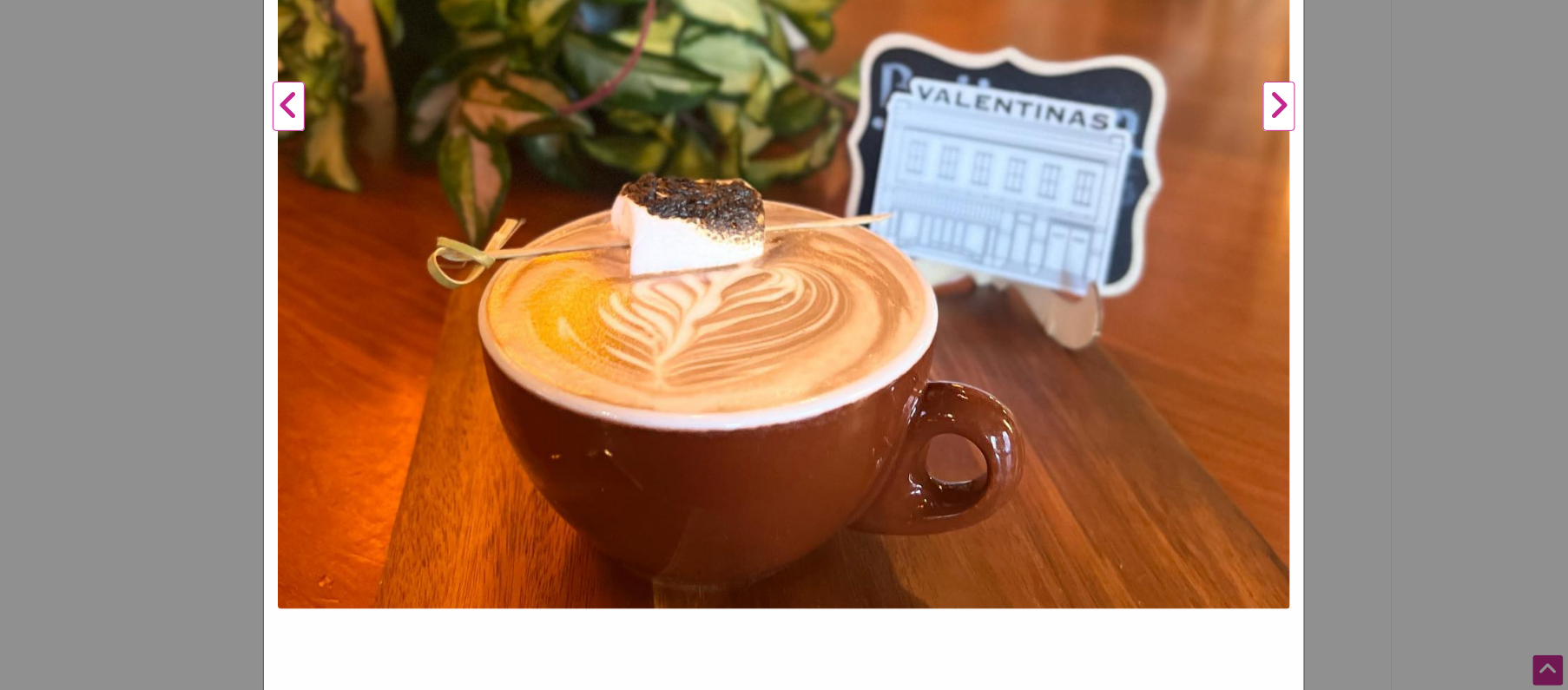
click at [171, 119] on div "Valentina's Cafe Previous Next 1 2 3 ×" at bounding box center [784, 345] width 1568 height 690
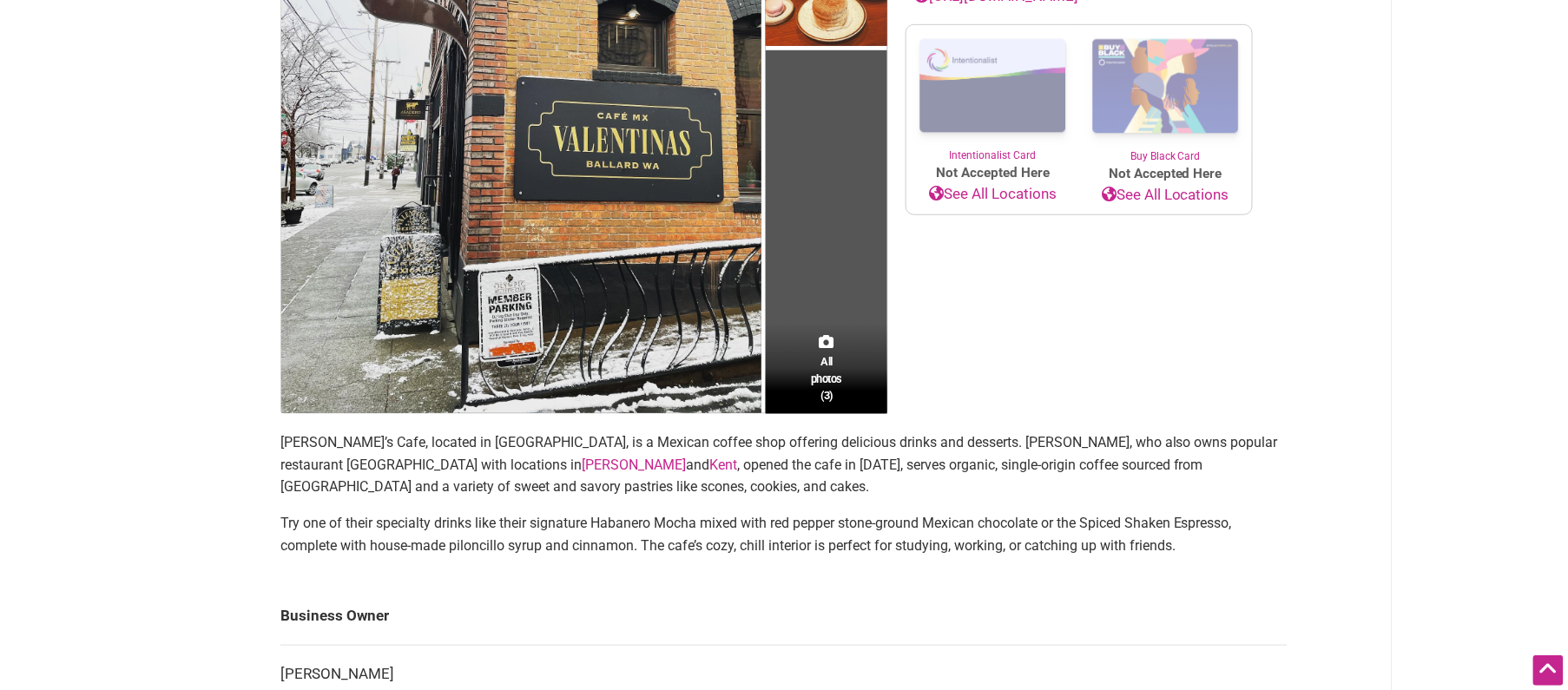
scroll to position [0, 0]
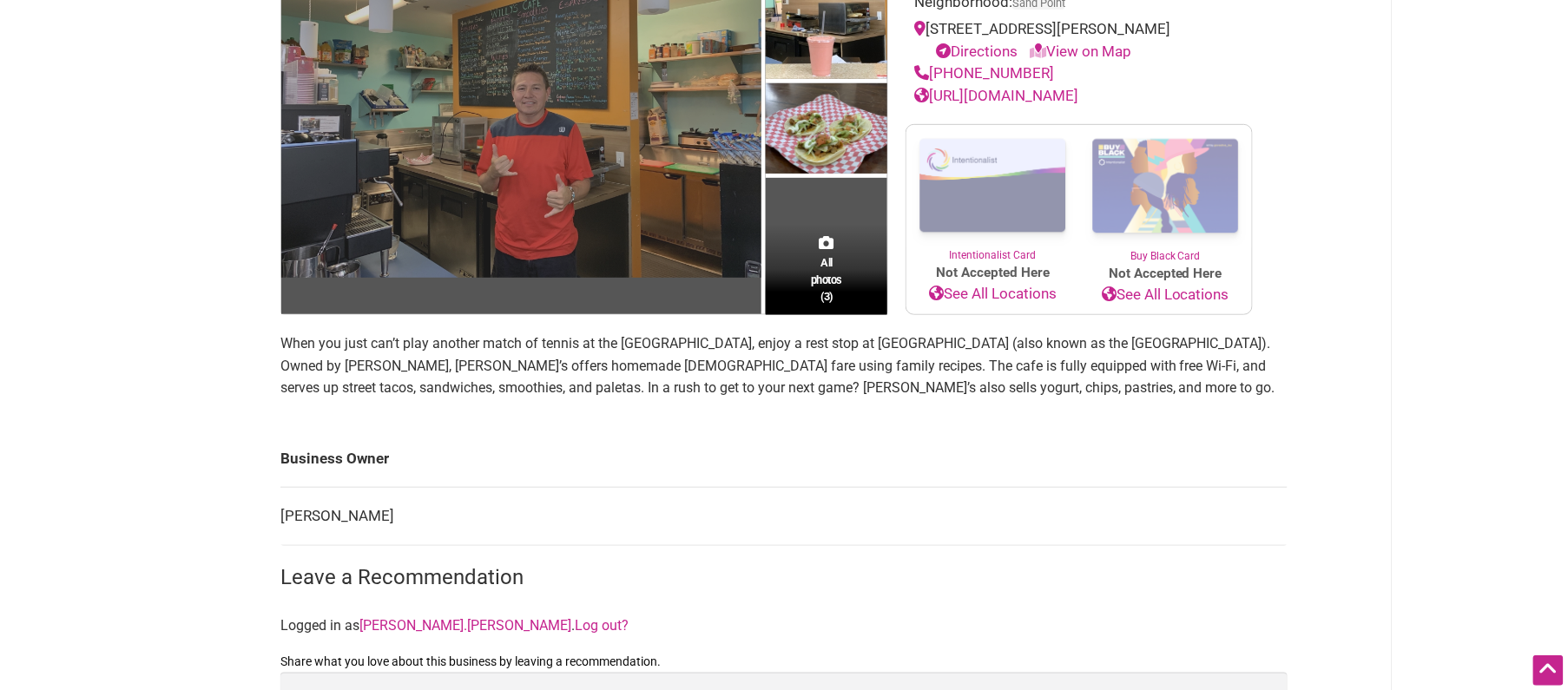
scroll to position [221, 0]
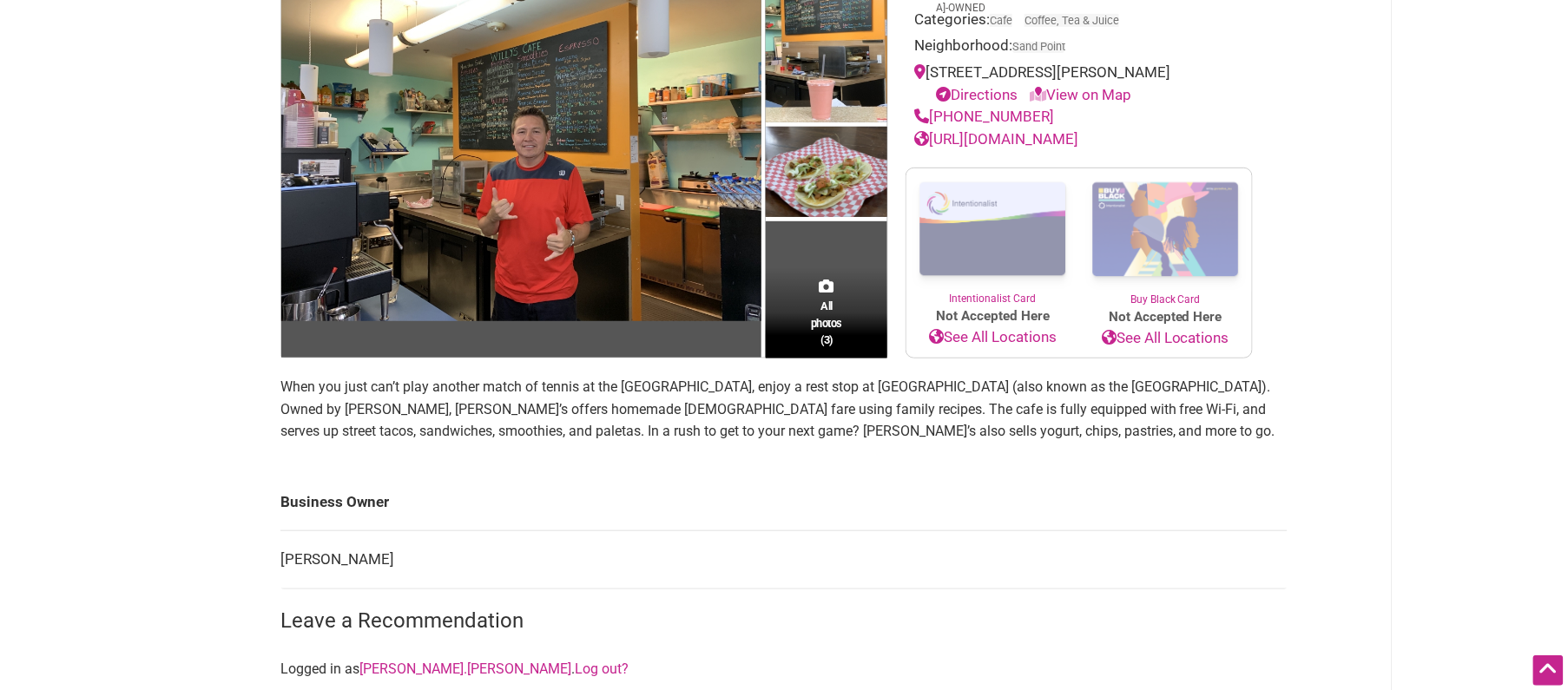
click at [1324, 262] on div "Intentionalist Spend like it matters 0 Add a Business Map Blog Store Offers Int…" at bounding box center [784, 589] width 1216 height 1620
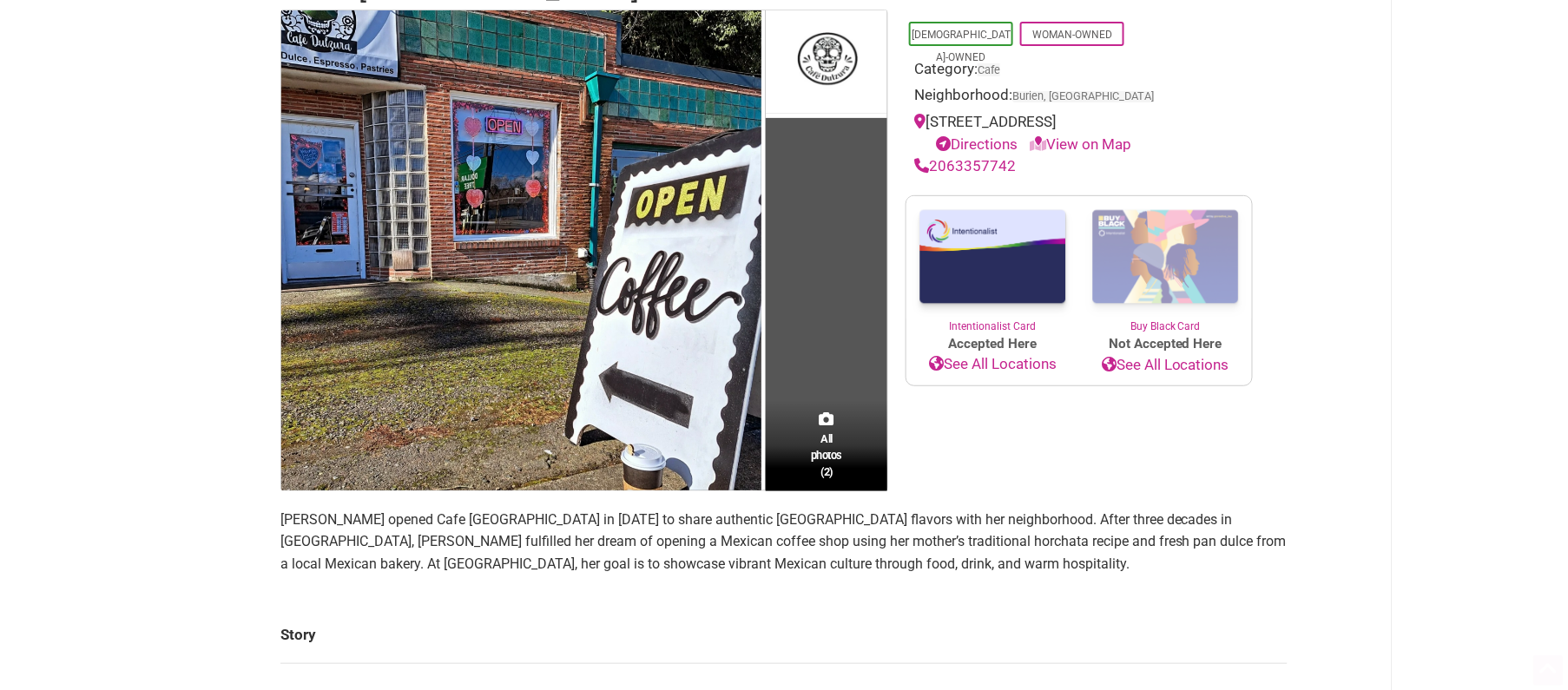
scroll to position [211, 0]
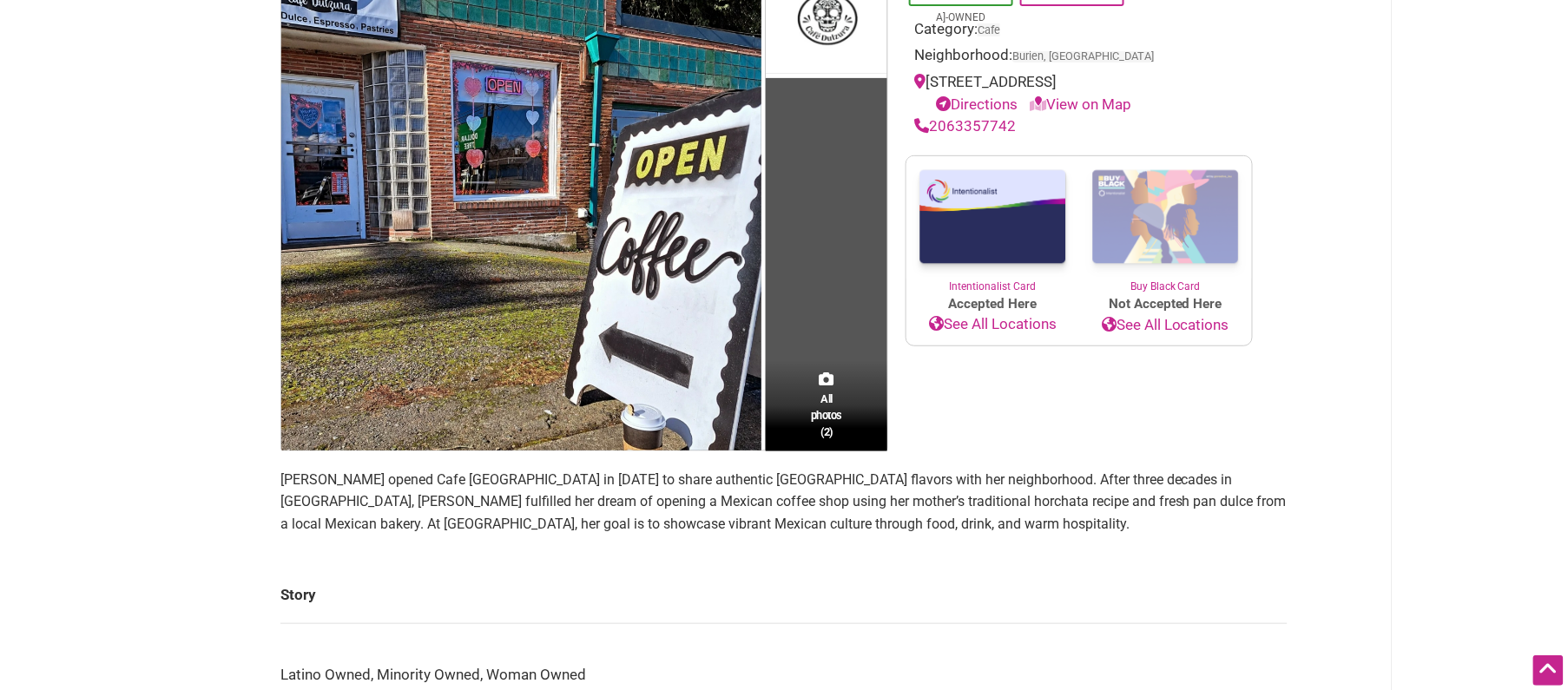
click at [455, 499] on p "[PERSON_NAME] opened Cafe [GEOGRAPHIC_DATA] in [DATE] to share authentic [GEOGR…" at bounding box center [784, 502] width 1007 height 67
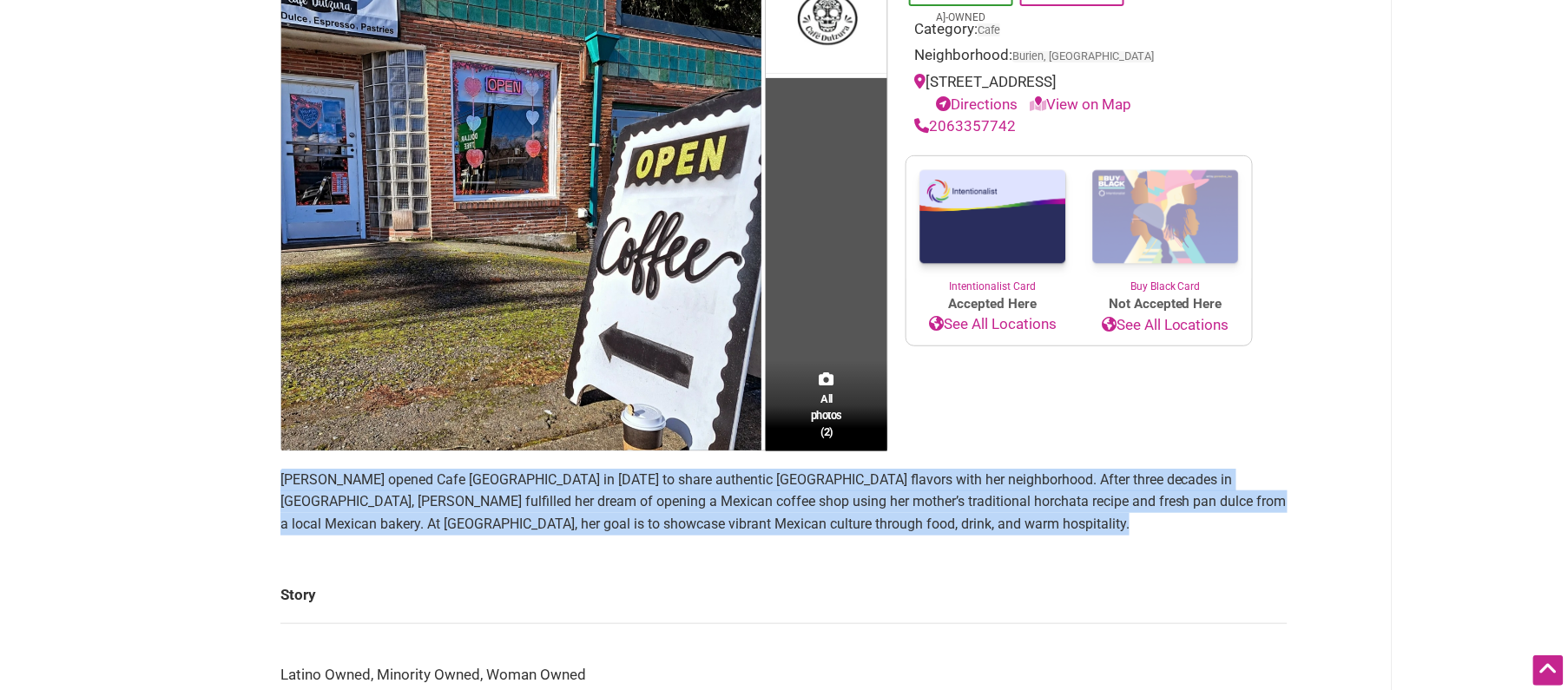
click at [455, 499] on p "[PERSON_NAME] opened Cafe [GEOGRAPHIC_DATA] in [DATE] to share authentic [GEOGR…" at bounding box center [784, 502] width 1007 height 67
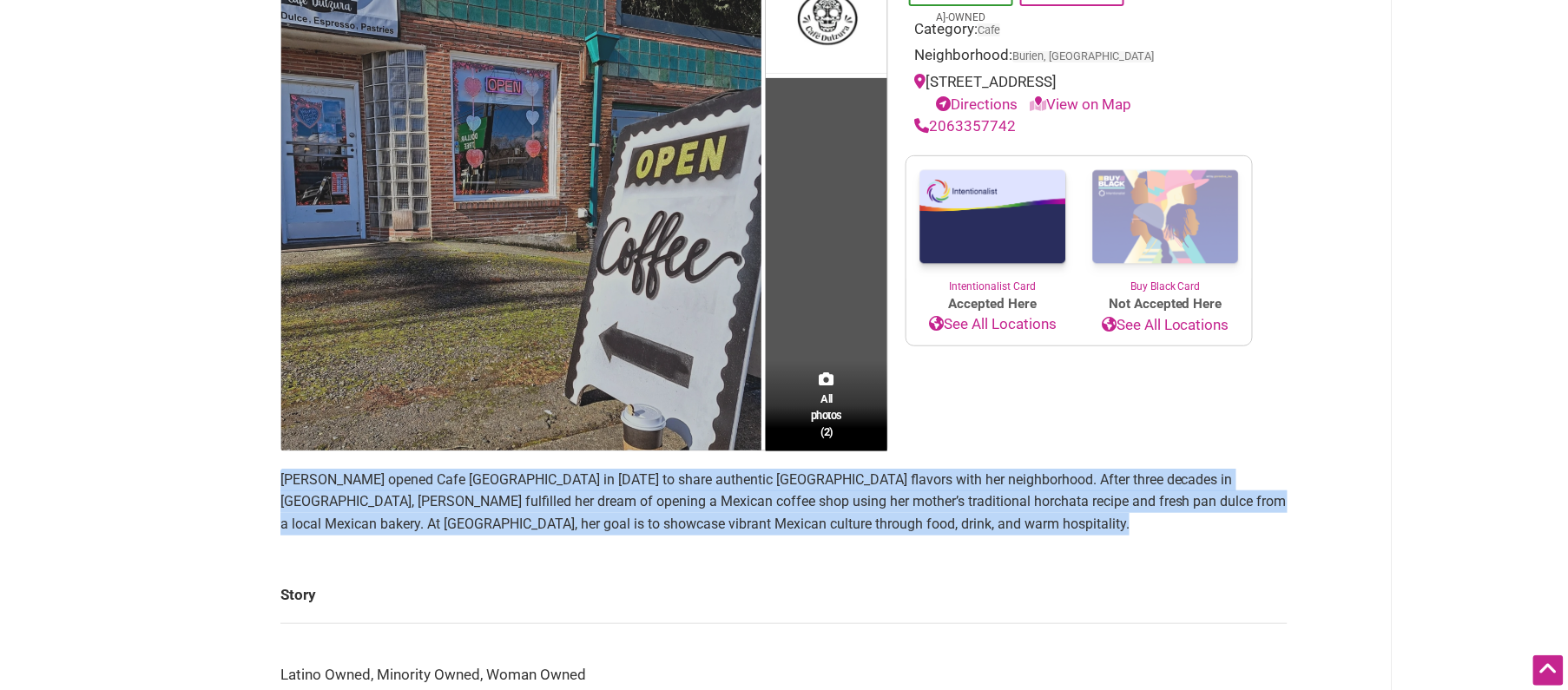
copy section "[PERSON_NAME] opened Cafe [GEOGRAPHIC_DATA] in [DATE] to share authentic [GEOGR…"
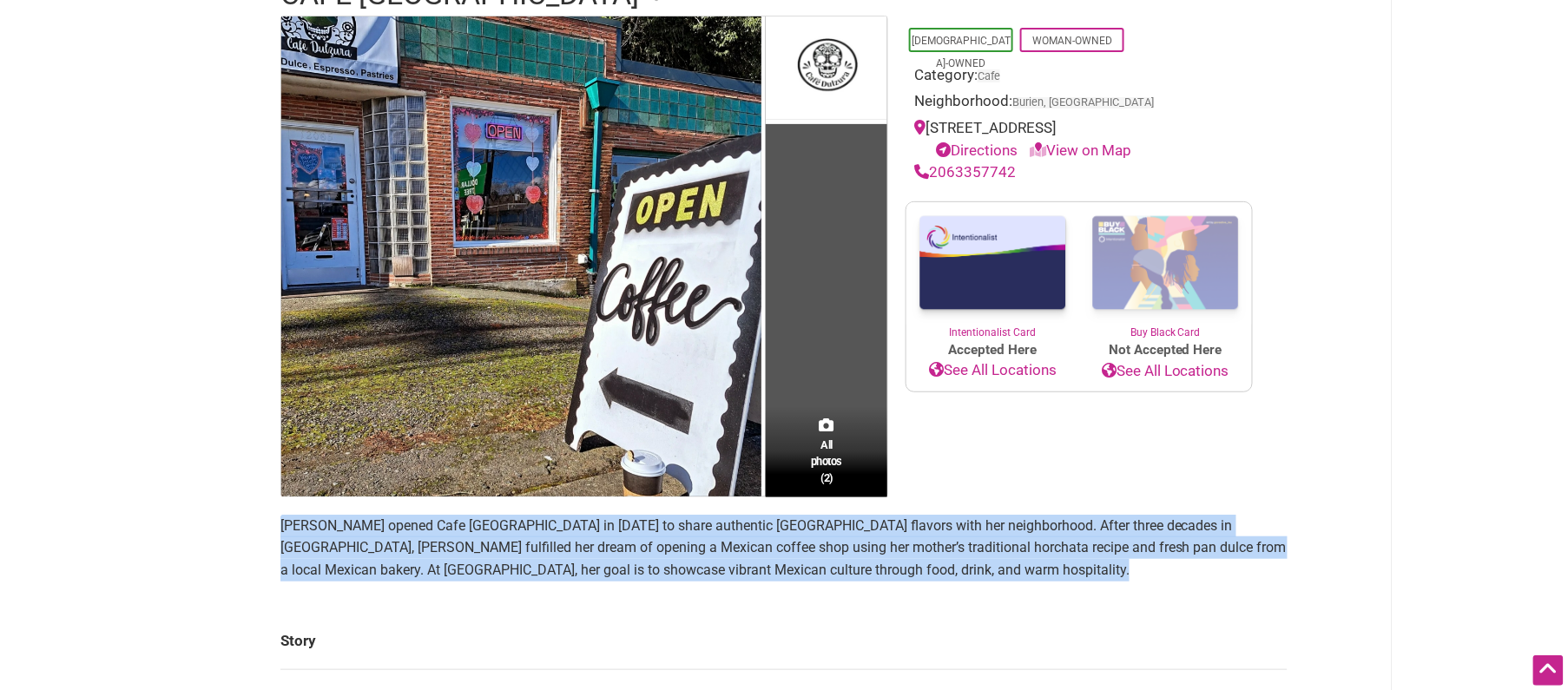
scroll to position [113, 0]
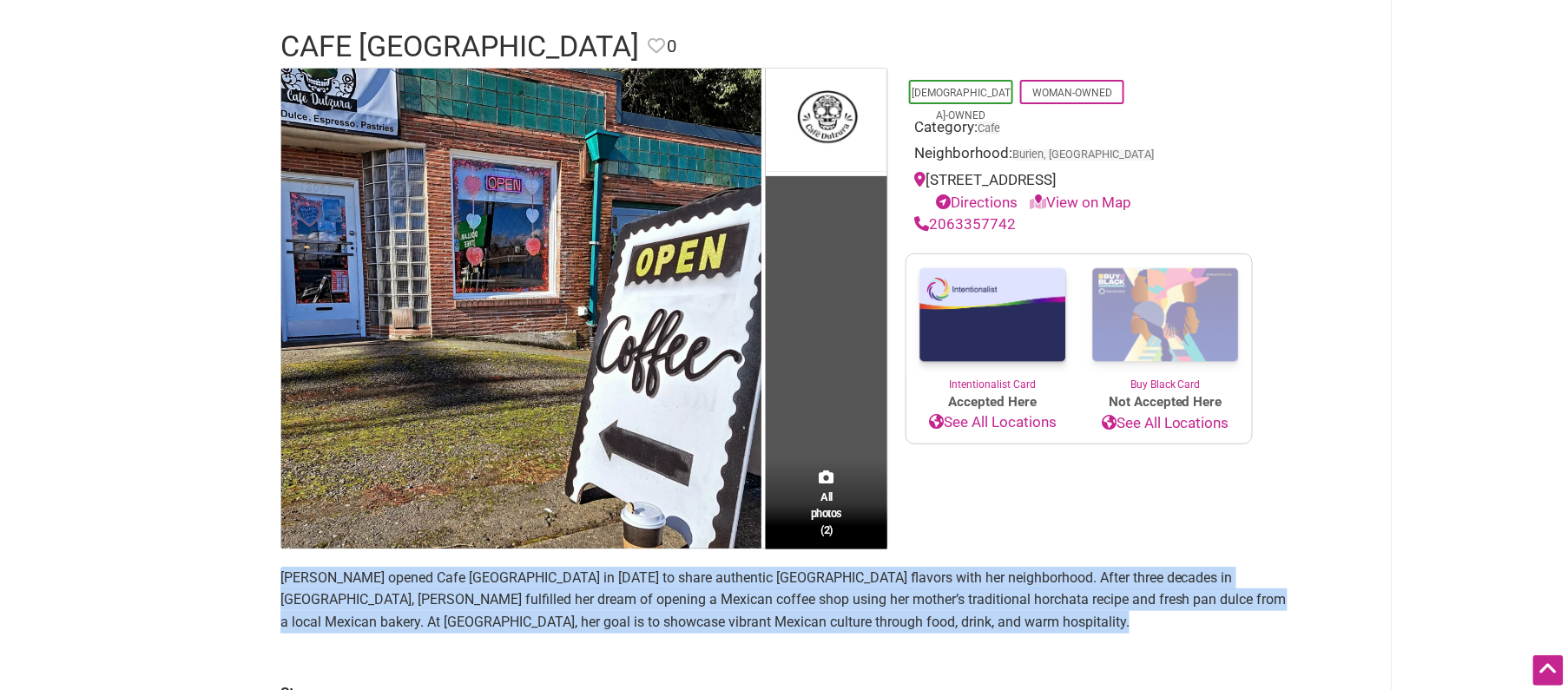
click at [683, 234] on img at bounding box center [521, 309] width 480 height 480
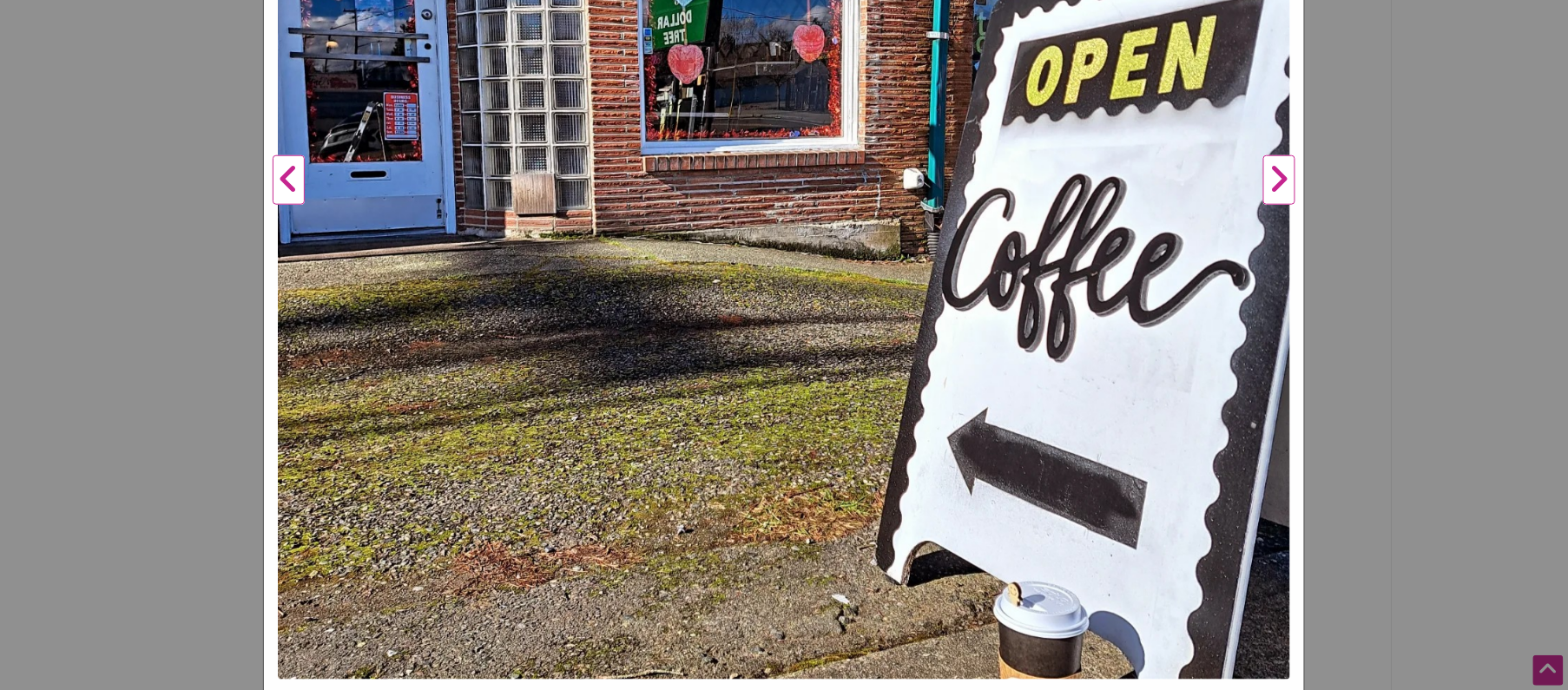
scroll to position [539, 0]
